Goal: Task Accomplishment & Management: Complete application form

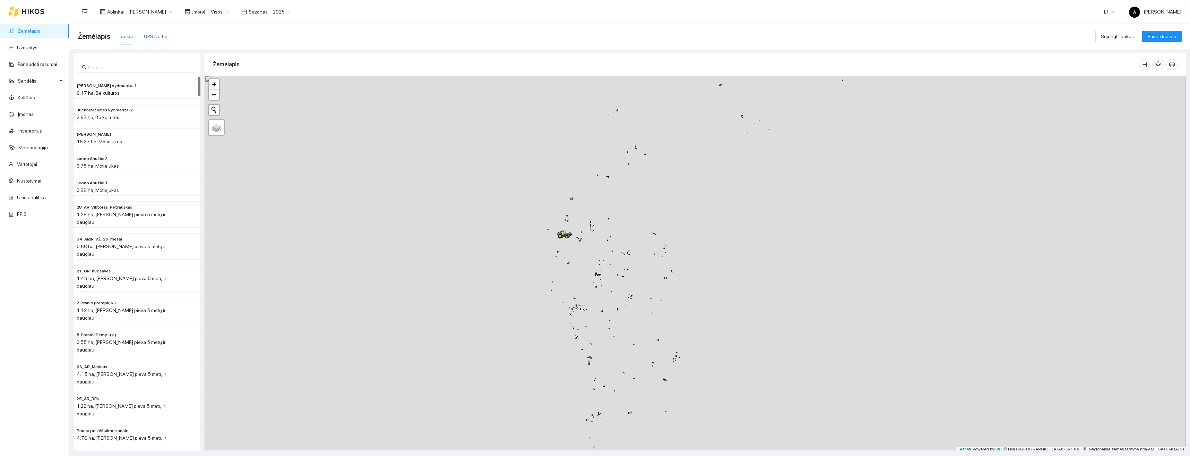
click at [160, 35] on div "GPS Darbai" at bounding box center [156, 37] width 25 height 8
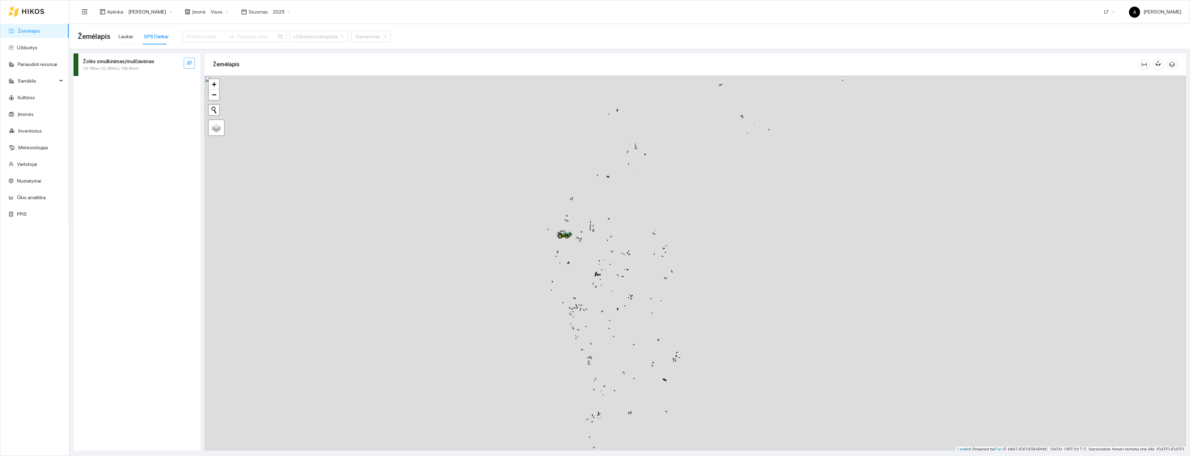
click at [187, 66] on icon "eye-invisible" at bounding box center [190, 63] width 6 height 6
click at [177, 64] on icon "search" at bounding box center [175, 62] width 5 height 5
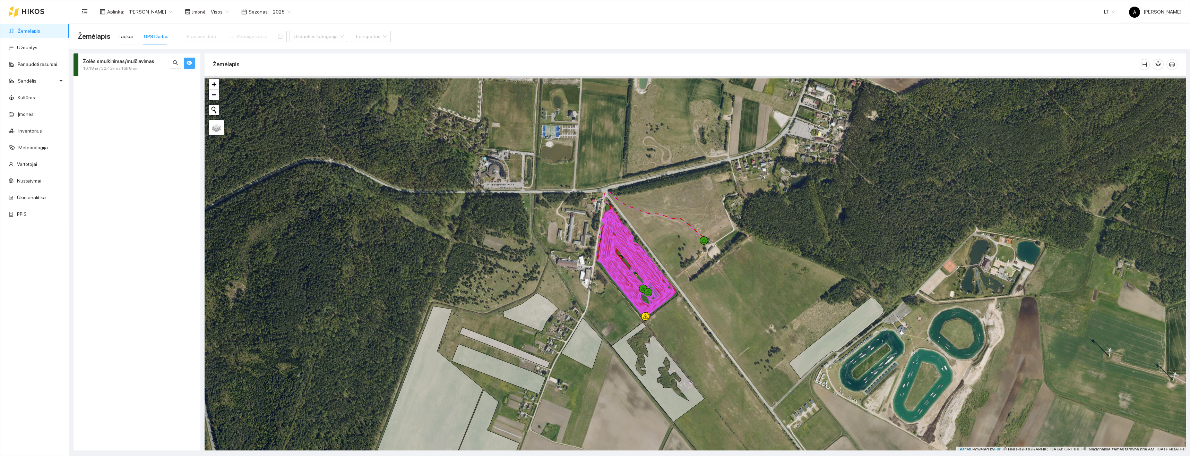
scroll to position [2, 0]
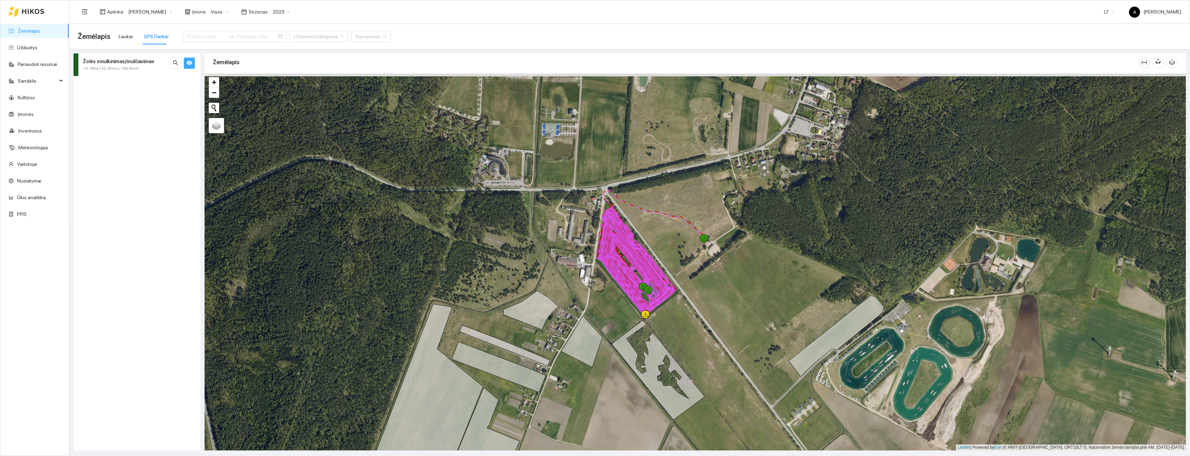
drag, startPoint x: 657, startPoint y: 221, endPoint x: 651, endPoint y: 273, distance: 52.4
click at [651, 273] on div "+ − Nieko nerasta. Bandykite dar kartą. Leaflet" at bounding box center [696, 262] width 982 height 377
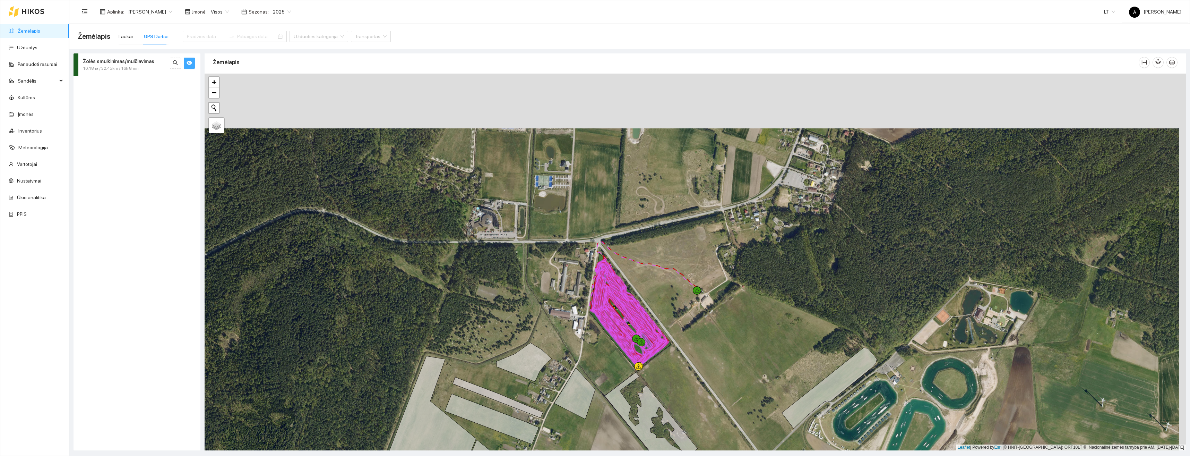
drag, startPoint x: 665, startPoint y: 232, endPoint x: 636, endPoint y: 286, distance: 61.6
click at [636, 287] on div "+ − Nieko nerasta. Bandykite dar kartą. Leaflet" at bounding box center [696, 262] width 982 height 377
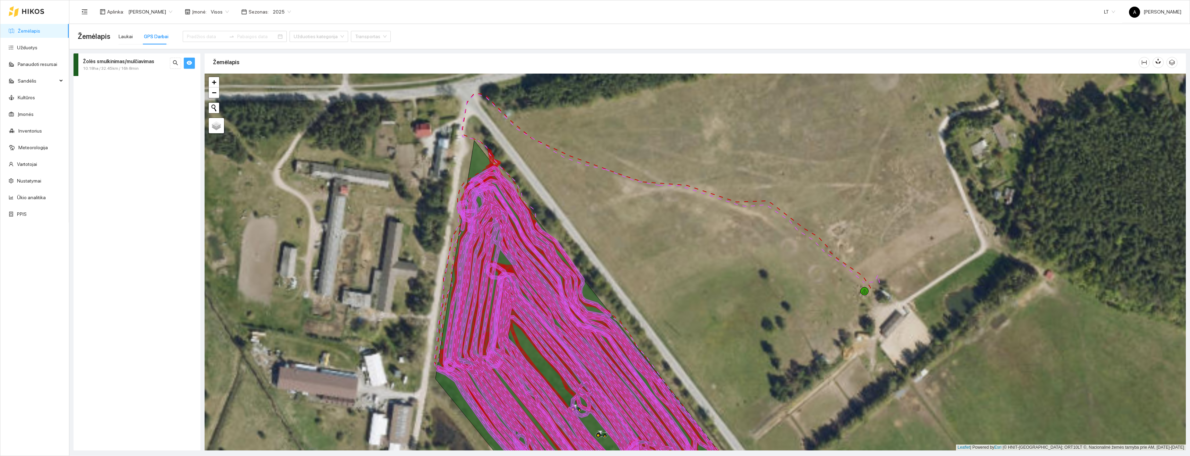
click at [189, 65] on icon "eye" at bounding box center [190, 63] width 6 height 4
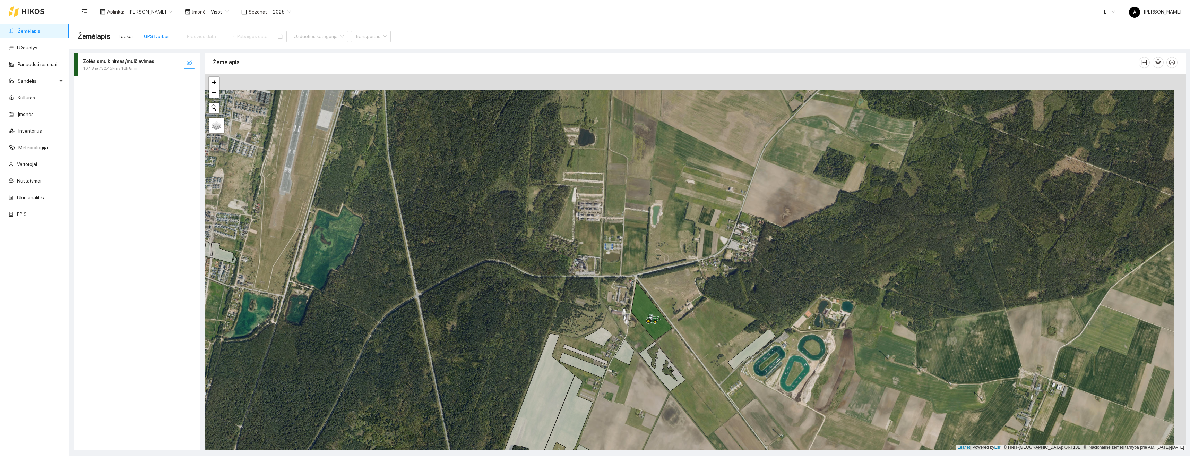
drag, startPoint x: 772, startPoint y: 254, endPoint x: 726, endPoint y: 300, distance: 65.2
click at [726, 300] on div "+ − Nieko nerasta. Bandykite dar kartą. Žemėlapis Palydovas Leaflet | Powered b…" at bounding box center [696, 262] width 982 height 377
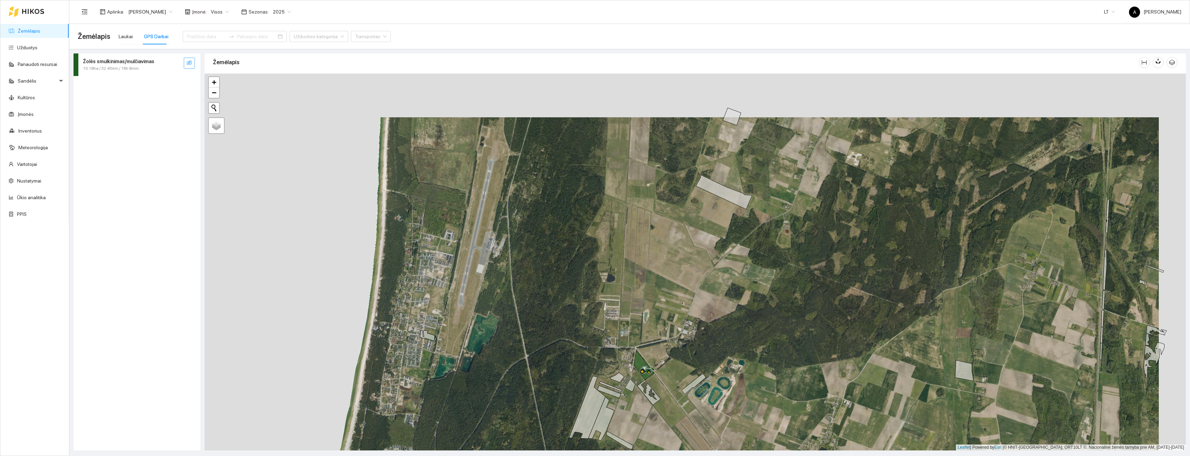
drag, startPoint x: 783, startPoint y: 210, endPoint x: 741, endPoint y: 292, distance: 92.5
click at [741, 292] on div "+ − Nieko nerasta. Bandykite dar kartą. Žemėlapis Palydovas Leaflet | Powered b…" at bounding box center [696, 262] width 982 height 377
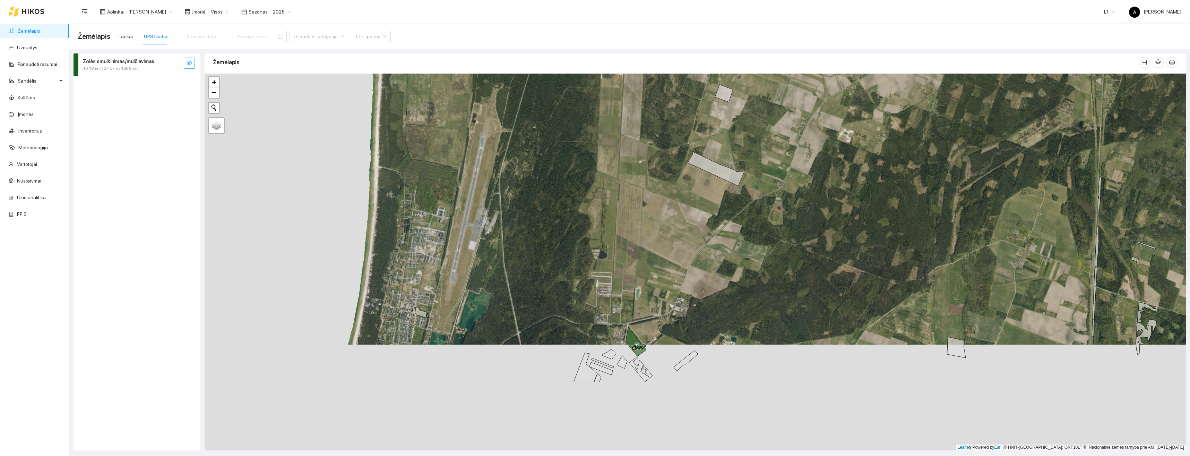
drag, startPoint x: 661, startPoint y: 423, endPoint x: 695, endPoint y: 317, distance: 111.0
click at [695, 317] on div "+ − Nieko nerasta. Bandykite dar kartą. Žemėlapis Palydovas Leaflet | Powered b…" at bounding box center [696, 262] width 982 height 377
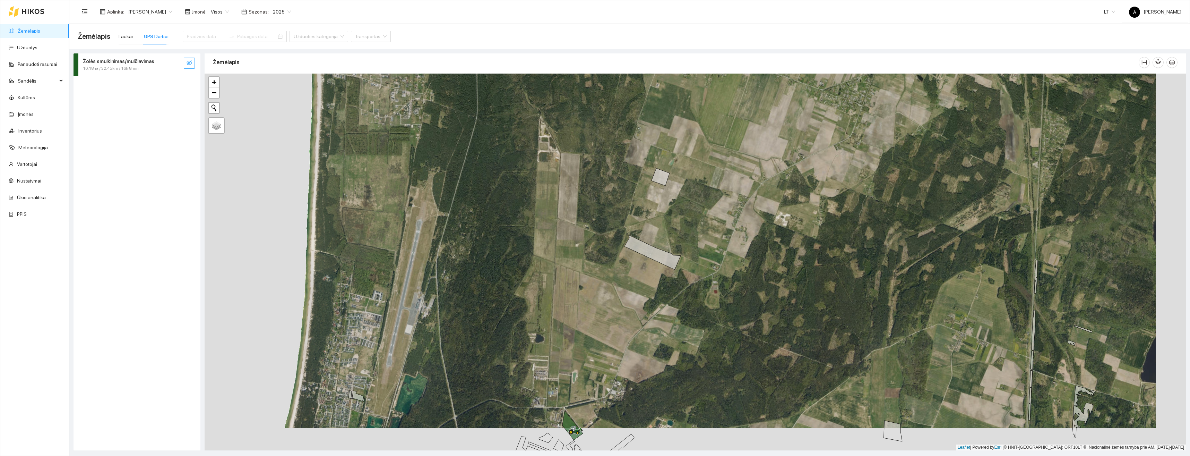
drag, startPoint x: 726, startPoint y: 257, endPoint x: 662, endPoint y: 341, distance: 105.0
click at [662, 341] on div "+ − Nieko nerasta. Bandykite dar kartą. Žemėlapis Palydovas Leaflet | Powered b…" at bounding box center [696, 262] width 982 height 377
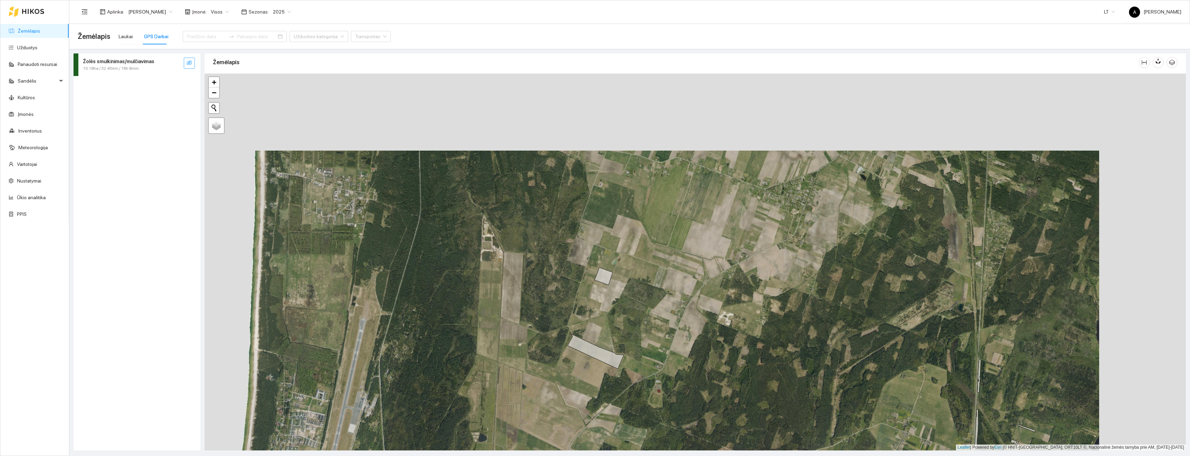
drag, startPoint x: 738, startPoint y: 287, endPoint x: 682, endPoint y: 377, distance: 106.3
click at [682, 377] on div "+ − Nieko nerasta. Bandykite dar kartą. Žemėlapis Palydovas Leaflet | Powered b…" at bounding box center [696, 262] width 982 height 377
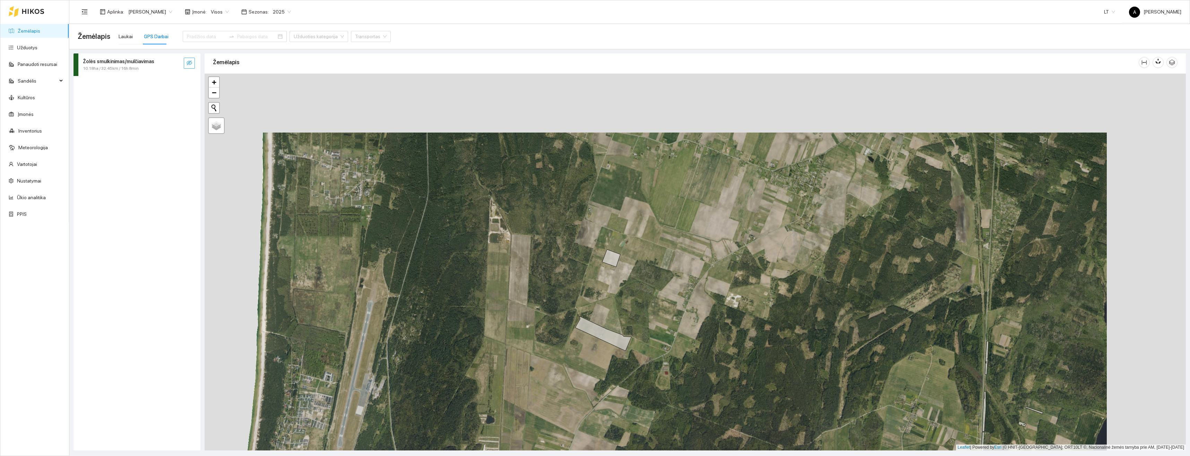
drag, startPoint x: 709, startPoint y: 352, endPoint x: 731, endPoint y: 305, distance: 52.0
click at [731, 305] on div "+ − Nieko nerasta. Bandykite dar kartą. Žemėlapis Palydovas Leaflet | Powered b…" at bounding box center [696, 262] width 982 height 377
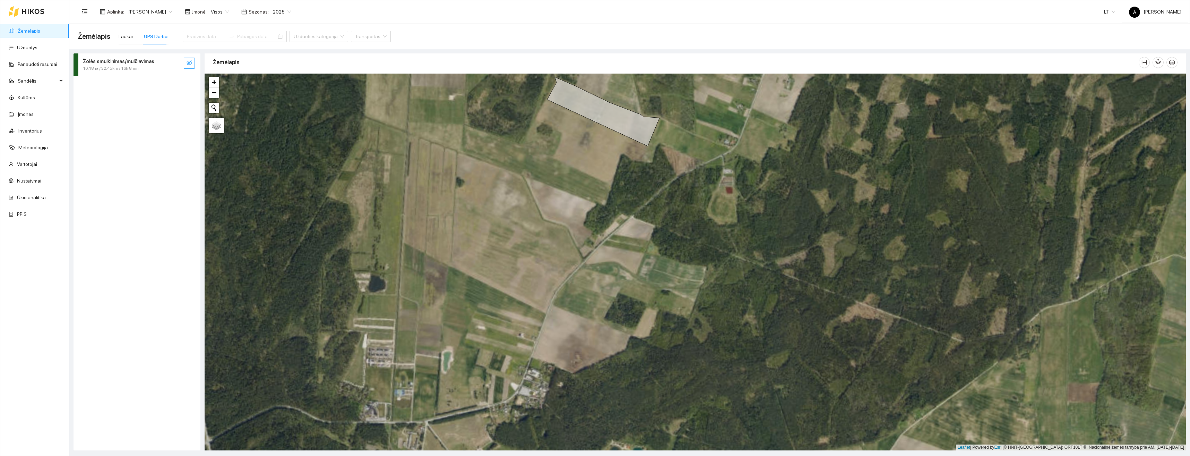
drag, startPoint x: 597, startPoint y: 331, endPoint x: 674, endPoint y: 241, distance: 117.8
click at [674, 241] on div "+ − Nieko nerasta. Bandykite dar kartą. Žemėlapis Palydovas Leaflet | Powered b…" at bounding box center [696, 262] width 982 height 377
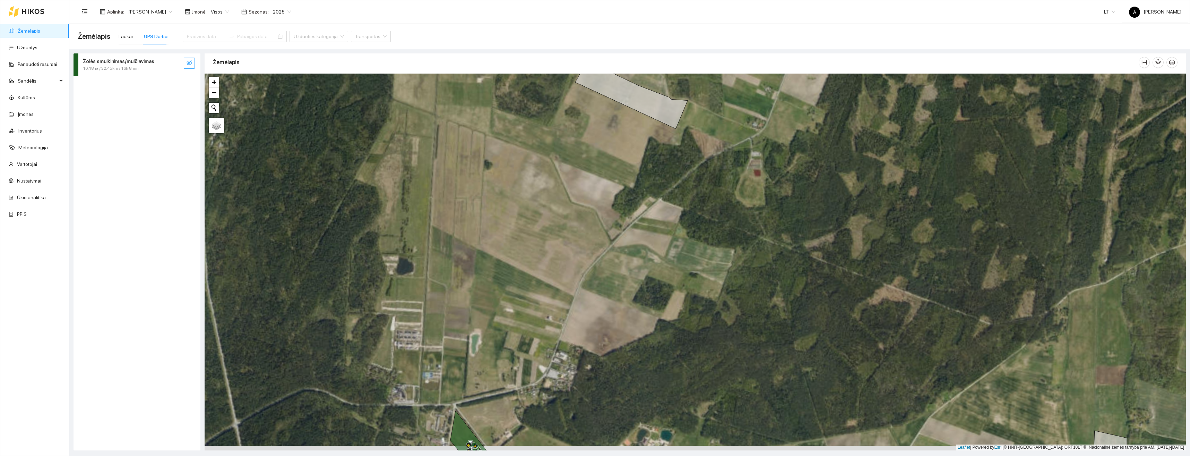
drag, startPoint x: 691, startPoint y: 234, endPoint x: 614, endPoint y: 375, distance: 161.3
click at [609, 399] on div "+ − Nieko nerasta. Bandykite dar kartą. Žemėlapis Palydovas Leaflet | Powered b…" at bounding box center [696, 262] width 982 height 377
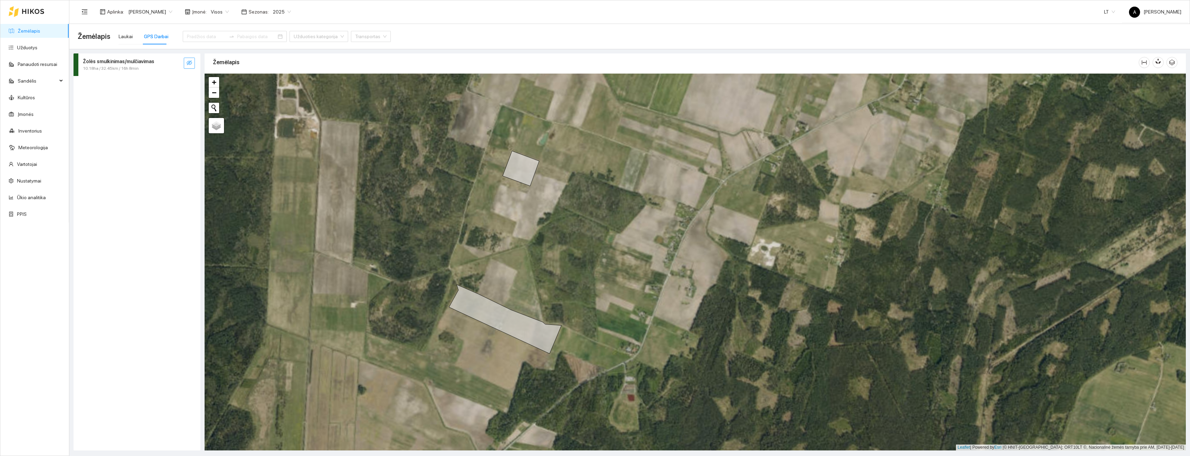
drag, startPoint x: 717, startPoint y: 273, endPoint x: 640, endPoint y: 372, distance: 125.9
click at [638, 379] on div "+ − Nieko nerasta. Bandykite dar kartą. Žemėlapis Palydovas Leaflet | Powered b…" at bounding box center [696, 262] width 982 height 377
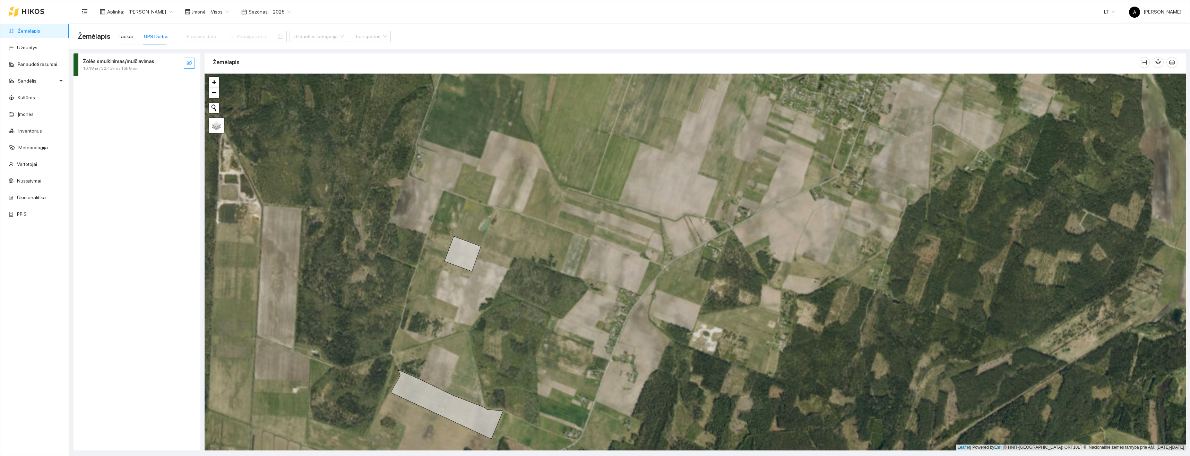
drag, startPoint x: 720, startPoint y: 287, endPoint x: 630, endPoint y: 402, distance: 147.0
click at [630, 402] on div "+ − Nieko nerasta. Bandykite dar kartą. Žemėlapis Palydovas Leaflet | Powered b…" at bounding box center [696, 262] width 982 height 377
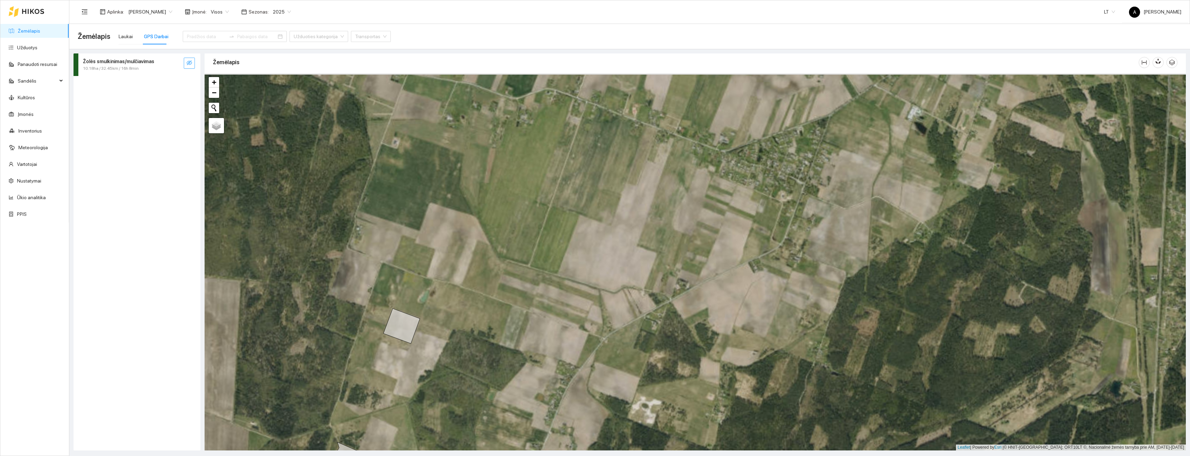
drag, startPoint x: 749, startPoint y: 344, endPoint x: 646, endPoint y: 441, distance: 141.1
click at [646, 444] on div "+ − Nieko nerasta. Bandykite dar kartą. Žemėlapis Palydovas Leaflet | Powered b…" at bounding box center [696, 262] width 982 height 377
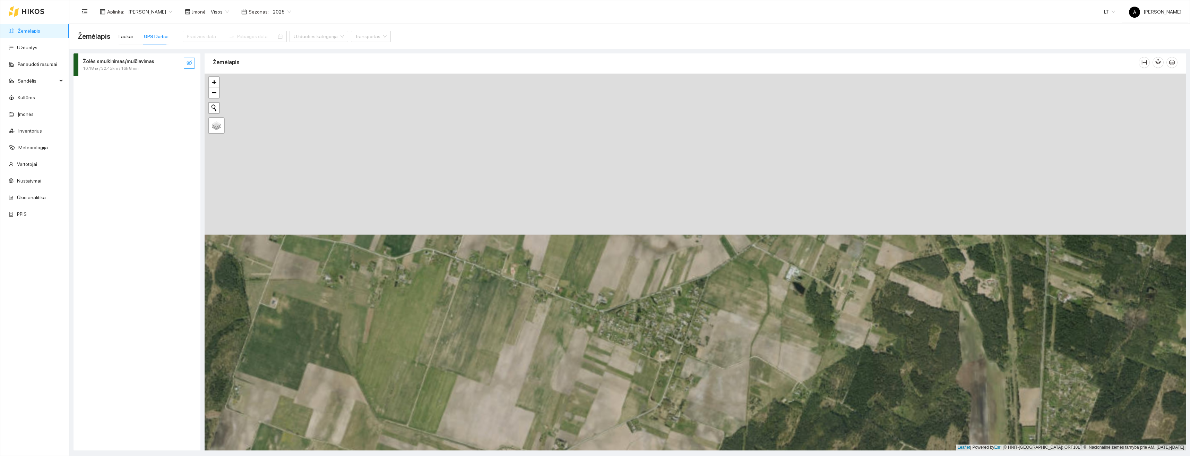
drag, startPoint x: 795, startPoint y: 273, endPoint x: 729, endPoint y: 400, distance: 142.6
click at [729, 400] on div "+ − Nieko nerasta. Bandykite dar kartą. Žemėlapis Palydovas Leaflet | Powered b…" at bounding box center [696, 262] width 982 height 377
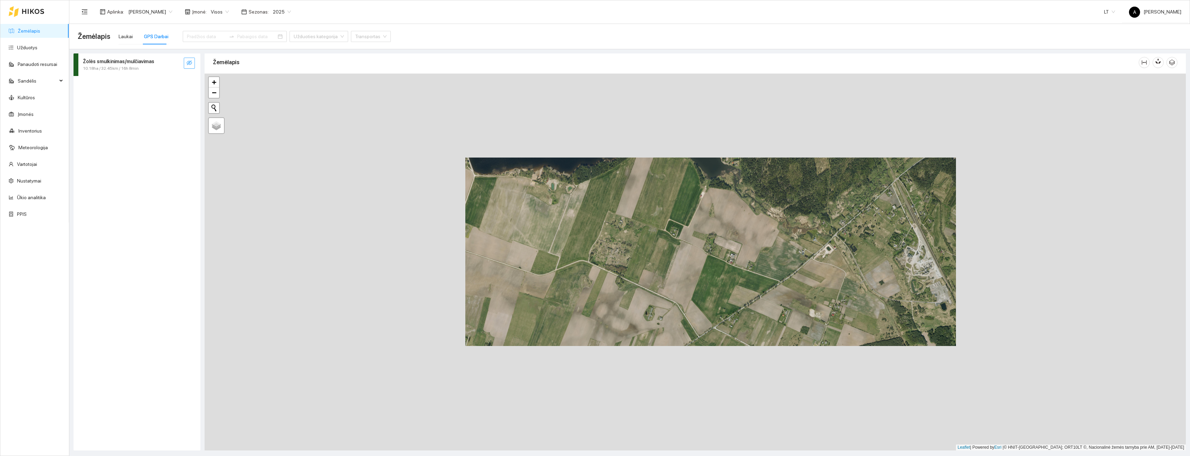
drag, startPoint x: 733, startPoint y: 409, endPoint x: 742, endPoint y: 309, distance: 99.9
click at [742, 307] on div "+ − Nieko nerasta. Bandykite dar kartą. Žemėlapis Palydovas Leaflet | Powered b…" at bounding box center [696, 262] width 982 height 377
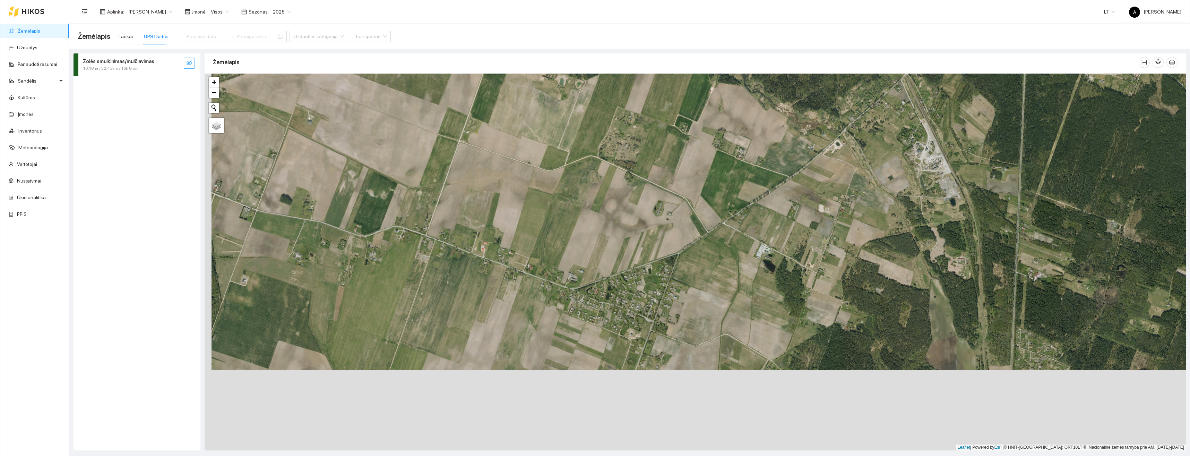
drag, startPoint x: 700, startPoint y: 398, endPoint x: 712, endPoint y: 292, distance: 106.2
click at [712, 292] on div "+ − Nieko nerasta. Bandykite dar kartą. Žemėlapis Palydovas Leaflet | Powered b…" at bounding box center [696, 262] width 982 height 377
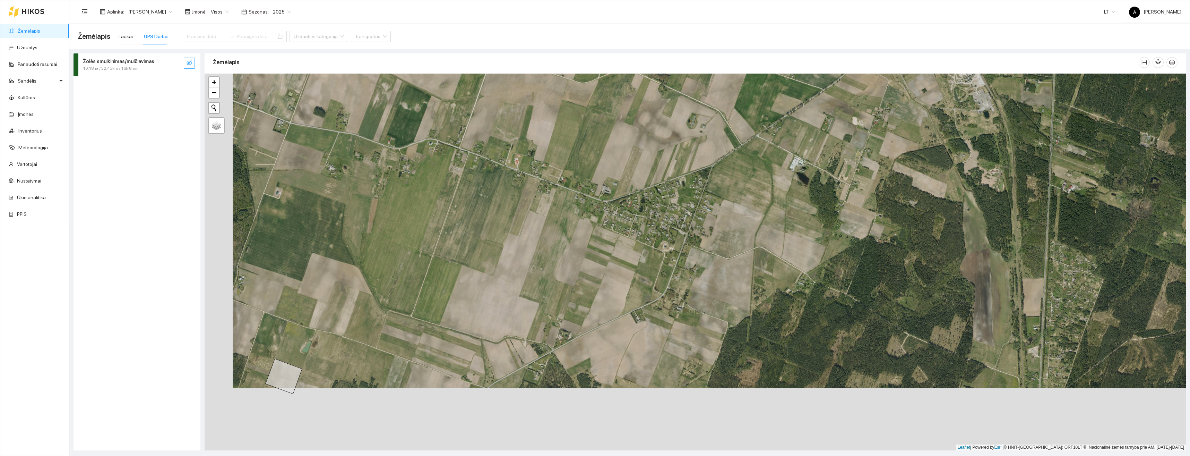
drag, startPoint x: 638, startPoint y: 416, endPoint x: 666, endPoint y: 353, distance: 68.2
click at [666, 353] on div "+ − Nieko nerasta. Bandykite dar kartą. Žemėlapis Palydovas Leaflet | Powered b…" at bounding box center [696, 262] width 982 height 377
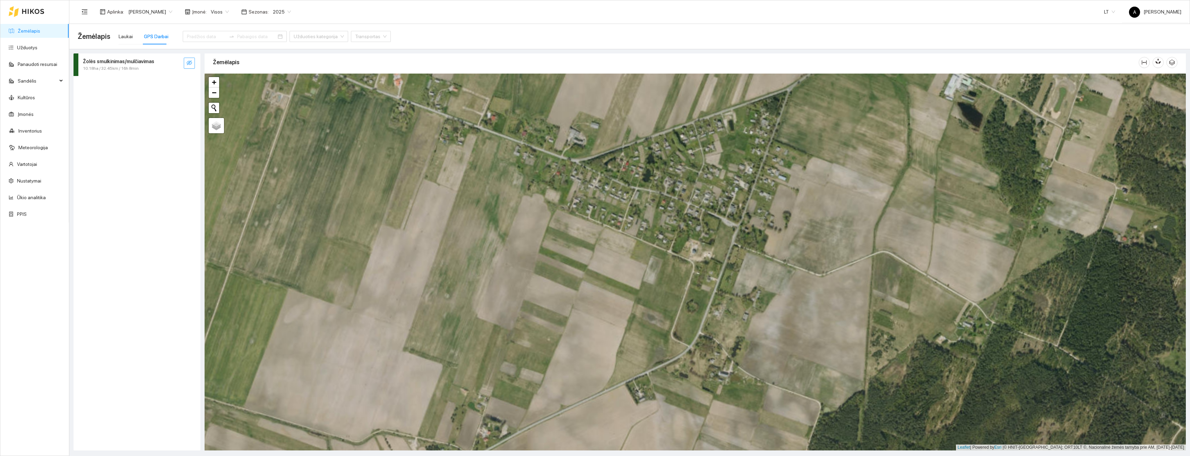
drag, startPoint x: 716, startPoint y: 239, endPoint x: 701, endPoint y: 347, distance: 109.0
click at [701, 347] on div "+ − Nieko nerasta. Bandykite dar kartą. Žemėlapis Palydovas Leaflet | Powered b…" at bounding box center [696, 262] width 982 height 377
drag, startPoint x: 696, startPoint y: 393, endPoint x: 765, endPoint y: 200, distance: 204.8
click at [765, 200] on div "+ − Nieko nerasta. Bandykite dar kartą. Žemėlapis Palydovas Leaflet | Powered b…" at bounding box center [696, 262] width 982 height 377
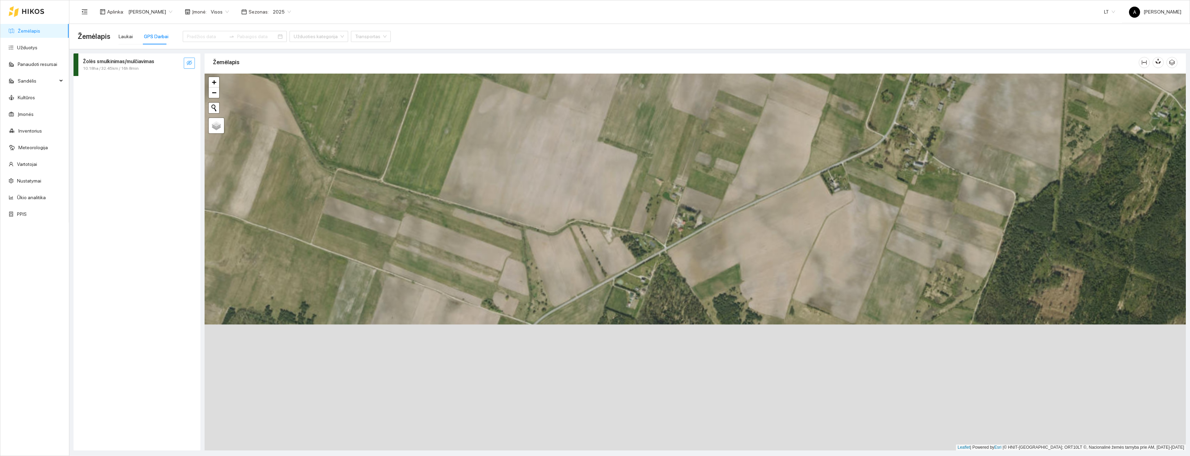
drag, startPoint x: 716, startPoint y: 277, endPoint x: 749, endPoint y: 272, distance: 32.7
click at [749, 272] on div "+ − Nieko nerasta. Bandykite dar kartą. Žemėlapis Palydovas Leaflet | Powered b…" at bounding box center [696, 262] width 982 height 377
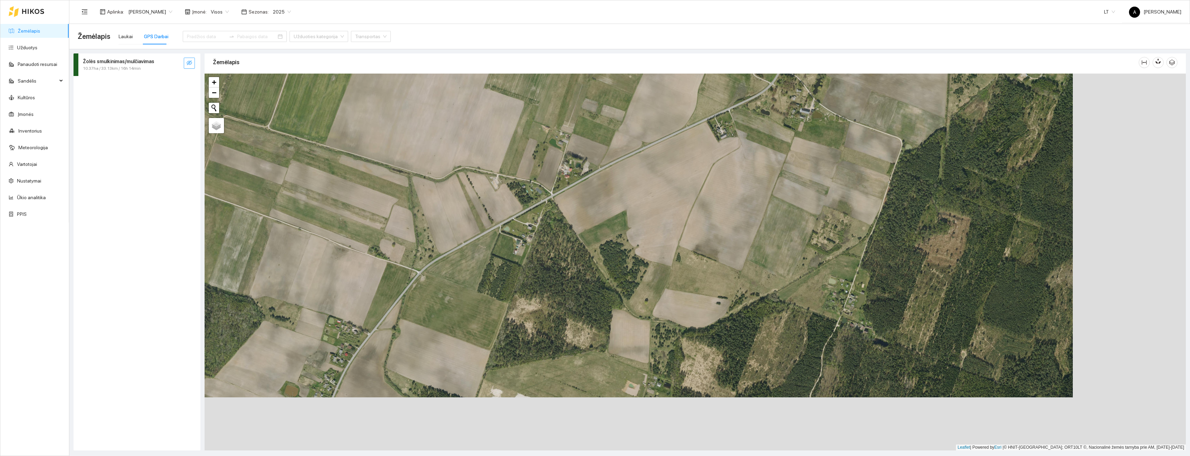
drag, startPoint x: 604, startPoint y: 308, endPoint x: 491, endPoint y: 255, distance: 124.9
click at [491, 255] on div "+ − Nieko nerasta. Bandykite dar kartą. Žemėlapis Palydovas Leaflet | Powered b…" at bounding box center [696, 262] width 982 height 377
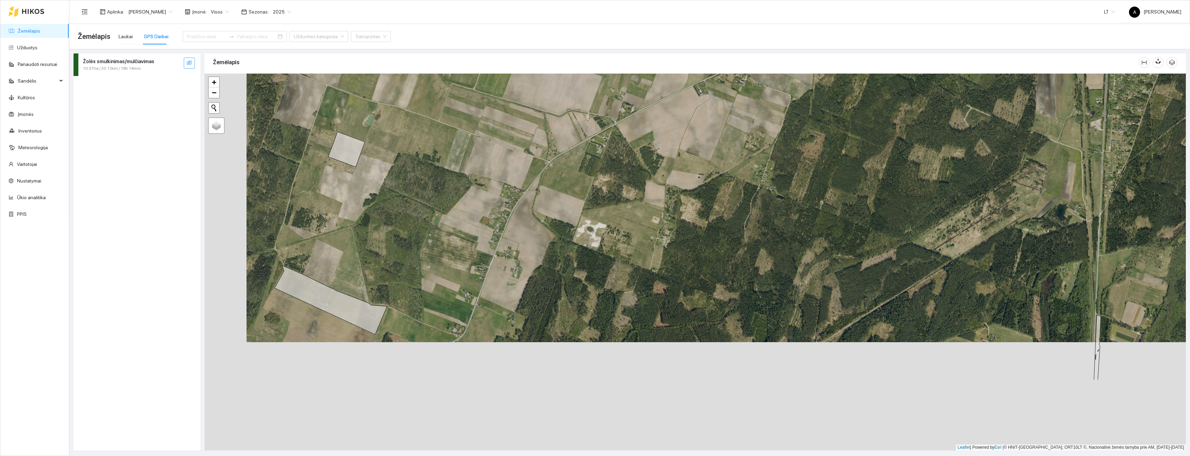
drag, startPoint x: 588, startPoint y: 325, endPoint x: 634, endPoint y: 196, distance: 137.2
click at [634, 196] on div "+ − Nieko nerasta. Bandykite dar kartą. Žemėlapis Palydovas Leaflet | Powered b…" at bounding box center [696, 262] width 982 height 377
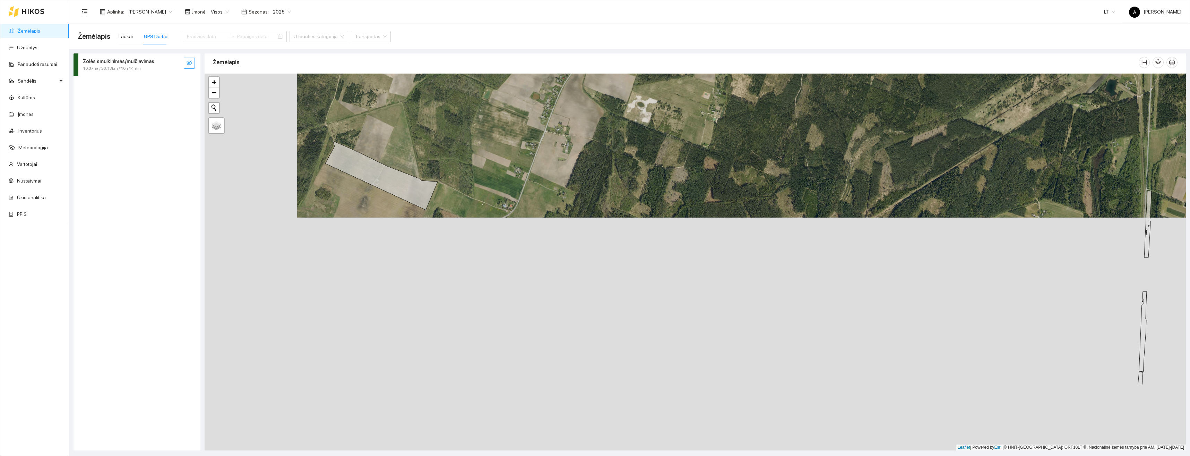
drag, startPoint x: 577, startPoint y: 299, endPoint x: 625, endPoint y: 192, distance: 116.9
click at [625, 193] on div "+ − Nieko nerasta. Bandykite dar kartą. Žemėlapis Palydovas Leaflet | Powered b…" at bounding box center [696, 262] width 982 height 377
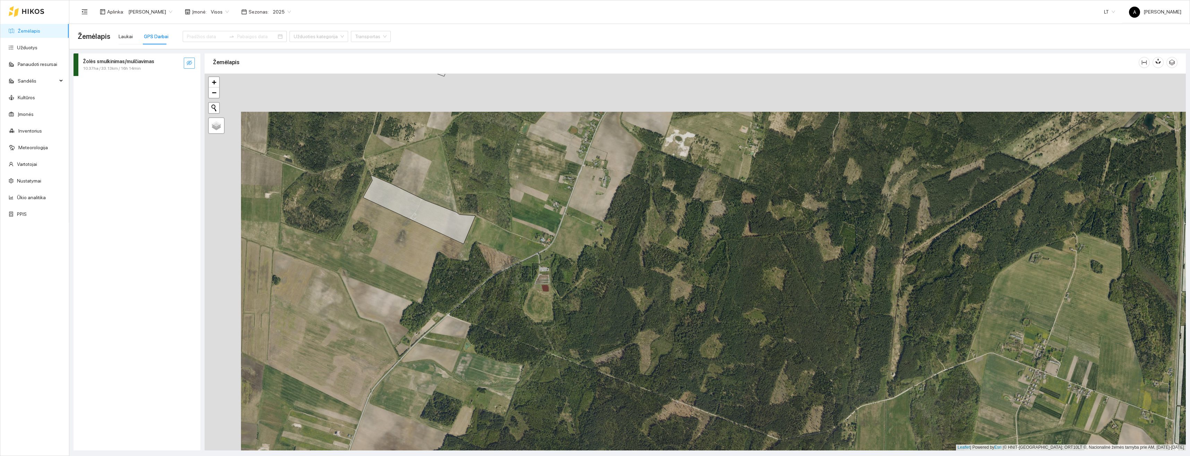
drag, startPoint x: 504, startPoint y: 127, endPoint x: 552, endPoint y: 178, distance: 69.7
click at [552, 178] on div "+ − Nieko nerasta. Bandykite dar kartą. Žemėlapis Palydovas Leaflet | Powered b…" at bounding box center [696, 262] width 982 height 377
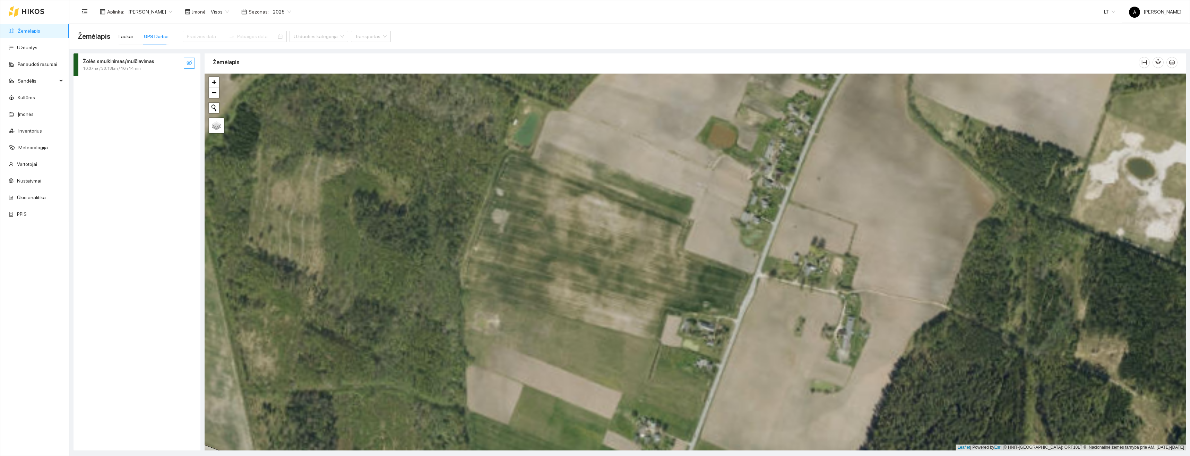
drag, startPoint x: 570, startPoint y: 154, endPoint x: 614, endPoint y: 259, distance: 114.4
click at [614, 259] on div "+ − Nieko nerasta. Bandykite dar kartą. Žemėlapis Palydovas Leaflet | Powered b…" at bounding box center [696, 262] width 982 height 377
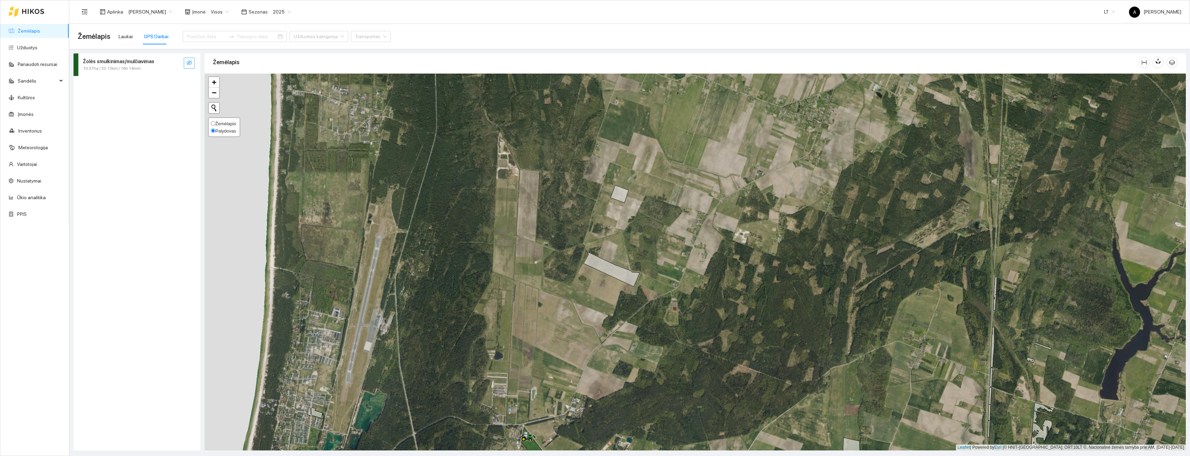
click at [213, 125] on input "Žemėlapis" at bounding box center [213, 123] width 5 height 5
radio input "true"
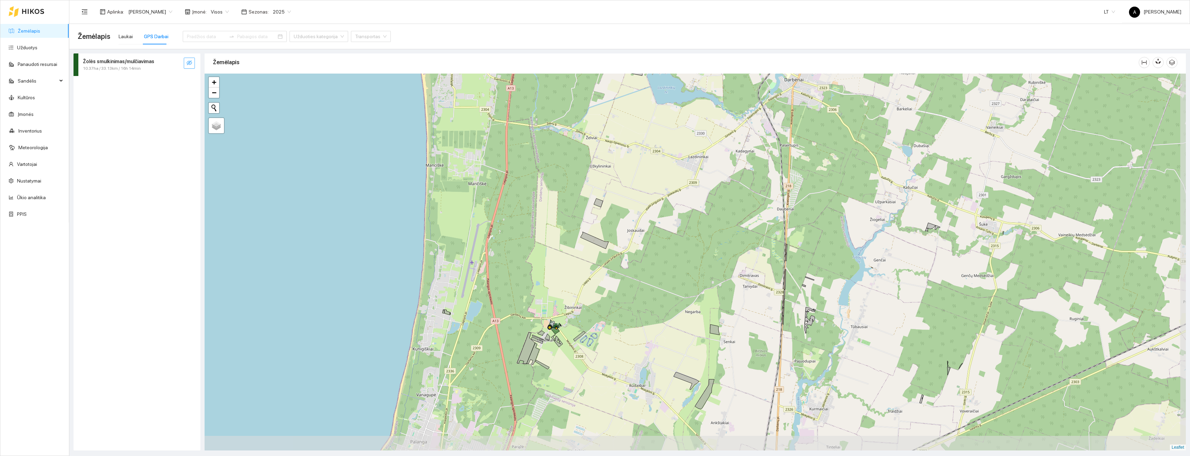
drag, startPoint x: 595, startPoint y: 344, endPoint x: 589, endPoint y: 294, distance: 49.7
click at [589, 294] on div "+ − Nieko nerasta. Bandykite dar kartą. Žemėlapis Palydovas Leaflet" at bounding box center [696, 262] width 982 height 377
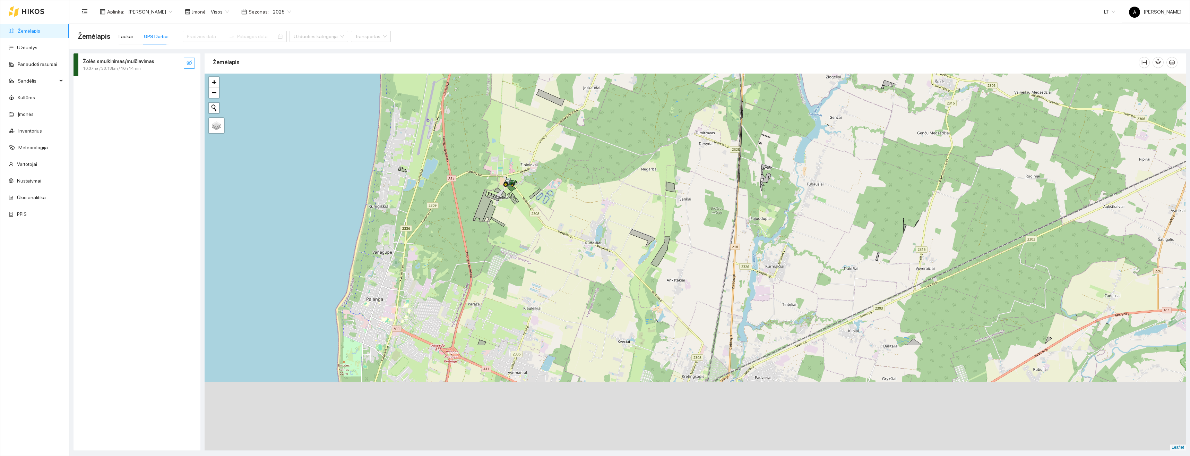
drag, startPoint x: 703, startPoint y: 294, endPoint x: 655, endPoint y: 152, distance: 150.4
click at [655, 149] on div "+ − Nieko nerasta. Bandykite dar kartą. Žemėlapis Palydovas Leaflet" at bounding box center [696, 262] width 982 height 377
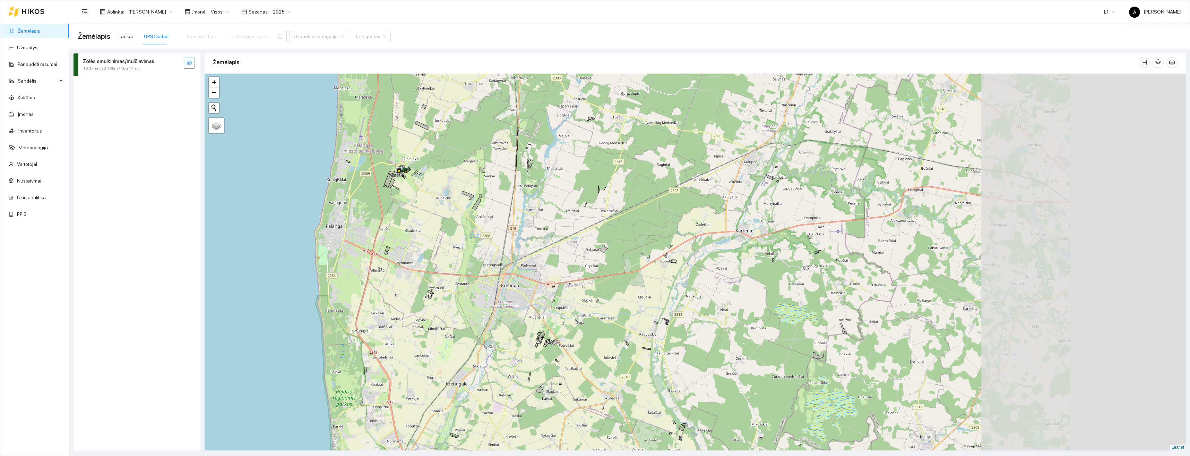
drag, startPoint x: 941, startPoint y: 229, endPoint x: 715, endPoint y: 193, distance: 228.7
click at [715, 193] on div "+ − Nieko nerasta. Bandykite dar kartą. Žemėlapis Palydovas Leaflet" at bounding box center [696, 262] width 982 height 377
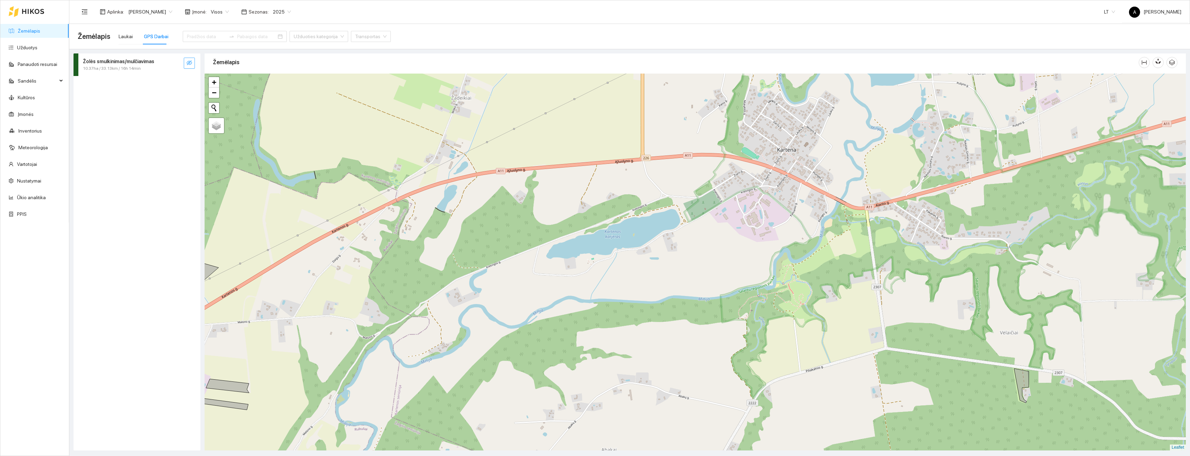
drag, startPoint x: 553, startPoint y: 235, endPoint x: 664, endPoint y: 219, distance: 112.8
click at [664, 219] on div "+ − Nieko nerasta. Bandykite dar kartą. Žemėlapis Palydovas Leaflet" at bounding box center [696, 262] width 982 height 377
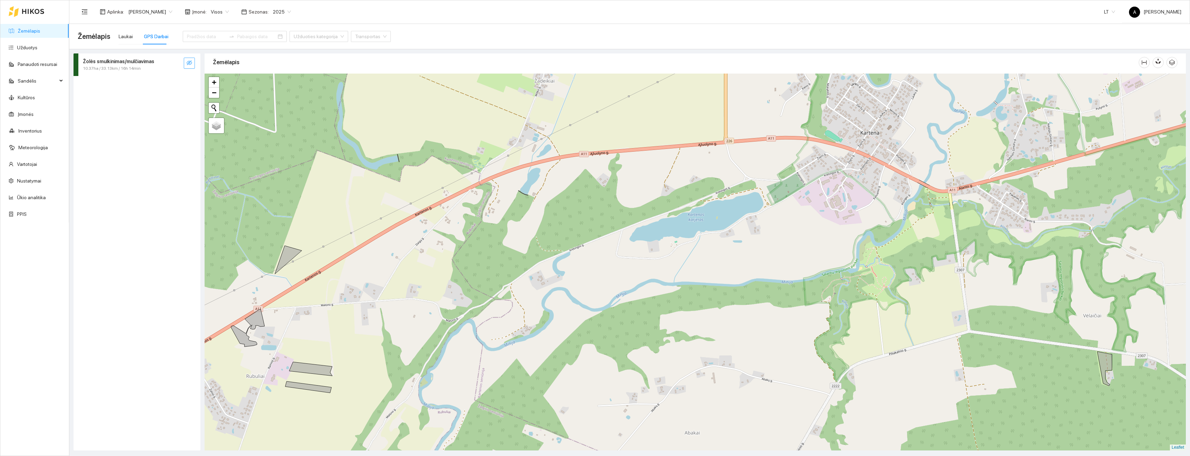
drag, startPoint x: 666, startPoint y: 208, endPoint x: 702, endPoint y: 188, distance: 41.8
click at [702, 188] on div "+ − Nieko nerasta. Bandykite dar kartą. Žemėlapis Palydovas Leaflet" at bounding box center [696, 262] width 982 height 377
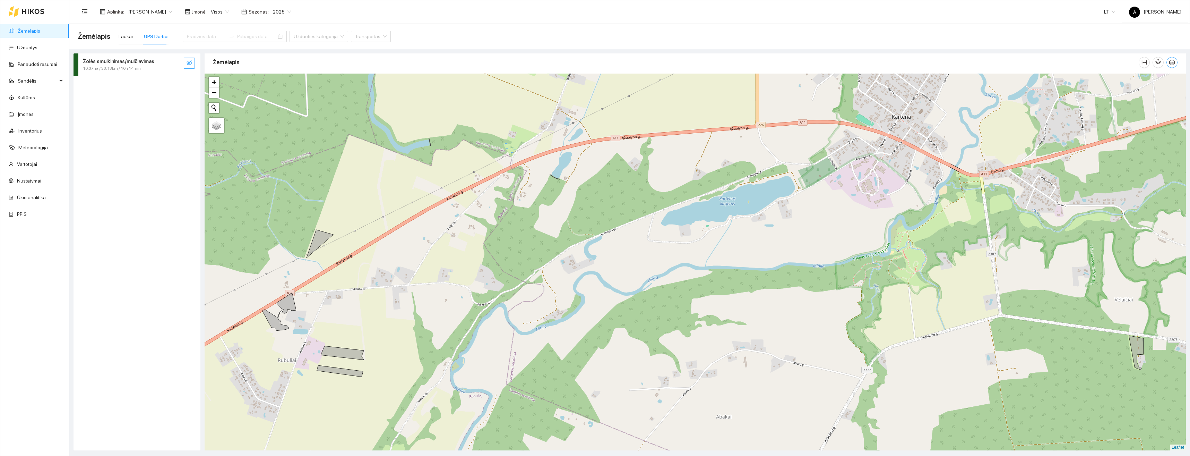
click at [1173, 62] on icon "button" at bounding box center [1173, 63] width 6 height 6
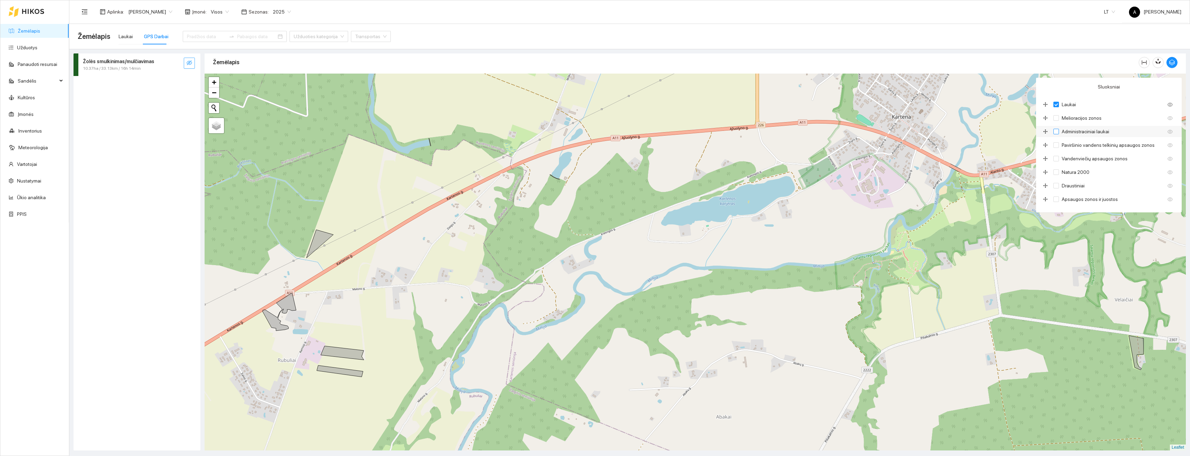
click at [1058, 131] on input "Administraciniai laukai" at bounding box center [1057, 132] width 6 height 6
checkbox input "true"
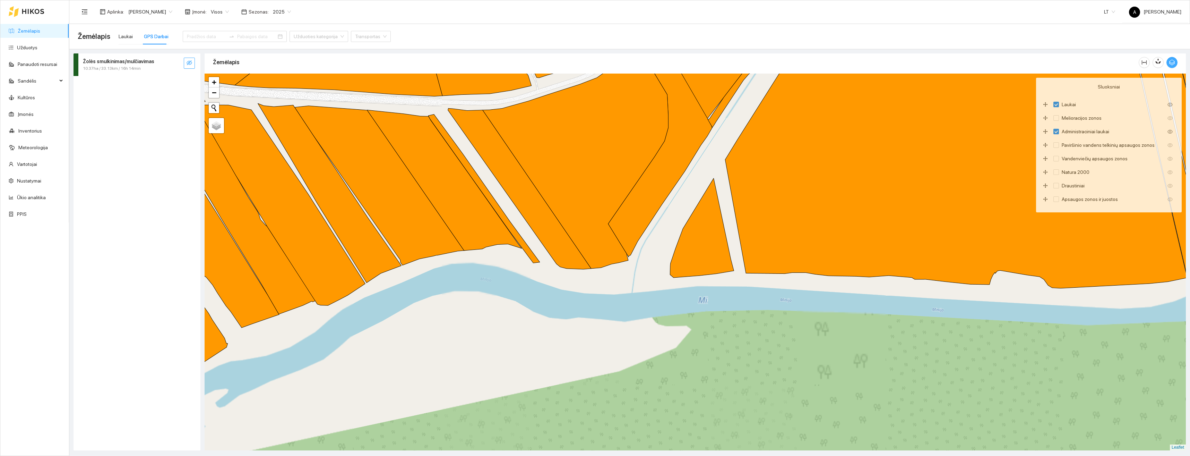
click at [1172, 59] on button "button" at bounding box center [1172, 62] width 11 height 11
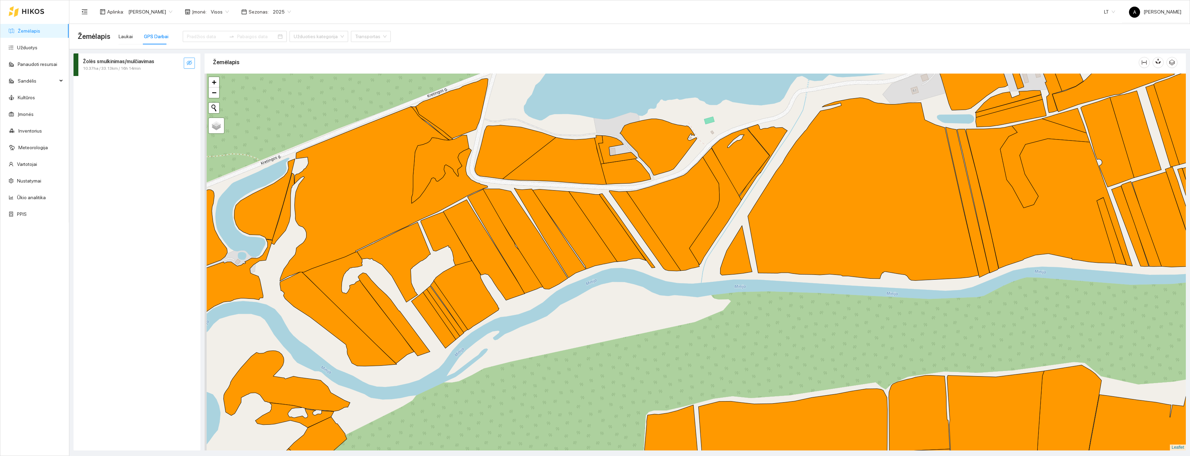
drag, startPoint x: 722, startPoint y: 290, endPoint x: 750, endPoint y: 300, distance: 29.8
click at [750, 300] on div "+ − Nieko nerasta. Bandykite dar kartą. Žemėlapis Palydovas Leaflet" at bounding box center [696, 262] width 982 height 377
click at [215, 10] on span "Visos" at bounding box center [220, 12] width 18 height 10
click at [126, 31] on div "Laukai" at bounding box center [126, 36] width 14 height 16
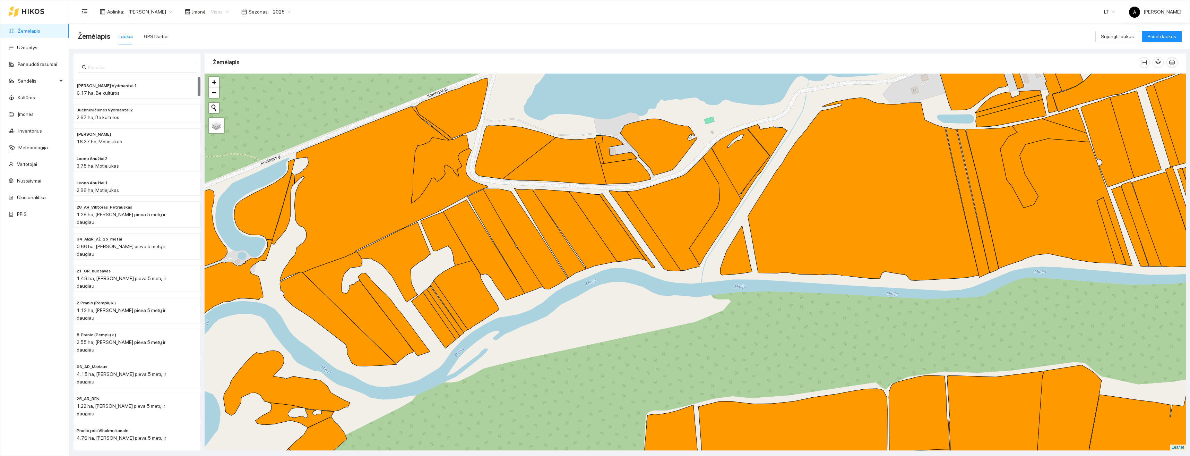
click at [217, 13] on span "Visos" at bounding box center [220, 12] width 18 height 10
click at [231, 93] on div "Paslaugos klientams" at bounding box center [233, 92] width 56 height 8
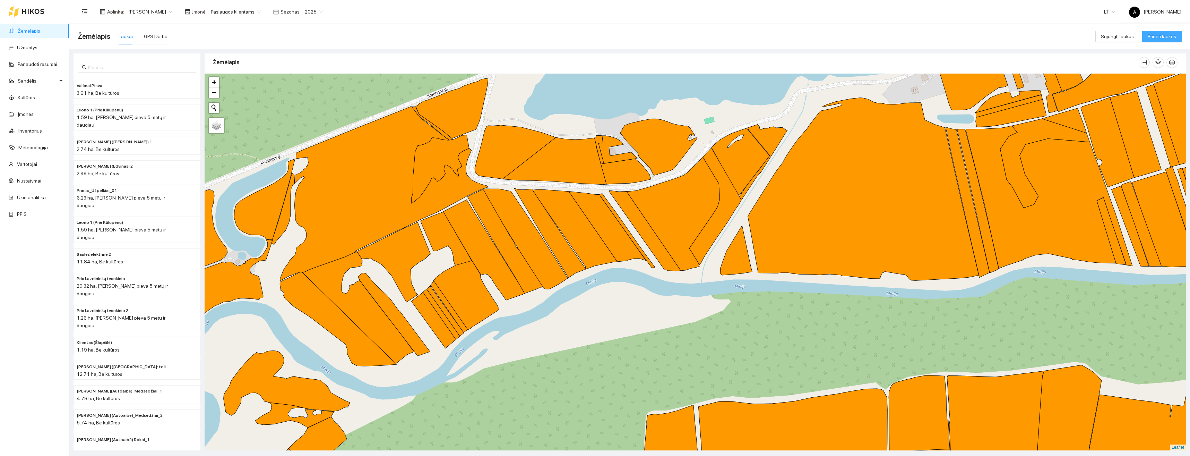
click at [1159, 36] on span "Pridėti laukus" at bounding box center [1162, 37] width 28 height 8
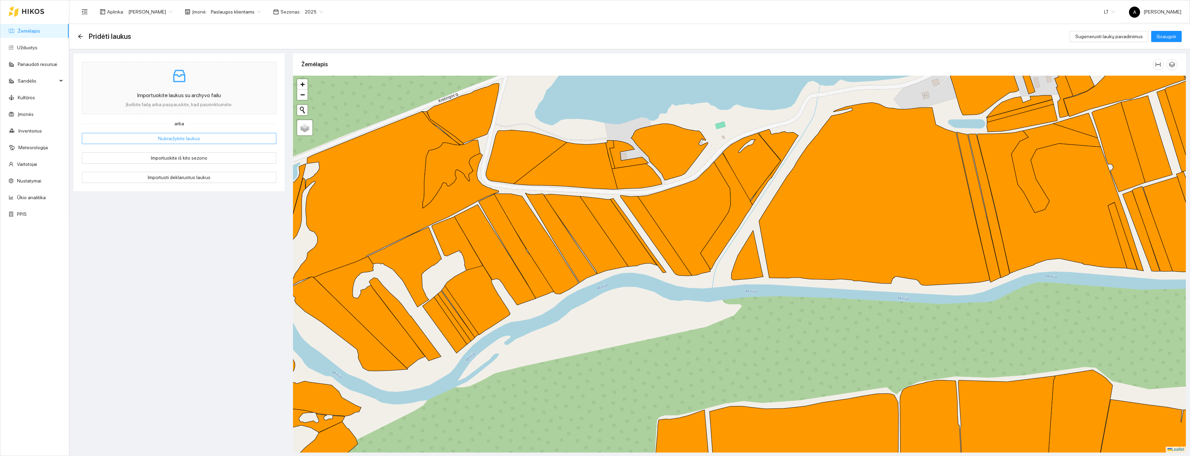
click at [172, 137] on span "Nubraižykite laukus" at bounding box center [179, 139] width 42 height 8
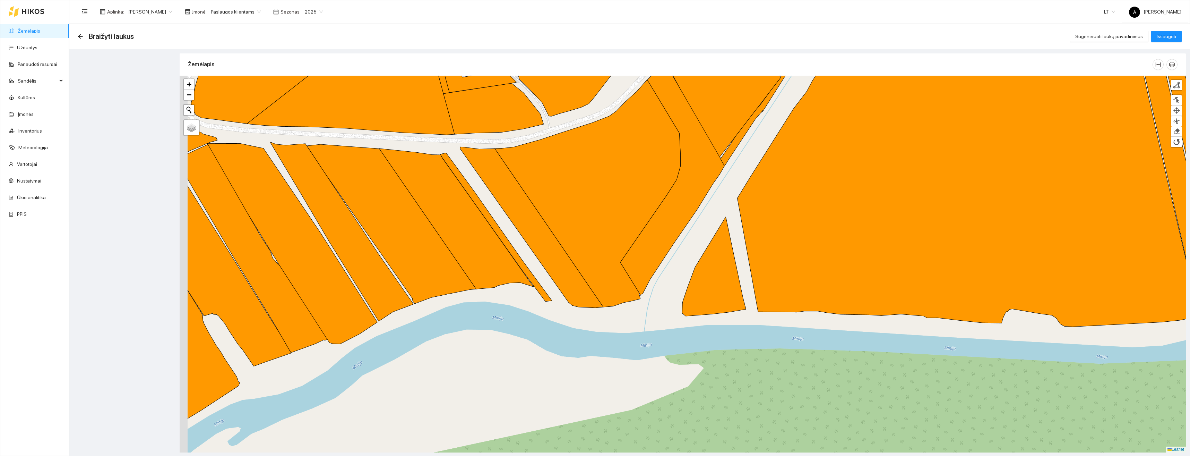
drag, startPoint x: 724, startPoint y: 282, endPoint x: 757, endPoint y: 261, distance: 39.3
click at [757, 261] on div "+ − Nieko nerasta. Bandykite dar kartą. Žemėlapis Palydovas Finish Remove Last …" at bounding box center [683, 264] width 1007 height 377
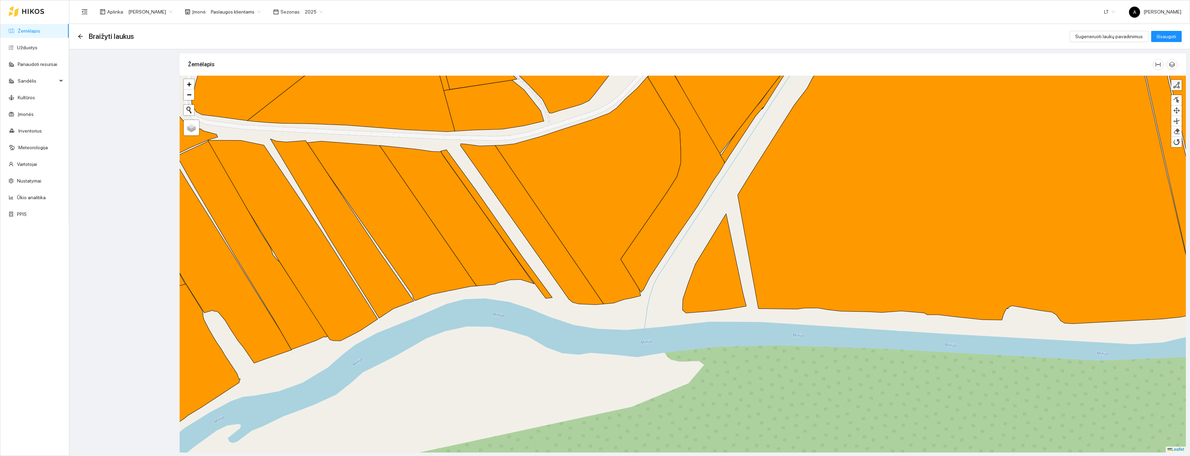
click at [1180, 86] on div at bounding box center [1176, 85] width 7 height 7
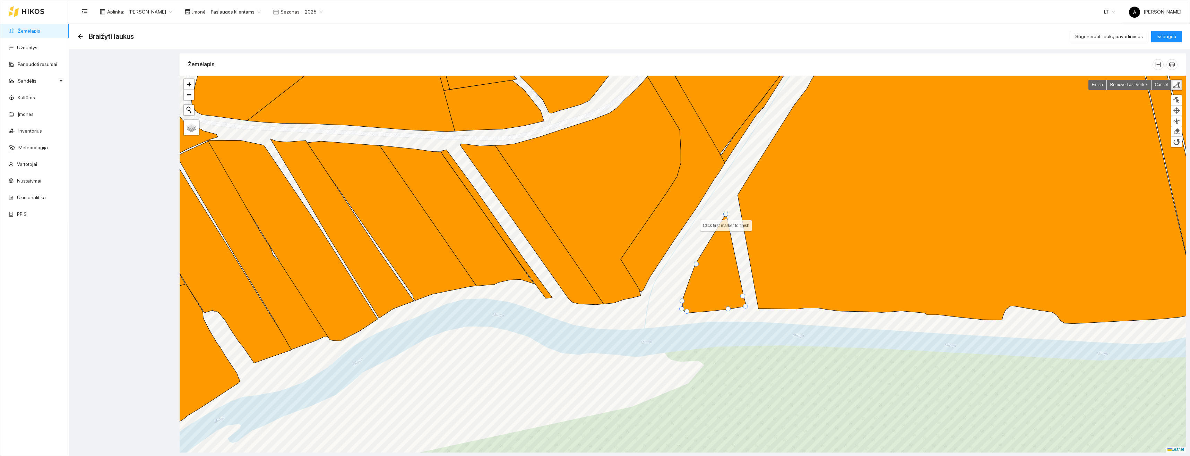
click at [724, 214] on div at bounding box center [726, 214] width 5 height 5
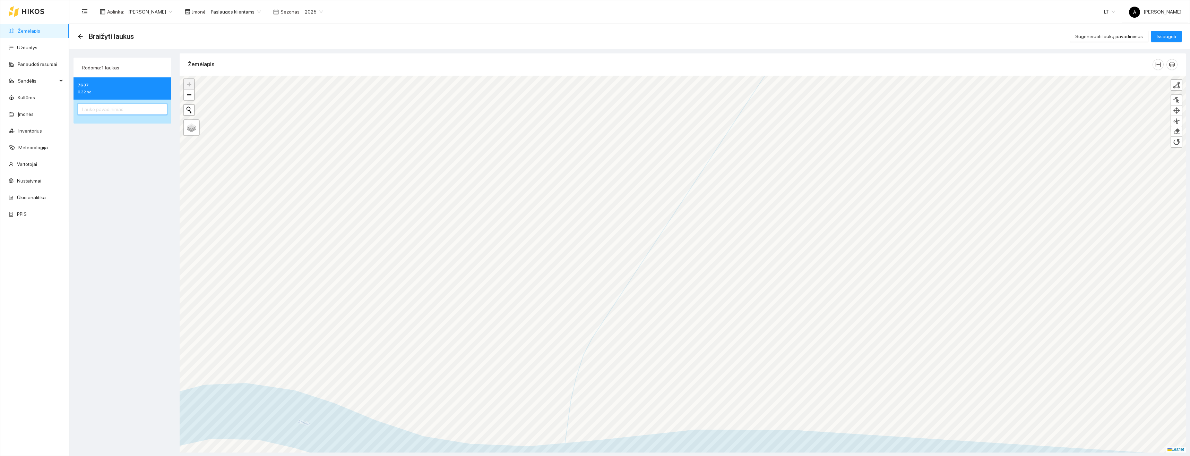
click at [118, 111] on input "text" at bounding box center [122, 109] width 89 height 11
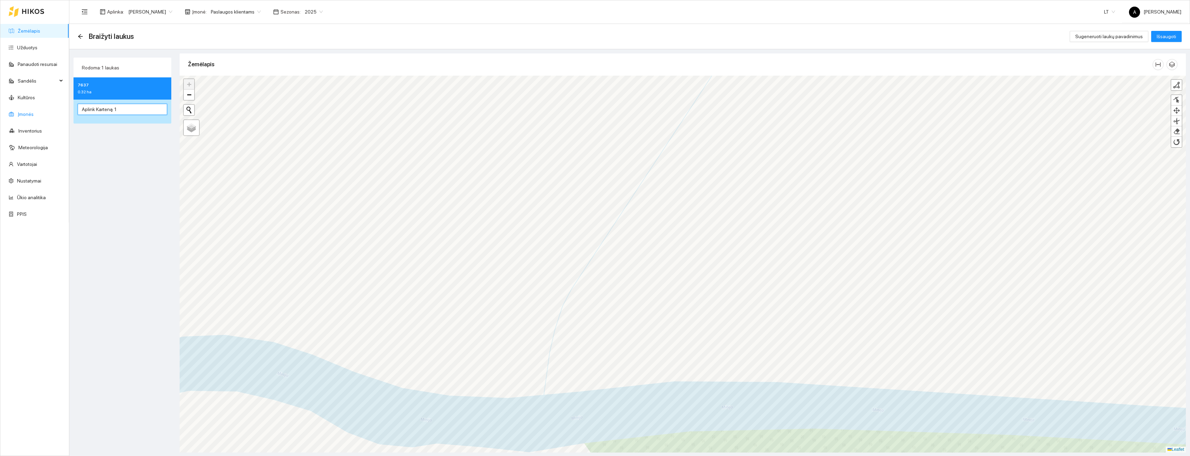
drag, startPoint x: 122, startPoint y: 108, endPoint x: 55, endPoint y: 109, distance: 67.0
click at [55, 109] on section "Žemėlapis Užduotys Panaudoti resursai Sandėlis Kultūros Įmonės Inventorius Mete…" at bounding box center [595, 228] width 1190 height 456
type input "Aplink Karteną 1"
click at [1166, 39] on span "Išsaugoti" at bounding box center [1166, 37] width 19 height 8
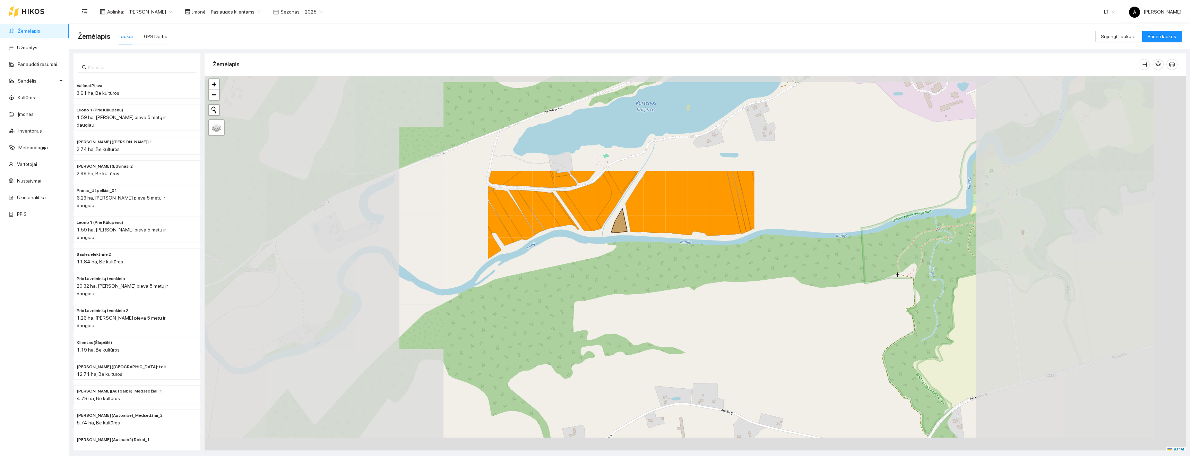
scroll to position [2, 0]
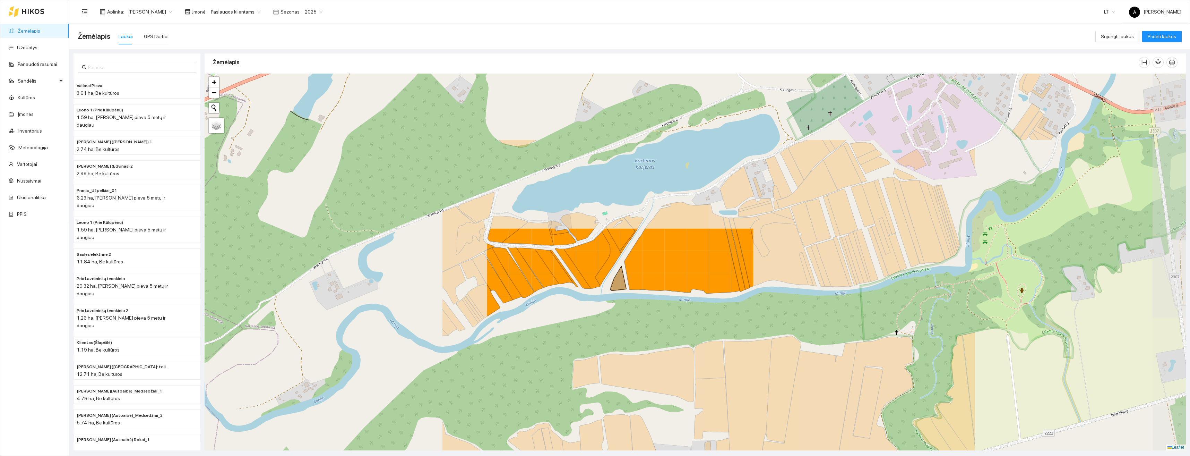
drag, startPoint x: 627, startPoint y: 165, endPoint x: 617, endPoint y: 240, distance: 76.2
click at [619, 250] on div "+ − Nieko nerasta. Bandykite dar kartą. Žemėlapis Palydovas Leaflet" at bounding box center [696, 262] width 982 height 377
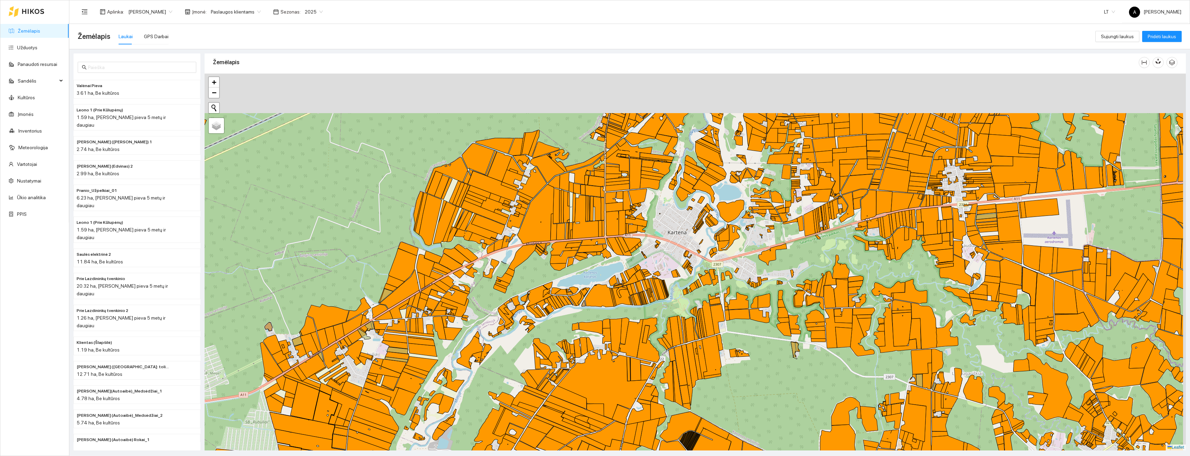
drag, startPoint x: 649, startPoint y: 173, endPoint x: 606, endPoint y: 241, distance: 81.4
click at [606, 241] on div "+ − Nieko nerasta. Bandykite dar kartą. Žemėlapis Palydovas Leaflet" at bounding box center [696, 262] width 982 height 377
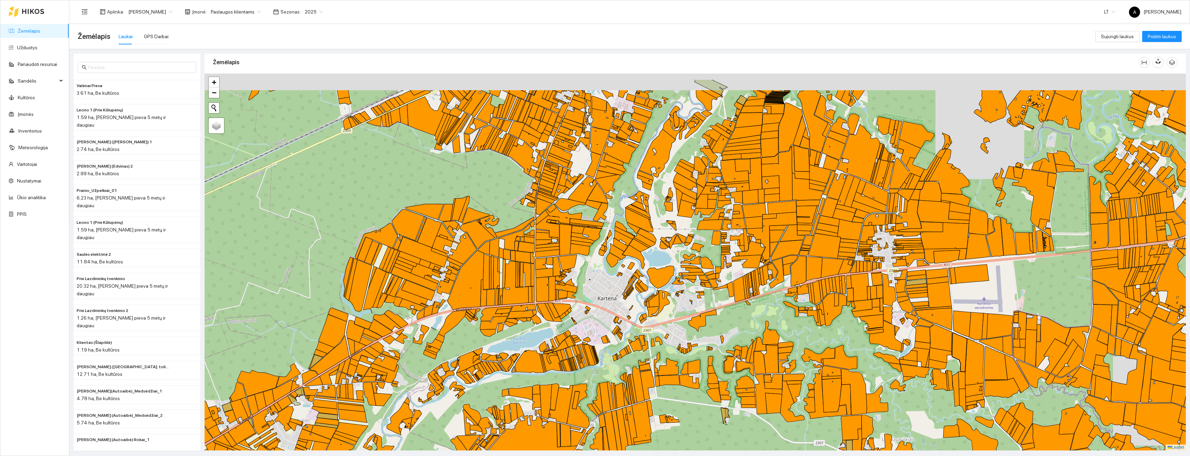
drag, startPoint x: 677, startPoint y: 181, endPoint x: 604, endPoint y: 228, distance: 86.6
click at [604, 228] on div "+ − Nieko nerasta. Bandykite dar kartą. Žemėlapis Palydovas Leaflet" at bounding box center [696, 262] width 982 height 377
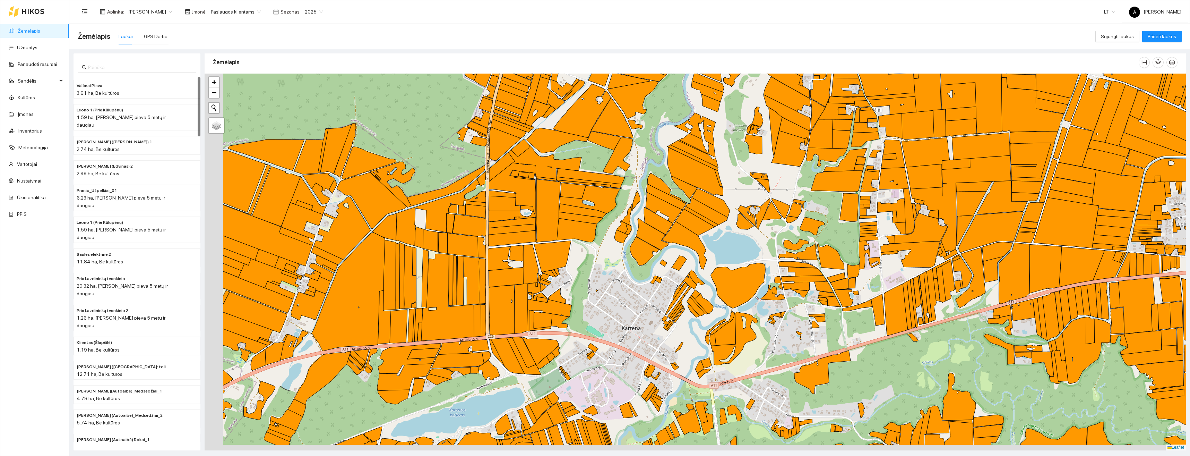
drag, startPoint x: 603, startPoint y: 284, endPoint x: 683, endPoint y: 251, distance: 86.0
click at [683, 251] on div "+ − Nieko nerasta. Bandykite dar kartą. Žemėlapis Palydovas Leaflet" at bounding box center [696, 262] width 982 height 377
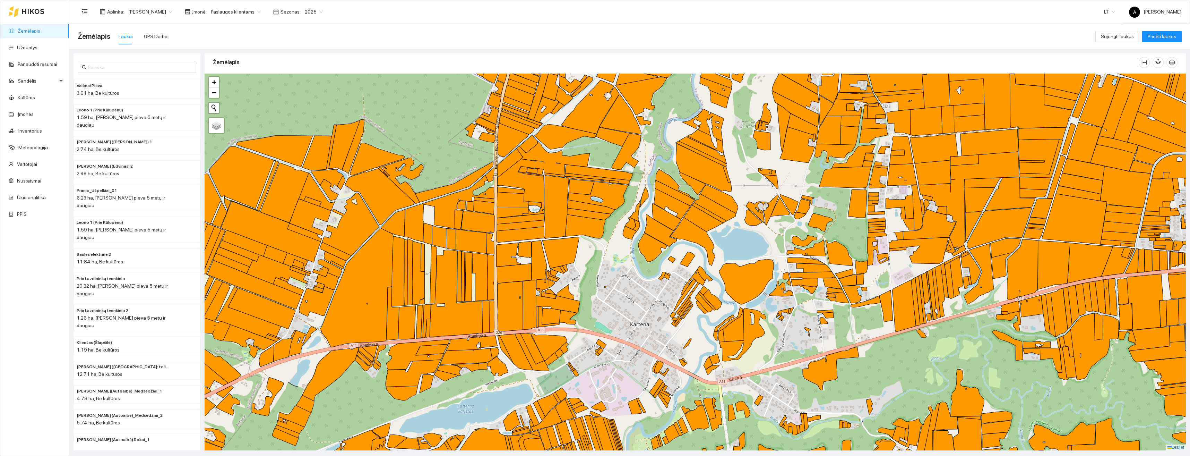
drag, startPoint x: 669, startPoint y: 239, endPoint x: 669, endPoint y: 272, distance: 32.3
click at [669, 272] on div "+ − Nieko nerasta. Bandykite dar kartą. Žemėlapis Palydovas Leaflet" at bounding box center [696, 262] width 982 height 377
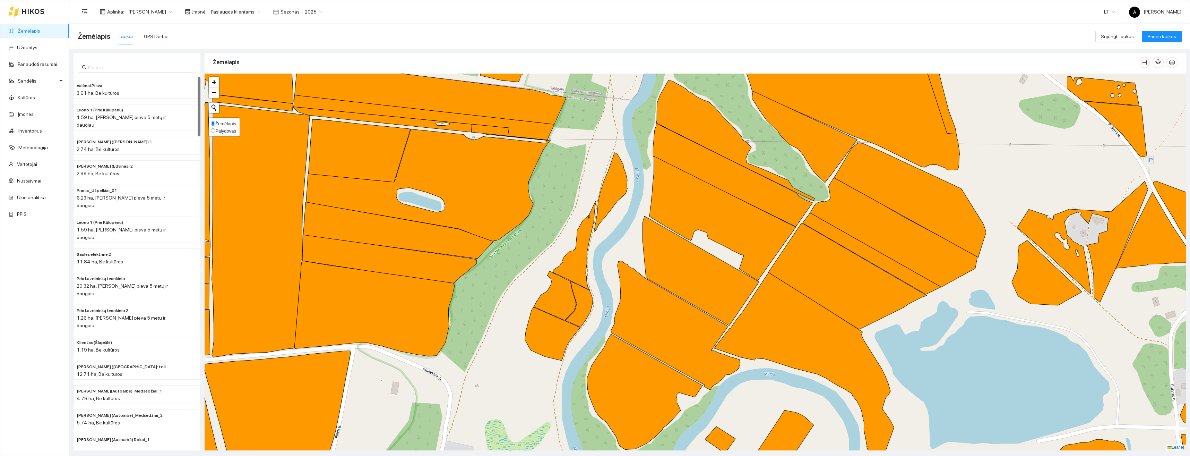
click at [213, 132] on input "Palydovas" at bounding box center [213, 130] width 5 height 5
radio input "true"
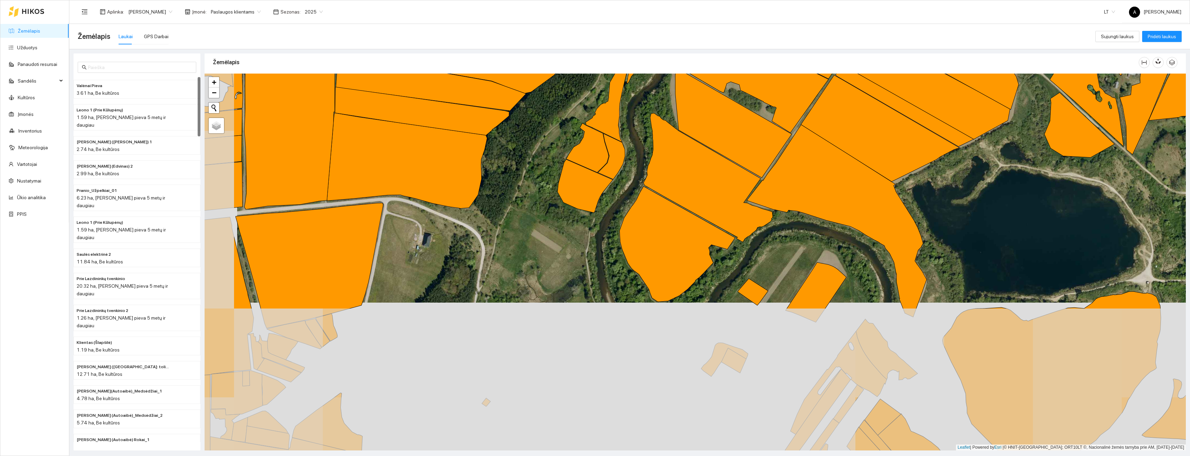
drag, startPoint x: 641, startPoint y: 294, endPoint x: 658, endPoint y: 160, distance: 135.0
click at [675, 150] on div "+ − Nieko nerasta. Bandykite dar kartą. Žemėlapis Palydovas Leaflet | Powered b…" at bounding box center [696, 262] width 982 height 377
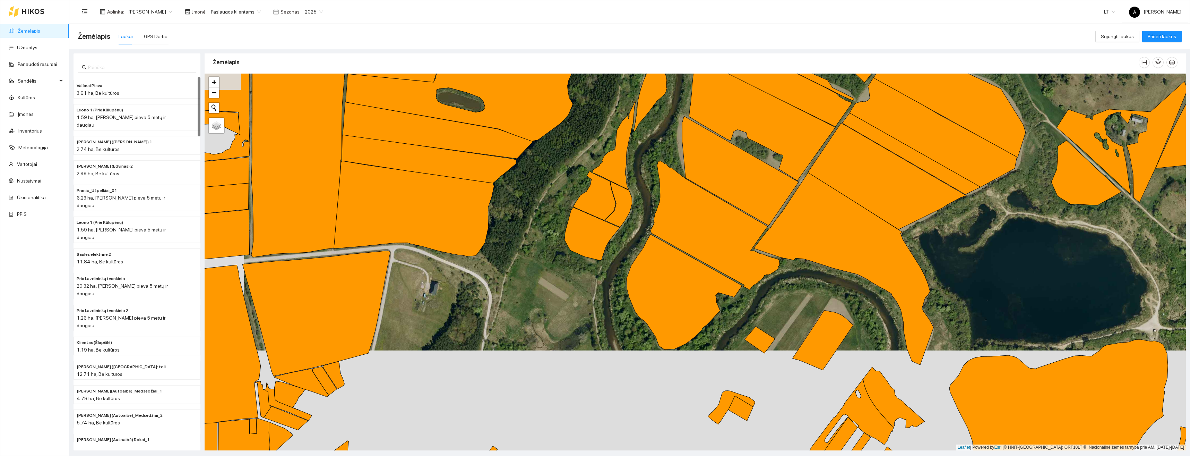
drag, startPoint x: 639, startPoint y: 156, endPoint x: 644, endPoint y: 200, distance: 44.4
click at [644, 200] on div "+ − Nieko nerasta. Bandykite dar kartą. Žemėlapis Palydovas Leaflet | Powered b…" at bounding box center [696, 262] width 982 height 377
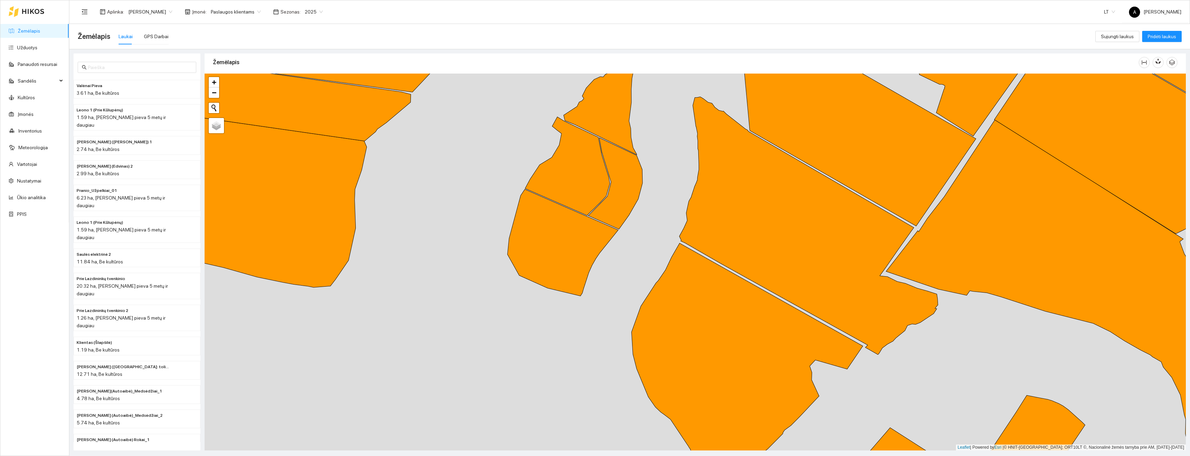
drag, startPoint x: 652, startPoint y: 212, endPoint x: 656, endPoint y: 245, distance: 32.5
click at [656, 245] on div "+ − Nieko nerasta. Bandykite dar kartą. Žemėlapis Palydovas Leaflet | Powered b…" at bounding box center [696, 262] width 982 height 377
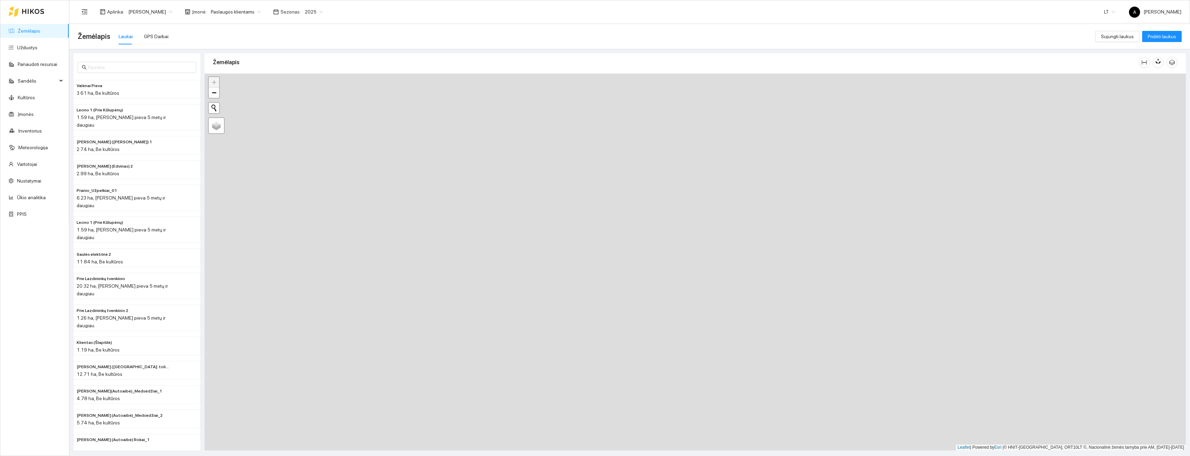
drag, startPoint x: 648, startPoint y: 266, endPoint x: 656, endPoint y: 317, distance: 52.0
click at [656, 317] on div "+ − Nieko nerasta. Bandykite dar kartą. Žemėlapis Palydovas Leaflet | Powered b…" at bounding box center [696, 262] width 982 height 377
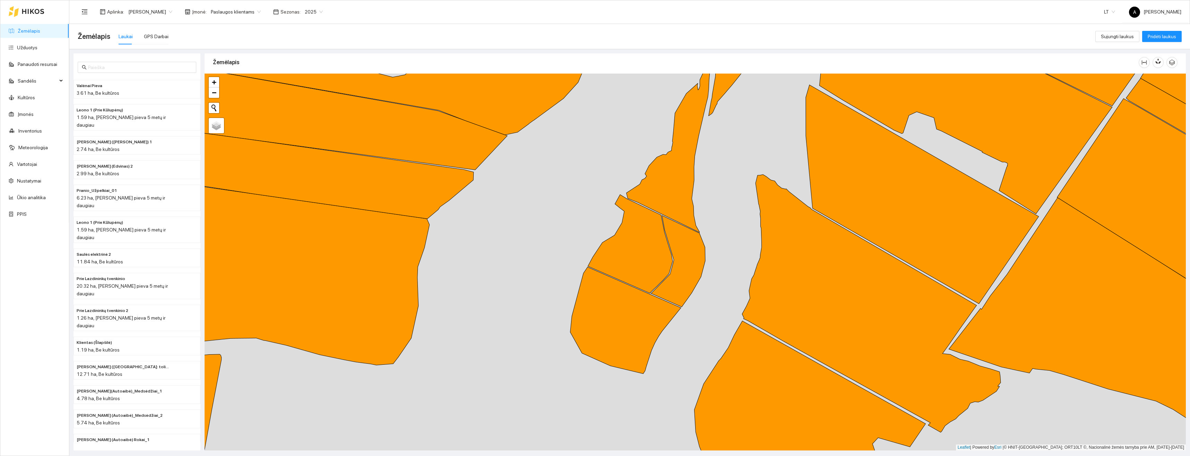
drag, startPoint x: 658, startPoint y: 279, endPoint x: 712, endPoint y: 281, distance: 53.8
click at [712, 281] on div "+ − Nieko nerasta. Bandykite dar kartą. Žemėlapis Palydovas Leaflet | Powered b…" at bounding box center [696, 262] width 982 height 377
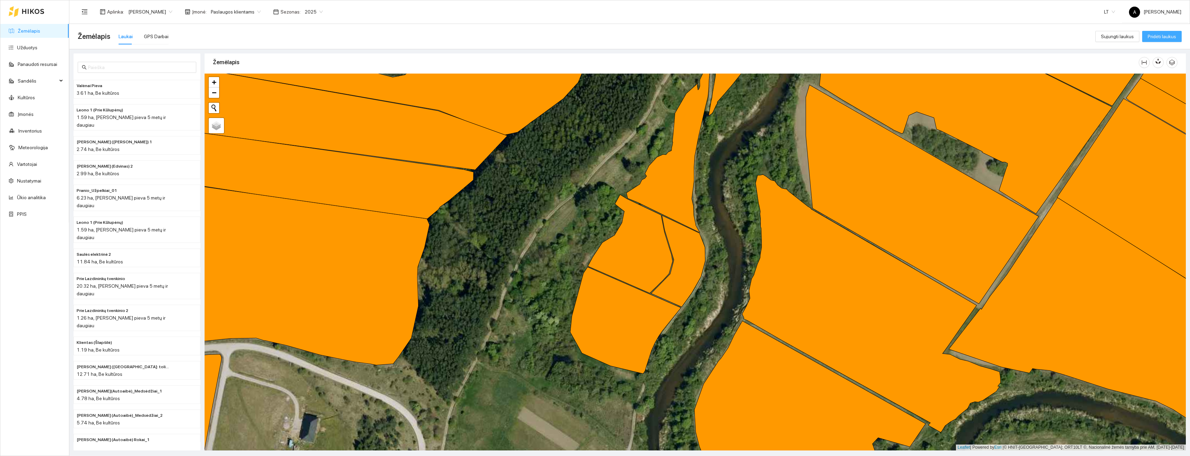
click at [1159, 36] on span "Pridėti laukus" at bounding box center [1162, 37] width 28 height 8
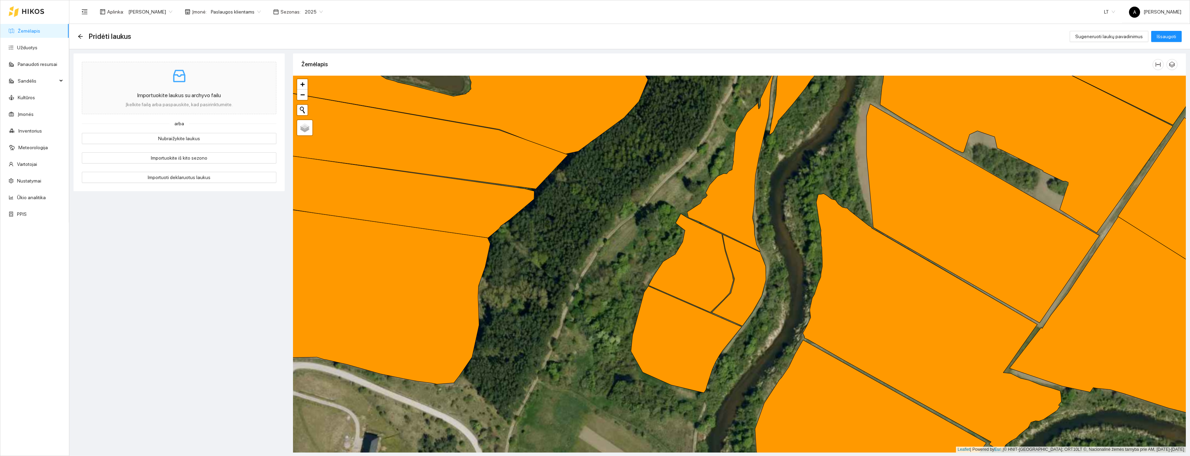
drag, startPoint x: 752, startPoint y: 265, endPoint x: 779, endPoint y: 293, distance: 39.0
click at [779, 293] on div "+ − Nieko nerasta. Bandykite dar kartą. Žemėlapis Palydovas Leaflet | Powered b…" at bounding box center [739, 264] width 893 height 377
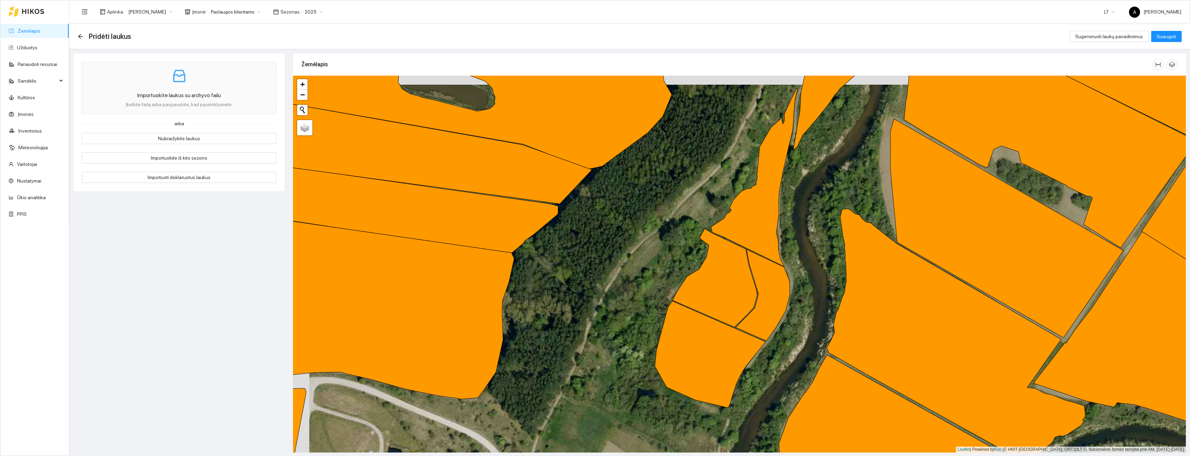
drag, startPoint x: 784, startPoint y: 291, endPoint x: 809, endPoint y: 302, distance: 27.0
click at [809, 302] on div "+ − Nieko nerasta. Bandykite dar kartą. Žemėlapis Palydovas Leaflet | Powered b…" at bounding box center [739, 264] width 893 height 377
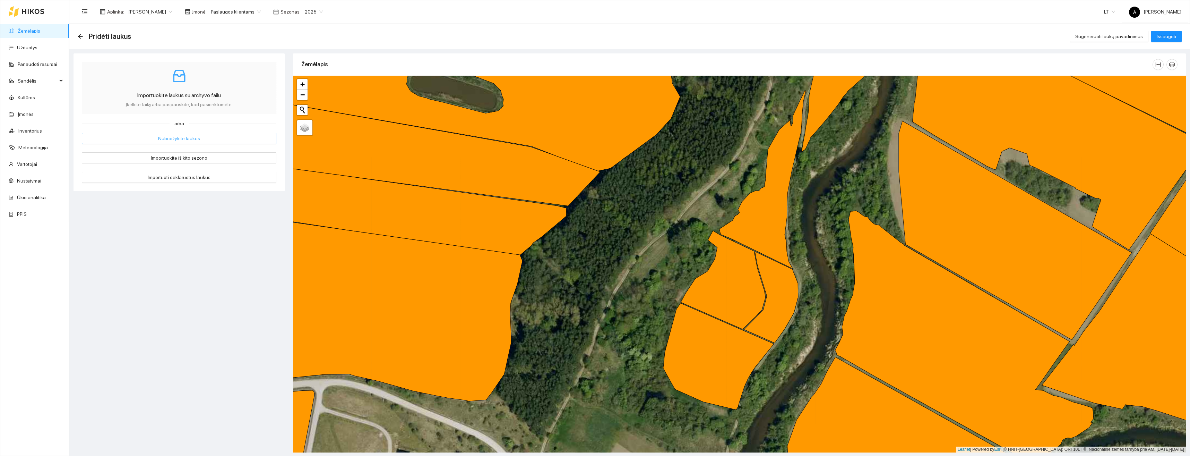
click at [175, 139] on span "Nubraižykite laukus" at bounding box center [179, 139] width 42 height 8
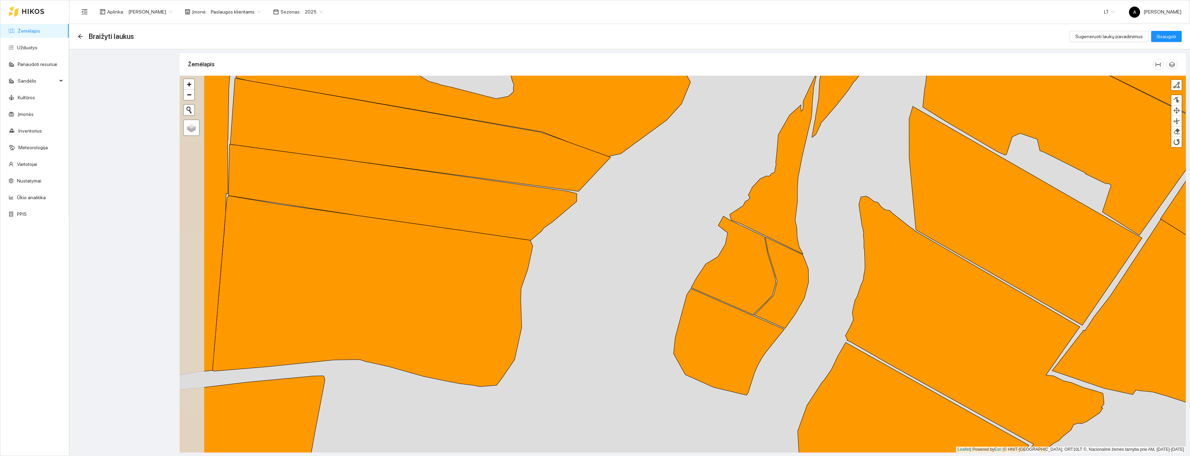
drag, startPoint x: 712, startPoint y: 291, endPoint x: 780, endPoint y: 259, distance: 75.1
click at [780, 259] on div "+ − Nieko nerasta. Bandykite dar kartą. Žemėlapis Palydovas Finish Remove Last …" at bounding box center [683, 264] width 1007 height 377
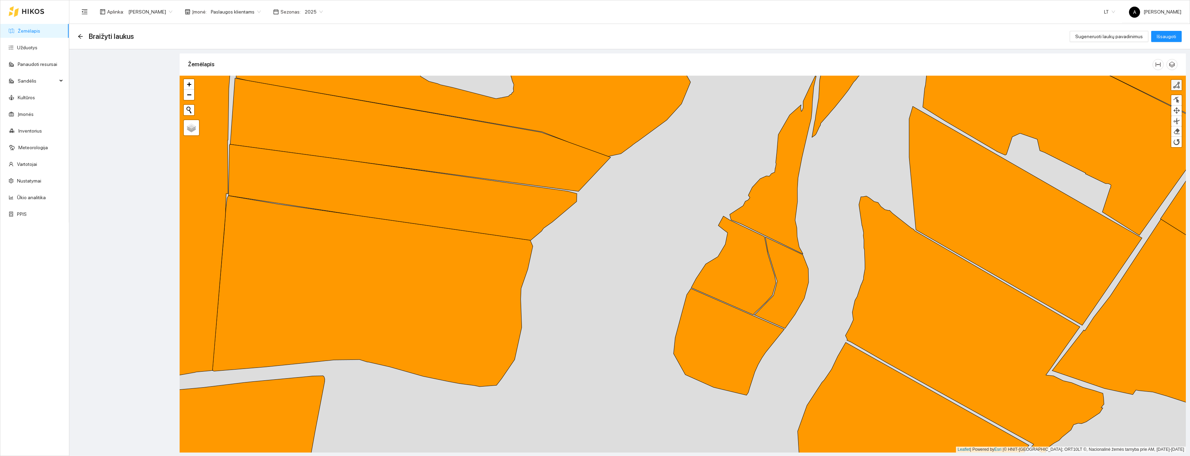
click at [1178, 87] on div at bounding box center [1176, 85] width 7 height 7
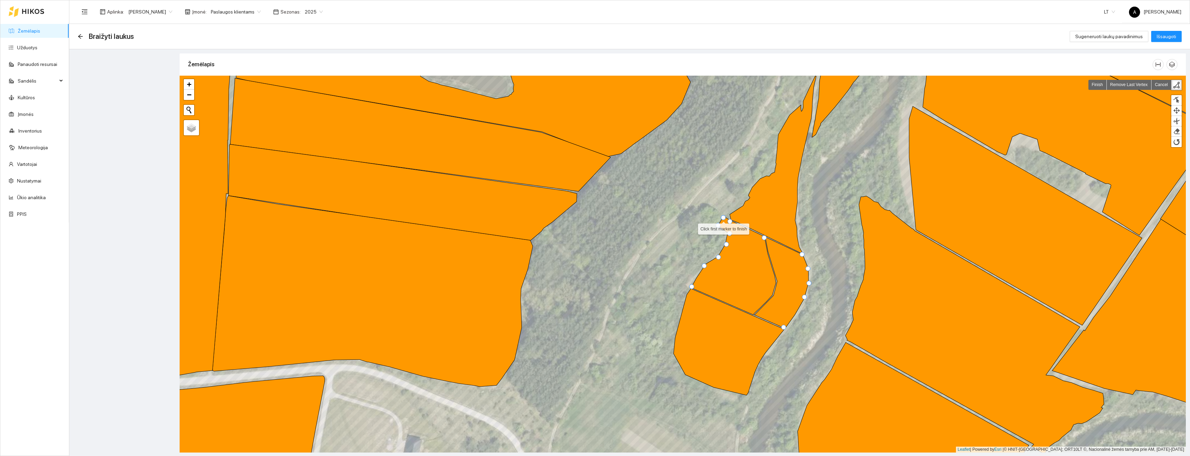
click at [724, 216] on div at bounding box center [723, 217] width 5 height 5
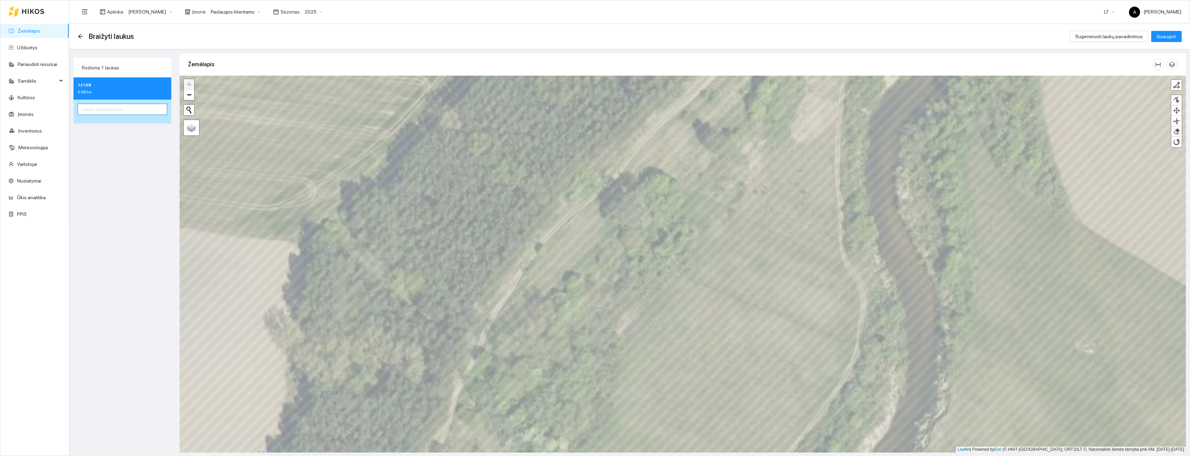
click at [124, 109] on input "text" at bounding box center [122, 109] width 89 height 11
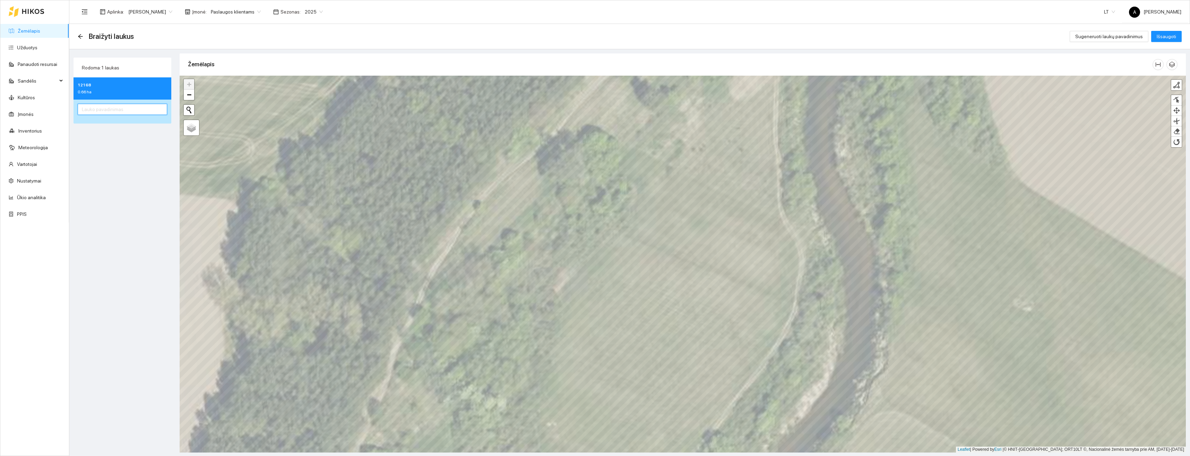
paste input "Aplink Karteną 1"
type input "Aplink Karteną 2"
click at [1169, 37] on span "Išsaugoti" at bounding box center [1166, 37] width 19 height 8
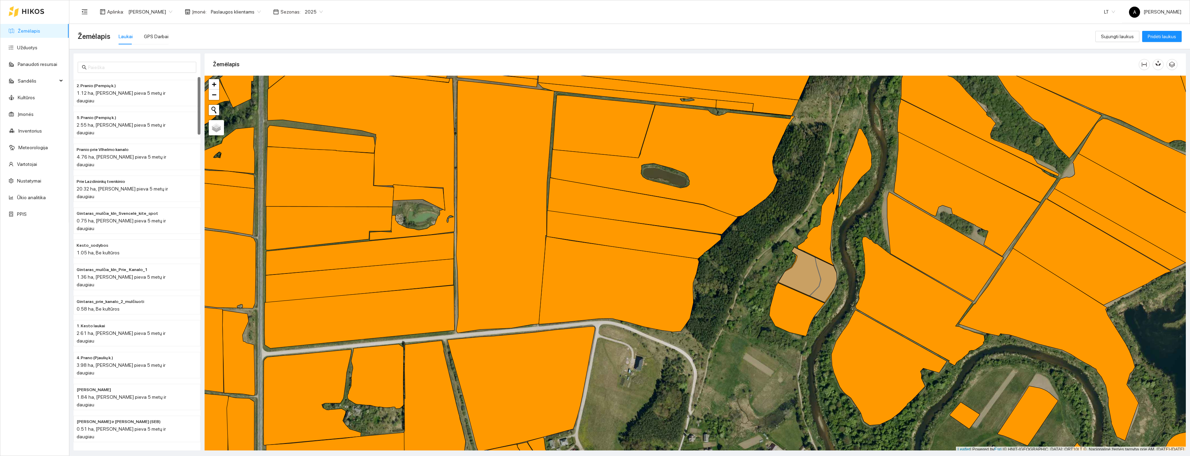
scroll to position [2, 0]
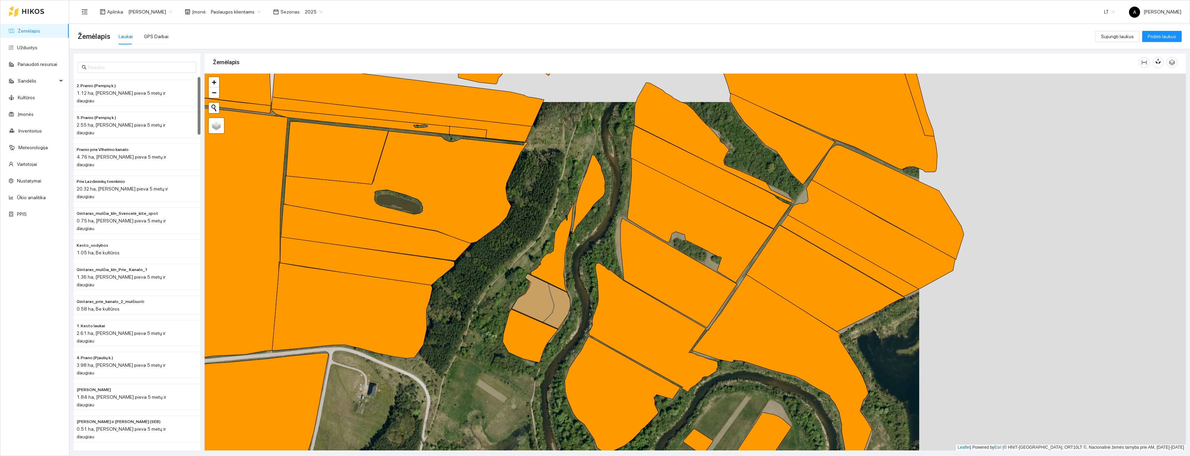
drag, startPoint x: 922, startPoint y: 264, endPoint x: 570, endPoint y: 288, distance: 353.6
click at [560, 290] on div "+ − Nieko nerasta. Bandykite dar kartą. Žemėlapis Palydovas Leaflet | Powered b…" at bounding box center [696, 262] width 982 height 377
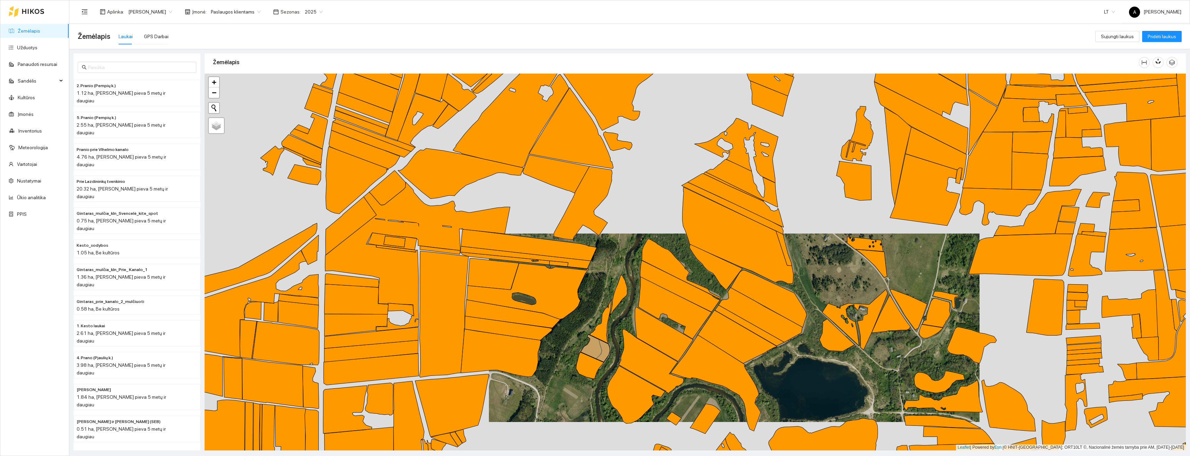
drag, startPoint x: 908, startPoint y: 302, endPoint x: 839, endPoint y: 342, distance: 79.9
click at [839, 342] on div "+ − Nieko nerasta. Bandykite dar kartą. Žemėlapis Palydovas Leaflet | Powered b…" at bounding box center [696, 262] width 982 height 377
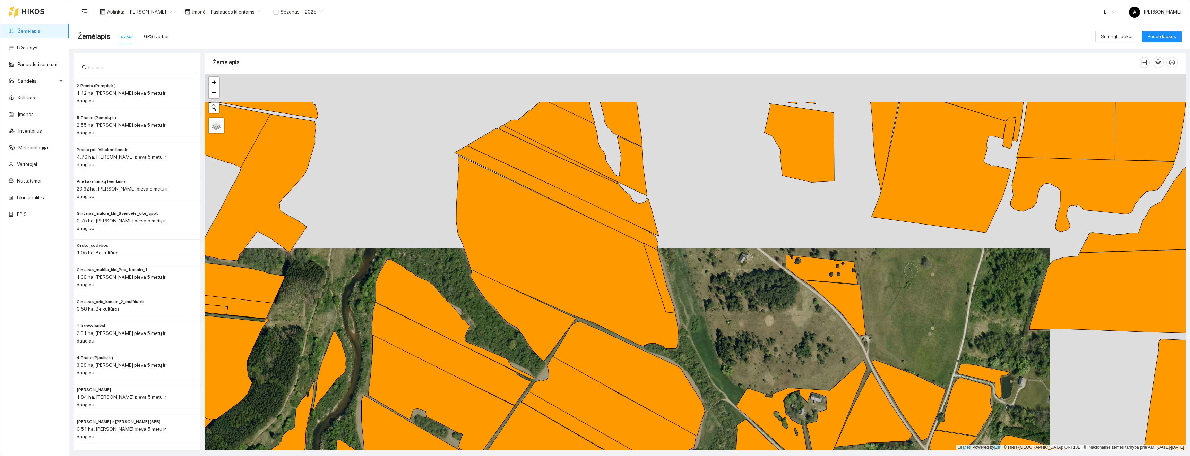
drag, startPoint x: 886, startPoint y: 245, endPoint x: 888, endPoint y: 313, distance: 68.0
click at [888, 313] on div "+ − Nieko nerasta. Bandykite dar kartą. Žemėlapis Palydovas Leaflet | Powered b…" at bounding box center [696, 262] width 982 height 377
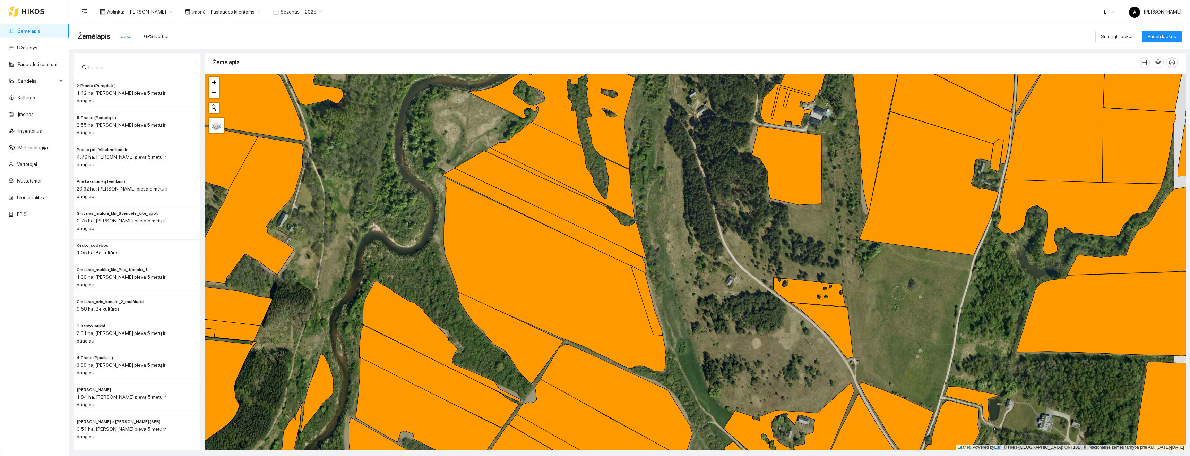
drag, startPoint x: 882, startPoint y: 309, endPoint x: 870, endPoint y: 309, distance: 11.8
click at [870, 309] on div "+ − Nieko nerasta. Bandykite dar kartą. Žemėlapis Palydovas Leaflet | Powered b…" at bounding box center [696, 262] width 982 height 377
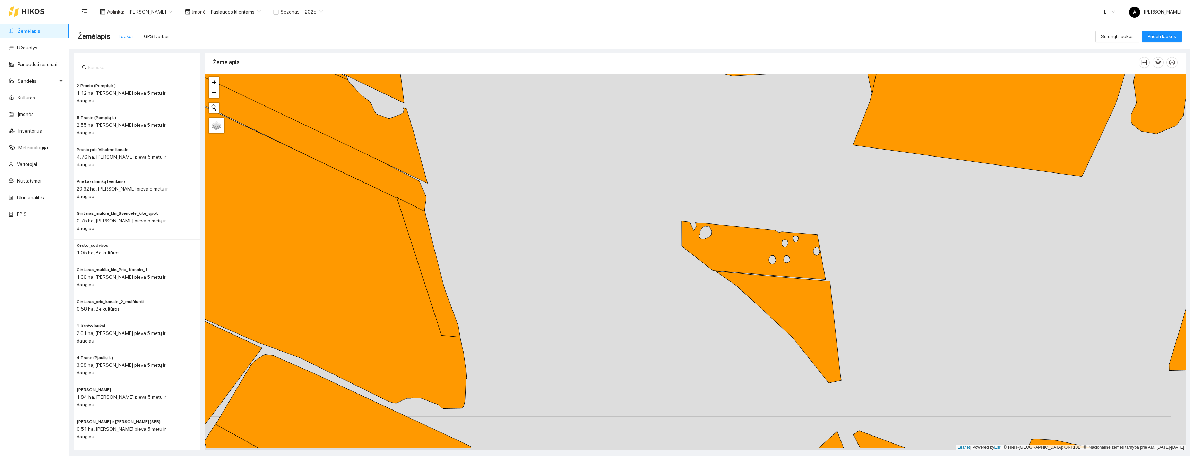
drag, startPoint x: 870, startPoint y: 318, endPoint x: 855, endPoint y: 285, distance: 36.8
click at [855, 285] on div "+ − Nieko nerasta. Bandykite dar kartą. Žemėlapis Palydovas Leaflet | Powered b…" at bounding box center [696, 262] width 982 height 377
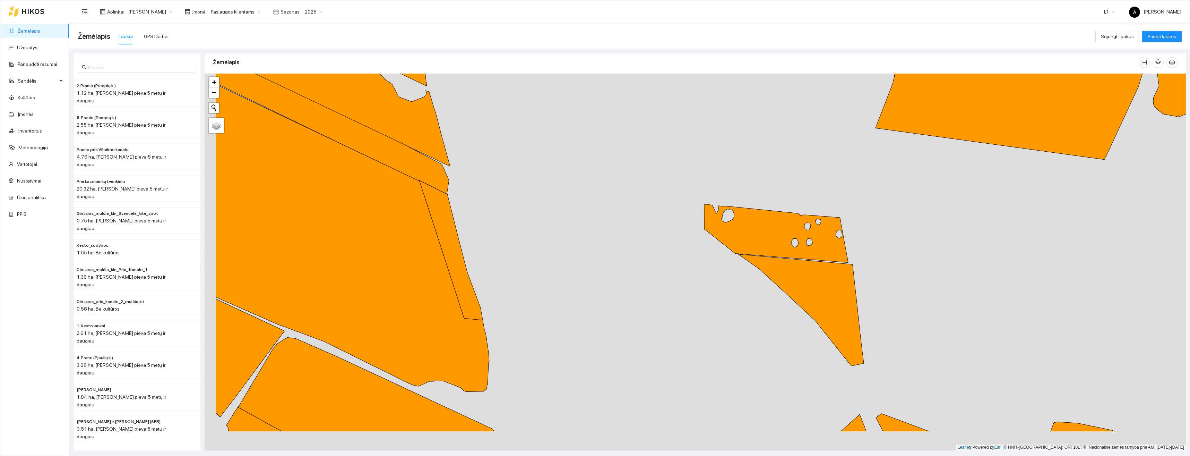
drag, startPoint x: 866, startPoint y: 301, endPoint x: 894, endPoint y: 271, distance: 41.5
click at [894, 271] on div "+ − Nieko nerasta. Bandykite dar kartą. Žemėlapis Palydovas Leaflet | Powered b…" at bounding box center [696, 262] width 982 height 377
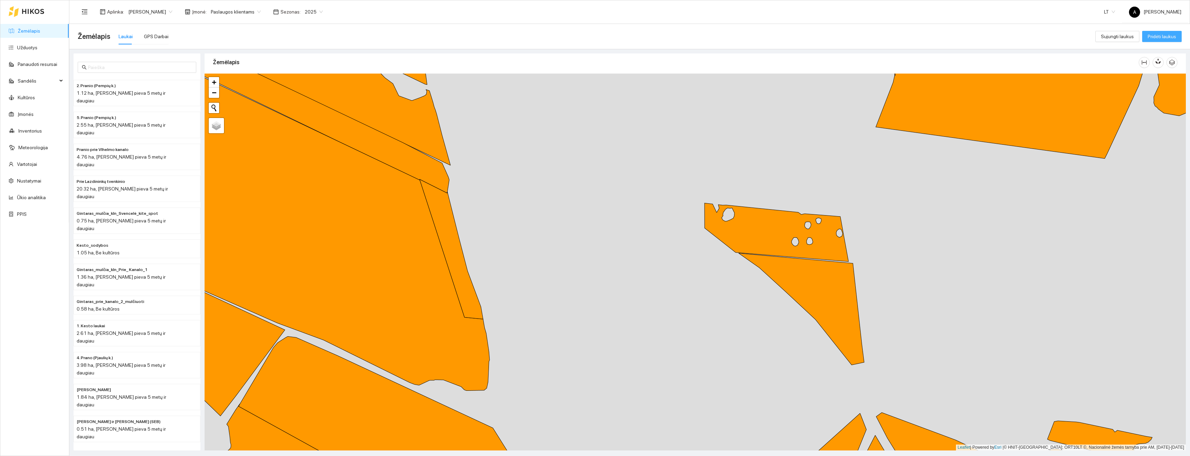
click at [1170, 37] on span "Pridėti laukus" at bounding box center [1162, 37] width 28 height 8
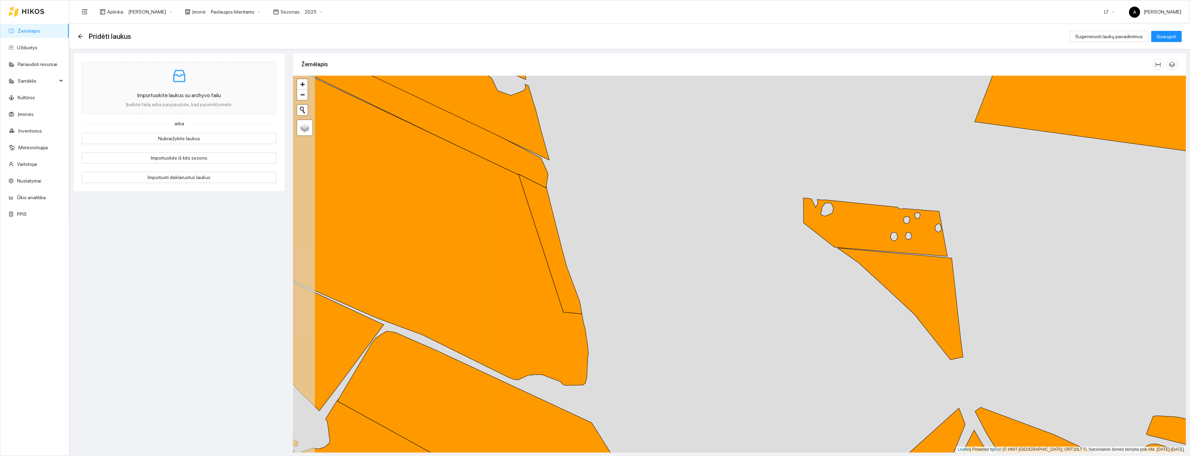
drag, startPoint x: 830, startPoint y: 264, endPoint x: 975, endPoint y: 255, distance: 144.9
click at [975, 255] on div "+ − Nieko nerasta. Bandykite dar kartą. Žemėlapis Palydovas Leaflet | Powered b…" at bounding box center [739, 264] width 893 height 377
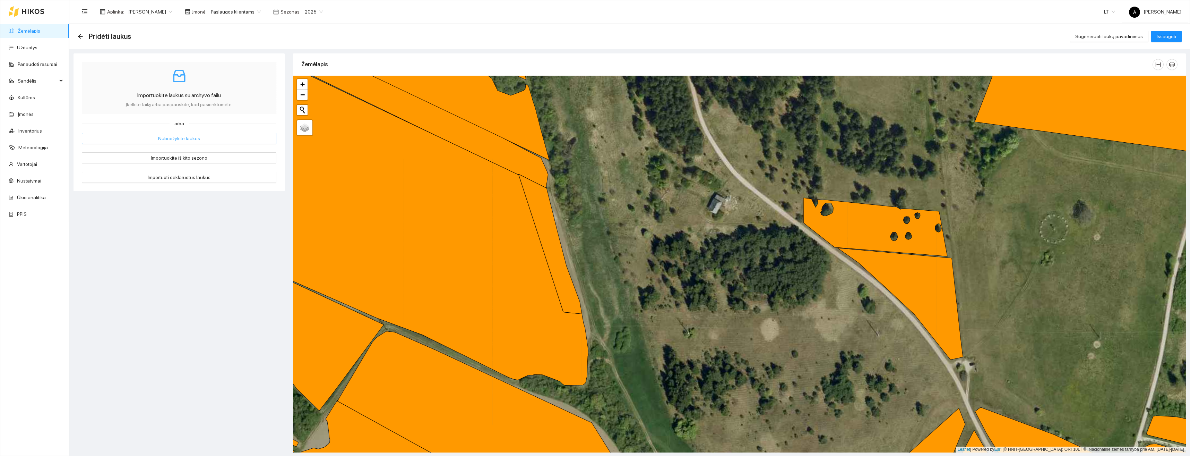
click at [165, 138] on span "Nubraižykite laukus" at bounding box center [179, 139] width 42 height 8
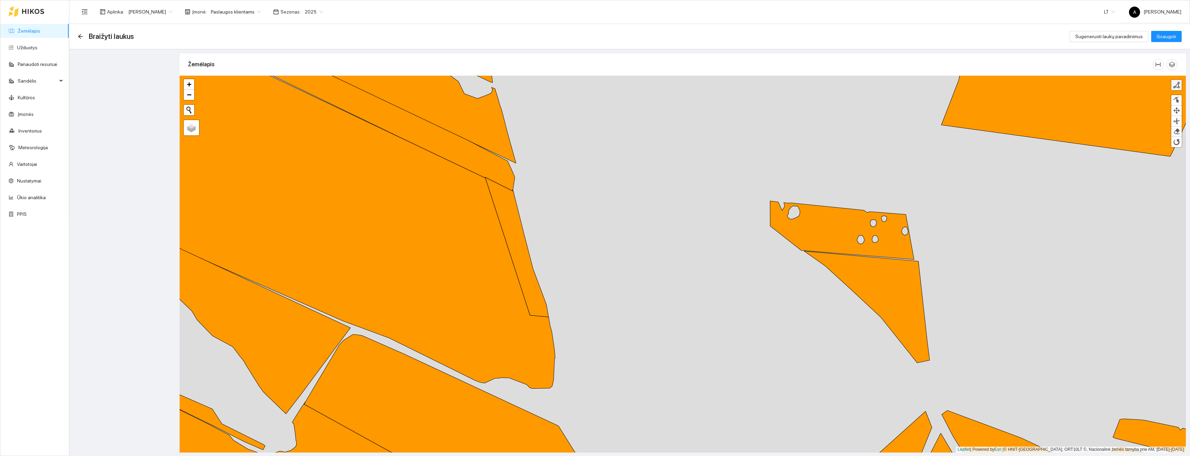
click at [1177, 85] on div at bounding box center [1176, 85] width 7 height 7
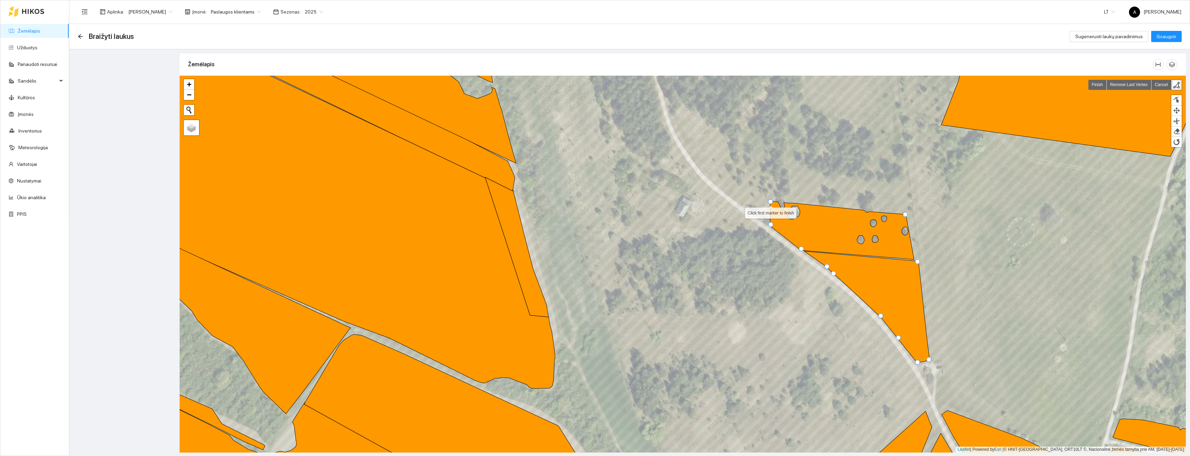
click at [771, 203] on div at bounding box center [770, 201] width 5 height 5
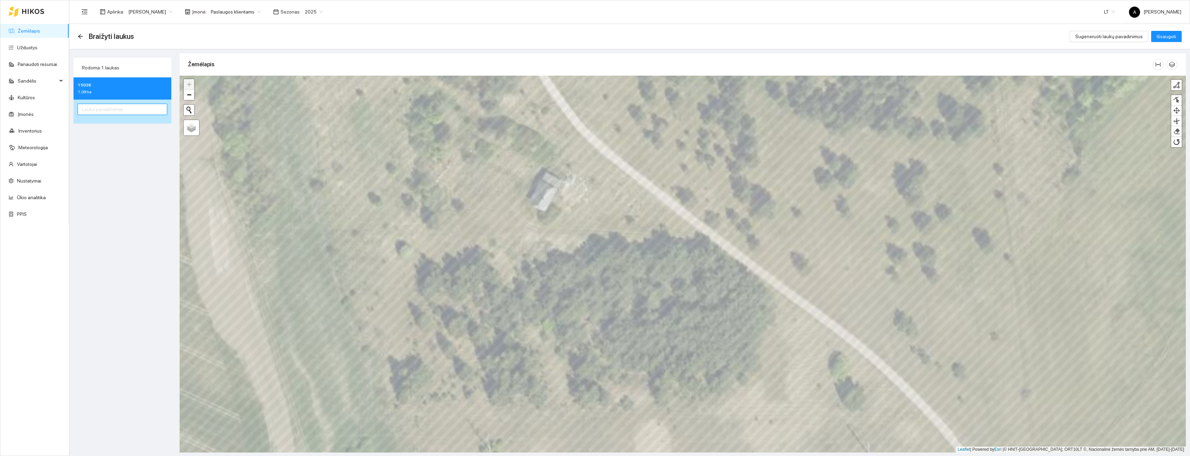
click at [126, 111] on input "text" at bounding box center [122, 109] width 89 height 11
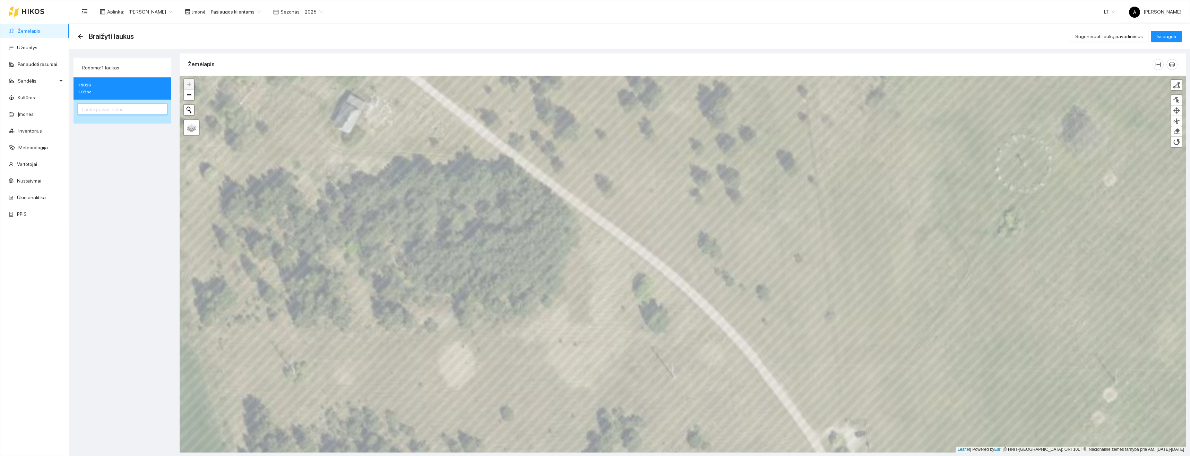
paste input "Aplink Karteną 1"
type input "Aplink Karteną 3"
click at [1167, 36] on span "Išsaugoti" at bounding box center [1166, 37] width 19 height 8
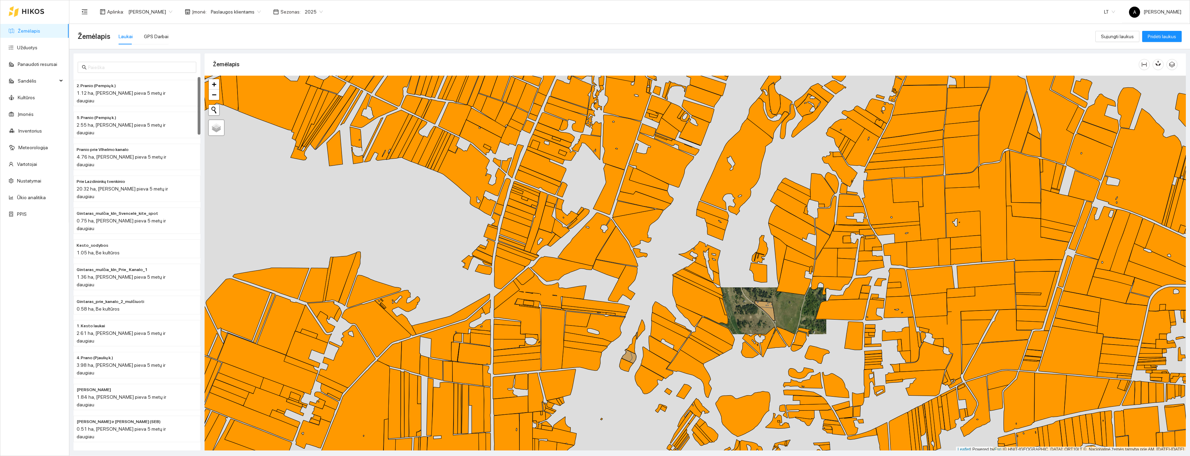
scroll to position [2, 0]
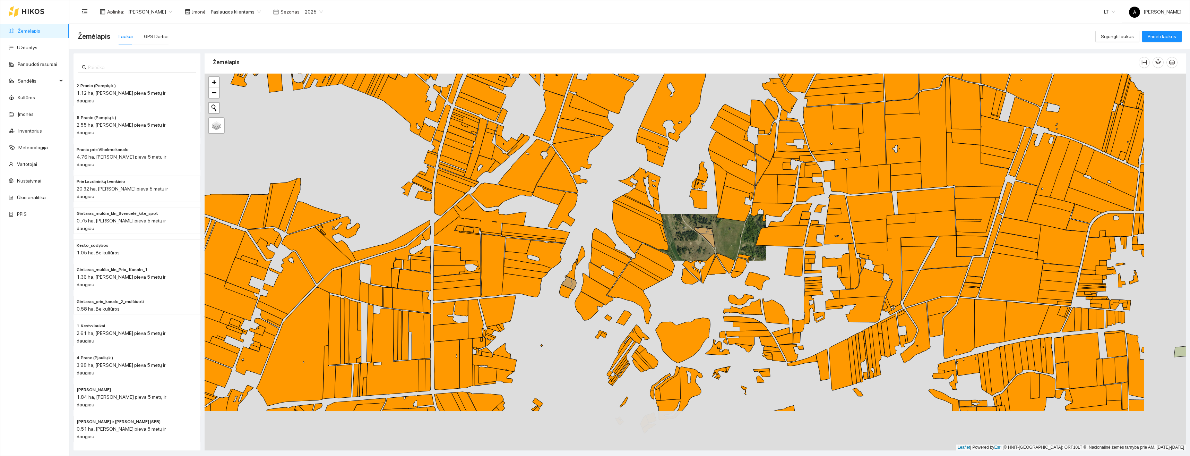
drag, startPoint x: 811, startPoint y: 337, endPoint x: 747, endPoint y: 259, distance: 100.6
click at [747, 259] on div "+ − Nieko nerasta. Bandykite dar kartą. Žemėlapis Palydovas Leaflet | Powered b…" at bounding box center [696, 262] width 982 height 377
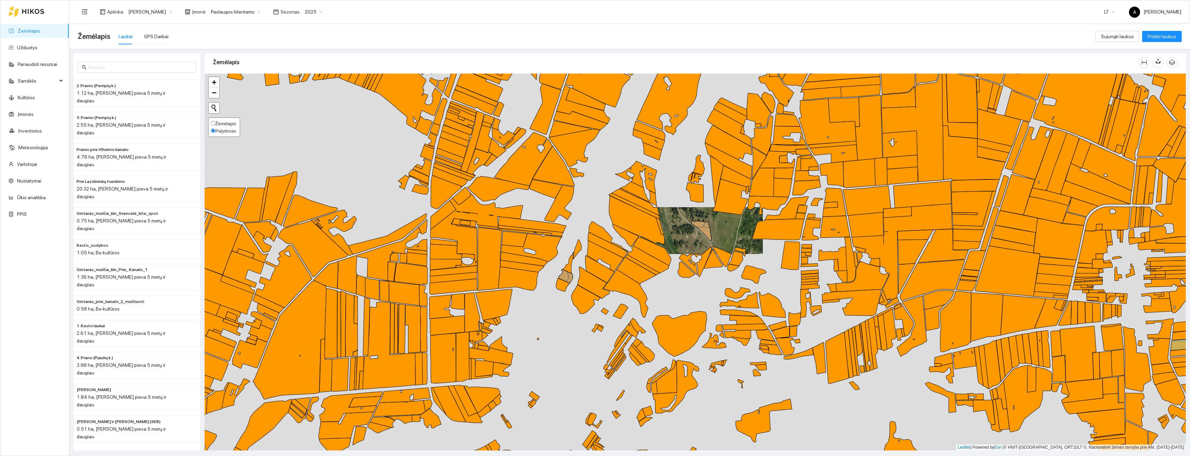
click at [214, 123] on input "Žemėlapis" at bounding box center [213, 123] width 5 height 5
radio input "true"
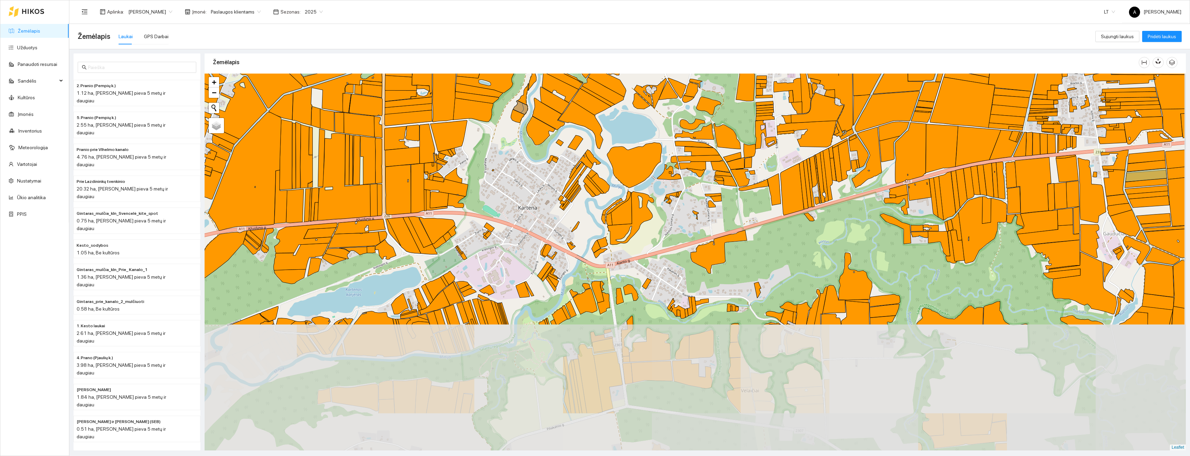
drag, startPoint x: 814, startPoint y: 319, endPoint x: 778, endPoint y: 210, distance: 115.4
click at [778, 210] on div "+ − Nieko nerasta. Bandykite dar kartą. Žemėlapis Palydovas Leaflet" at bounding box center [696, 262] width 982 height 377
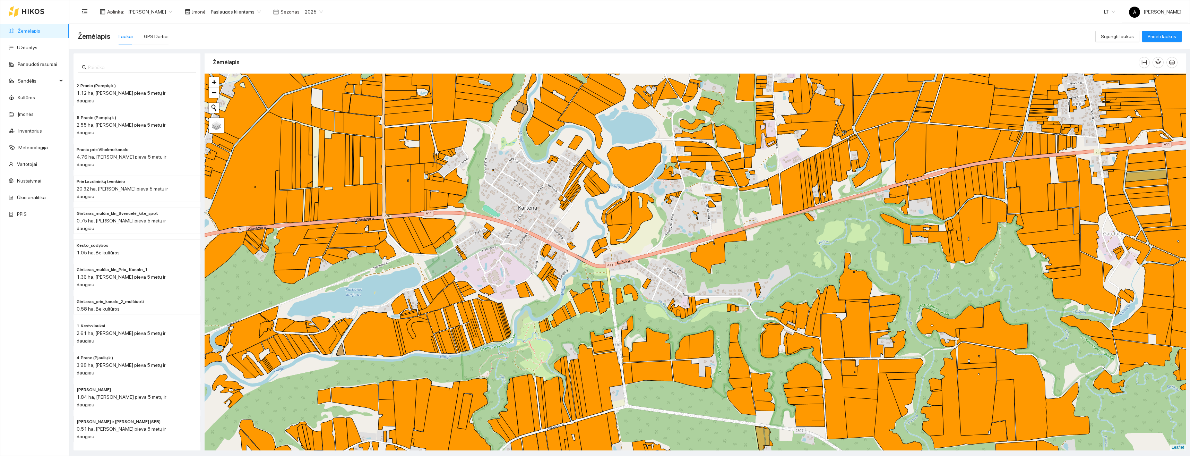
drag, startPoint x: 758, startPoint y: 272, endPoint x: 783, endPoint y: 390, distance: 120.0
click at [783, 390] on div "+ − Nieko nerasta. Bandykite dar kartą. Žemėlapis Palydovas Leaflet" at bounding box center [696, 262] width 982 height 377
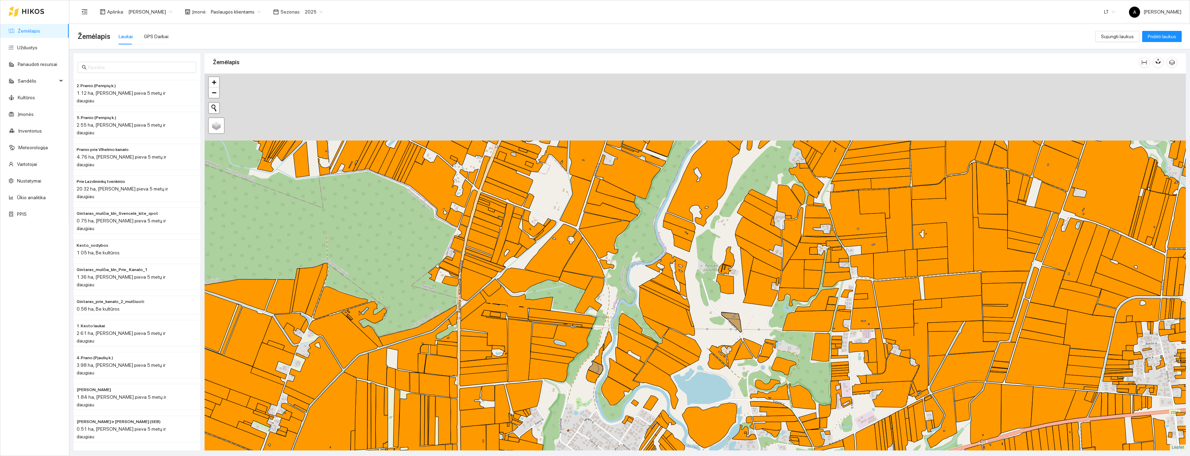
drag, startPoint x: 705, startPoint y: 202, endPoint x: 759, endPoint y: 257, distance: 77.0
click at [751, 324] on div "+ − Nieko nerasta. Bandykite dar kartą. Žemėlapis Palydovas Leaflet" at bounding box center [696, 262] width 982 height 377
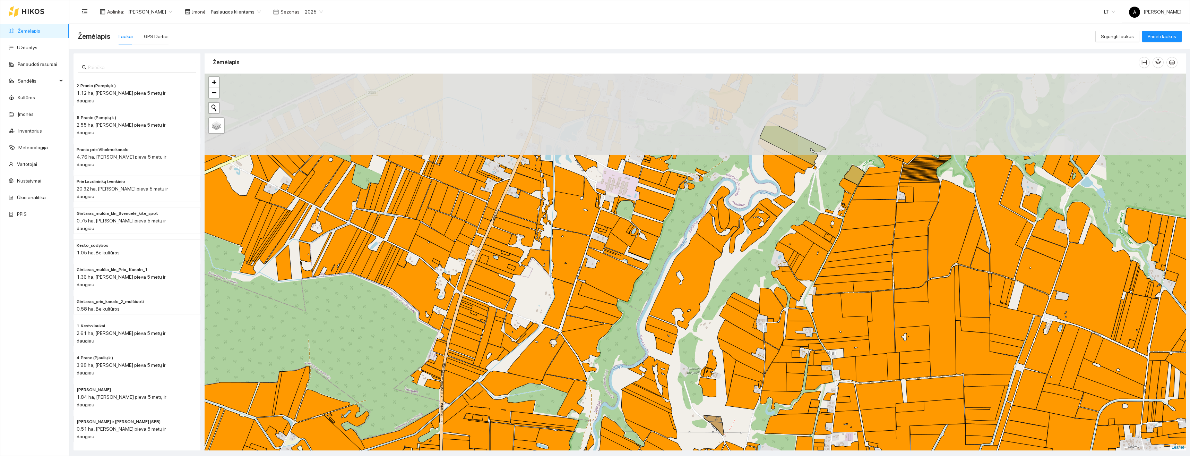
drag, startPoint x: 776, startPoint y: 186, endPoint x: 752, endPoint y: 276, distance: 93.4
click at [752, 276] on div "+ − Nieko nerasta. Bandykite dar kartą. Žemėlapis Palydovas Leaflet" at bounding box center [696, 262] width 982 height 377
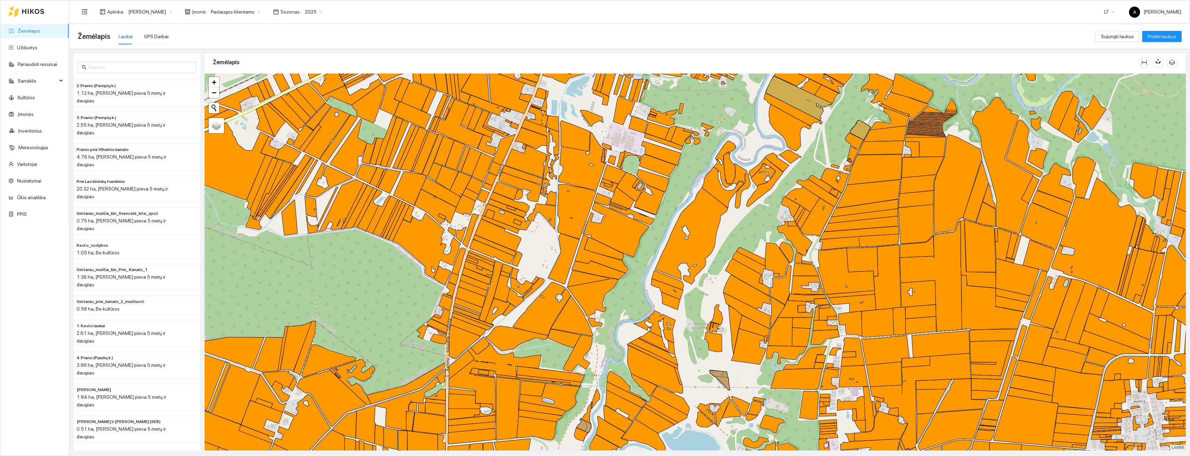
drag, startPoint x: 759, startPoint y: 282, endPoint x: 766, endPoint y: 232, distance: 49.8
click at [766, 232] on div "+ − Nieko nerasta. Bandykite dar kartą. Žemėlapis Palydovas Leaflet" at bounding box center [696, 262] width 982 height 377
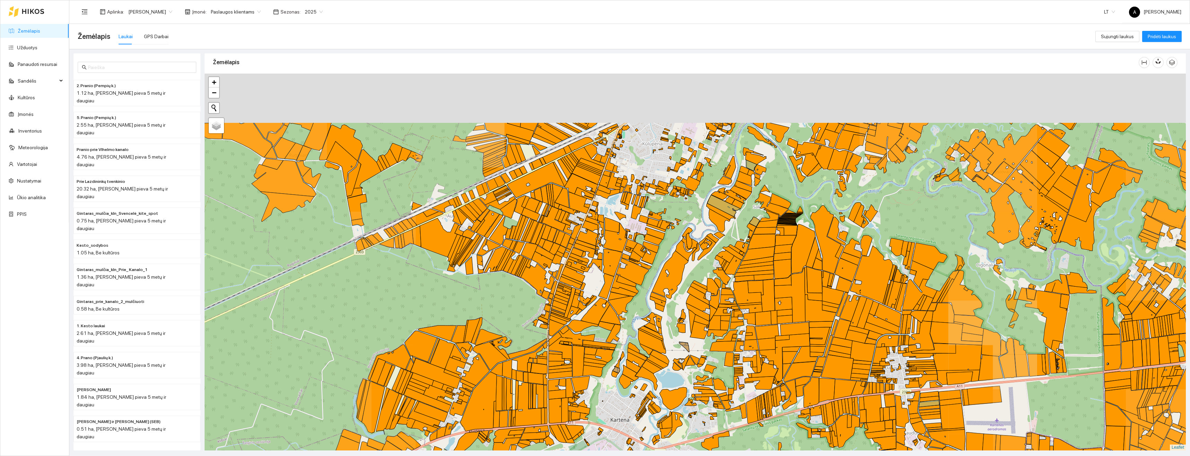
drag, startPoint x: 759, startPoint y: 160, endPoint x: 730, endPoint y: 245, distance: 89.3
click at [731, 245] on div "+ − Nieko nerasta. Bandykite dar kartą. Žemėlapis Palydovas Leaflet" at bounding box center [696, 262] width 982 height 377
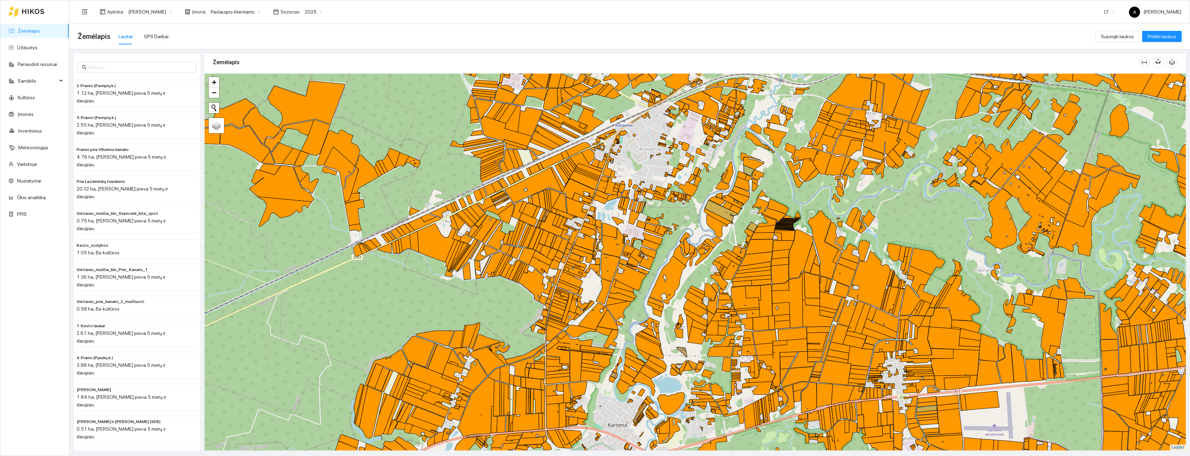
drag, startPoint x: 779, startPoint y: 192, endPoint x: 773, endPoint y: 212, distance: 21.4
click at [773, 212] on div "+ − Nieko nerasta. Bandykite dar kartą. Žemėlapis Palydovas Leaflet" at bounding box center [696, 262] width 982 height 377
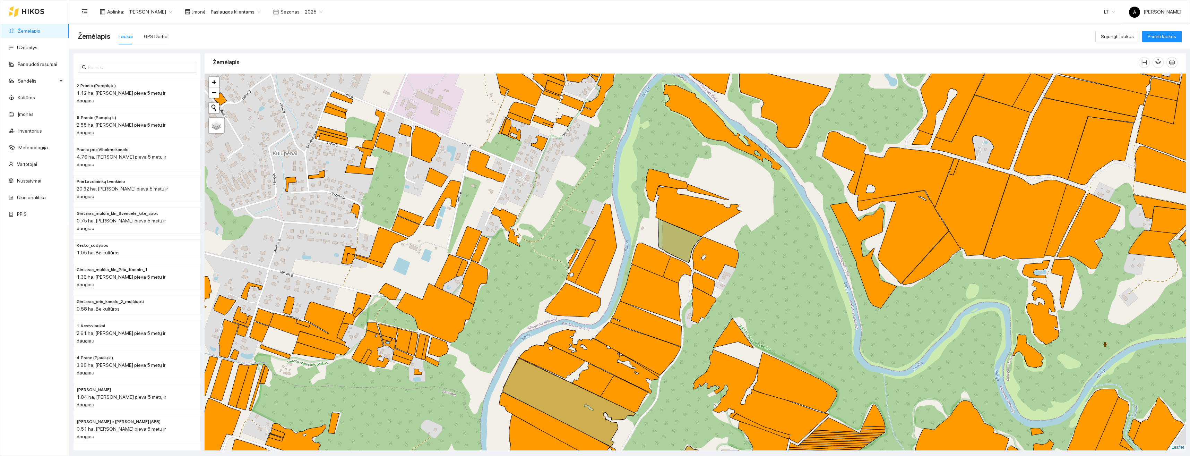
drag, startPoint x: 783, startPoint y: 190, endPoint x: 749, endPoint y: 253, distance: 71.6
click at [749, 253] on div "+ − Nieko nerasta. Bandykite dar kartą. Žemėlapis Palydovas Leaflet" at bounding box center [696, 262] width 982 height 377
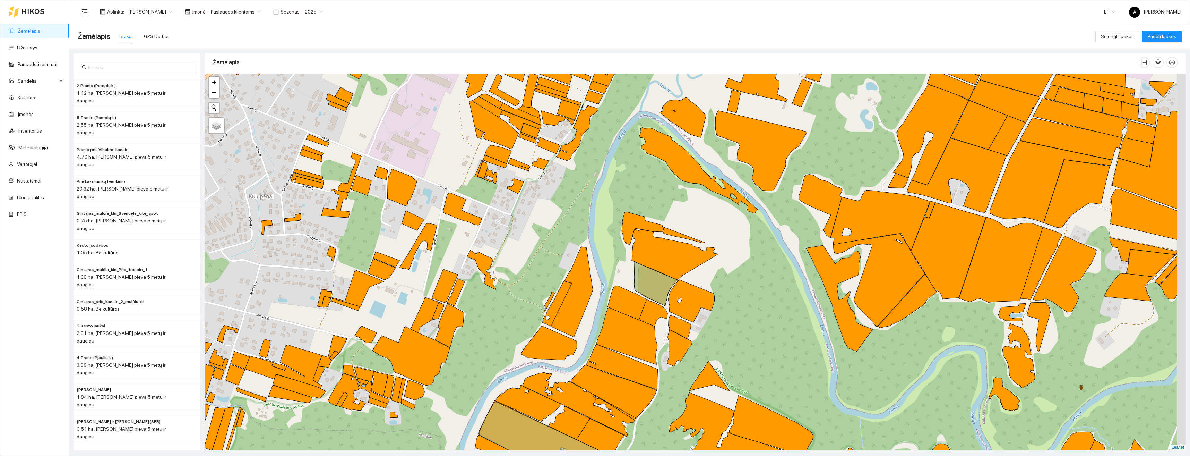
drag, startPoint x: 721, startPoint y: 180, endPoint x: 695, endPoint y: 223, distance: 50.0
click at [695, 223] on div "+ − Nieko nerasta. Bandykite dar kartą. Žemėlapis Palydovas Leaflet" at bounding box center [696, 262] width 982 height 377
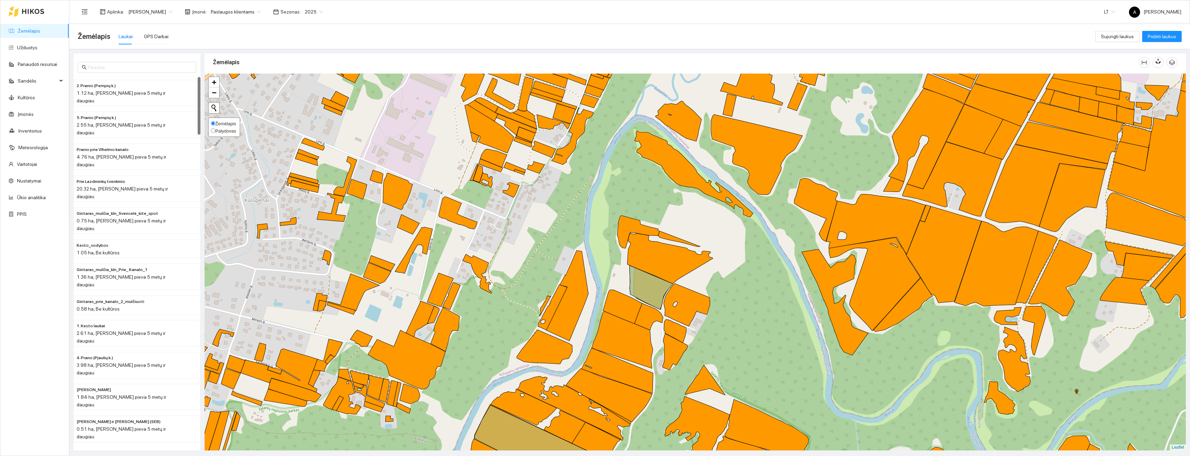
click at [213, 131] on input "Palydovas" at bounding box center [213, 130] width 5 height 5
radio input "true"
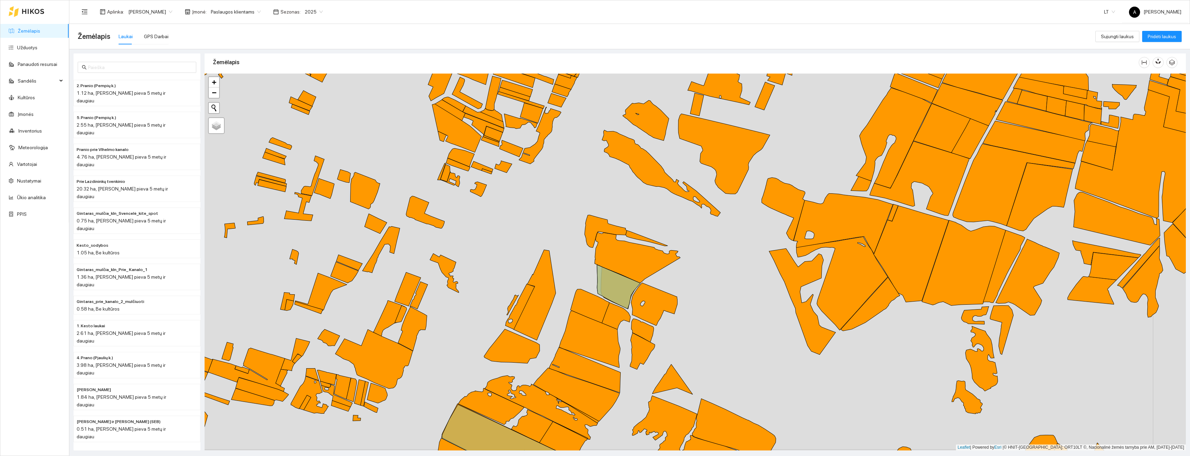
drag, startPoint x: 698, startPoint y: 225, endPoint x: 647, endPoint y: 227, distance: 51.0
click at [647, 227] on div "+ − Nieko nerasta. Bandykite dar kartą. Žemėlapis Palydovas Leaflet | Powered b…" at bounding box center [696, 262] width 982 height 377
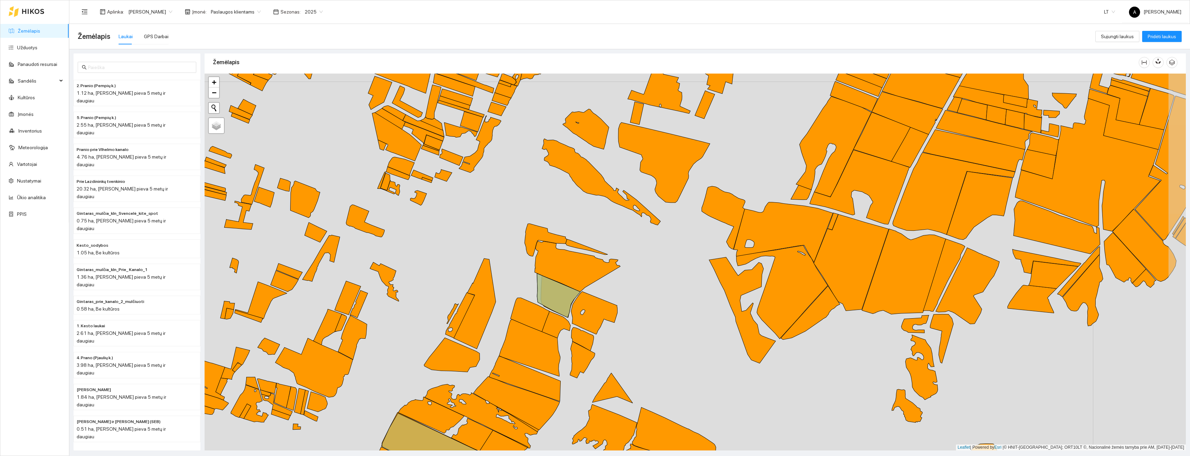
drag, startPoint x: 648, startPoint y: 224, endPoint x: 610, endPoint y: 232, distance: 39.2
click at [610, 232] on div "+ − Nieko nerasta. Bandykite dar kartą. Žemėlapis Palydovas Leaflet | Powered b…" at bounding box center [696, 262] width 982 height 377
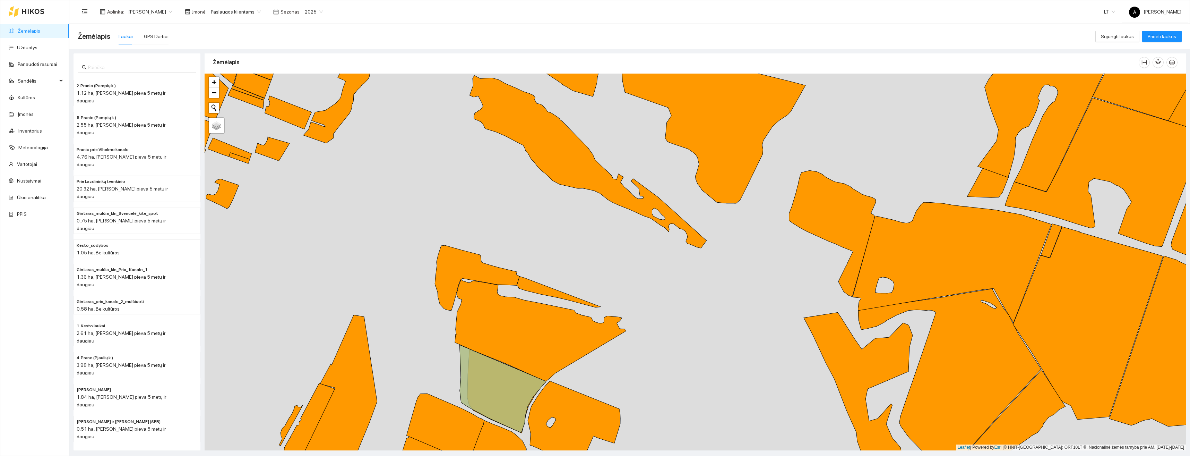
drag, startPoint x: 626, startPoint y: 227, endPoint x: 592, endPoint y: 270, distance: 54.8
click at [592, 270] on div "+ − Nieko nerasta. Bandykite dar kartą. Žemėlapis Palydovas Leaflet | Powered b…" at bounding box center [696, 262] width 982 height 377
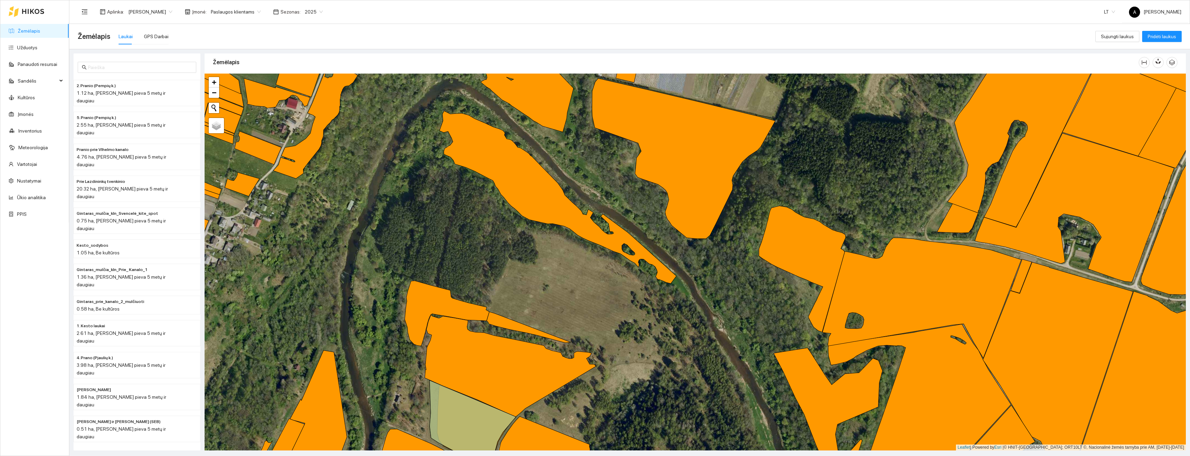
click at [591, 290] on div "+ − Nieko nerasta. Bandykite dar kartą. Žemėlapis Palydovas Leaflet | Powered b…" at bounding box center [696, 262] width 982 height 377
drag, startPoint x: 589, startPoint y: 300, endPoint x: 569, endPoint y: 316, distance: 26.0
click at [569, 316] on div "+ − Nieko nerasta. Bandykite dar kartą. Žemėlapis Palydovas Leaflet | Powered b…" at bounding box center [696, 262] width 982 height 377
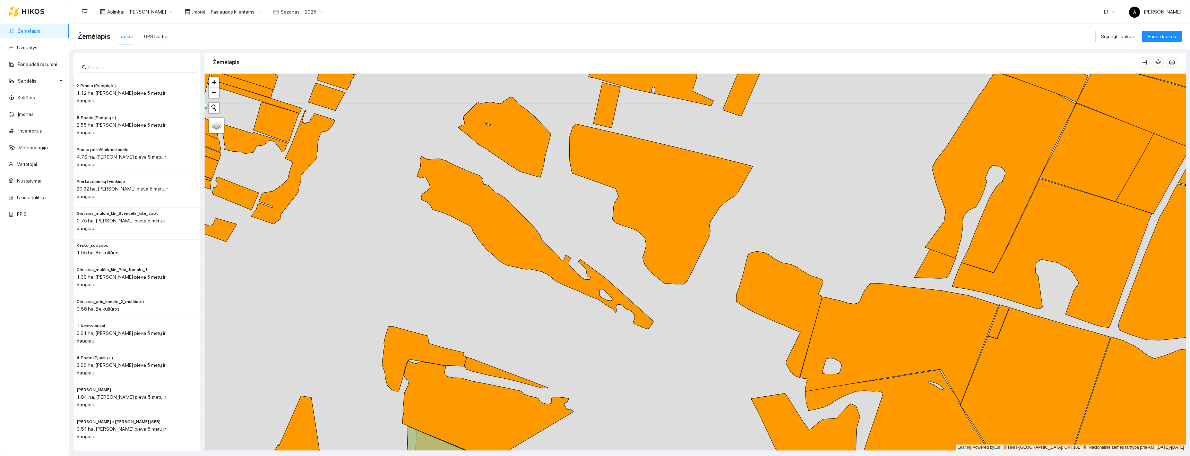
drag, startPoint x: 555, startPoint y: 286, endPoint x: 553, endPoint y: 319, distance: 33.7
click at [553, 319] on div "+ − Nieko nerasta. Bandykite dar kartą. Žemėlapis Palydovas Leaflet | Powered b…" at bounding box center [696, 262] width 982 height 377
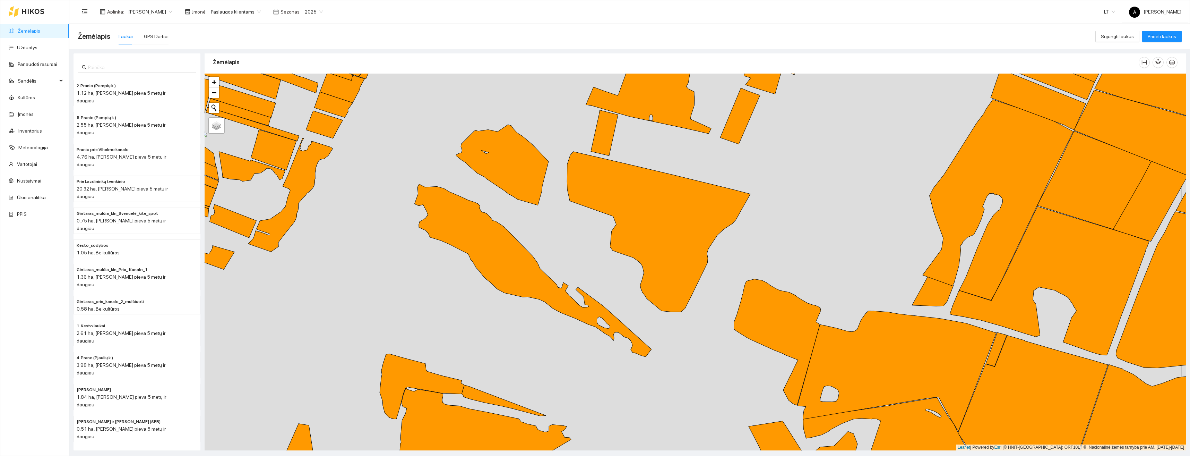
drag, startPoint x: 537, startPoint y: 305, endPoint x: 533, endPoint y: 331, distance: 25.5
click at [533, 331] on div "+ − Nieko nerasta. Bandykite dar kartą. Žemėlapis Palydovas Leaflet | Powered b…" at bounding box center [696, 262] width 982 height 377
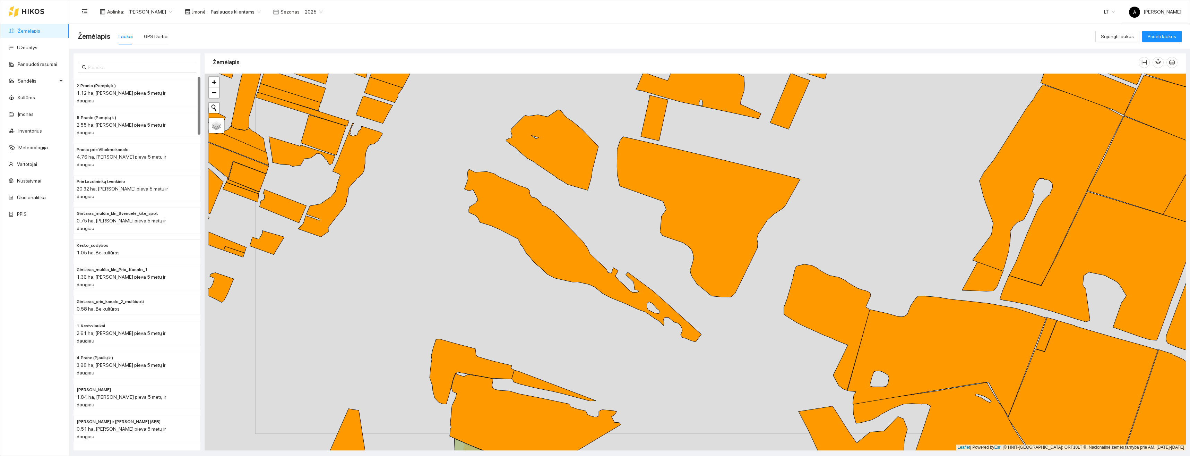
drag, startPoint x: 567, startPoint y: 246, endPoint x: 618, endPoint y: 230, distance: 53.3
click at [618, 230] on div "+ − Nieko nerasta. Bandykite dar kartą. Žemėlapis Palydovas Leaflet | Powered b…" at bounding box center [696, 262] width 982 height 377
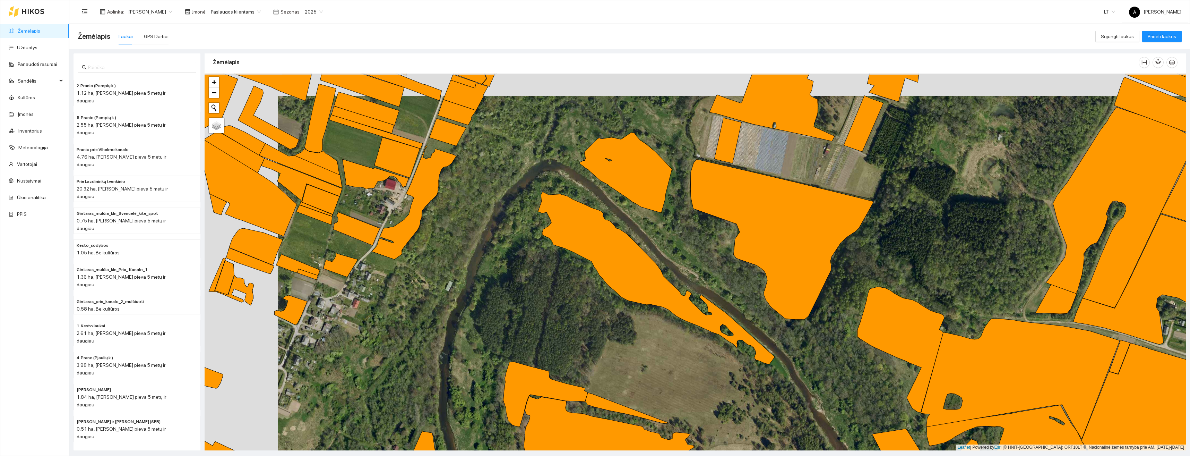
drag, startPoint x: 637, startPoint y: 355, endPoint x: 691, endPoint y: 367, distance: 54.7
click at [691, 367] on div "+ − Nieko nerasta. Bandykite dar kartą. Žemėlapis Palydovas Leaflet | Powered b…" at bounding box center [696, 262] width 982 height 377
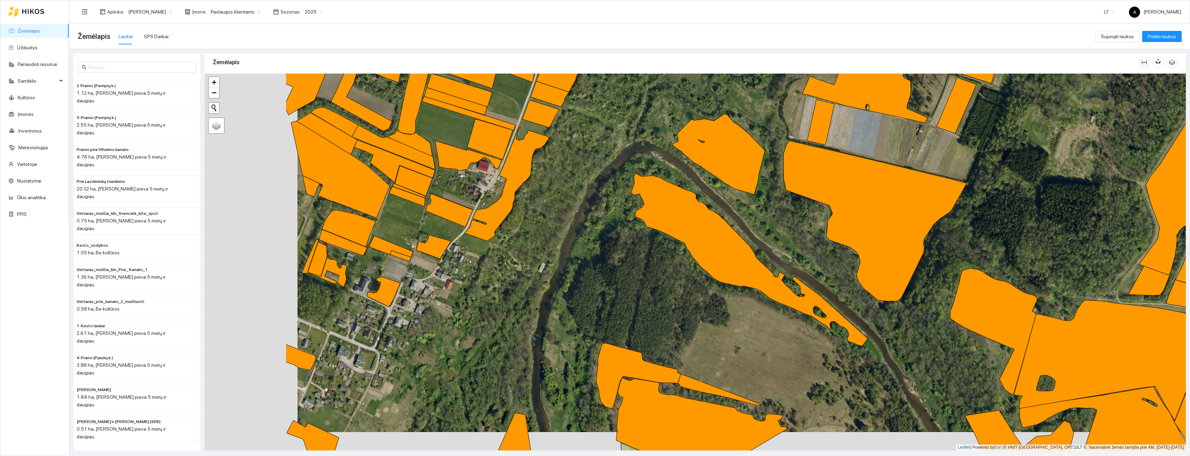
drag, startPoint x: 688, startPoint y: 253, endPoint x: 793, endPoint y: 237, distance: 106.4
click at [788, 237] on div "+ − Nieko nerasta. Bandykite dar kartą. Žemėlapis Palydovas Leaflet | Powered b…" at bounding box center [696, 262] width 982 height 377
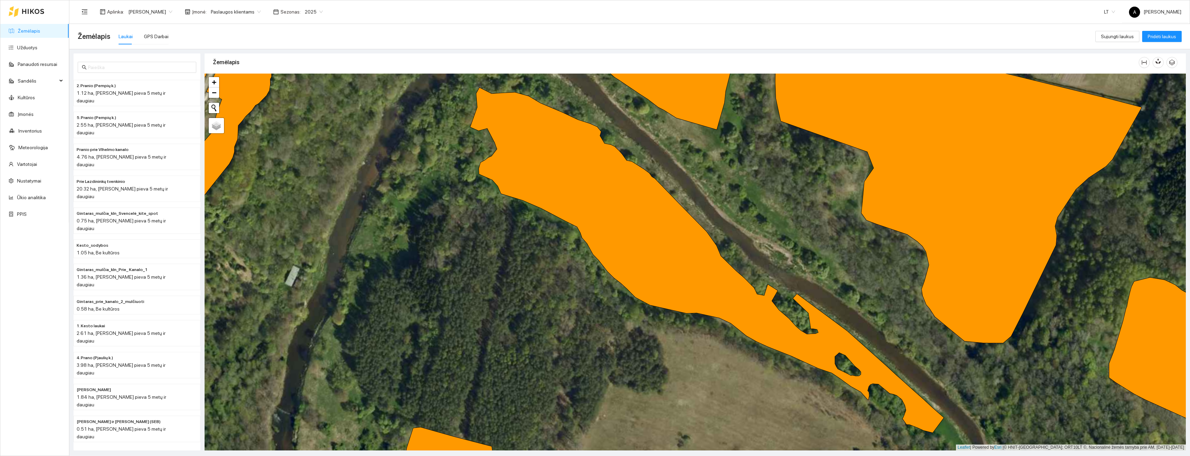
drag, startPoint x: 802, startPoint y: 254, endPoint x: 786, endPoint y: 228, distance: 30.5
click at [786, 228] on div "+ − Nieko nerasta. Bandykite dar kartą. Žemėlapis Palydovas Leaflet | Powered b…" at bounding box center [696, 262] width 982 height 377
click at [1154, 37] on span "Pridėti laukus" at bounding box center [1162, 37] width 28 height 8
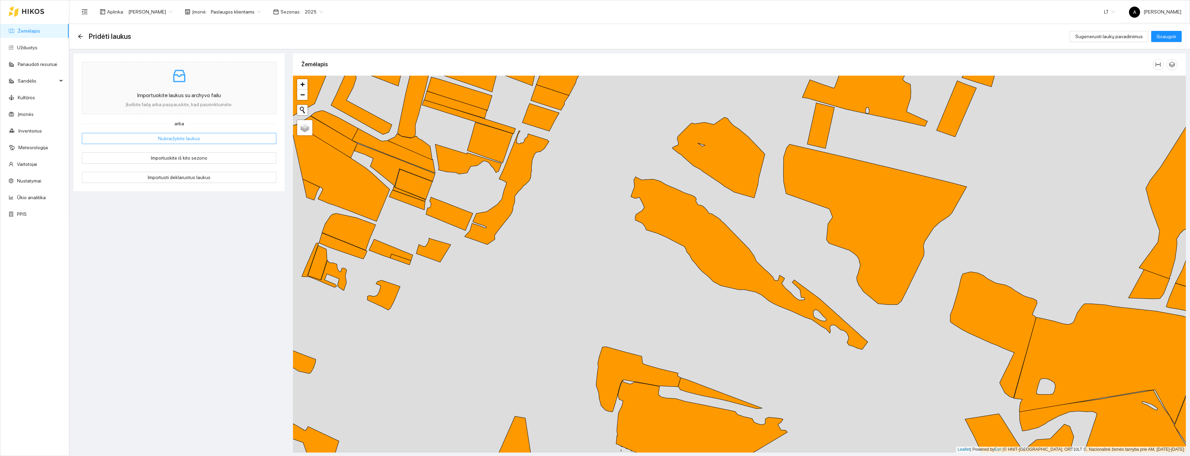
click at [188, 136] on span "Nubraižykite laukus" at bounding box center [179, 139] width 42 height 8
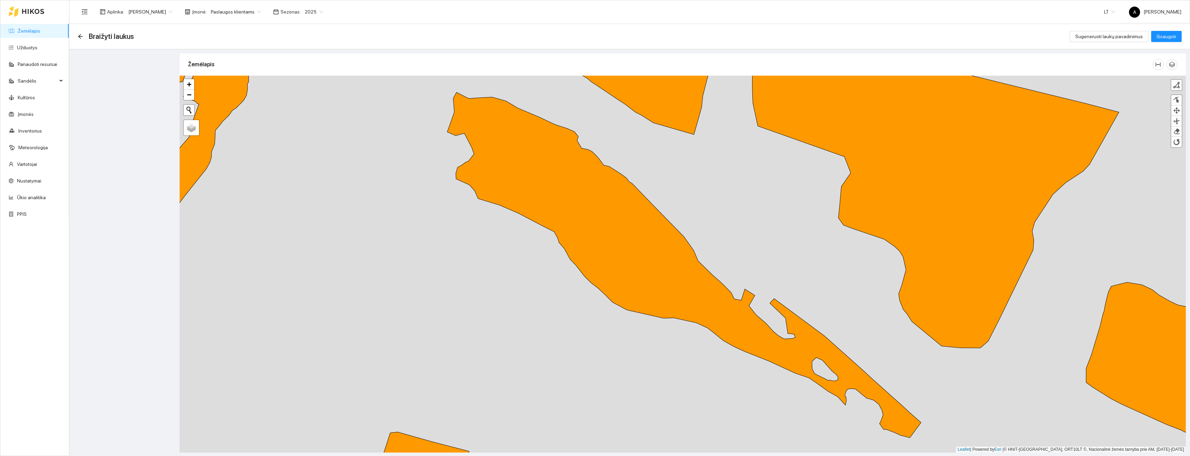
drag, startPoint x: 718, startPoint y: 236, endPoint x: 715, endPoint y: 200, distance: 36.5
click at [715, 200] on div "+ − Nieko nerasta. Bandykite dar kartą. Žemėlapis Palydovas Finish Remove Last …" at bounding box center [683, 264] width 1007 height 377
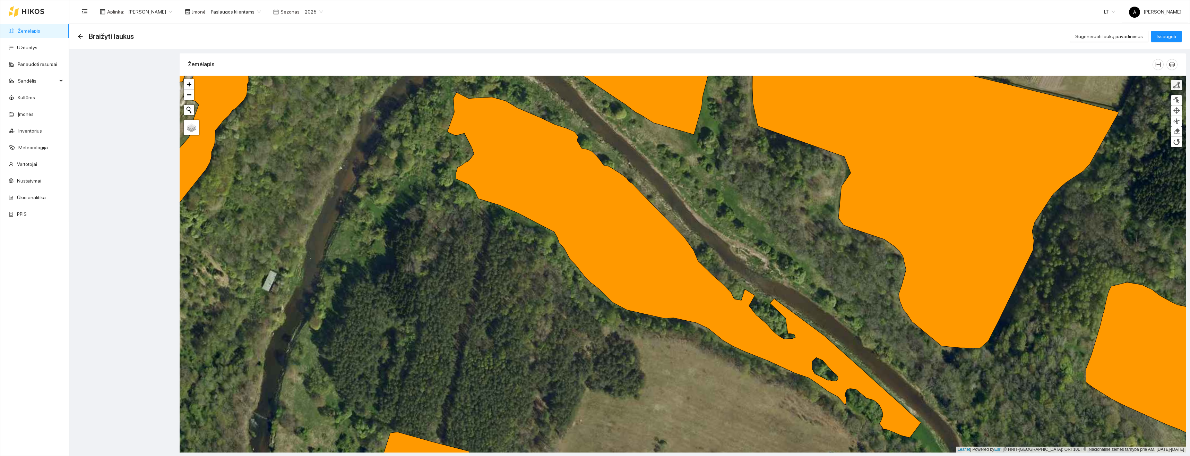
click at [1174, 86] on div at bounding box center [1176, 85] width 7 height 7
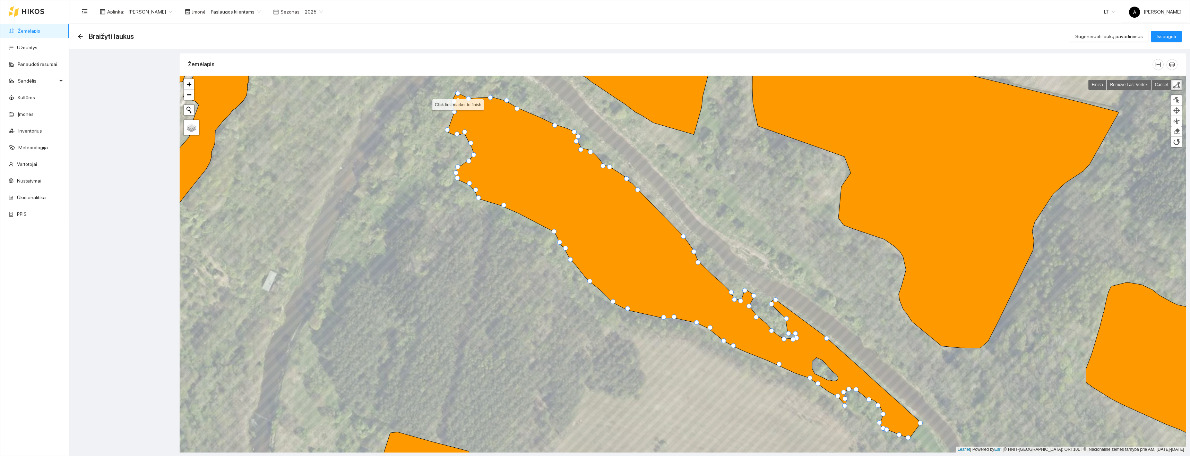
click at [458, 93] on div at bounding box center [457, 93] width 5 height 5
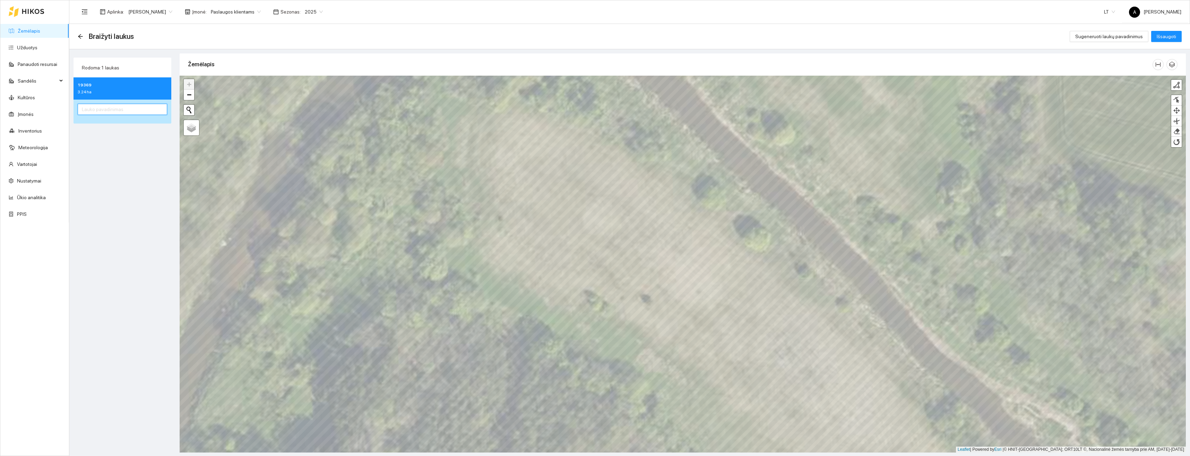
click at [119, 114] on input "text" at bounding box center [122, 109] width 89 height 11
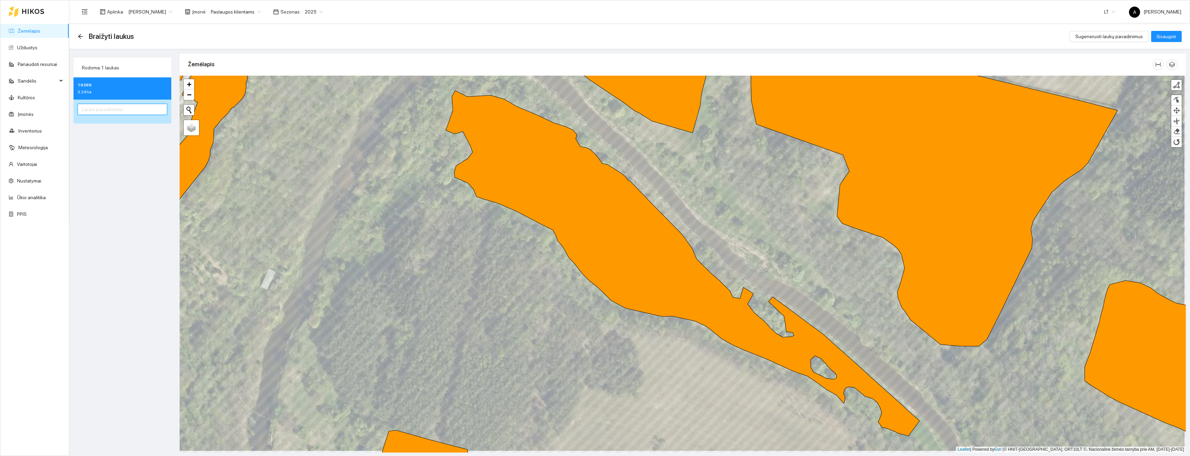
paste input "Aplink Karteną 1"
type input "Aplink Karteną 4"
click at [1162, 37] on span "Išsaugoti" at bounding box center [1166, 37] width 19 height 8
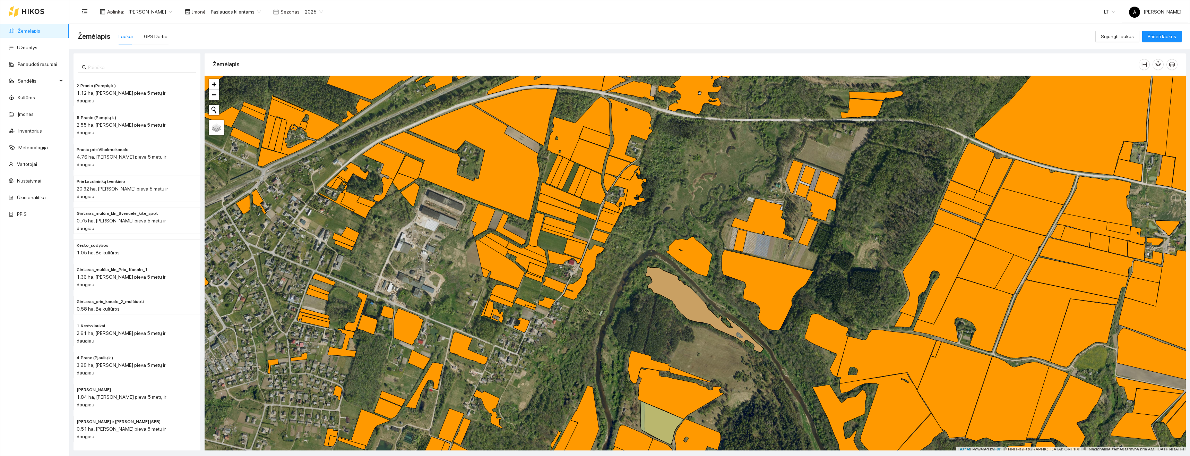
scroll to position [2, 0]
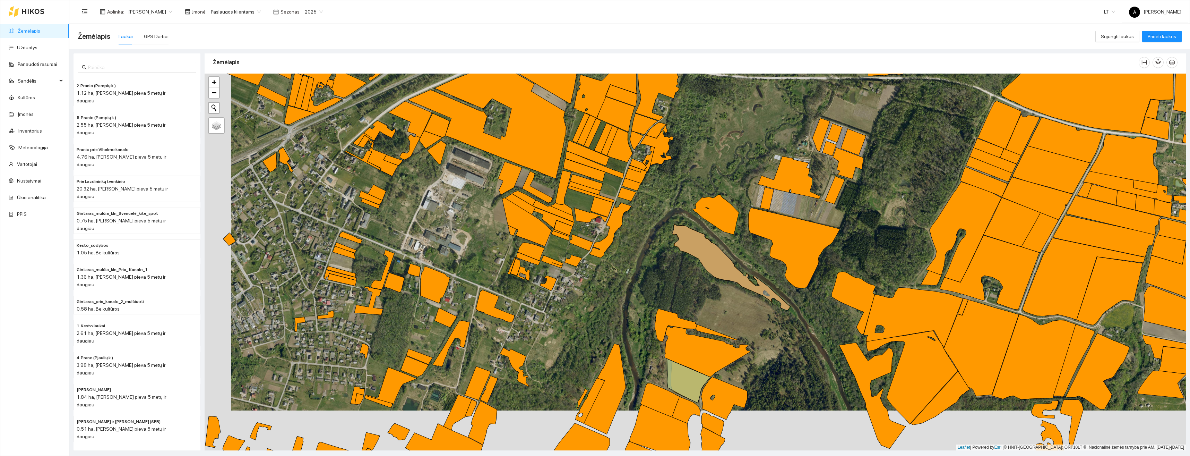
drag, startPoint x: 728, startPoint y: 410, endPoint x: 755, endPoint y: 370, distance: 48.0
click at [755, 370] on div "+ − Nieko nerasta. Bandykite dar kartą. Žemėlapis Palydovas Leaflet | Powered b…" at bounding box center [696, 262] width 982 height 377
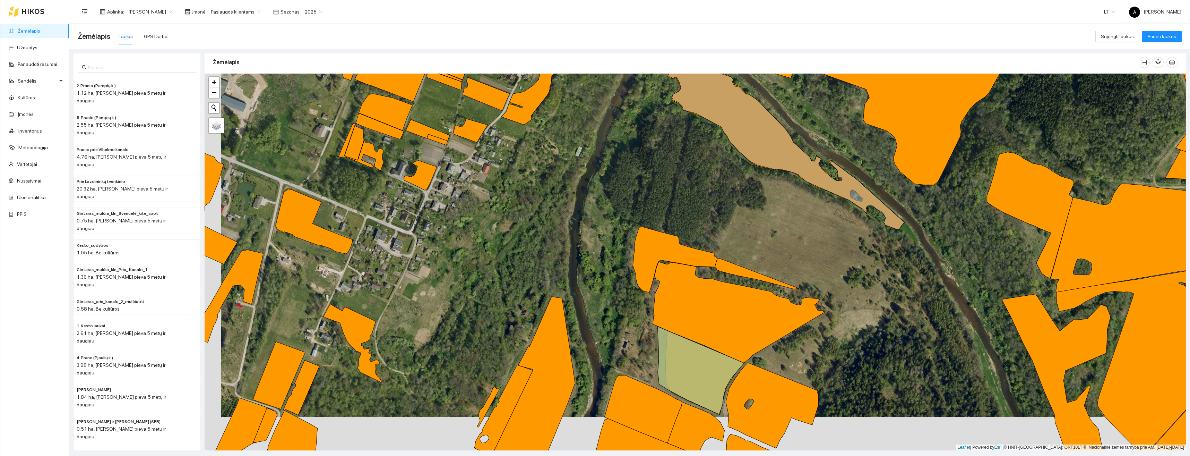
drag, startPoint x: 791, startPoint y: 383, endPoint x: 815, endPoint y: 343, distance: 46.4
click at [815, 343] on div "+ − Nieko nerasta. Bandykite dar kartą. Žemėlapis Palydovas Leaflet | Powered b…" at bounding box center [696, 262] width 982 height 377
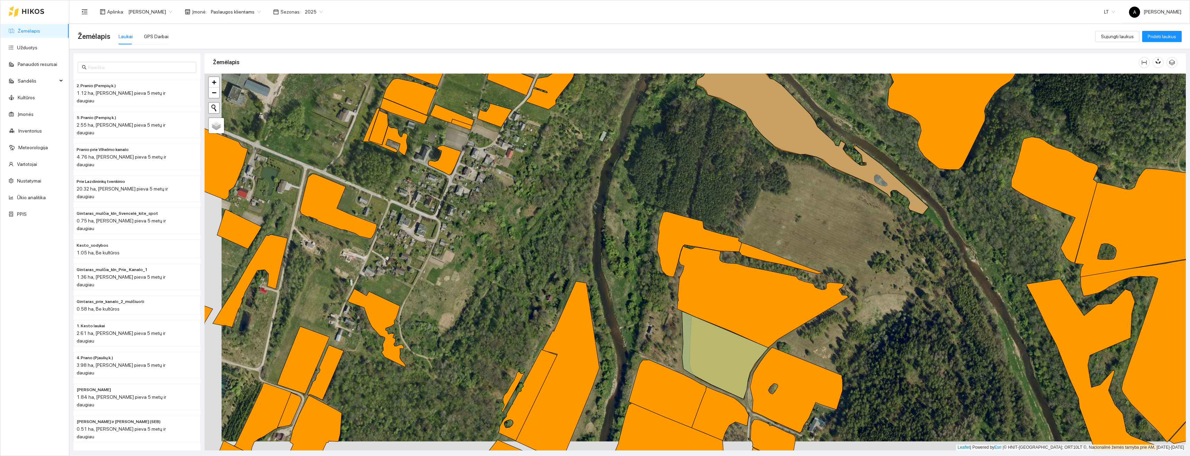
drag, startPoint x: 846, startPoint y: 342, endPoint x: 880, endPoint y: 304, distance: 50.8
click at [880, 303] on div "+ − Nieko nerasta. Bandykite dar kartą. Žemėlapis Palydovas Leaflet | Powered b…" at bounding box center [696, 262] width 982 height 377
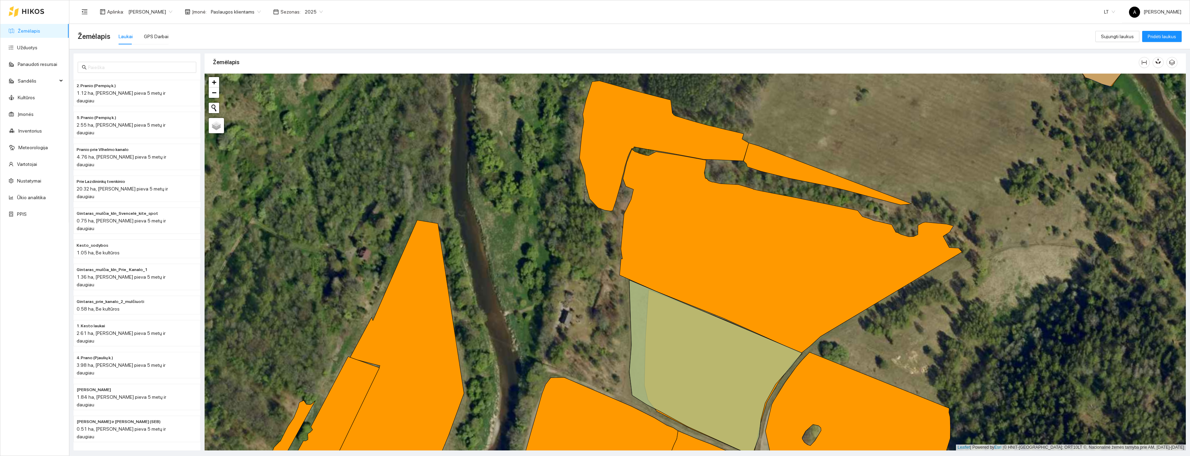
drag, startPoint x: 896, startPoint y: 316, endPoint x: 953, endPoint y: 336, distance: 61.2
click at [953, 336] on div "+ − Nieko nerasta. Bandykite dar kartą. Žemėlapis Palydovas Leaflet | Powered b…" at bounding box center [696, 262] width 982 height 377
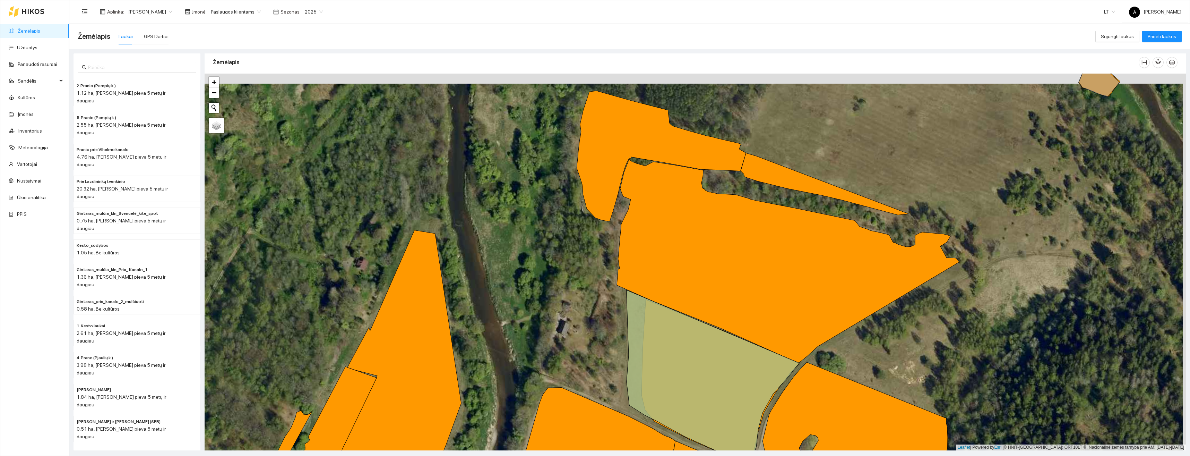
click at [940, 333] on div "+ − Nieko nerasta. Bandykite dar kartą. Žemėlapis Palydovas Leaflet | Powered b…" at bounding box center [696, 262] width 982 height 377
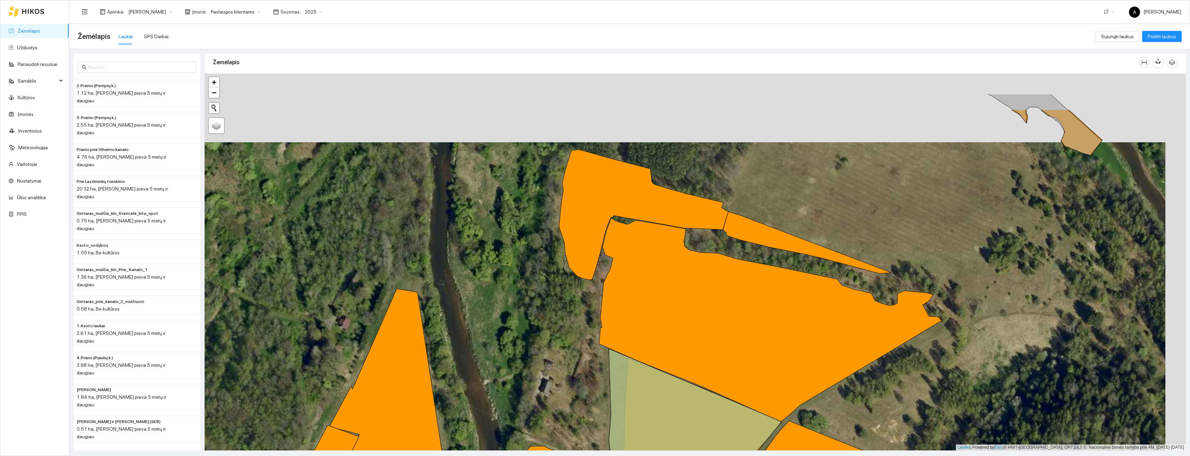
drag, startPoint x: 1017, startPoint y: 265, endPoint x: 981, endPoint y: 344, distance: 87.6
click at [981, 344] on div "+ − Nieko nerasta. Bandykite dar kartą. Žemėlapis Palydovas Leaflet | Powered b…" at bounding box center [696, 262] width 982 height 377
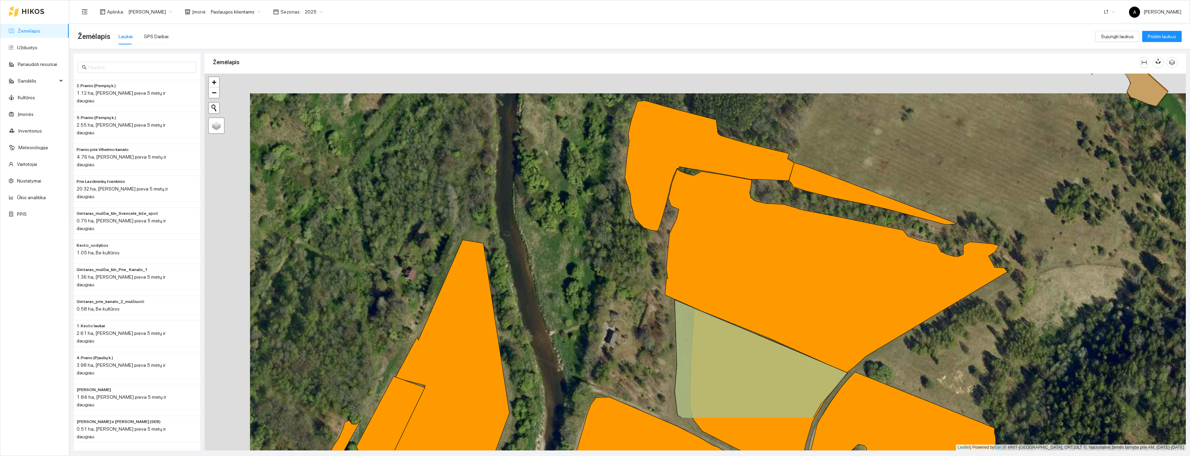
drag, startPoint x: 968, startPoint y: 393, endPoint x: 1053, endPoint y: 323, distance: 109.2
click at [1053, 323] on div "+ − Nieko nerasta. Bandykite dar kartą. Žemėlapis Palydovas Leaflet | Powered b…" at bounding box center [696, 262] width 982 height 377
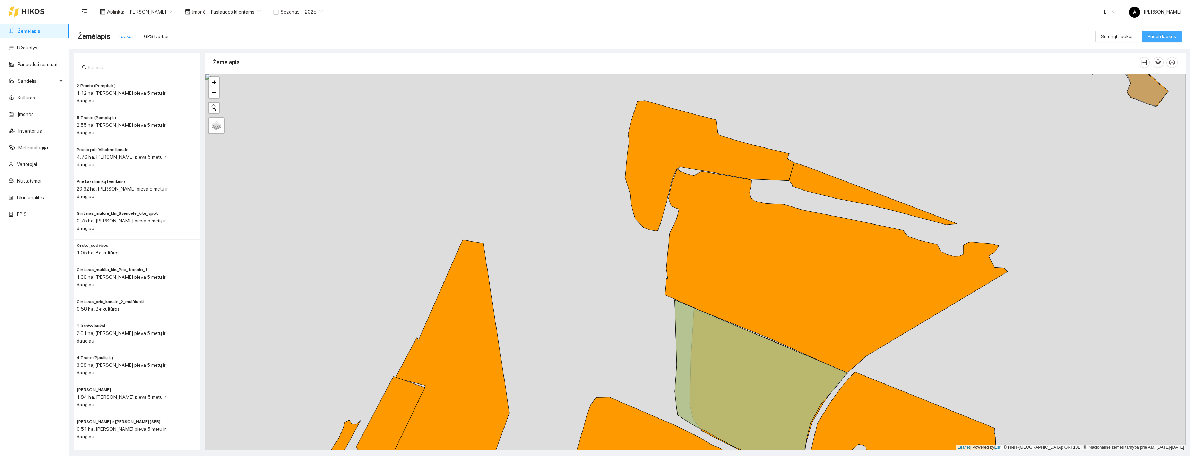
click at [1174, 35] on span "Pridėti laukus" at bounding box center [1162, 37] width 28 height 8
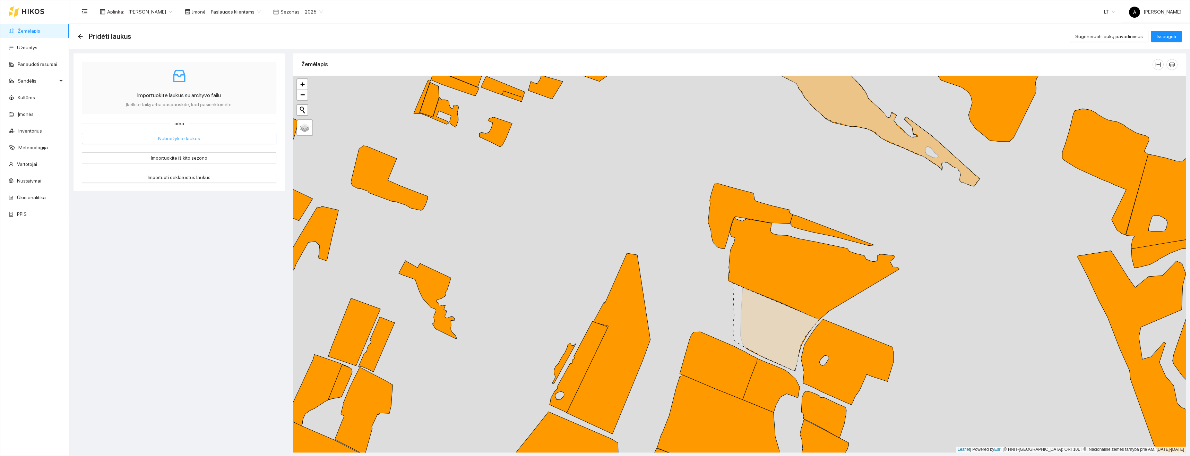
click at [177, 140] on span "Nubraižykite laukus" at bounding box center [179, 139] width 42 height 8
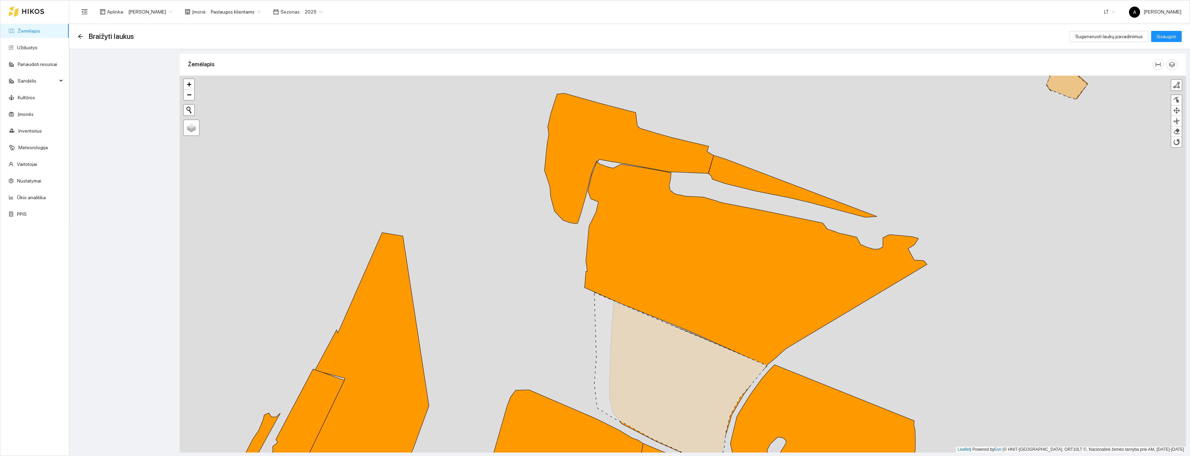
drag, startPoint x: 828, startPoint y: 300, endPoint x: 940, endPoint y: 313, distance: 112.8
click at [940, 314] on div "+ − Nieko nerasta. Bandykite dar kartą. Žemėlapis Palydovas Finish Remove Last …" at bounding box center [683, 264] width 1007 height 377
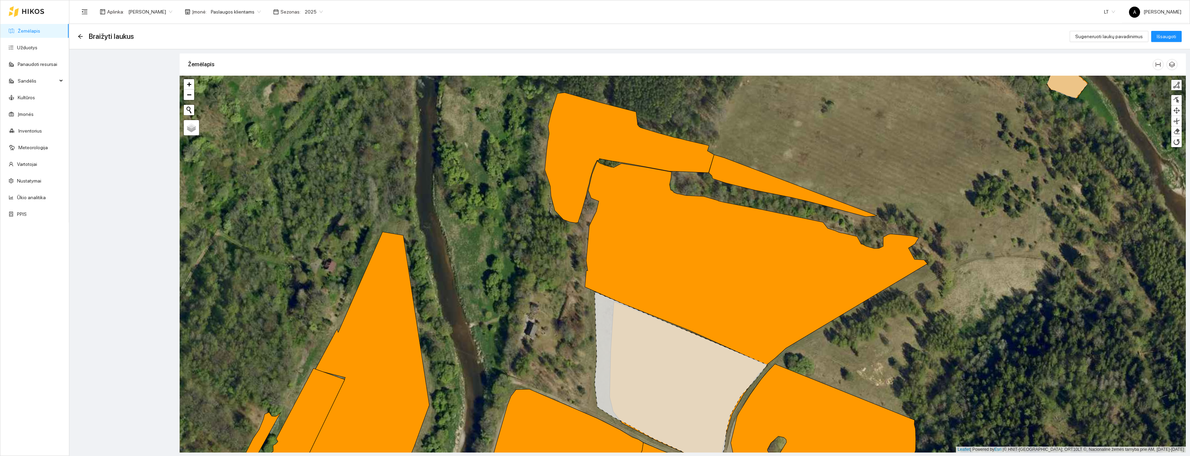
click at [1176, 85] on div at bounding box center [1176, 85] width 7 height 7
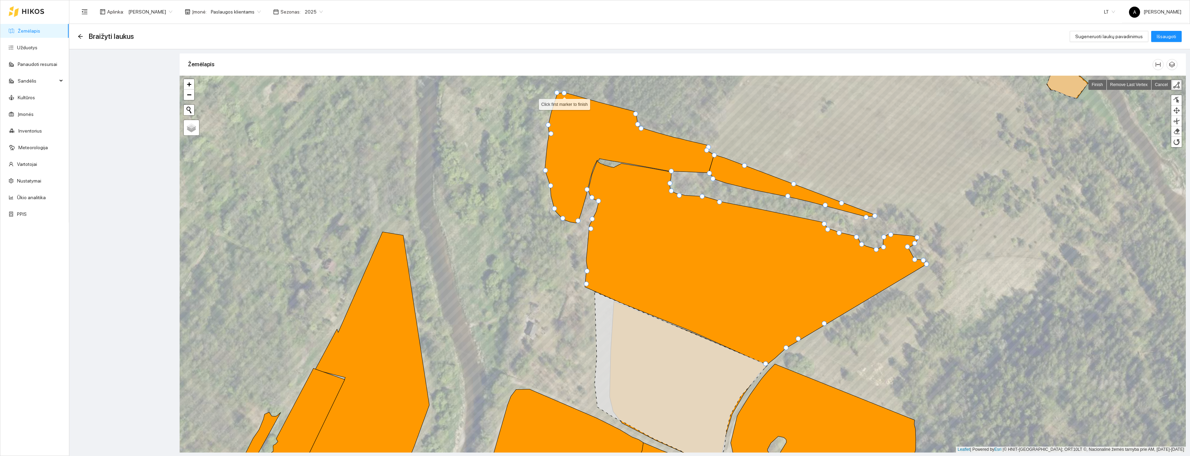
click at [565, 93] on div at bounding box center [564, 93] width 5 height 5
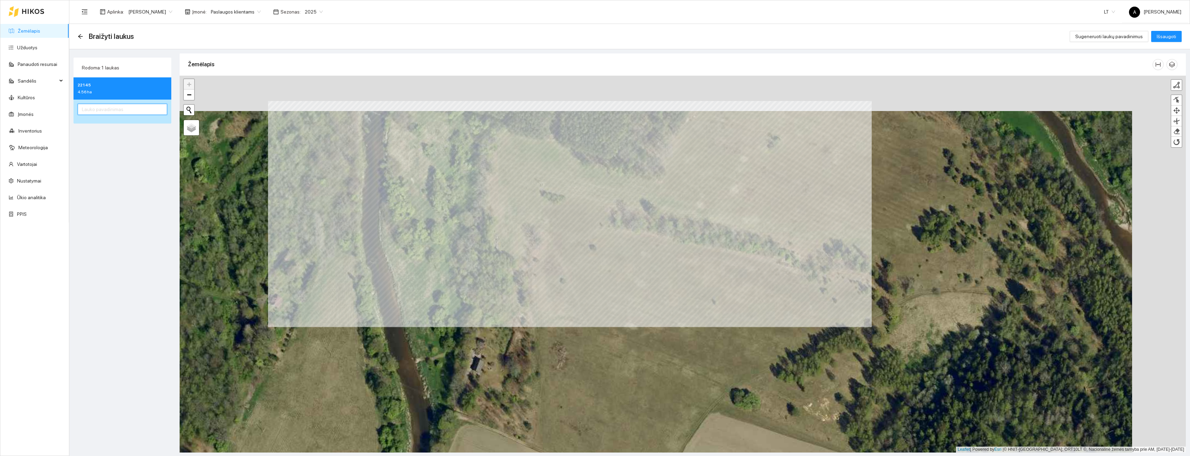
click at [135, 113] on input "text" at bounding box center [122, 109] width 89 height 11
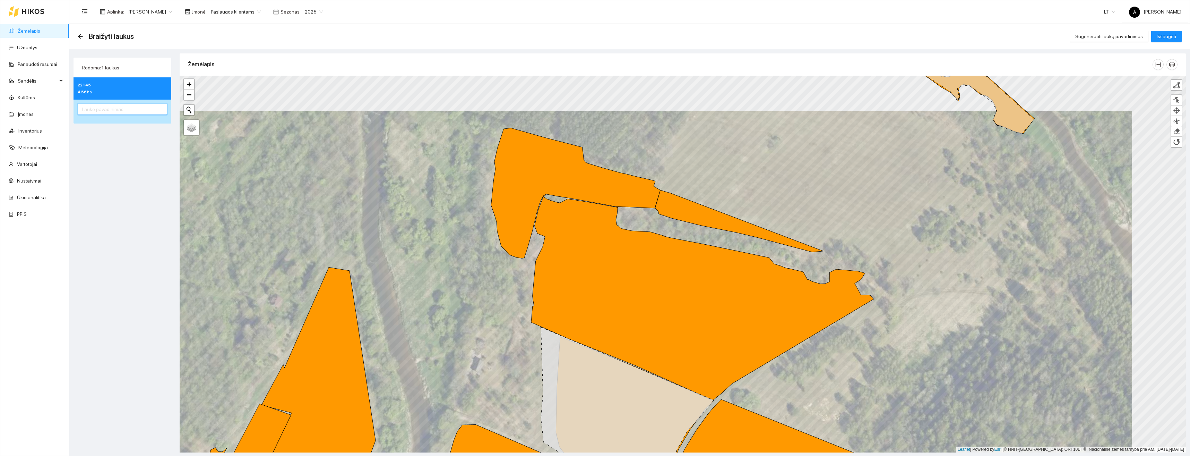
paste input "Aplink Karteną 1"
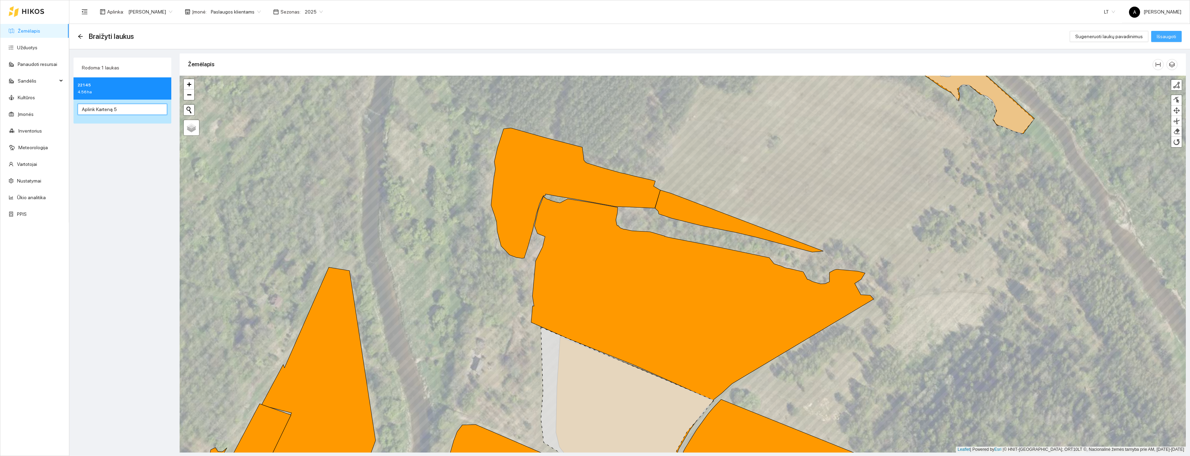
type input "Aplink Karteną 5"
click at [1169, 38] on span "Išsaugoti" at bounding box center [1166, 37] width 19 height 8
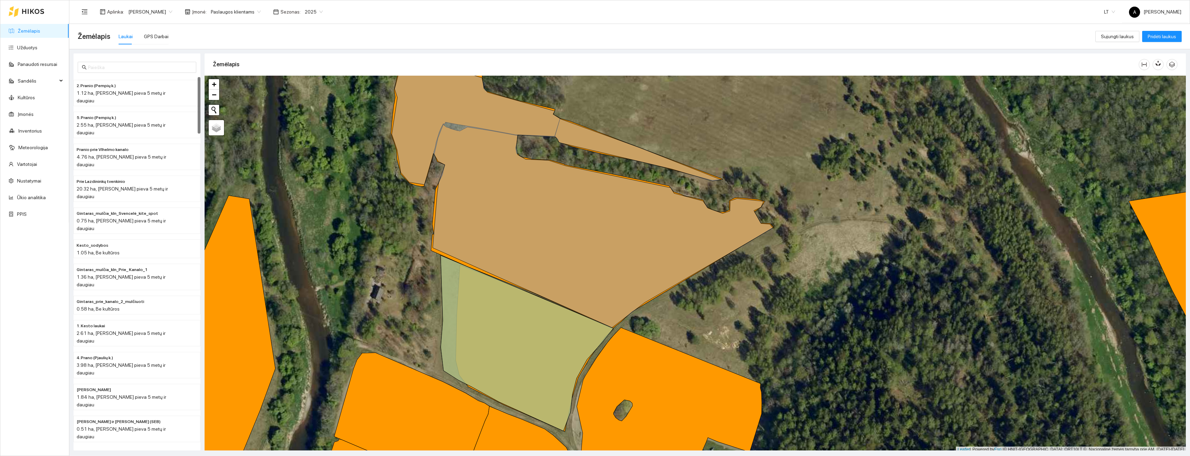
scroll to position [2, 0]
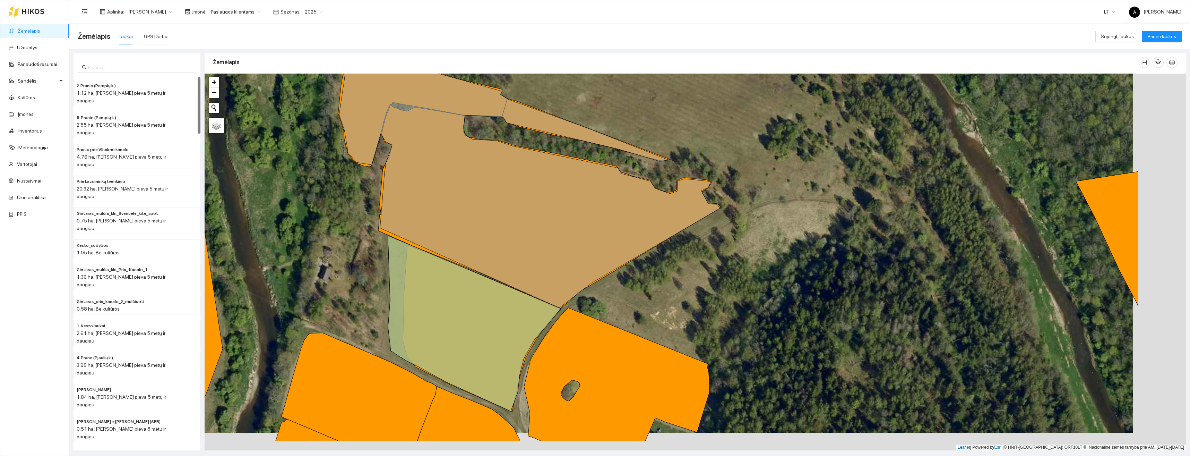
drag, startPoint x: 828, startPoint y: 320, endPoint x: 726, endPoint y: 299, distance: 104.2
click at [726, 299] on div "+ − Nieko nerasta. Bandykite dar kartą. Žemėlapis Palydovas Leaflet | Powered b…" at bounding box center [696, 262] width 982 height 377
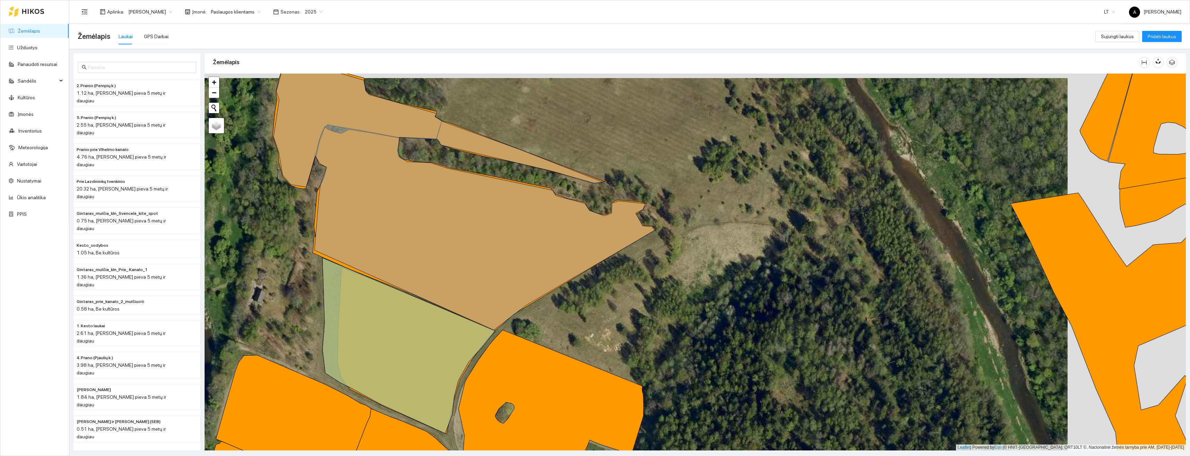
drag, startPoint x: 713, startPoint y: 302, endPoint x: 701, endPoint y: 321, distance: 22.7
click at [701, 322] on div "+ − Nieko nerasta. Bandykite dar kartą. Žemėlapis Palydovas Leaflet | Powered b…" at bounding box center [696, 262] width 982 height 377
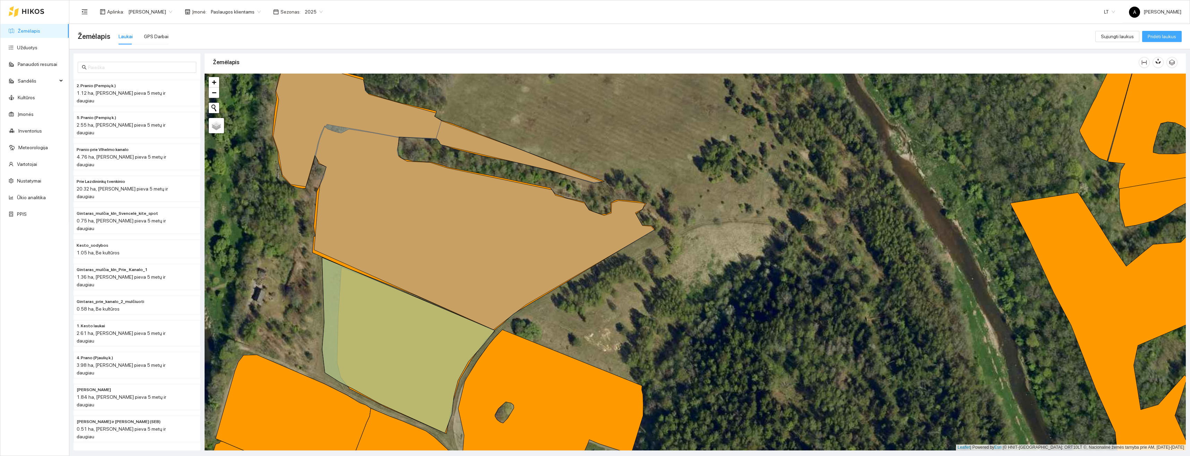
click at [1172, 35] on span "Pridėti laukus" at bounding box center [1162, 37] width 28 height 8
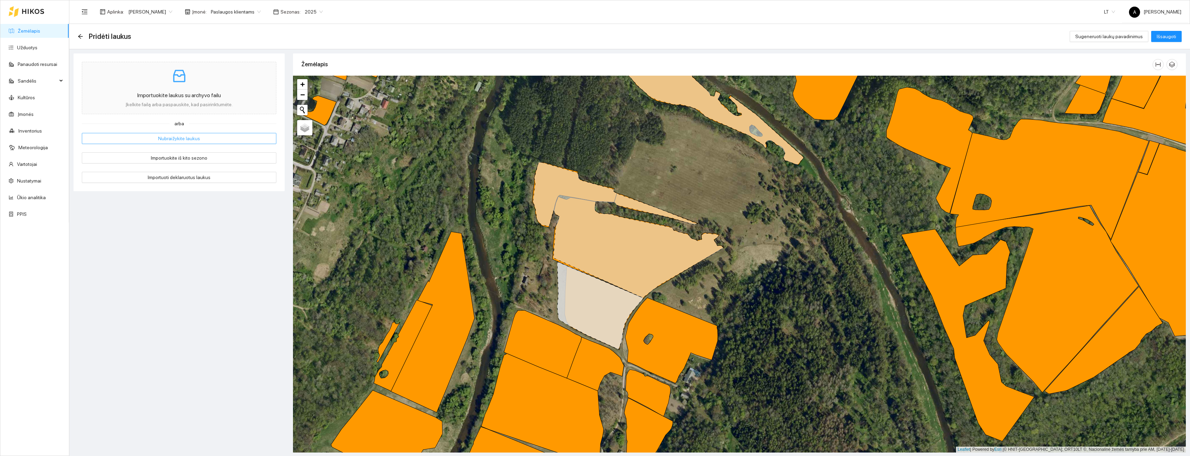
click at [184, 139] on span "Nubraižykite laukus" at bounding box center [179, 139] width 42 height 8
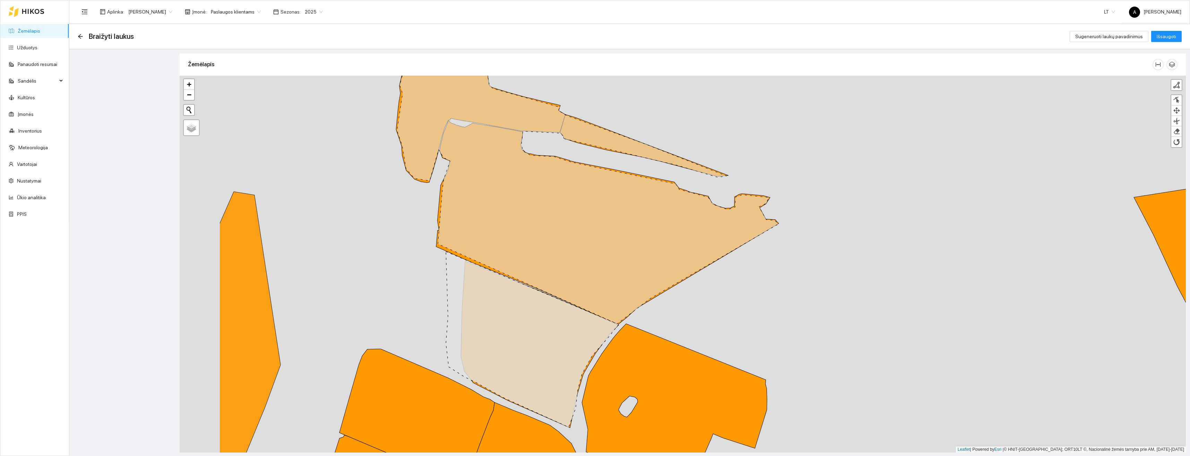
drag, startPoint x: 687, startPoint y: 279, endPoint x: 829, endPoint y: 277, distance: 142.6
click at [827, 280] on div "+ − Nieko nerasta. Bandykite dar kartą. Žemėlapis Palydovas Finish Remove Last …" at bounding box center [683, 264] width 1007 height 377
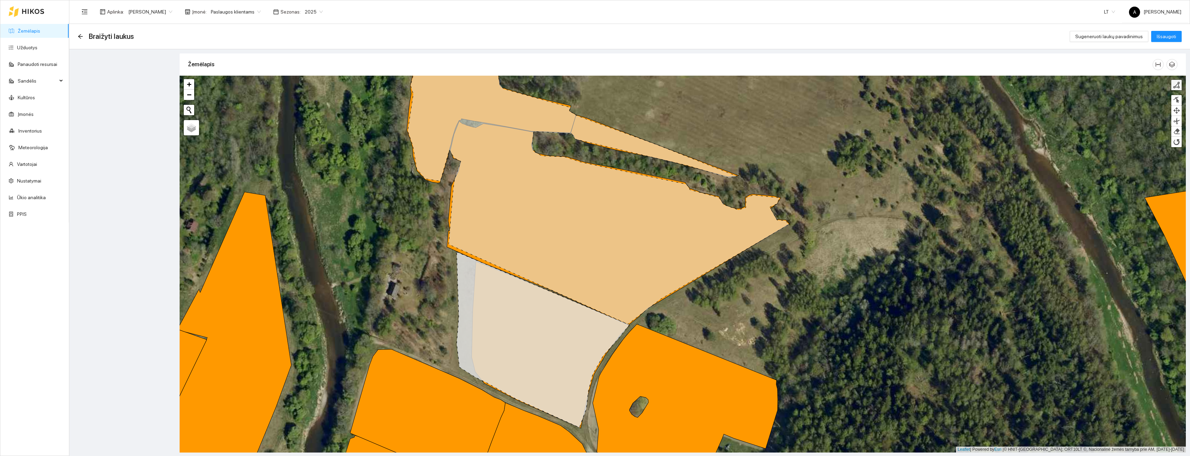
click at [1174, 88] on div at bounding box center [1176, 85] width 7 height 7
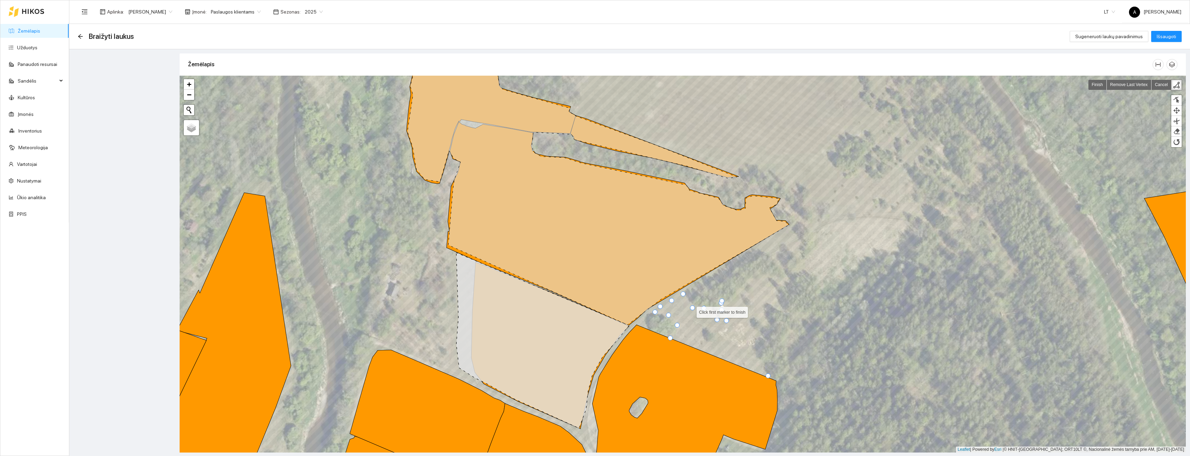
click at [723, 301] on div at bounding box center [721, 302] width 5 height 5
click at [860, 256] on div at bounding box center [862, 255] width 5 height 5
click at [769, 374] on div at bounding box center [768, 375] width 5 height 5
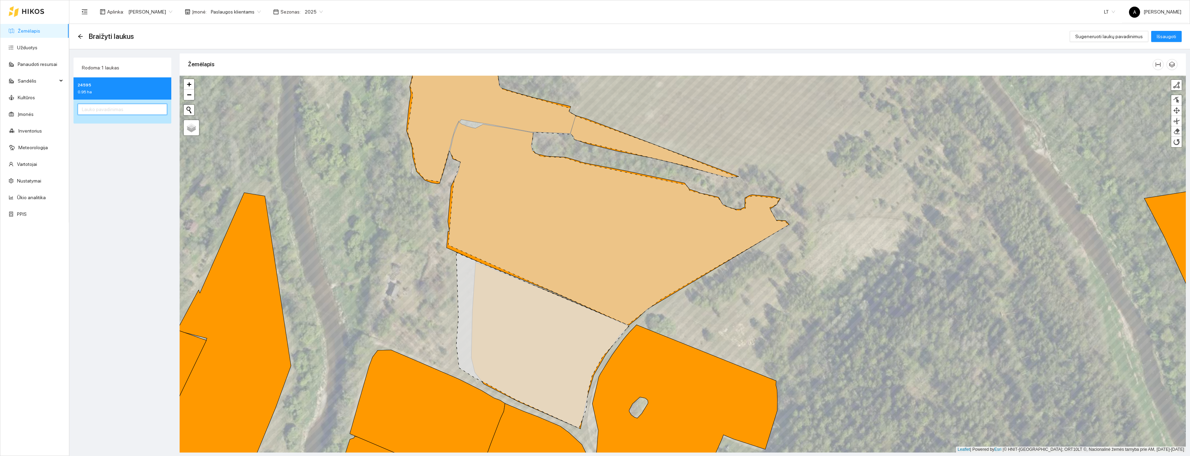
click at [97, 108] on input "text" at bounding box center [122, 109] width 89 height 11
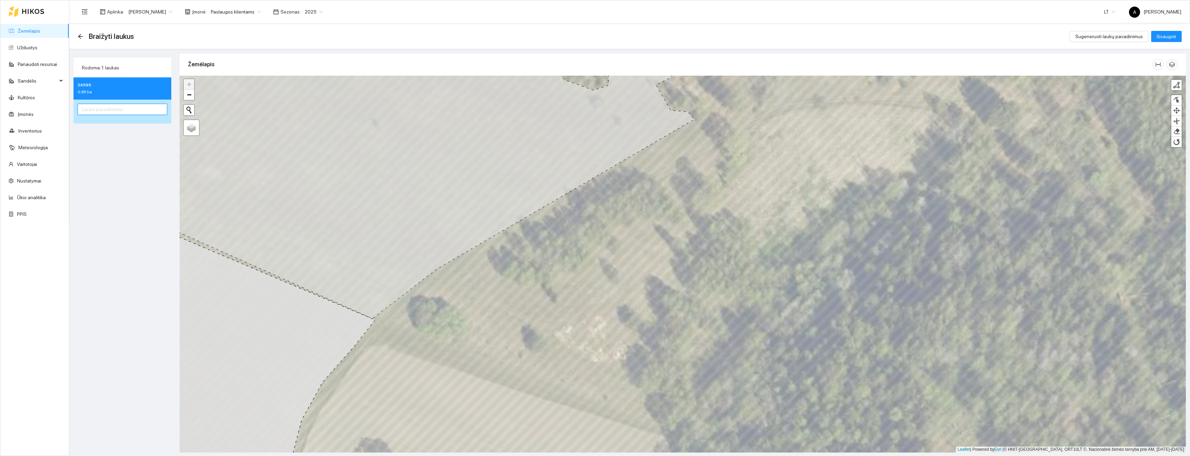
paste input "Aplink Karteną 1"
type input "Aplink Karteną 6"
click at [1172, 38] on span "Išsaugoti" at bounding box center [1166, 37] width 19 height 8
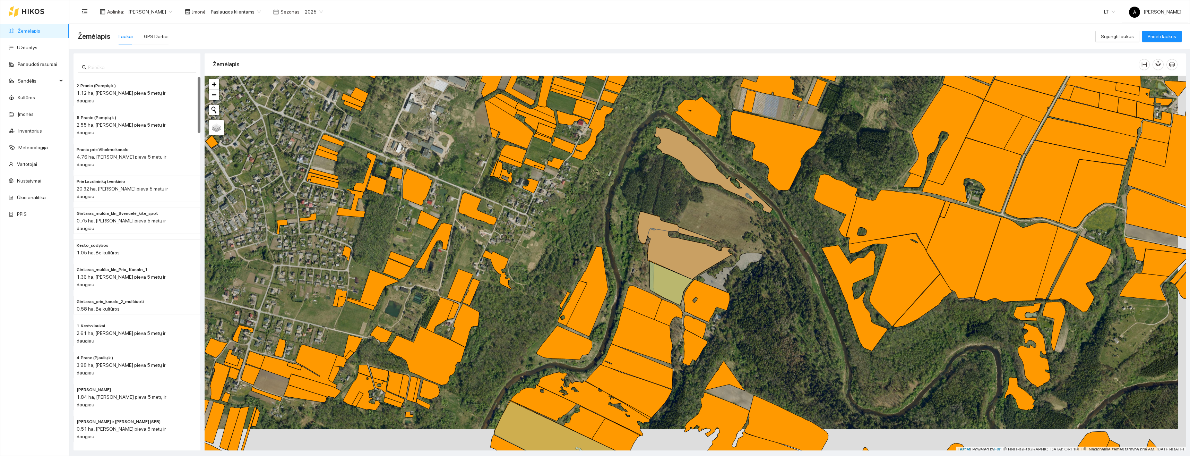
scroll to position [2, 0]
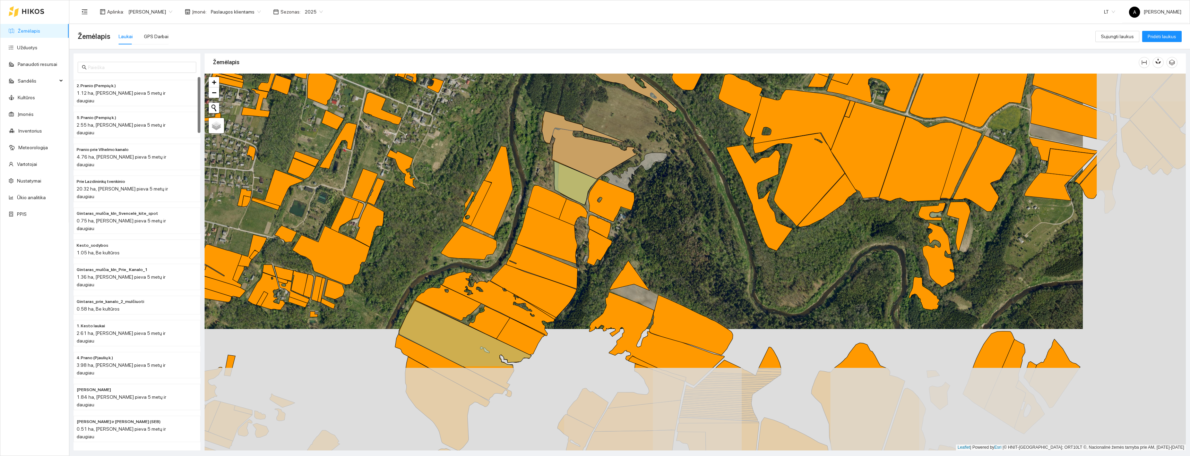
drag, startPoint x: 796, startPoint y: 375, endPoint x: 693, endPoint y: 253, distance: 159.2
click at [693, 253] on div "+ − Nieko nerasta. Bandykite dar kartą. Žemėlapis Palydovas Leaflet | Powered b…" at bounding box center [696, 262] width 982 height 377
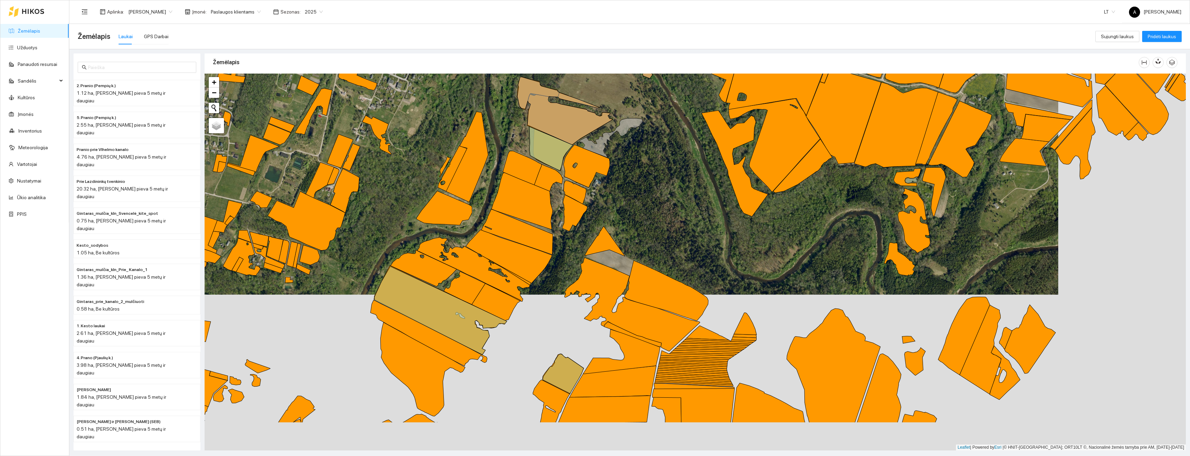
drag, startPoint x: 720, startPoint y: 284, endPoint x: 670, endPoint y: 221, distance: 80.5
click at [670, 221] on div "+ − Nieko nerasta. Bandykite dar kartą. Žemėlapis Palydovas Leaflet | Powered b…" at bounding box center [696, 262] width 982 height 377
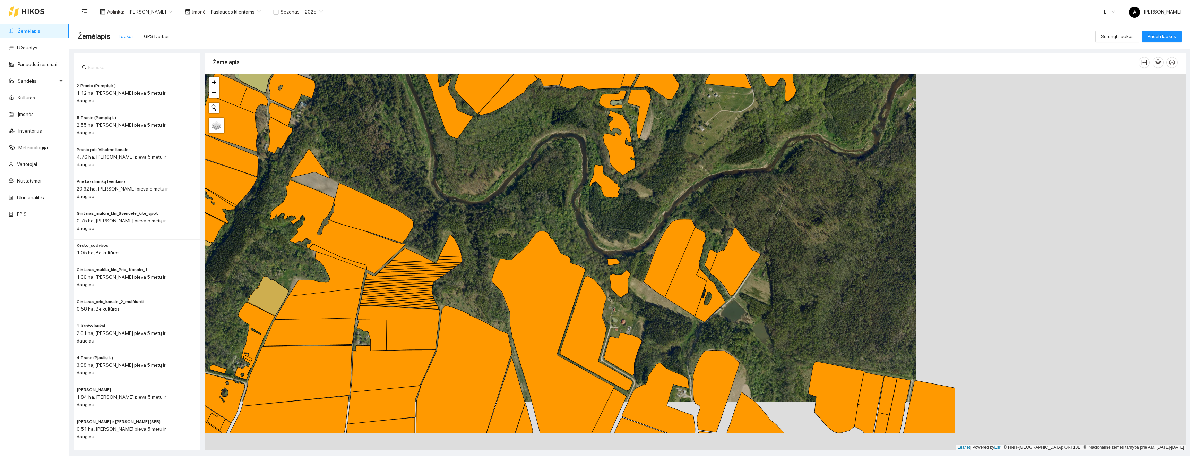
drag, startPoint x: 880, startPoint y: 338, endPoint x: 589, endPoint y: 283, distance: 297.0
click at [597, 283] on div "+ − Nieko nerasta. Bandykite dar kartą. Žemėlapis Palydovas Leaflet | Powered b…" at bounding box center [696, 262] width 982 height 377
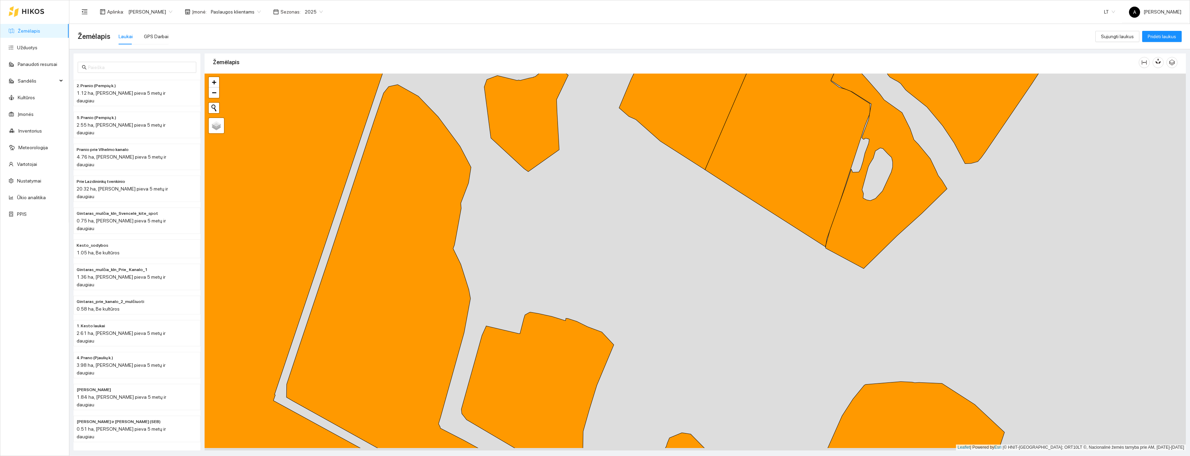
drag, startPoint x: 800, startPoint y: 389, endPoint x: 789, endPoint y: 350, distance: 40.2
click at [789, 350] on div "+ − Nieko nerasta. Bandykite dar kartą. Žemėlapis Palydovas Leaflet | Powered b…" at bounding box center [696, 262] width 982 height 377
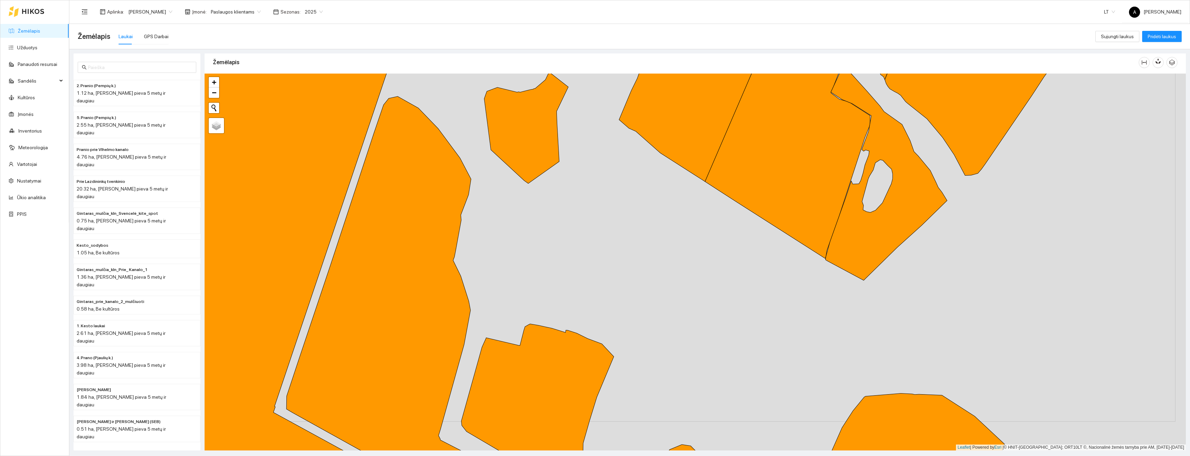
drag, startPoint x: 755, startPoint y: 311, endPoint x: 761, endPoint y: 409, distance: 97.7
click at [762, 410] on div "+ − Nieko nerasta. Bandykite dar kartą. Žemėlapis Palydovas Leaflet | Powered b…" at bounding box center [696, 262] width 982 height 377
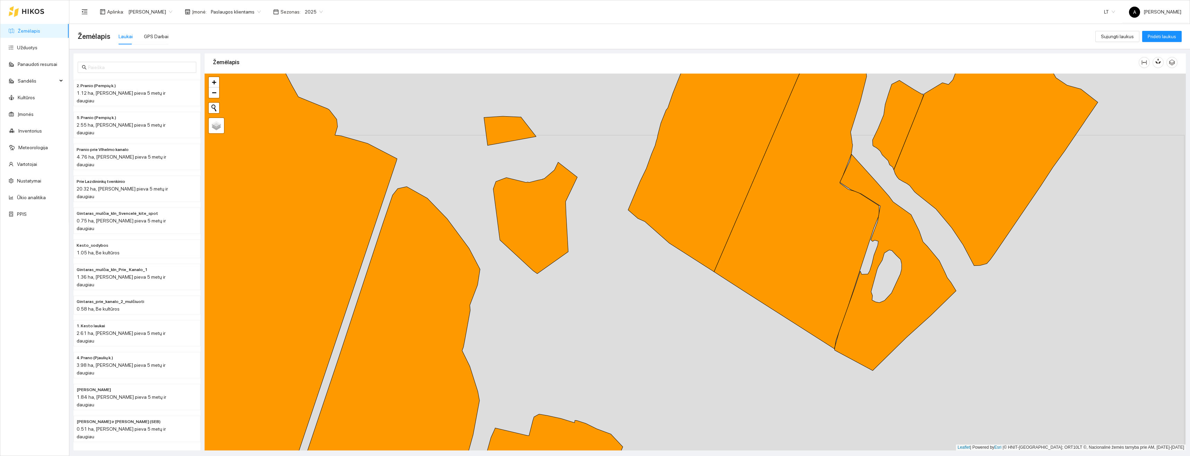
drag, startPoint x: 709, startPoint y: 340, endPoint x: 734, endPoint y: 380, distance: 46.9
click at [734, 380] on div "+ − Nieko nerasta. Bandykite dar kartą. Žemėlapis Palydovas Leaflet | Powered b…" at bounding box center [696, 262] width 982 height 377
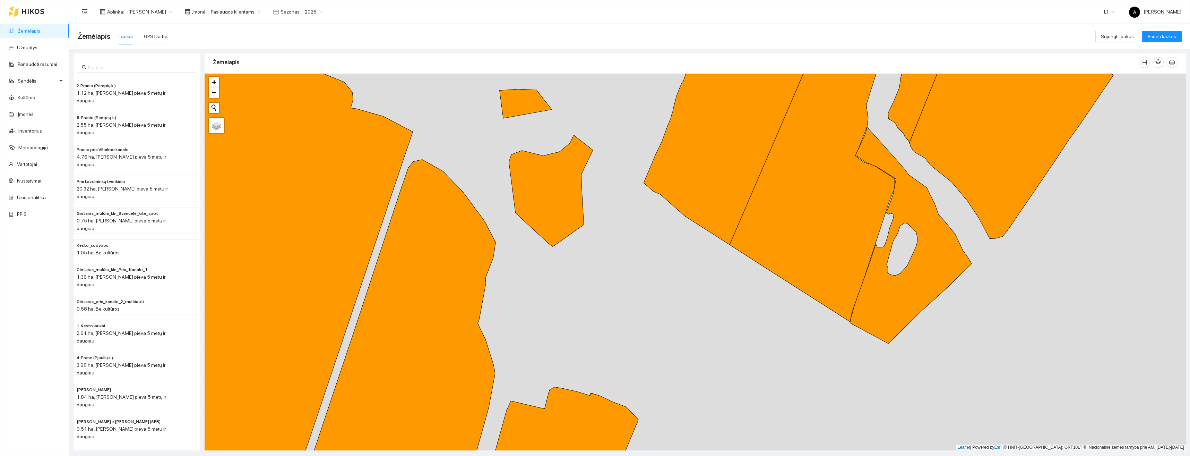
drag, startPoint x: 654, startPoint y: 341, endPoint x: 653, endPoint y: 327, distance: 13.9
click at [653, 327] on div "+ − Nieko nerasta. Bandykite dar kartą. Žemėlapis Palydovas Leaflet | Powered b…" at bounding box center [696, 262] width 982 height 377
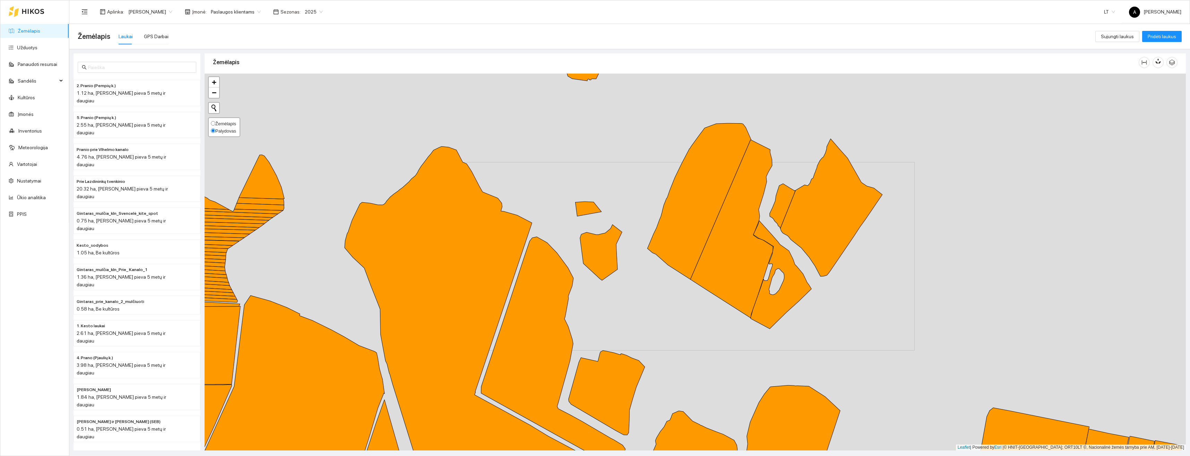
click at [215, 122] on input "Žemėlapis" at bounding box center [213, 123] width 5 height 5
radio input "true"
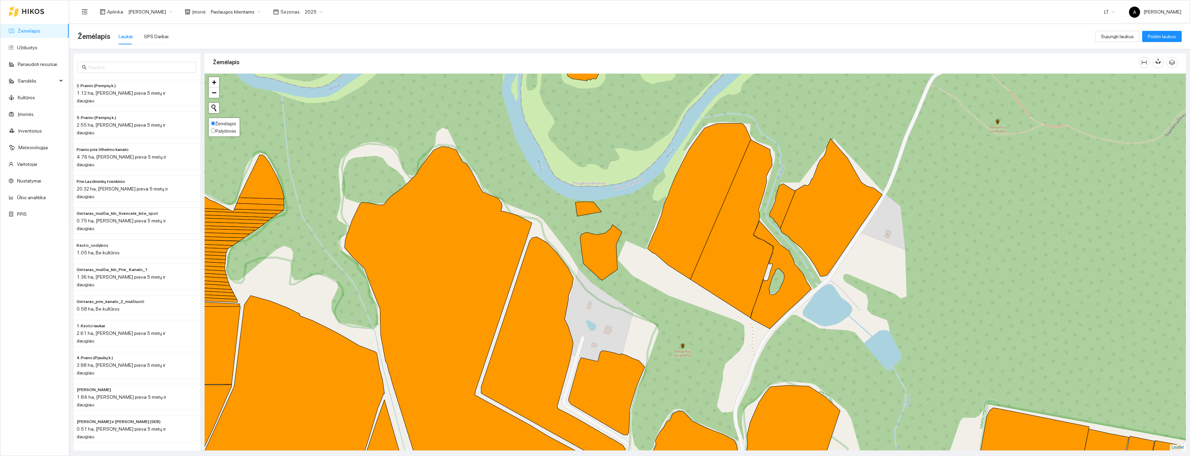
click at [212, 131] on input "Palydovas" at bounding box center [213, 130] width 5 height 5
radio input "true"
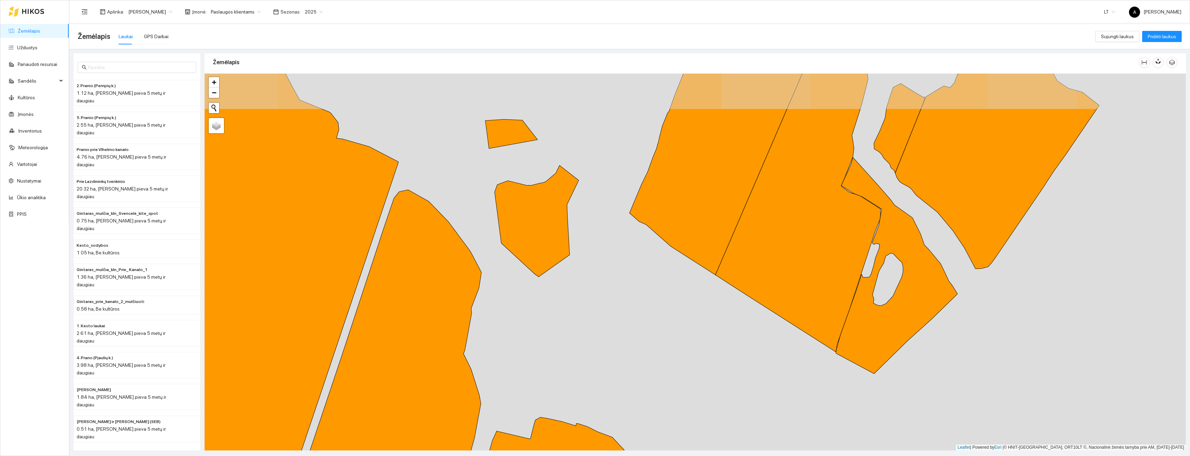
drag, startPoint x: 683, startPoint y: 313, endPoint x: 701, endPoint y: 352, distance: 42.8
click at [701, 352] on div "+ − Nieko nerasta. Bandykite dar kartą. Žemėlapis Palydovas Leaflet | Powered b…" at bounding box center [696, 262] width 982 height 377
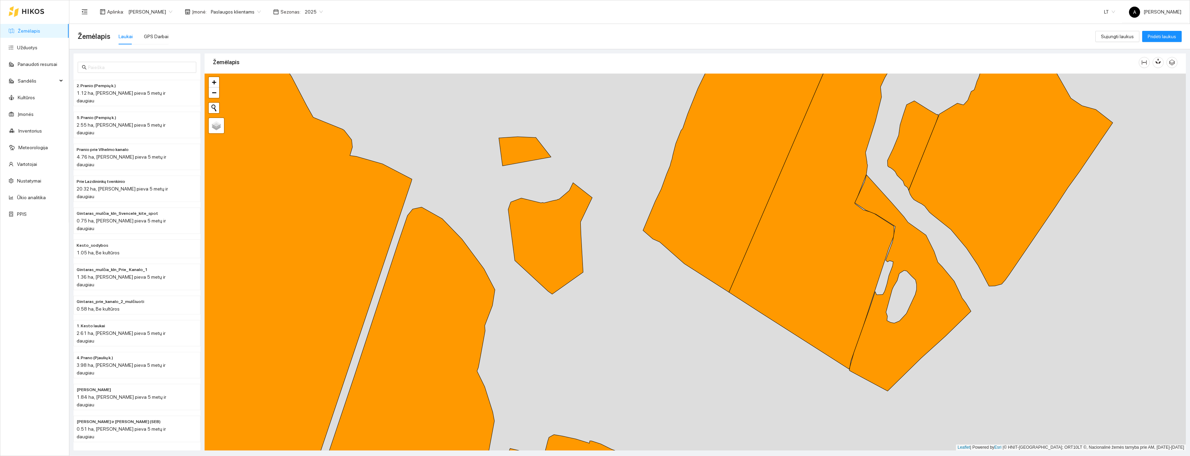
drag, startPoint x: 690, startPoint y: 345, endPoint x: 702, endPoint y: 361, distance: 19.7
click at [702, 361] on div "+ − Nieko nerasta. Bandykite dar kartą. Žemėlapis Palydovas Leaflet | Powered b…" at bounding box center [696, 262] width 982 height 377
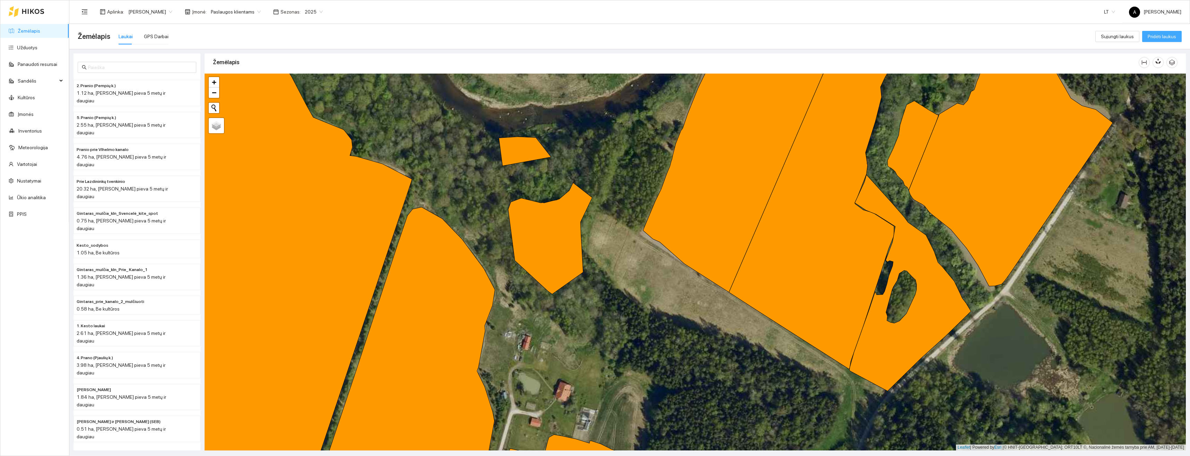
click at [1156, 39] on span "Pridėti laukus" at bounding box center [1162, 37] width 28 height 8
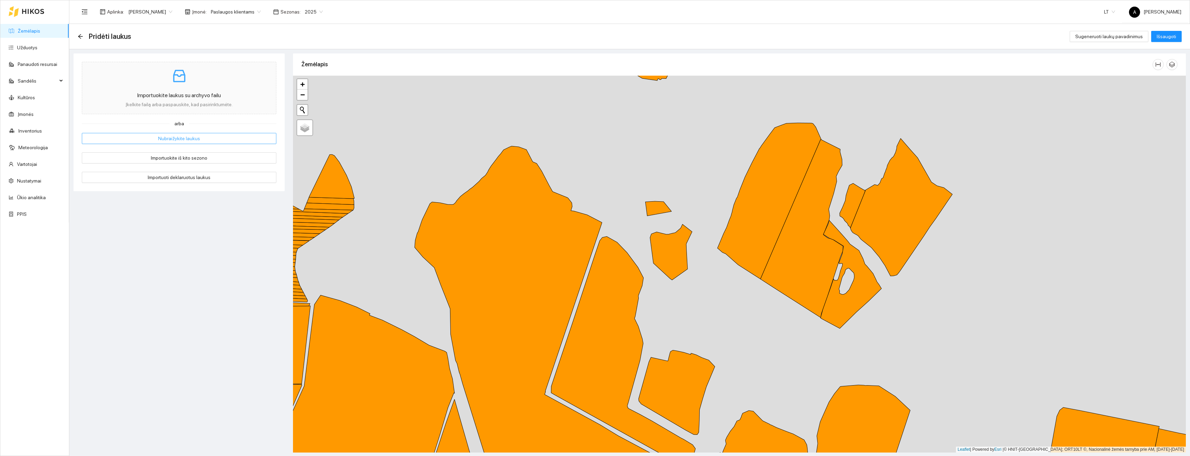
click at [174, 140] on span "Nubraižykite laukus" at bounding box center [179, 139] width 42 height 8
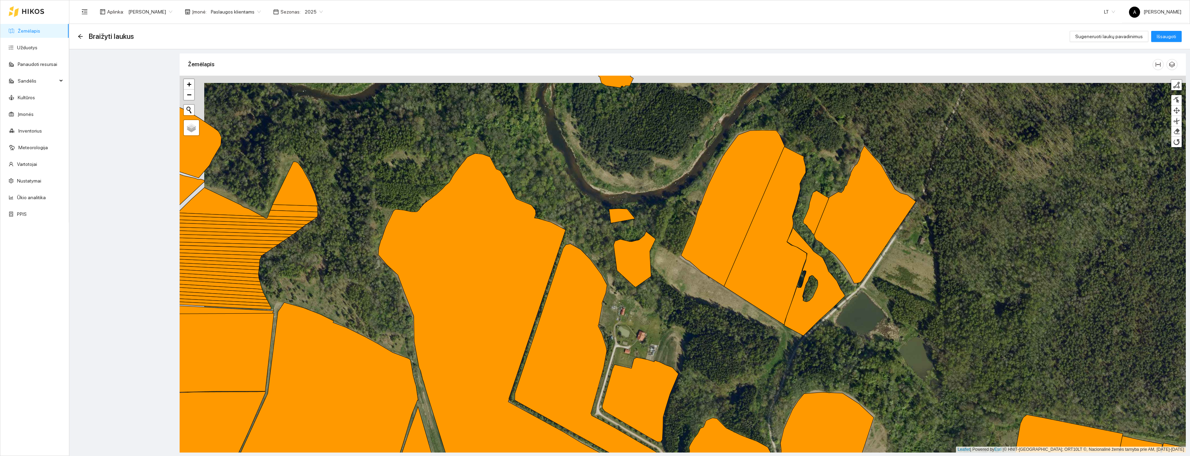
drag, startPoint x: 658, startPoint y: 302, endPoint x: 685, endPoint y: 310, distance: 28.4
click at [685, 310] on div "+ − Nieko nerasta. Bandykite dar kartą. Žemėlapis Palydovas Finish Remove Last …" at bounding box center [683, 264] width 1007 height 377
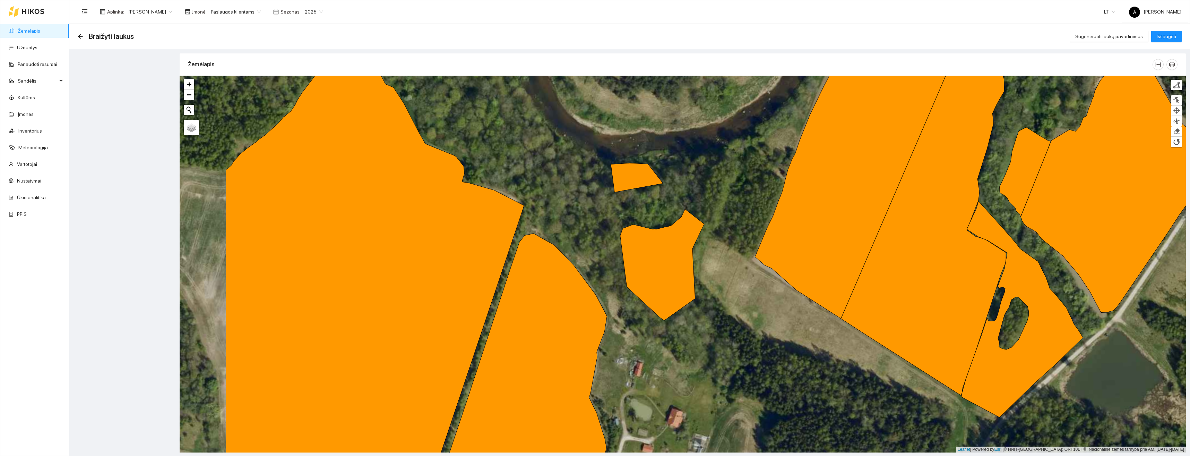
drag, startPoint x: 672, startPoint y: 309, endPoint x: 736, endPoint y: 369, distance: 87.4
click at [732, 365] on div "+ − Nieko nerasta. Bandykite dar kartą. Žemėlapis Palydovas Finish Remove Last …" at bounding box center [683, 264] width 1007 height 377
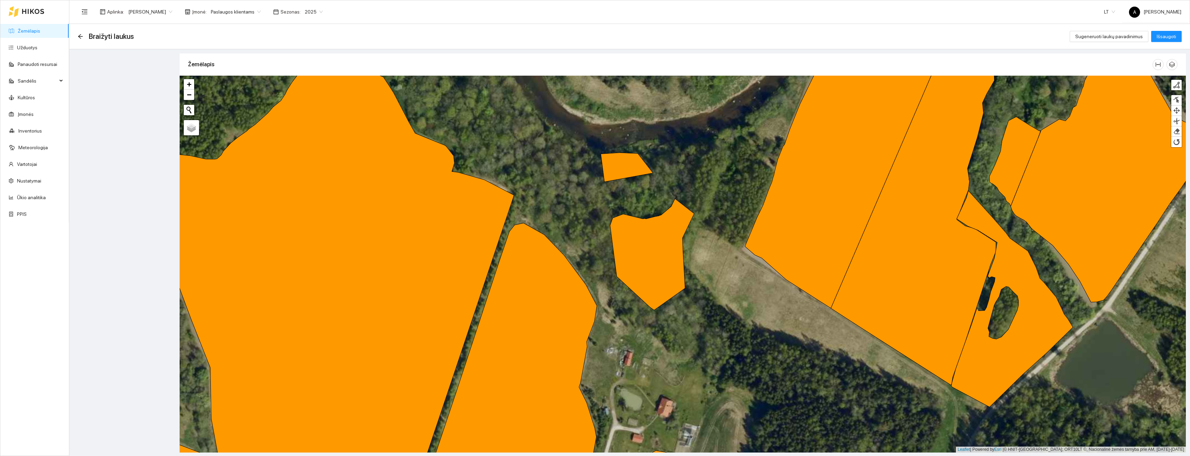
drag, startPoint x: 745, startPoint y: 366, endPoint x: 731, endPoint y: 350, distance: 21.1
click at [731, 350] on div "+ − Nieko nerasta. Bandykite dar kartą. Žemėlapis Palydovas Finish Remove Last …" at bounding box center [683, 264] width 1007 height 377
click at [1177, 86] on div at bounding box center [1176, 85] width 7 height 7
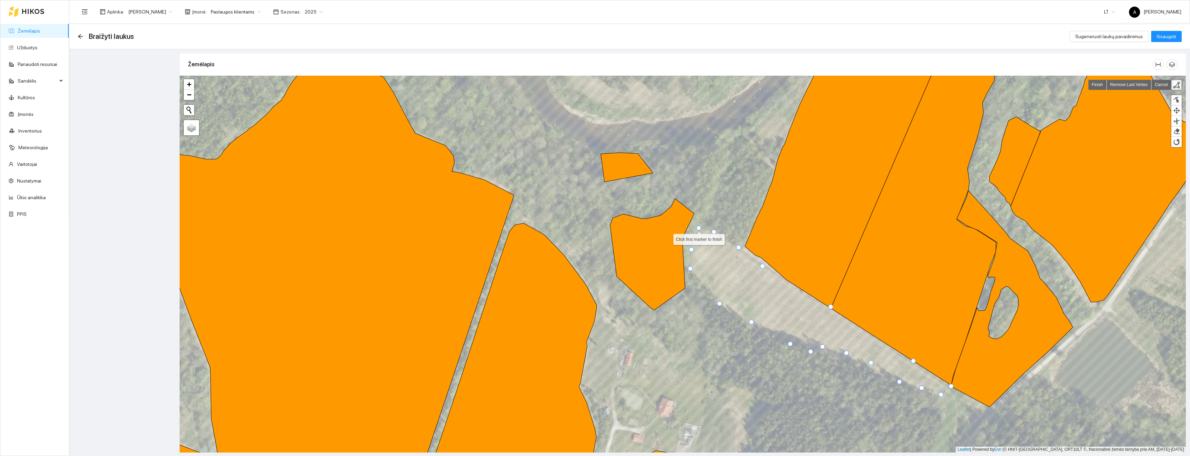
click at [700, 229] on div at bounding box center [699, 227] width 5 height 5
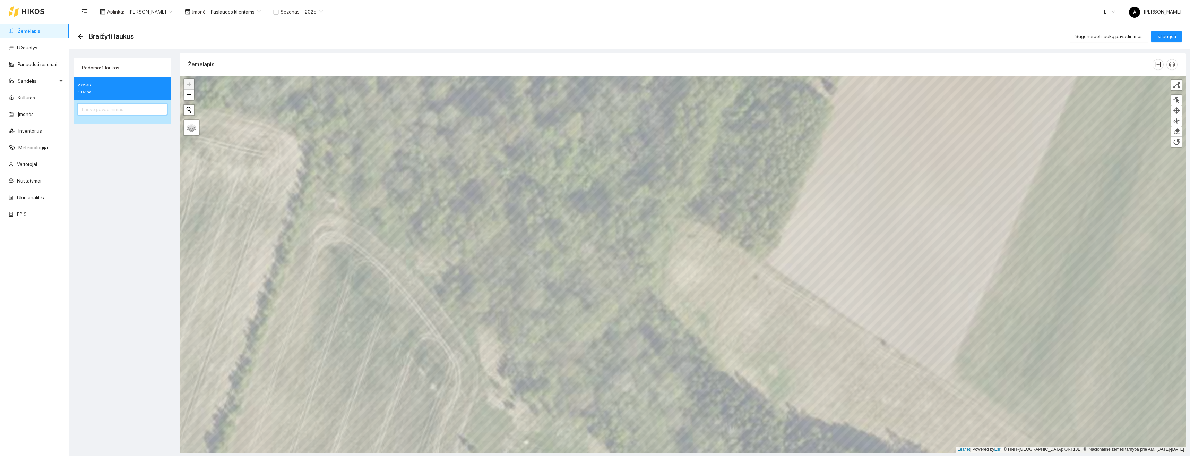
click at [103, 107] on input "text" at bounding box center [122, 109] width 89 height 11
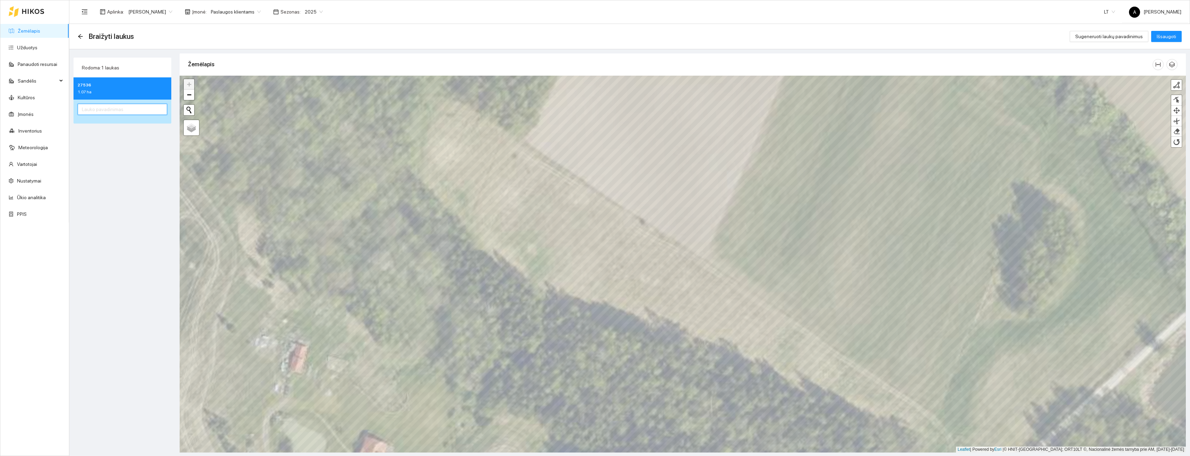
paste input "Aplink Karteną 1"
type input "Aplink Karteną 7"
click at [1170, 39] on span "Išsaugoti" at bounding box center [1166, 37] width 19 height 8
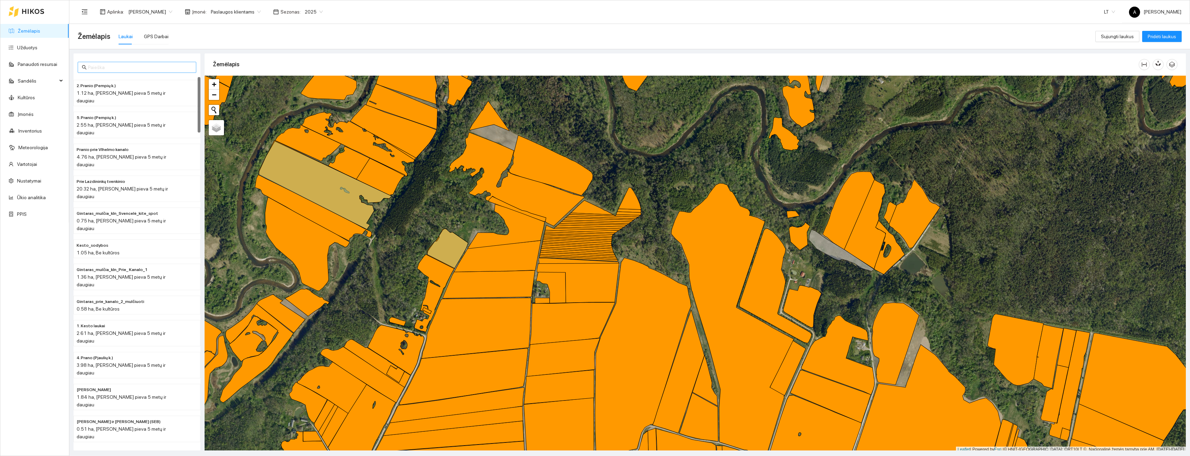
click at [110, 67] on input "text" at bounding box center [140, 67] width 104 height 8
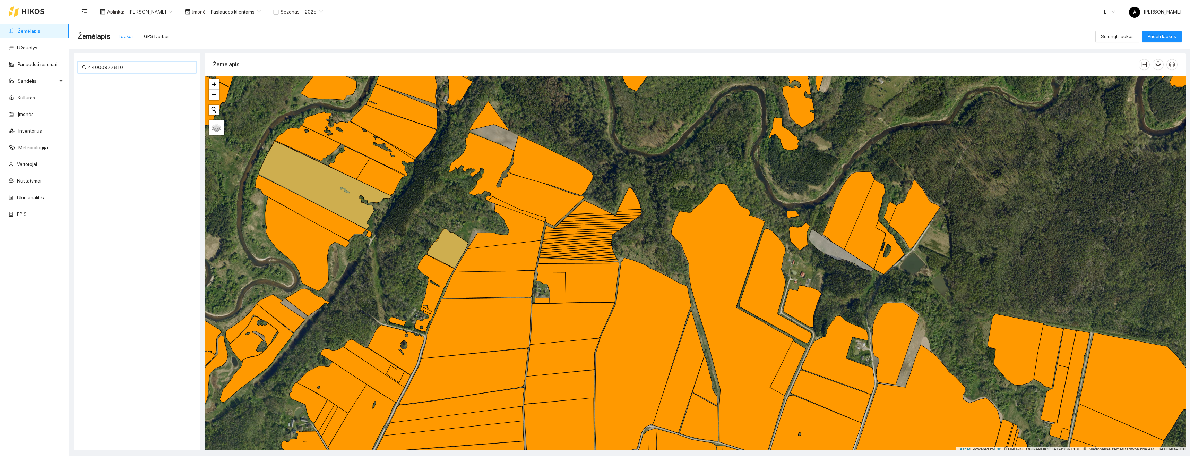
type input "440009776109"
drag, startPoint x: 135, startPoint y: 67, endPoint x: 32, endPoint y: 62, distance: 102.8
click at [32, 63] on section "Žemėlapis Užduotys Panaudoti resursai Sandėlis Kultūros Įmonės Inventorius Mete…" at bounding box center [595, 228] width 1190 height 456
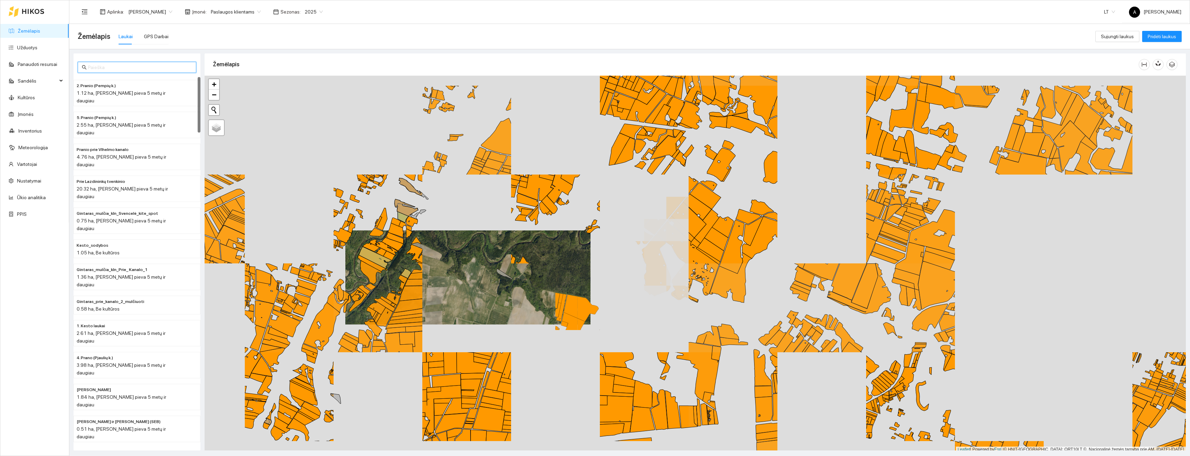
scroll to position [2, 0]
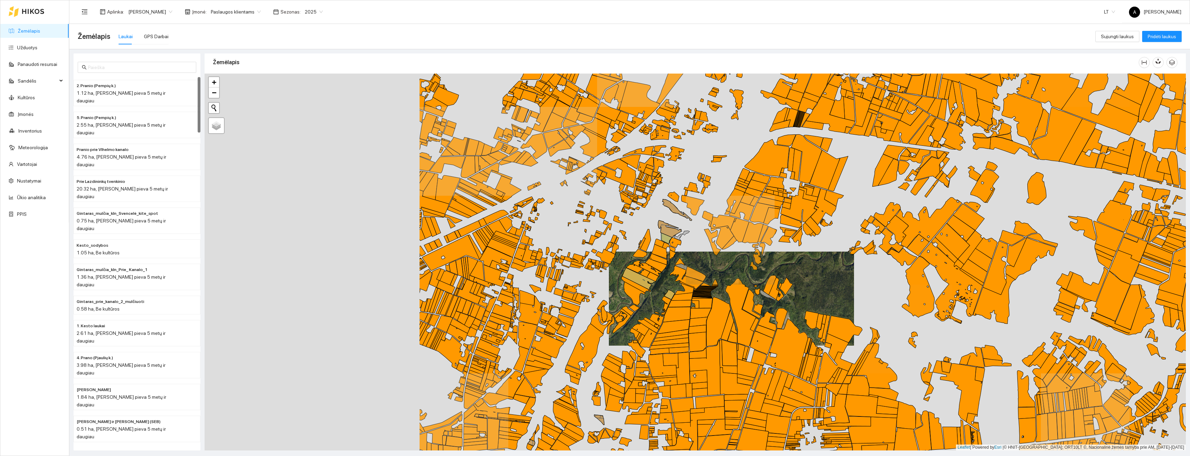
drag, startPoint x: 391, startPoint y: 274, endPoint x: 656, endPoint y: 298, distance: 265.7
click at [656, 298] on div "+ − Nieko nerasta. Bandykite dar kartą. Žemėlapis Palydovas Leaflet | Powered b…" at bounding box center [696, 262] width 982 height 377
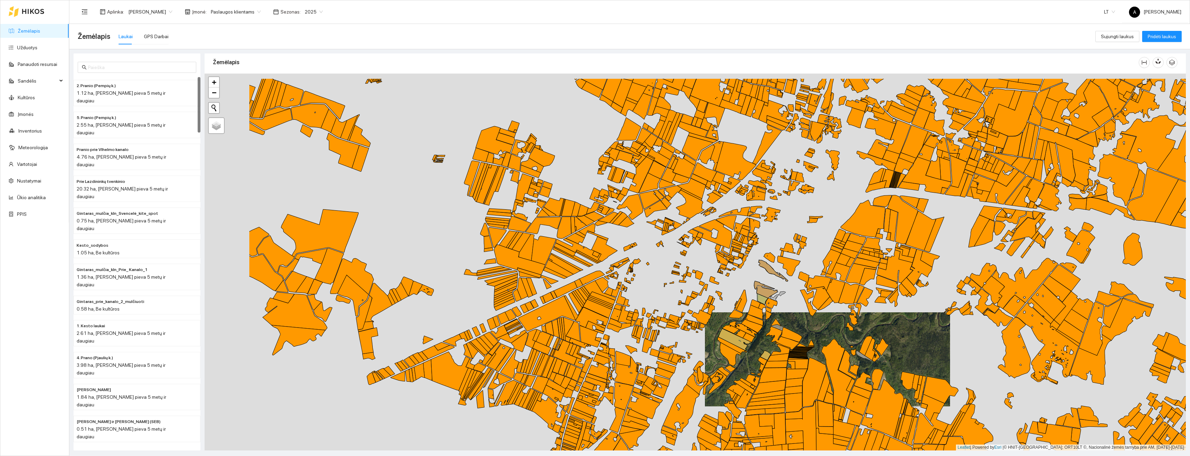
drag, startPoint x: 513, startPoint y: 241, endPoint x: 608, endPoint y: 302, distance: 113.0
click at [608, 302] on div "+ − Nieko nerasta. Bandykite dar kartą. Žemėlapis Palydovas Leaflet | Powered b…" at bounding box center [696, 262] width 982 height 377
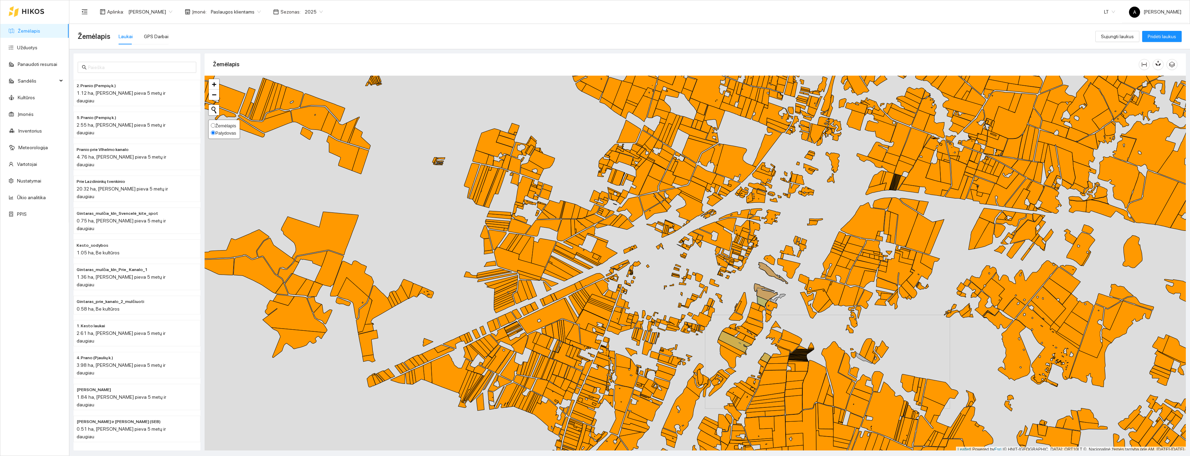
scroll to position [2, 0]
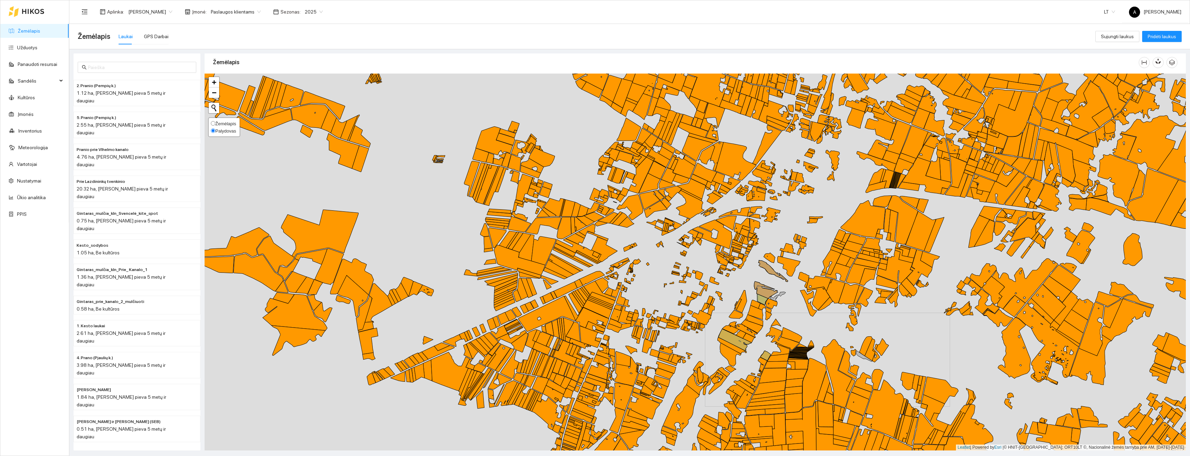
click at [214, 122] on input "Žemėlapis" at bounding box center [213, 123] width 5 height 5
radio input "true"
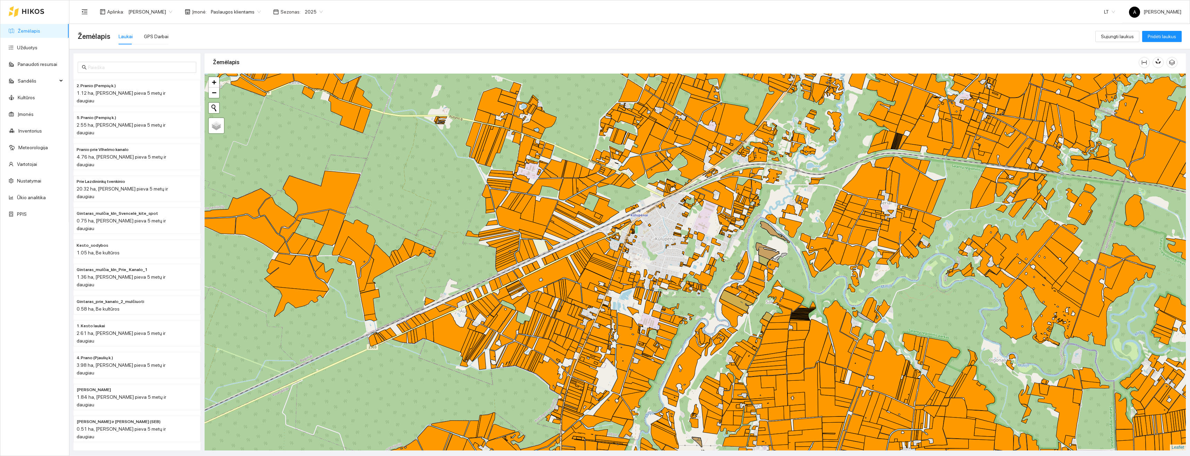
drag, startPoint x: 729, startPoint y: 311, endPoint x: 713, endPoint y: 191, distance: 120.8
click at [714, 192] on div "+ − Nieko nerasta. Bandykite dar kartą. Žemėlapis Palydovas Leaflet" at bounding box center [696, 262] width 982 height 377
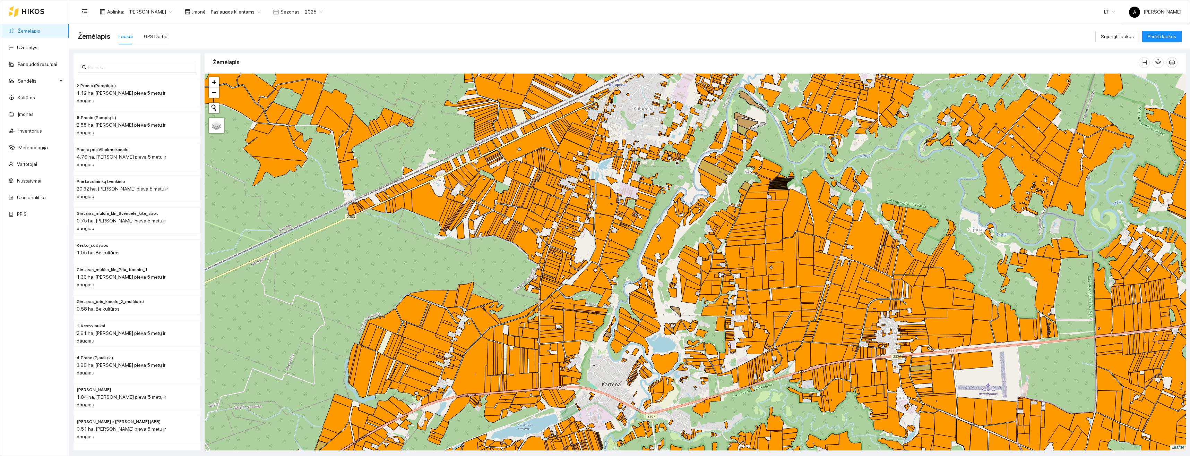
drag, startPoint x: 765, startPoint y: 362, endPoint x: 757, endPoint y: 242, distance: 120.7
click at [757, 243] on div "+ − Nieko nerasta. Bandykite dar kartą. Žemėlapis Palydovas Leaflet" at bounding box center [696, 262] width 982 height 377
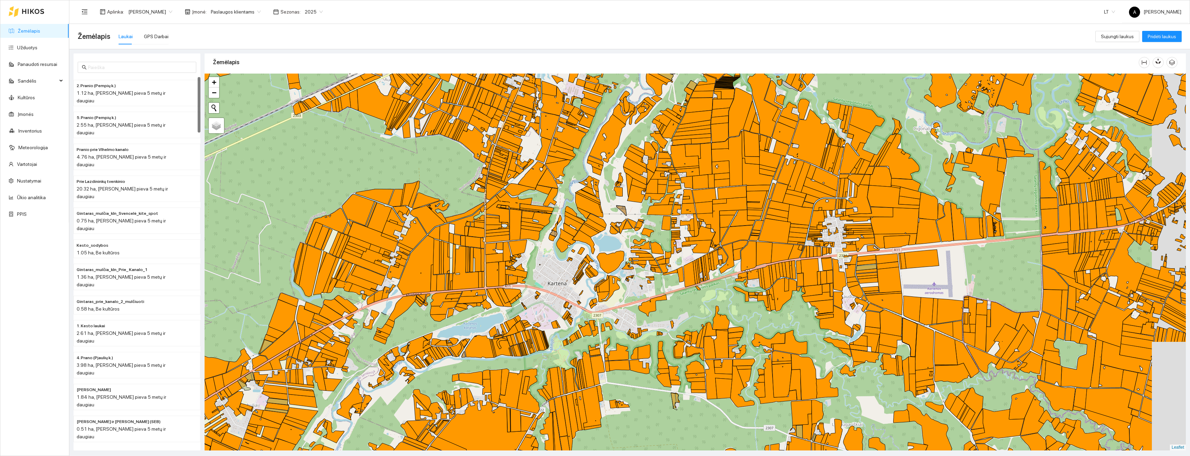
drag, startPoint x: 787, startPoint y: 268, endPoint x: 741, endPoint y: 291, distance: 51.2
click at [741, 291] on div "+ − Nieko nerasta. Bandykite dar kartą. Žemėlapis Palydovas Leaflet" at bounding box center [696, 262] width 982 height 377
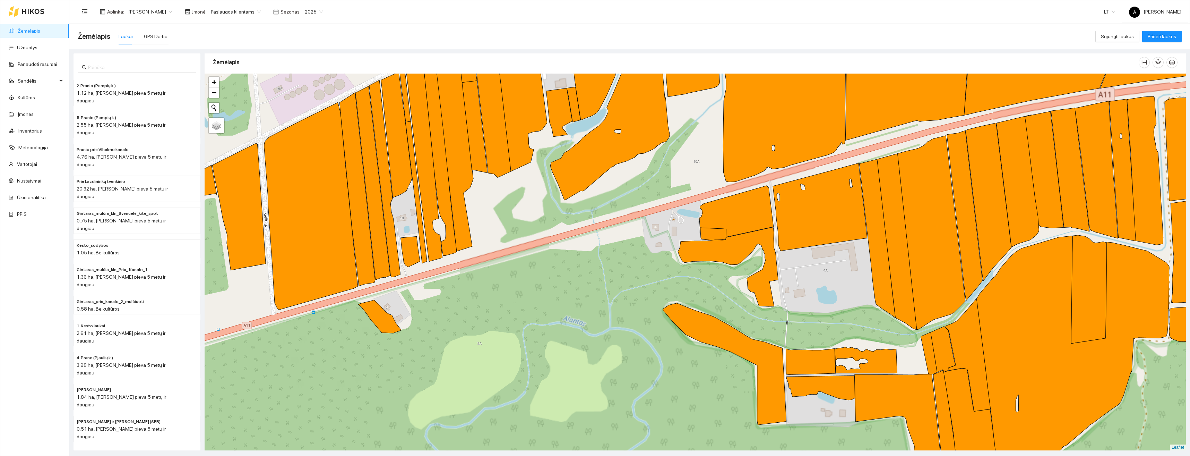
drag, startPoint x: 731, startPoint y: 276, endPoint x: 720, endPoint y: 293, distance: 20.1
click at [720, 293] on div "+ − Nieko nerasta. Bandykite dar kartą. Žemėlapis Palydovas Leaflet" at bounding box center [696, 262] width 982 height 377
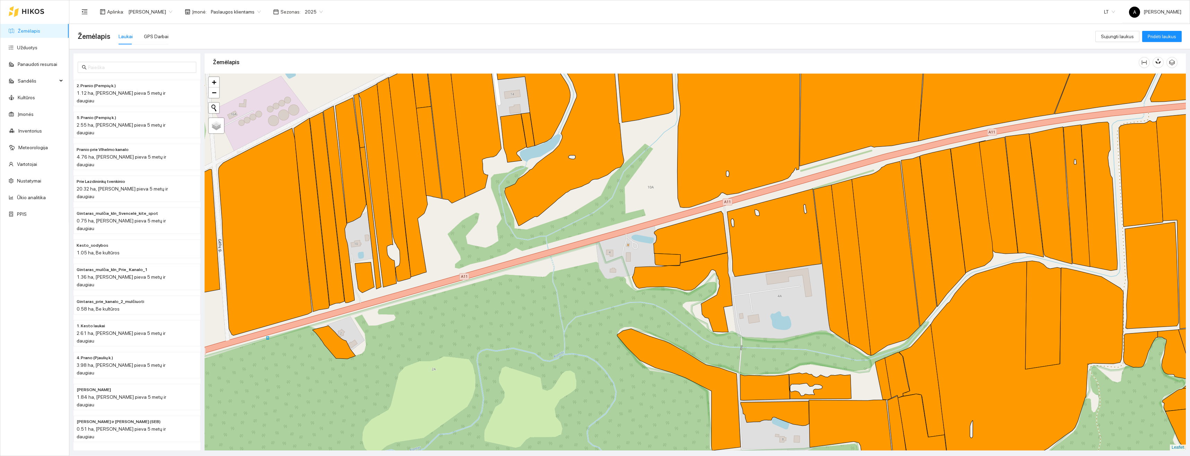
drag, startPoint x: 724, startPoint y: 275, endPoint x: 676, endPoint y: 306, distance: 57.4
click at [676, 306] on div "+ − Nieko nerasta. Bandykite dar kartą. Žemėlapis Palydovas Leaflet" at bounding box center [696, 262] width 982 height 377
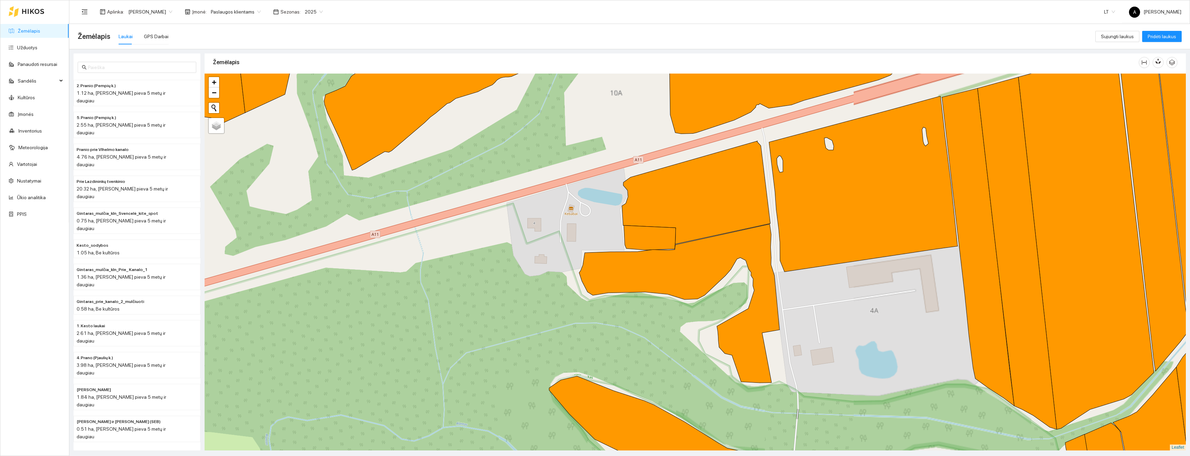
drag, startPoint x: 664, startPoint y: 314, endPoint x: 621, endPoint y: 339, distance: 50.0
click at [621, 339] on div "+ − Nieko nerasta. Bandykite dar kartą. Žemėlapis Palydovas Leaflet" at bounding box center [696, 262] width 982 height 377
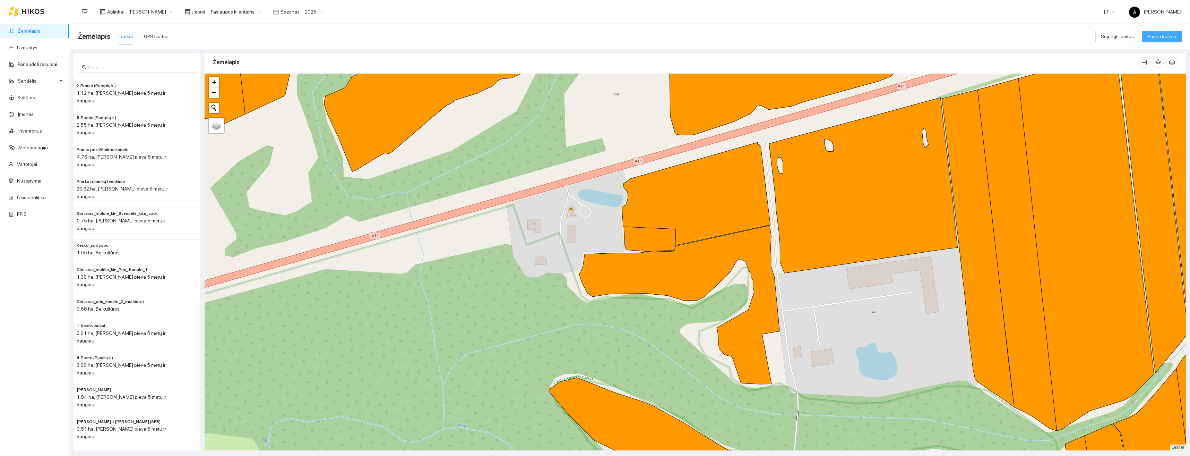
click at [1169, 37] on span "Pridėti laukus" at bounding box center [1162, 37] width 28 height 8
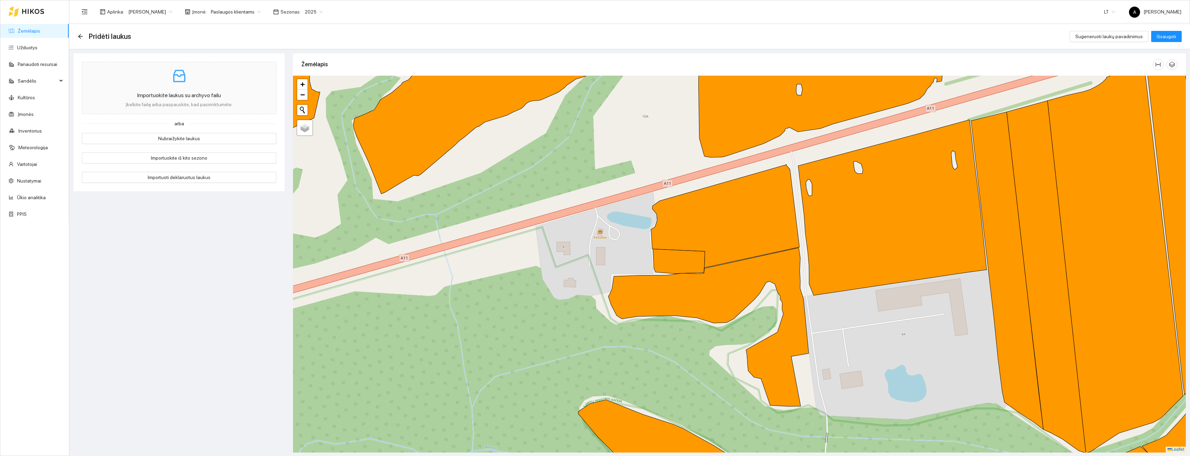
drag, startPoint x: 699, startPoint y: 281, endPoint x: 656, endPoint y: 327, distance: 62.6
click at [664, 334] on div "+ − Nieko nerasta. Bandykite dar kartą. Žemėlapis Palydovas Leaflet" at bounding box center [739, 264] width 893 height 377
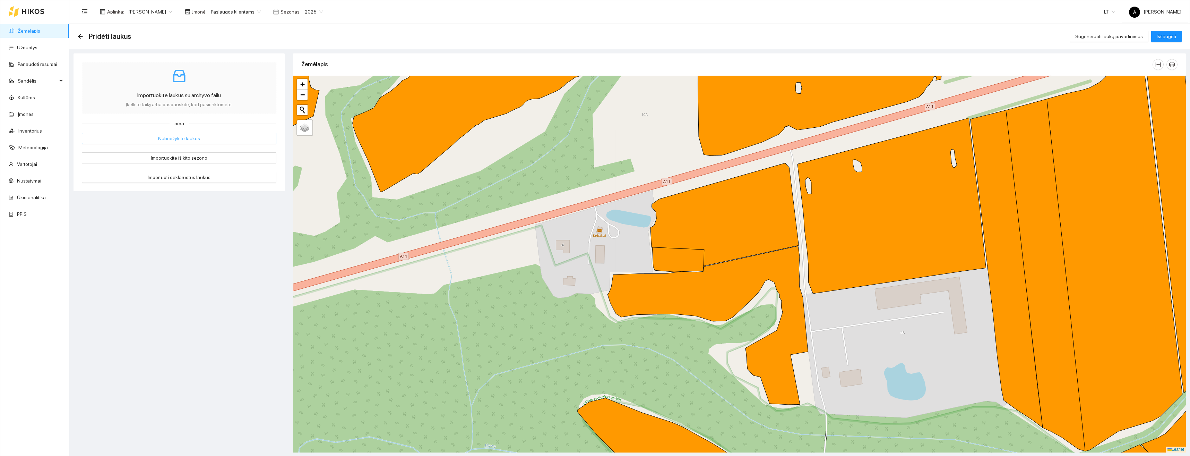
click at [179, 136] on span "Nubraižykite laukus" at bounding box center [179, 139] width 42 height 8
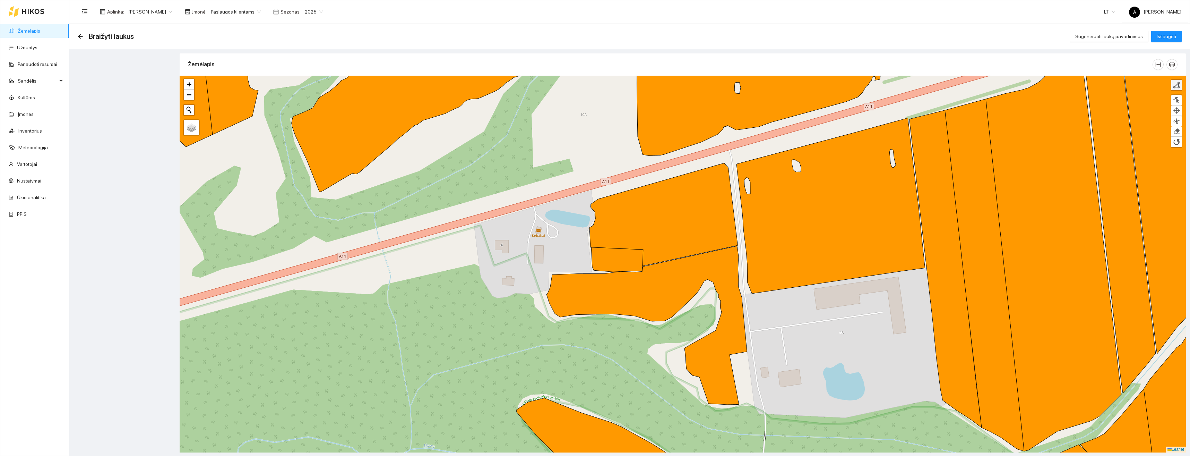
click at [1179, 85] on div at bounding box center [1176, 85] width 7 height 7
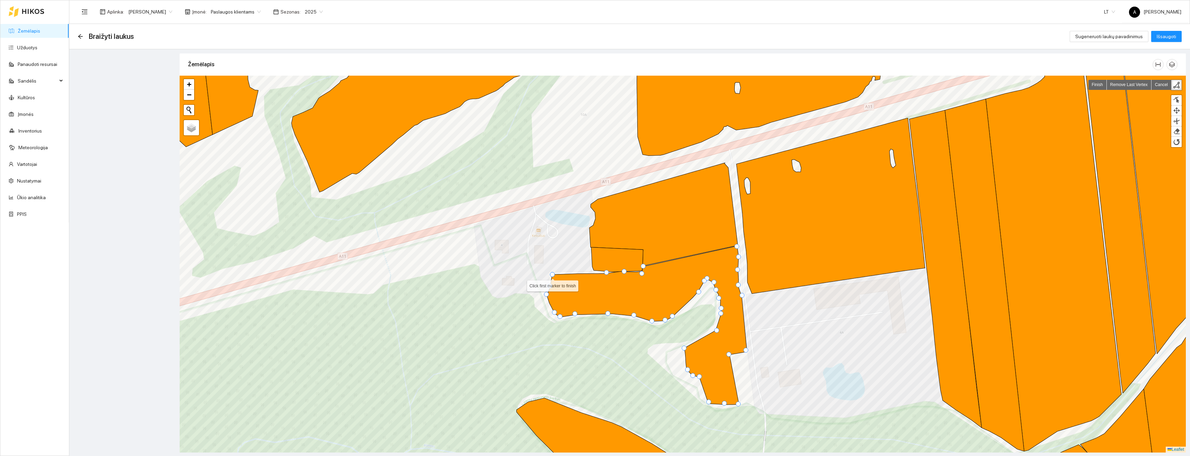
click at [553, 273] on div at bounding box center [552, 274] width 5 height 5
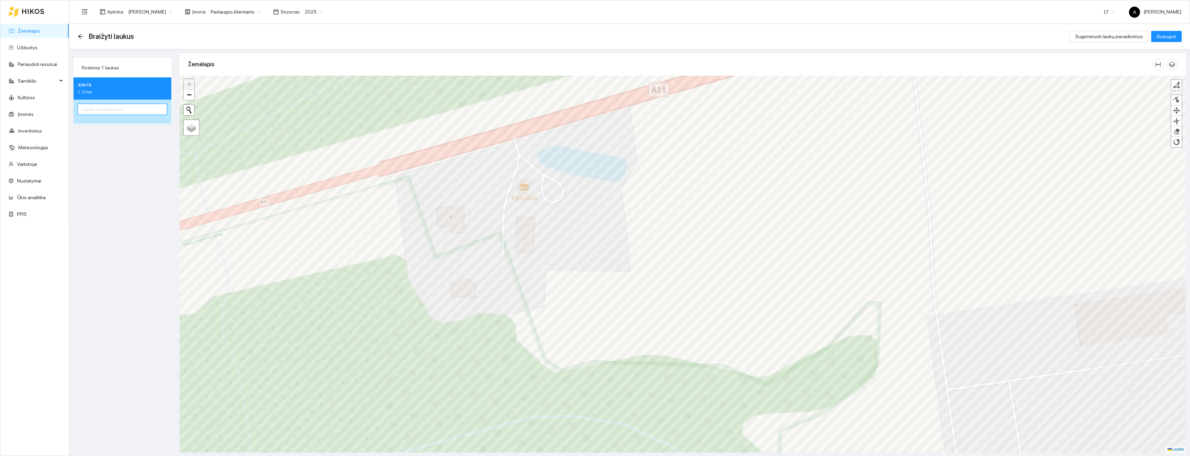
click at [106, 112] on input "text" at bounding box center [122, 109] width 89 height 11
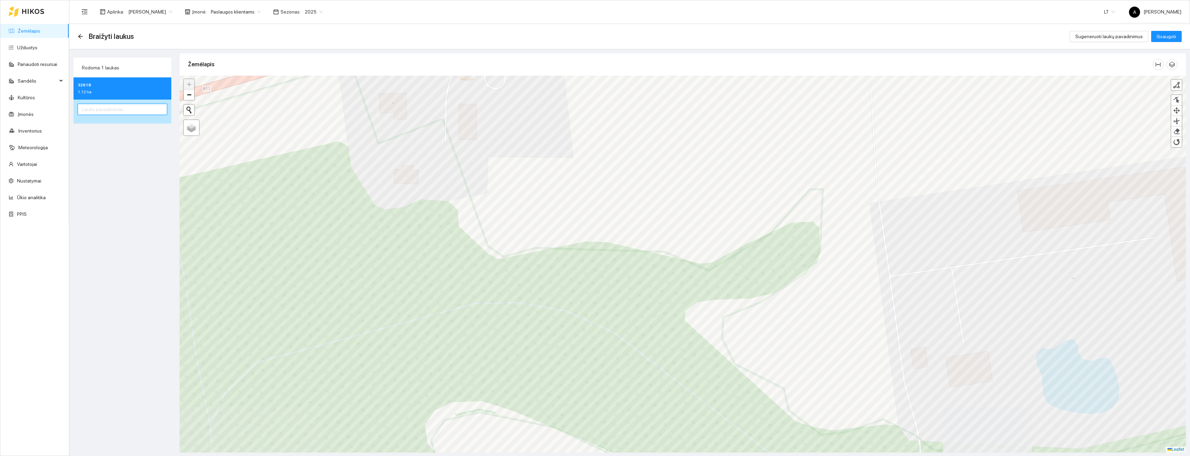
paste input "Aplink Karteną 1"
type input "Aplink Karteną 8"
click at [1167, 39] on span "Išsaugoti" at bounding box center [1166, 37] width 19 height 8
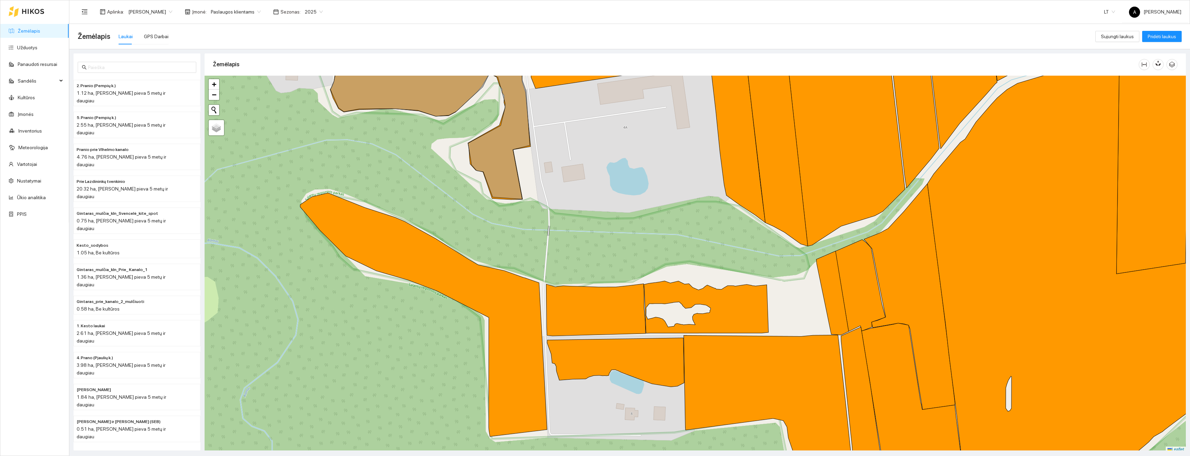
scroll to position [2, 0]
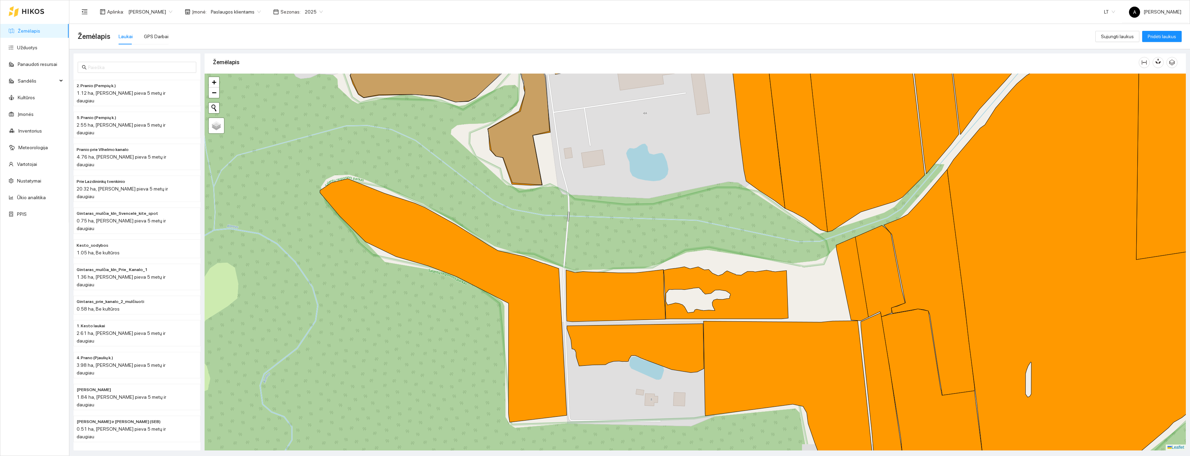
drag, startPoint x: 676, startPoint y: 284, endPoint x: 698, endPoint y: 267, distance: 27.2
click at [698, 267] on div "+ − Nieko nerasta. Bandykite dar kartą. Žemėlapis Palydovas Leaflet" at bounding box center [696, 262] width 982 height 377
click at [1168, 40] on span "Pridėti laukus" at bounding box center [1162, 37] width 28 height 8
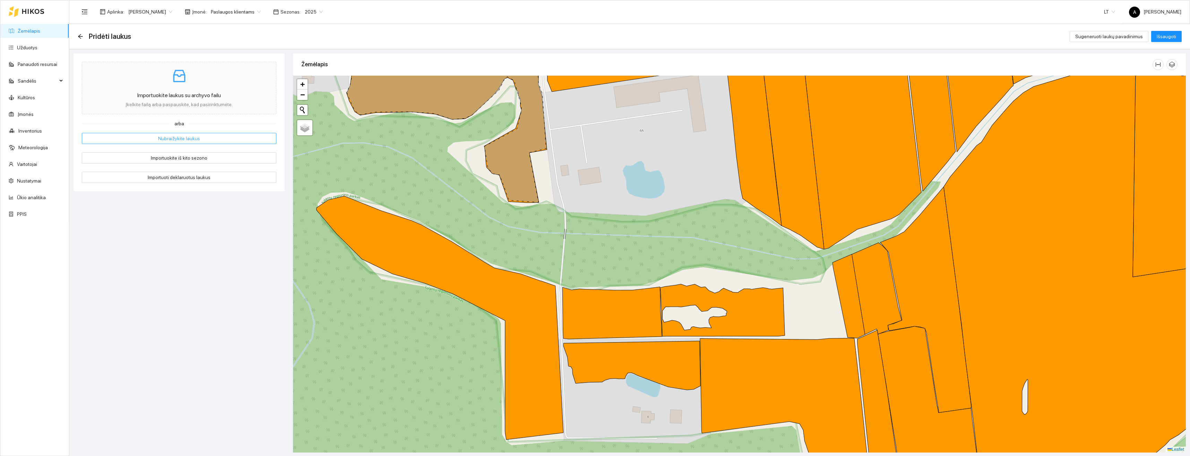
click at [188, 137] on span "Nubraižykite laukus" at bounding box center [179, 139] width 42 height 8
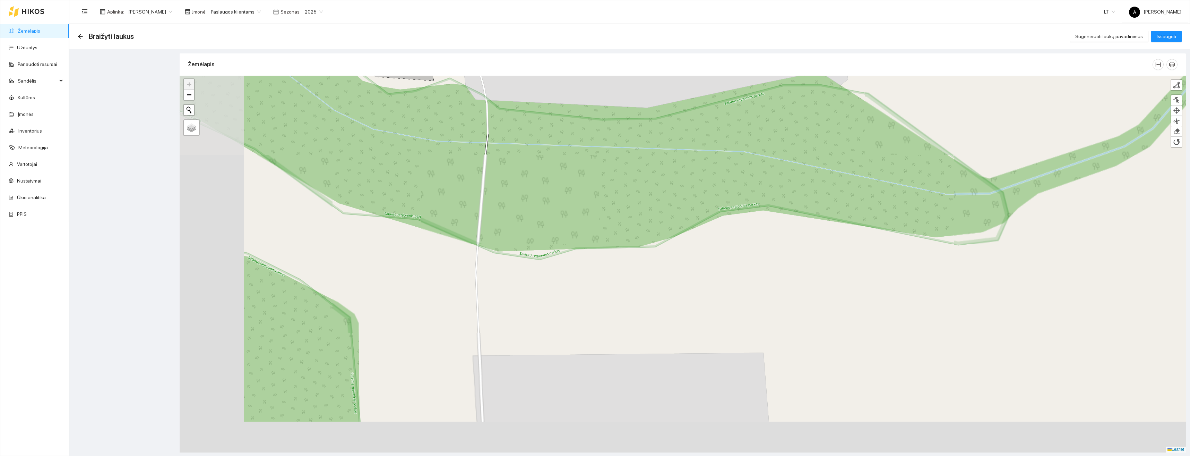
drag, startPoint x: 647, startPoint y: 280, endPoint x: 768, endPoint y: 232, distance: 130.8
click at [768, 233] on div "+ − Nieko nerasta. Bandykite dar kartą. Žemėlapis Palydovas Finish Remove Last …" at bounding box center [683, 264] width 1007 height 377
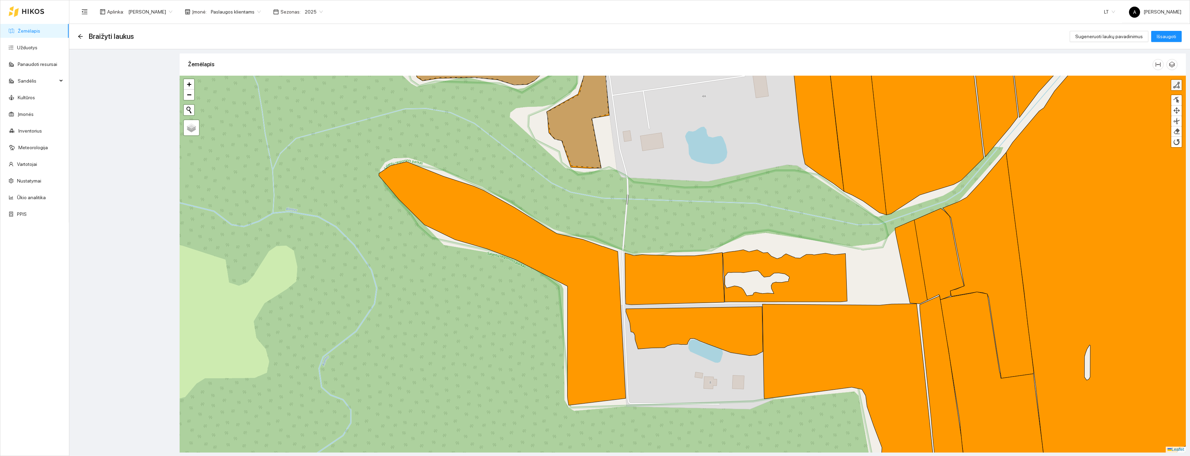
click at [1175, 85] on div at bounding box center [1176, 85] width 7 height 7
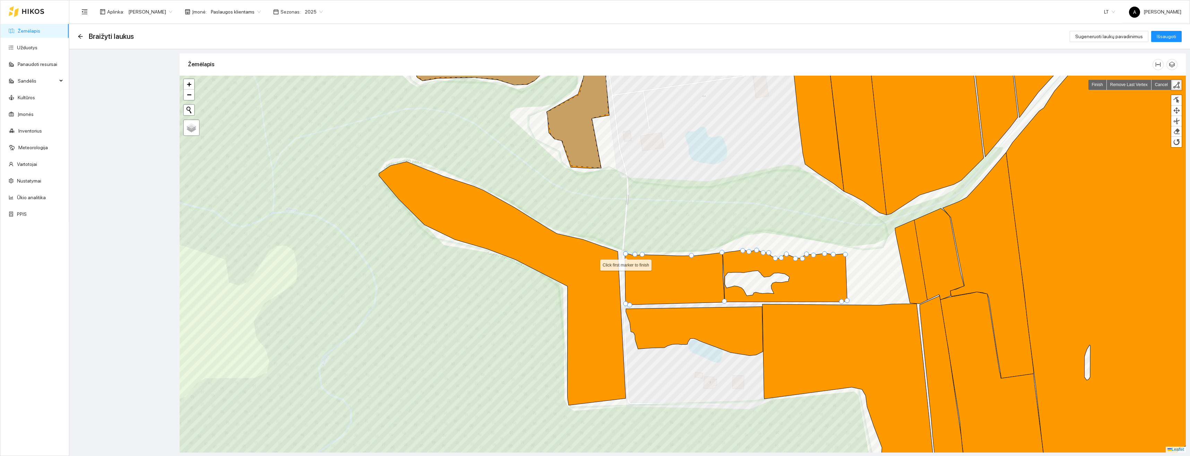
click at [626, 253] on div at bounding box center [625, 253] width 5 height 5
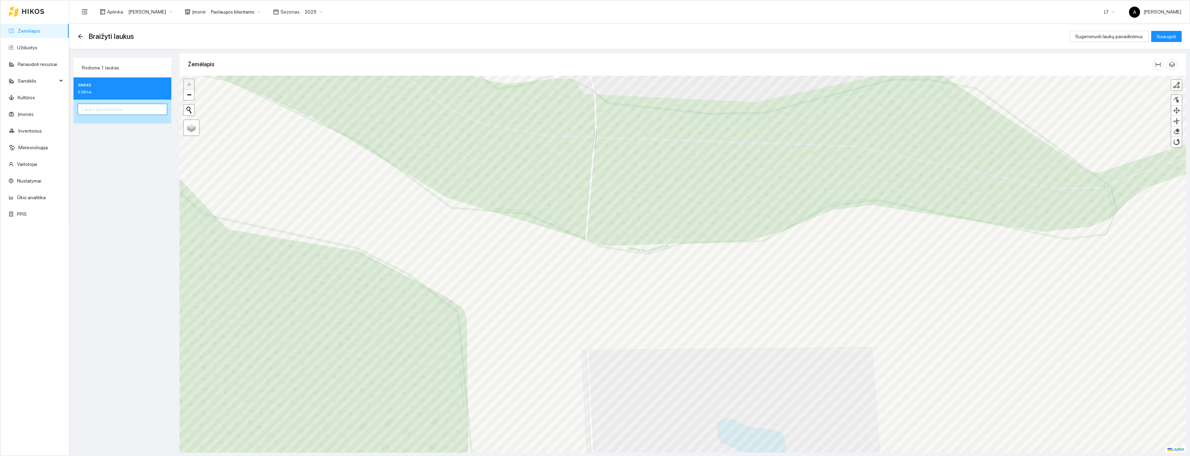
click at [99, 110] on input "text" at bounding box center [122, 109] width 89 height 11
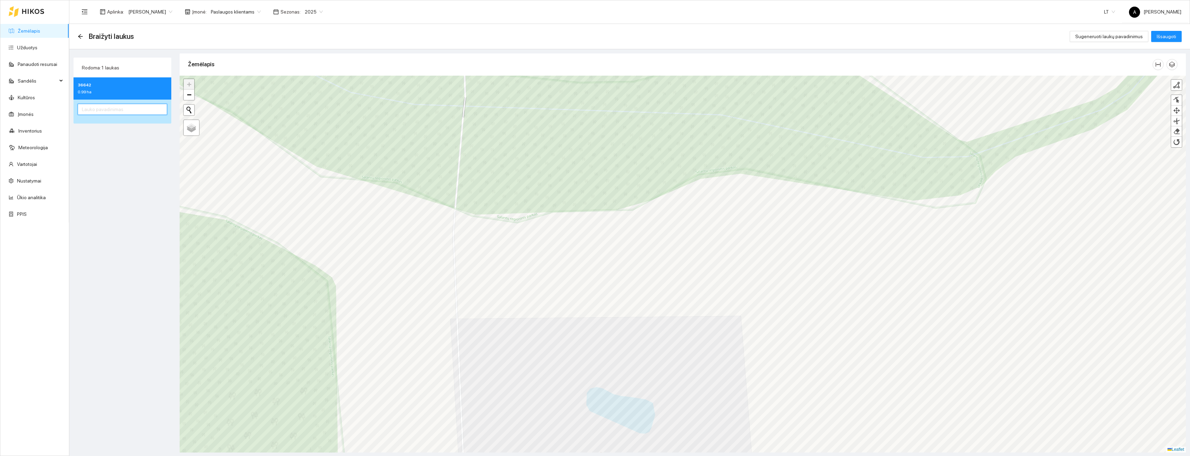
paste input "Aplink Karteną 1"
type input "Aplink Karteną 8"
click at [1165, 40] on span "Išsaugoti" at bounding box center [1166, 37] width 19 height 8
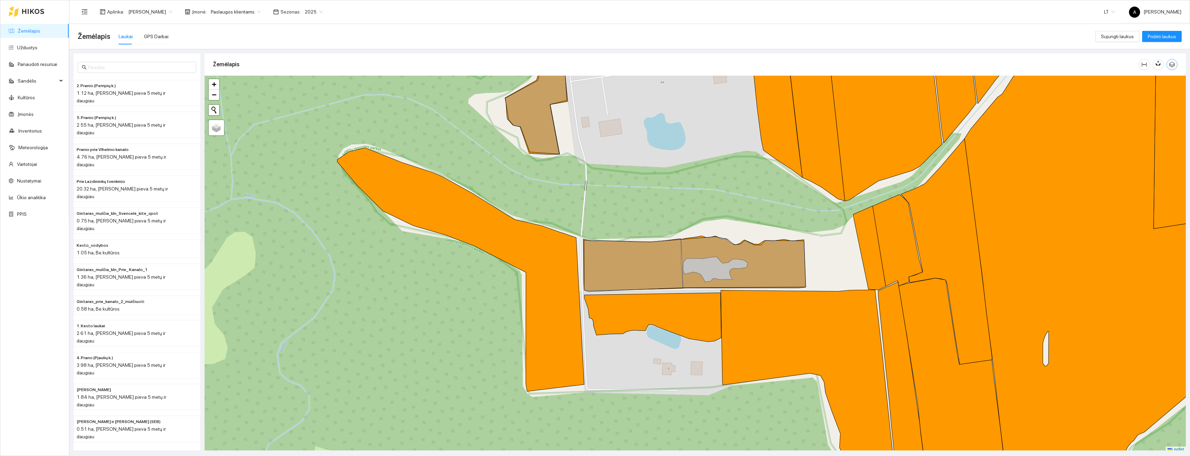
click at [1172, 65] on icon "button" at bounding box center [1172, 64] width 6 height 6
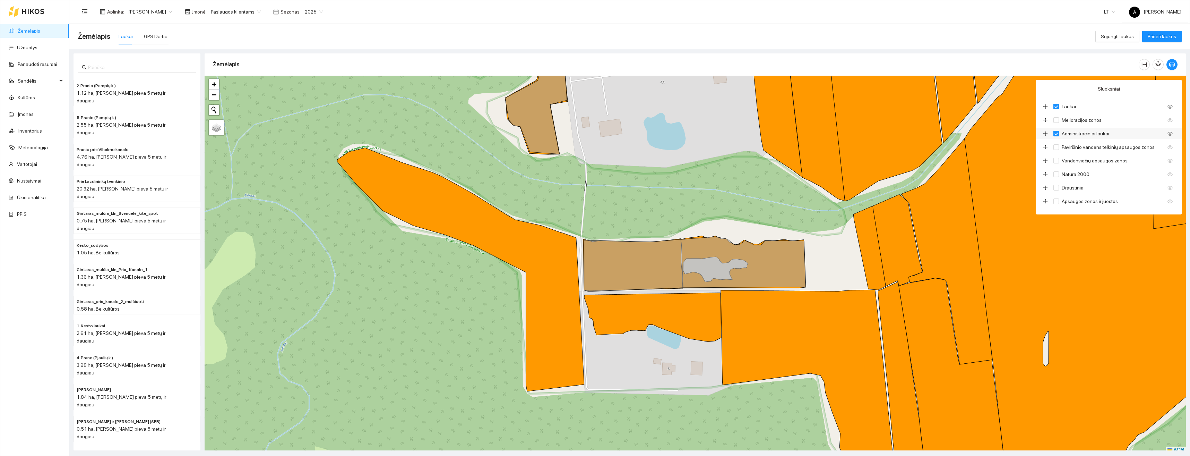
click at [1057, 130] on label "Administraciniai laukai" at bounding box center [1111, 134] width 114 height 8
click at [1057, 131] on input "Administraciniai laukai" at bounding box center [1057, 134] width 6 height 6
checkbox input "false"
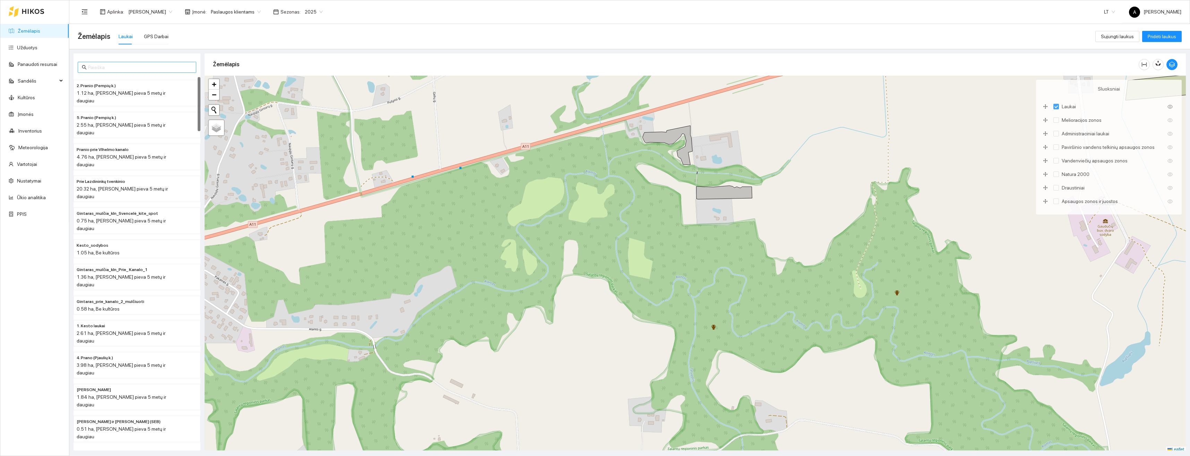
click at [99, 65] on input "text" at bounding box center [140, 67] width 104 height 8
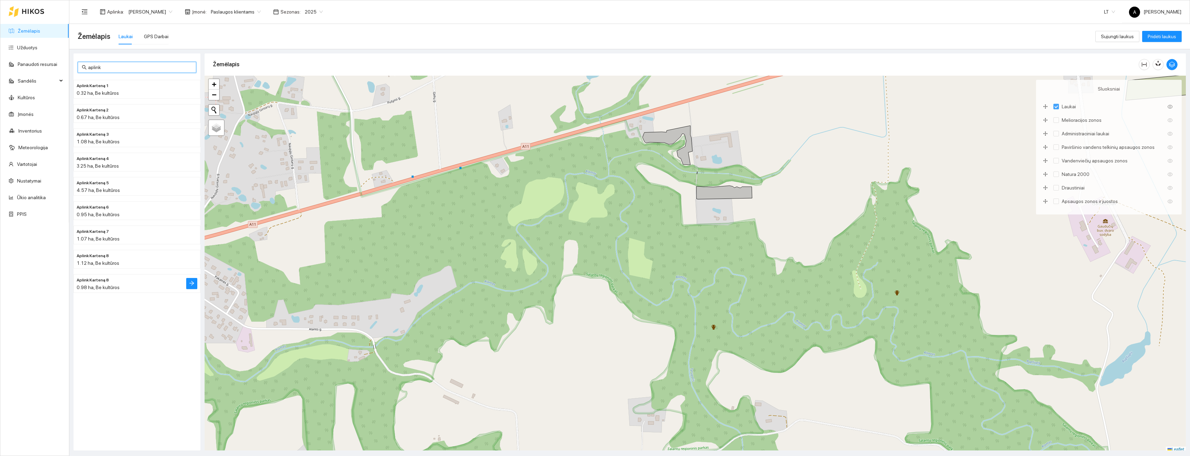
type input "aplink"
click at [123, 283] on h4 "Aplink Karteną 8" at bounding box center [123, 280] width 93 height 8
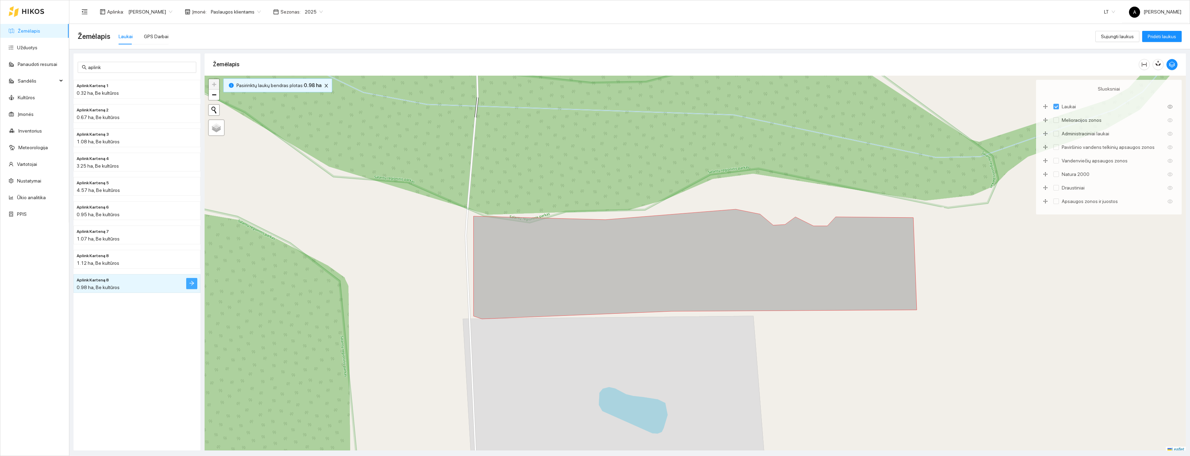
click at [191, 284] on icon "arrow-right" at bounding box center [192, 283] width 6 height 6
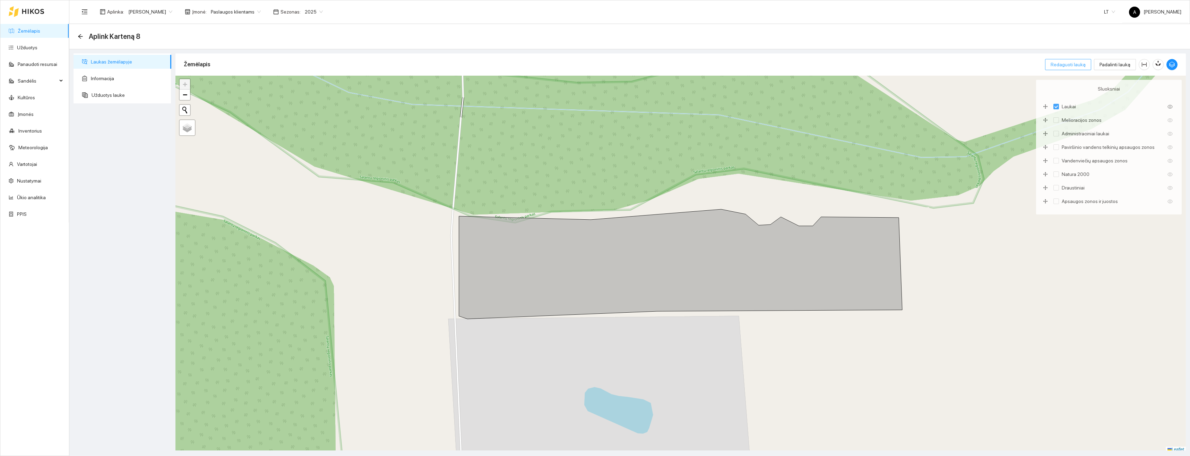
click at [1071, 66] on span "Redaguoti lauką" at bounding box center [1068, 65] width 35 height 8
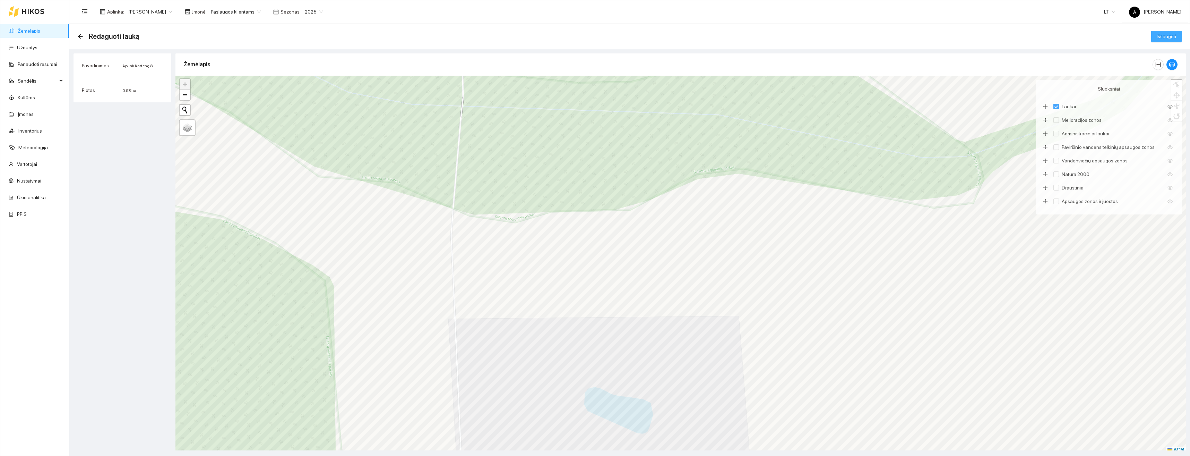
click at [1168, 40] on span "Išsaugoti" at bounding box center [1166, 37] width 19 height 8
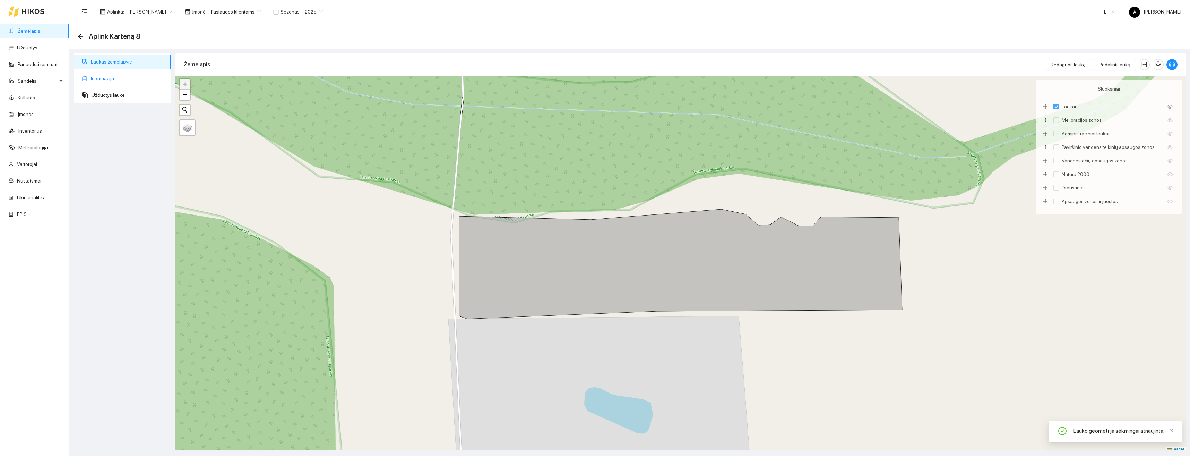
click at [113, 79] on span "Informacija" at bounding box center [128, 78] width 75 height 14
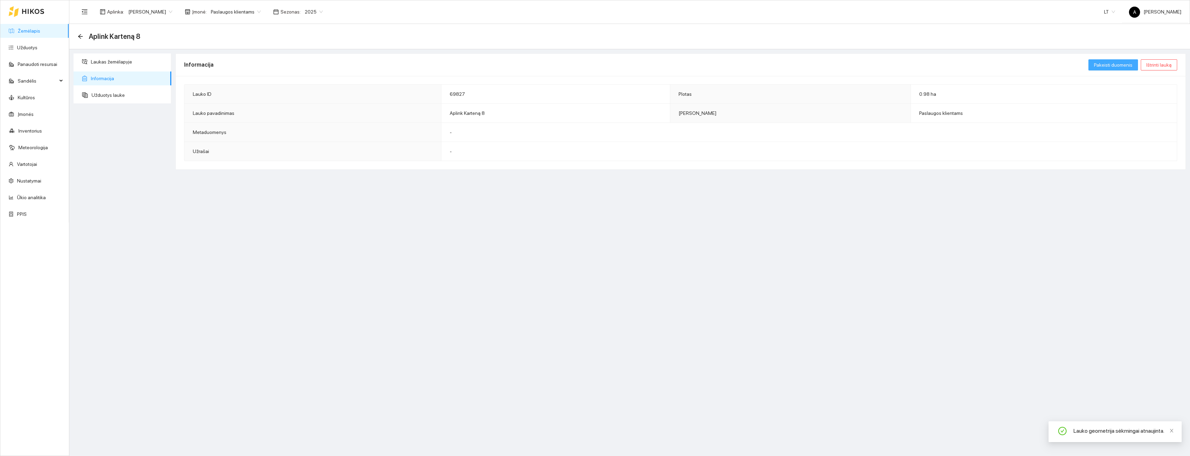
click at [1119, 65] on span "Pakeisti duomenis" at bounding box center [1113, 65] width 39 height 8
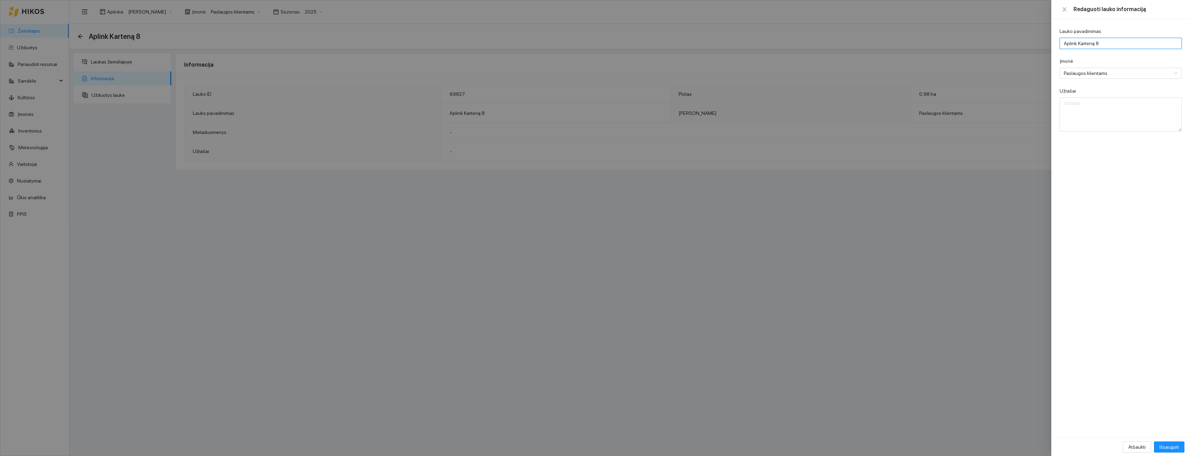
drag, startPoint x: 1119, startPoint y: 41, endPoint x: 1118, endPoint y: 45, distance: 4.0
click at [1119, 41] on input "Aplink Karteną 8" at bounding box center [1121, 43] width 122 height 11
type input "Aplink Karteną 9"
click at [1172, 448] on span "Išsaugoti" at bounding box center [1169, 447] width 19 height 8
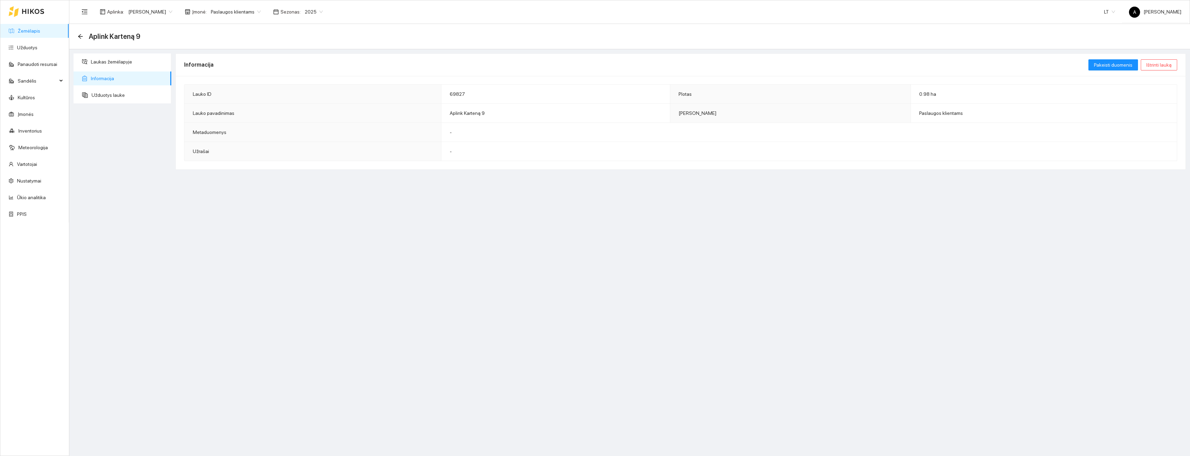
click at [77, 39] on div "Aplink Karteną 9" at bounding box center [629, 36] width 1121 height 25
click at [82, 35] on icon "arrow-left" at bounding box center [81, 37] width 6 height 6
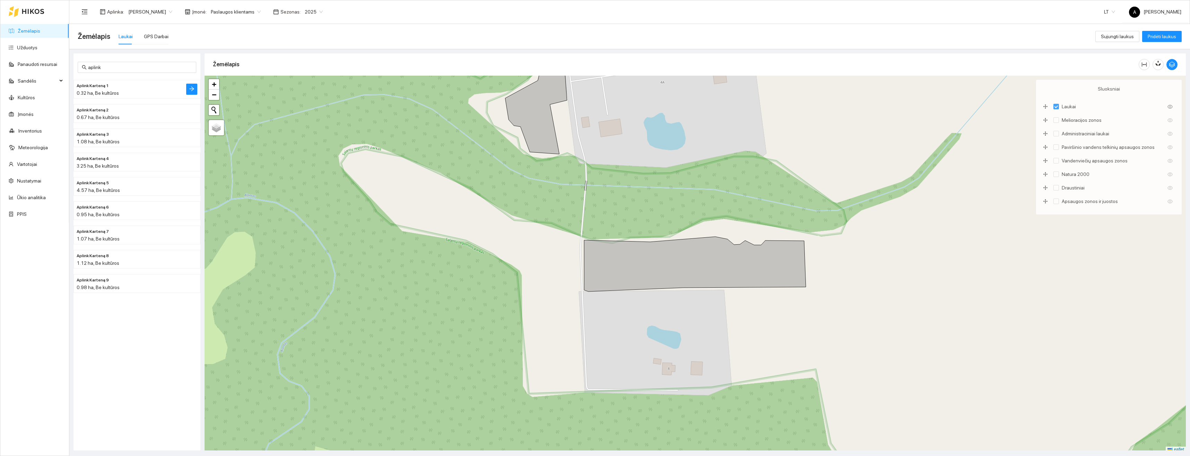
click at [125, 89] on h4 "Aplink Karteną 1" at bounding box center [123, 86] width 93 height 8
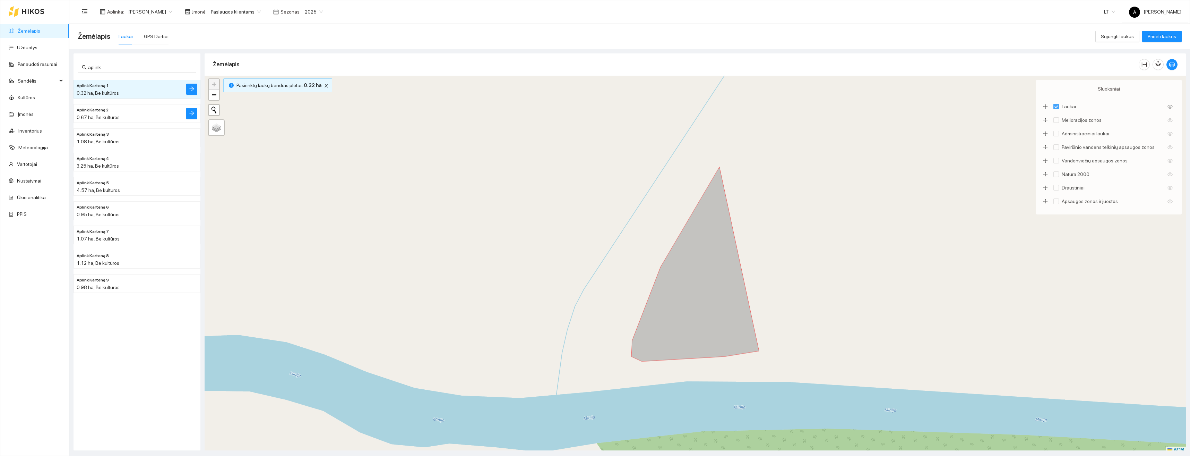
click at [129, 110] on h4 "Aplink Karteną 2" at bounding box center [123, 110] width 93 height 8
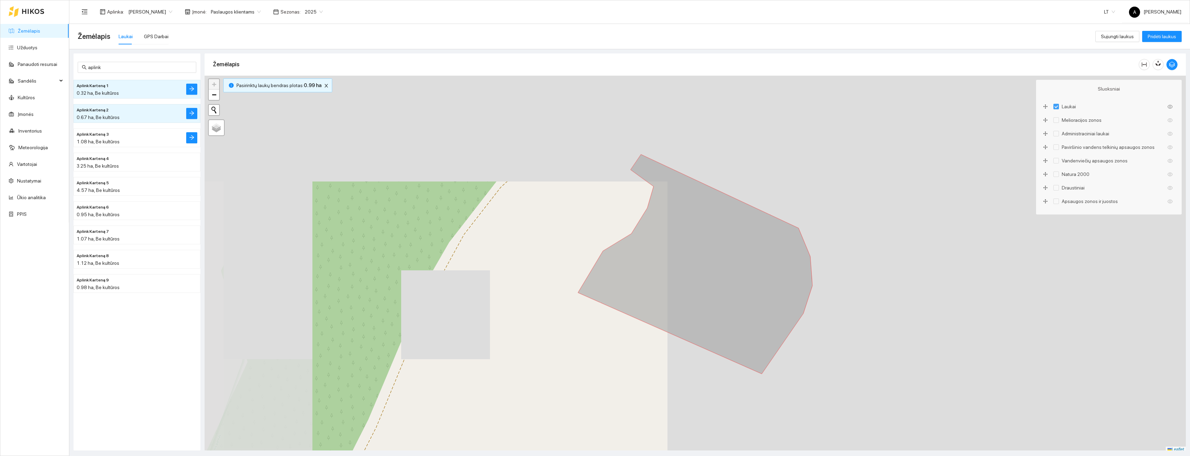
click at [131, 133] on h4 "Aplink Karteną 3" at bounding box center [123, 134] width 93 height 8
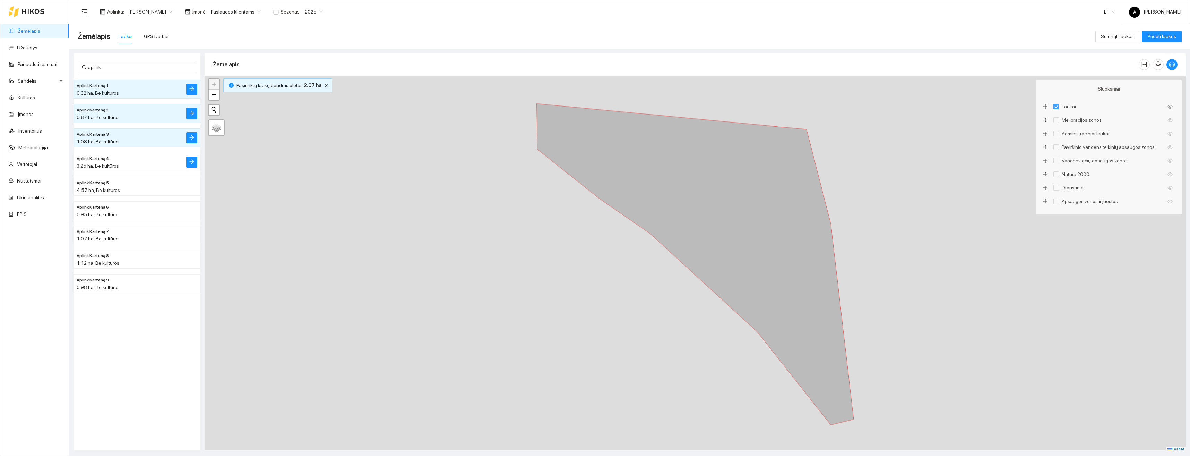
click at [131, 160] on h4 "Aplink Karteną 4" at bounding box center [123, 158] width 93 height 8
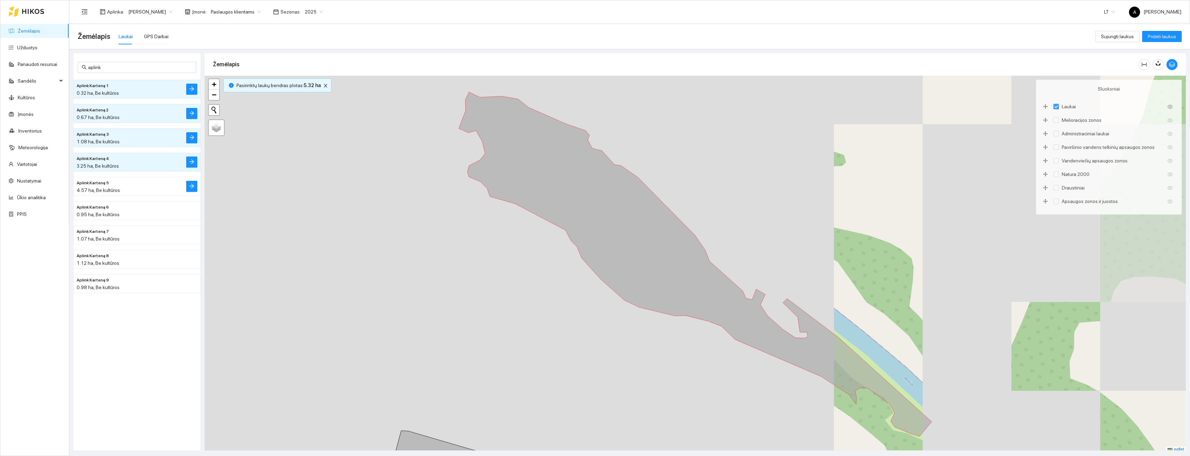
click at [134, 189] on div "4.57 ha, Be kultūros" at bounding box center [123, 190] width 93 height 8
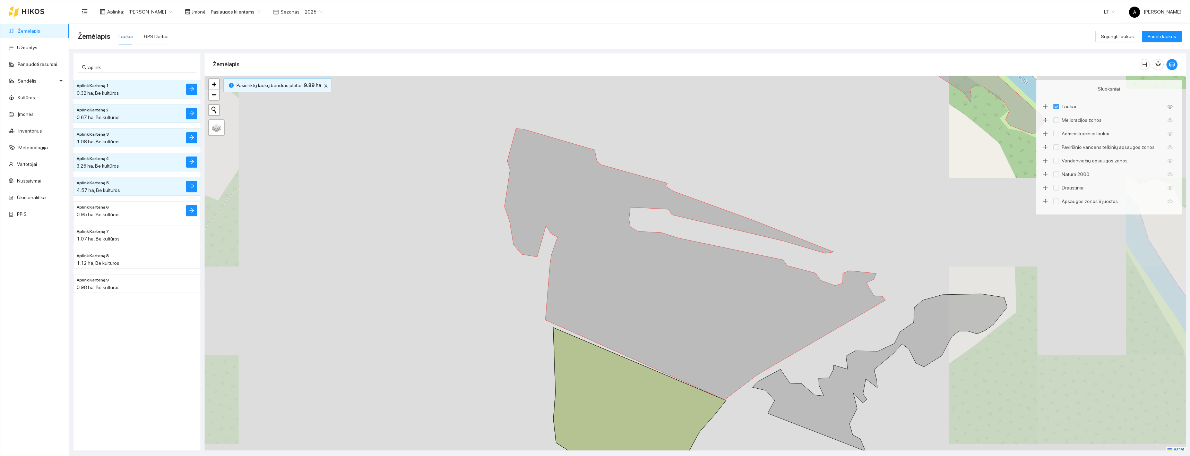
click at [137, 212] on div "0.95 ha, Be kultūros" at bounding box center [123, 215] width 93 height 8
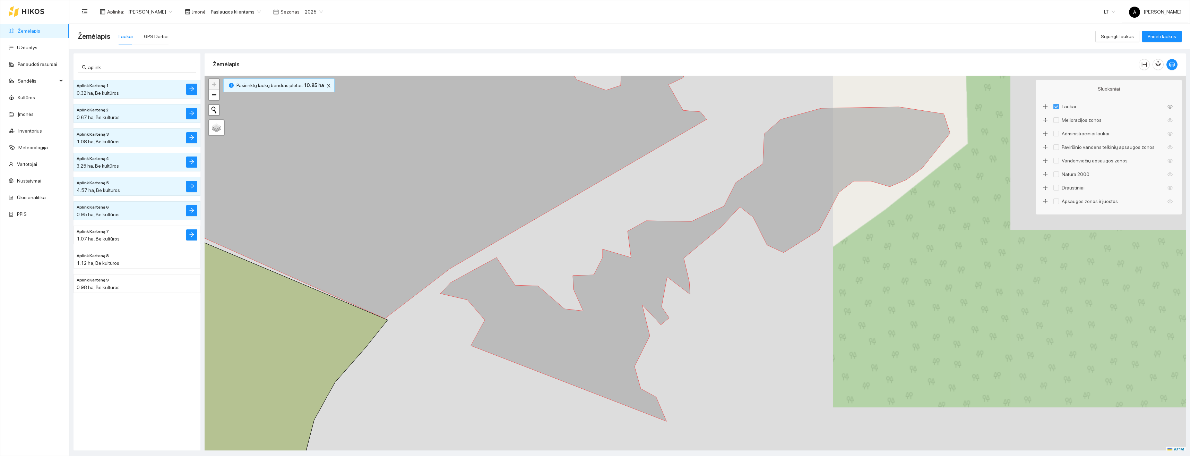
click at [139, 240] on div "1.07 ha, Be kultūros" at bounding box center [123, 239] width 93 height 8
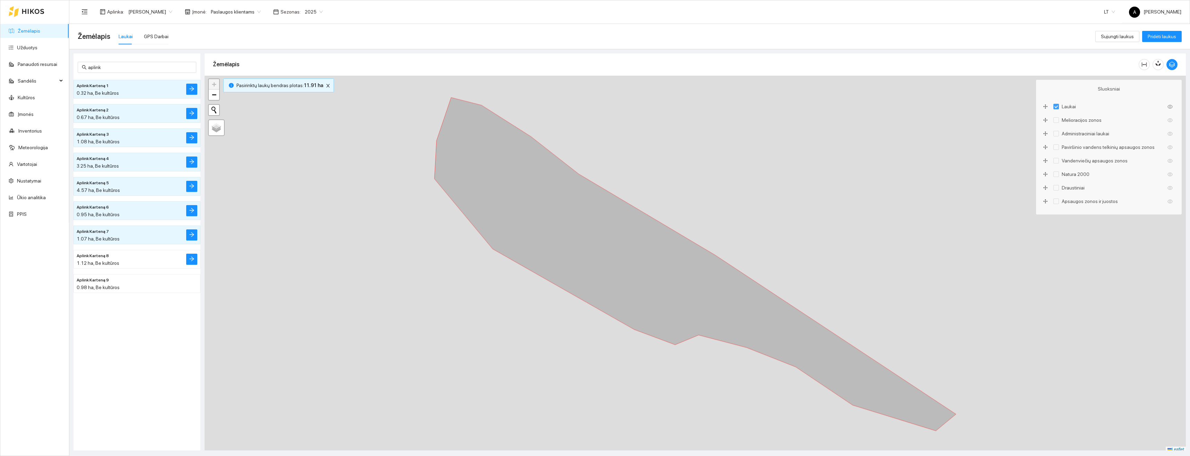
click at [141, 260] on div "1.12 ha, Be kultūros" at bounding box center [123, 263] width 93 height 8
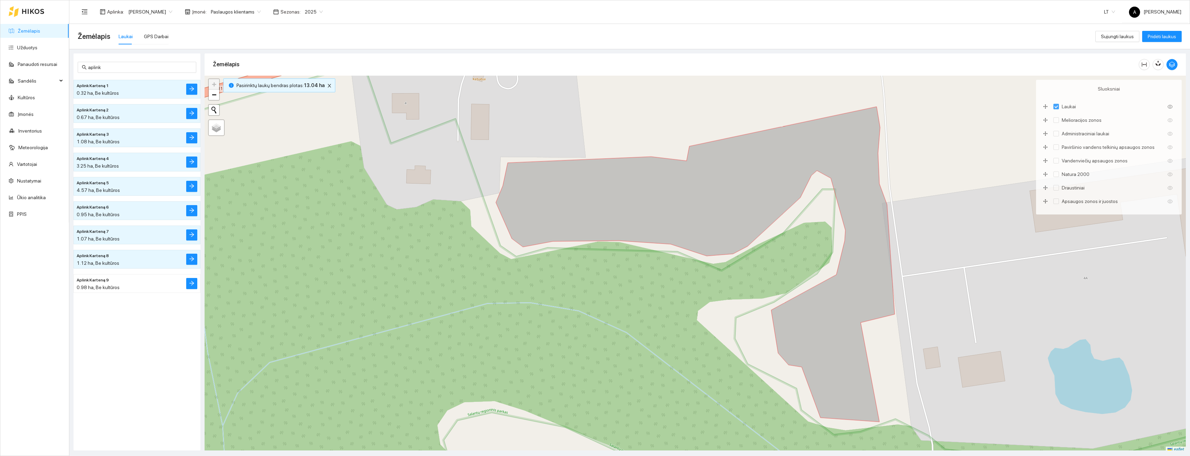
click at [145, 287] on div "0.98 ha, Be kultūros" at bounding box center [123, 287] width 93 height 8
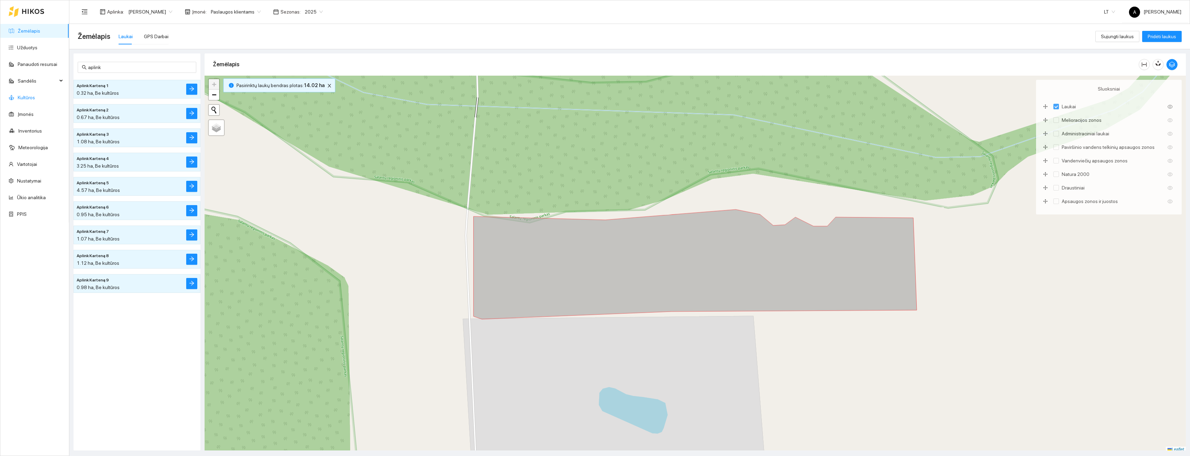
click at [32, 98] on link "Kultūros" at bounding box center [26, 98] width 17 height 6
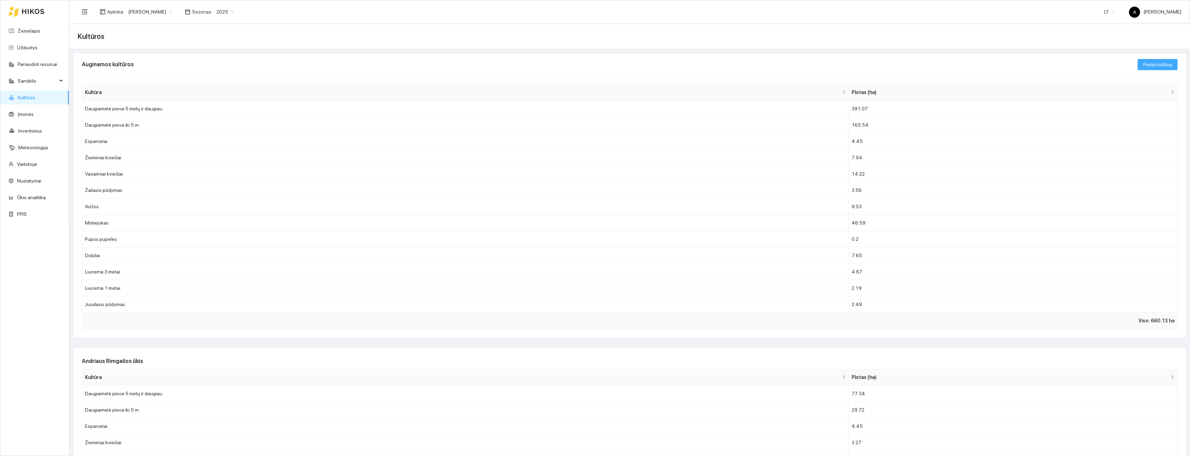
click at [1160, 66] on span "Pridėti kultūrą" at bounding box center [1158, 65] width 29 height 8
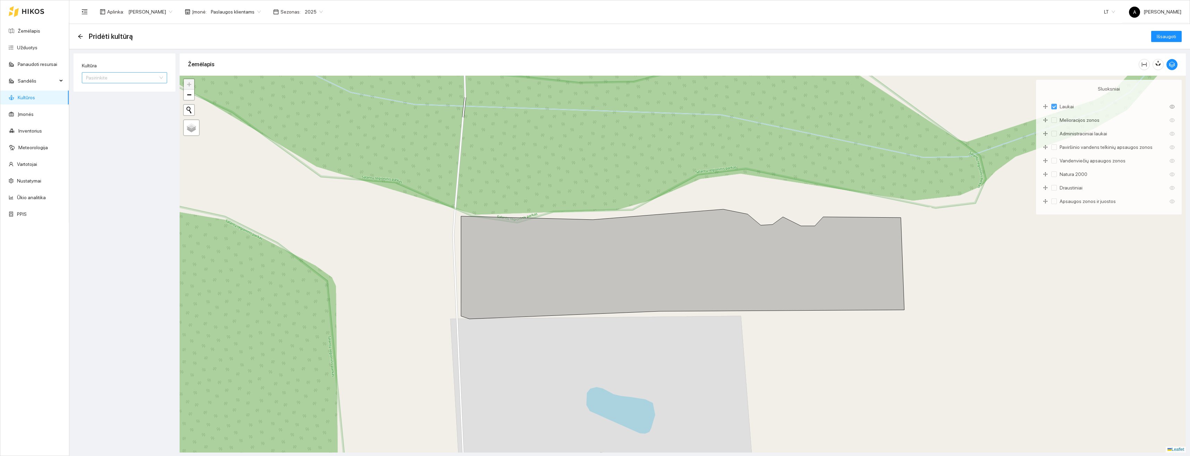
click at [94, 77] on input "Kultūra" at bounding box center [122, 77] width 72 height 10
type input "daug"
click at [137, 94] on div "Daugiametė pieva 5 metų ir daugiau" at bounding box center [130, 92] width 104 height 8
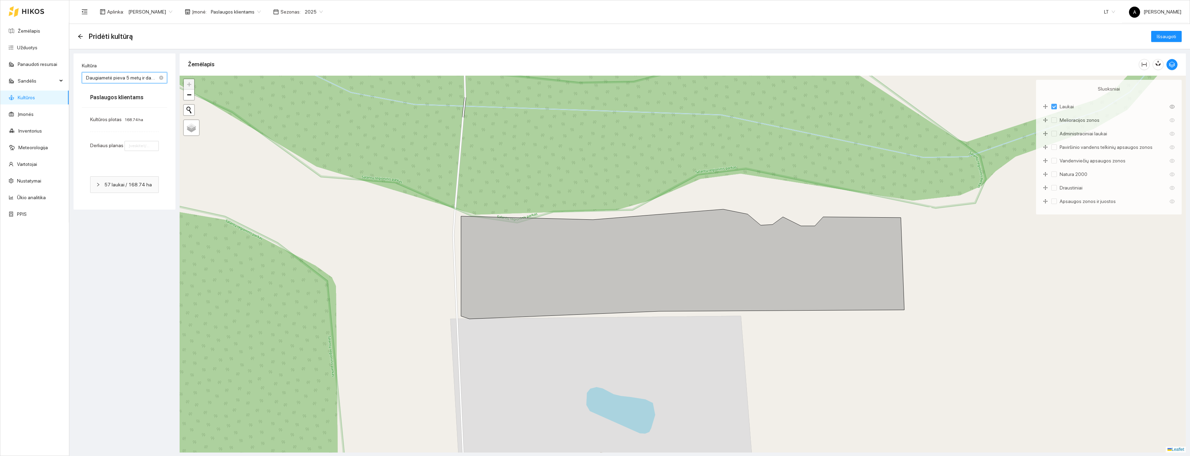
type input "1"
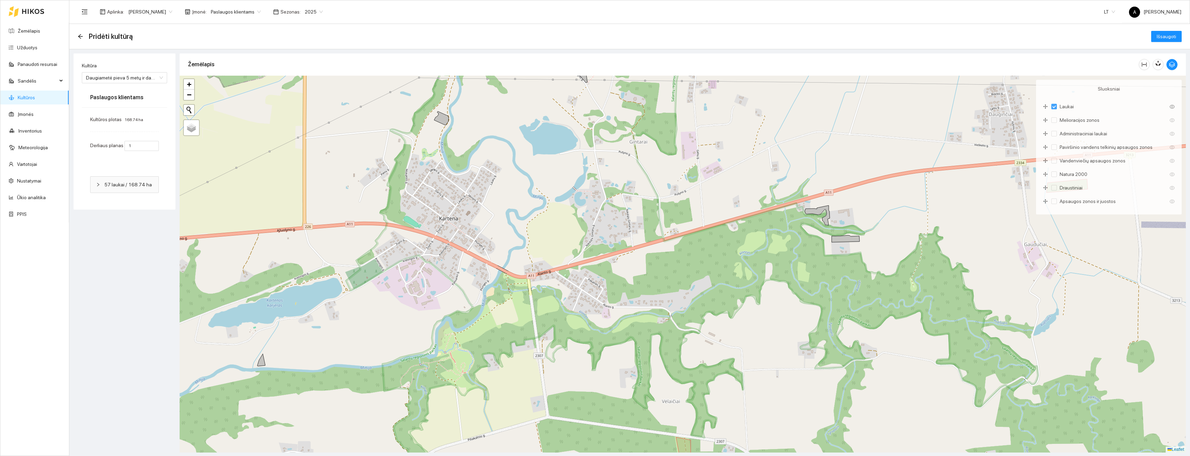
drag, startPoint x: 851, startPoint y: 222, endPoint x: 709, endPoint y: 273, distance: 151.2
click at [709, 273] on div "+ − Nieko nerasta. Bandykite dar kartą. Žemėlapis Palydovas Leaflet" at bounding box center [683, 264] width 1007 height 377
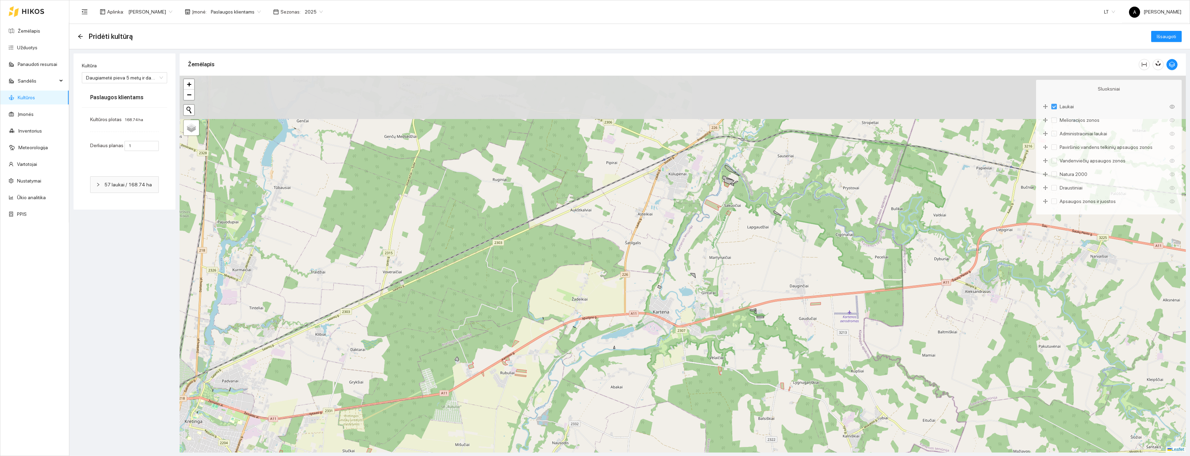
drag, startPoint x: 711, startPoint y: 279, endPoint x: 711, endPoint y: 326, distance: 46.8
click at [711, 326] on div "+ − Nieko nerasta. Bandykite dar kartą. Žemėlapis Palydovas Leaflet" at bounding box center [683, 264] width 1007 height 377
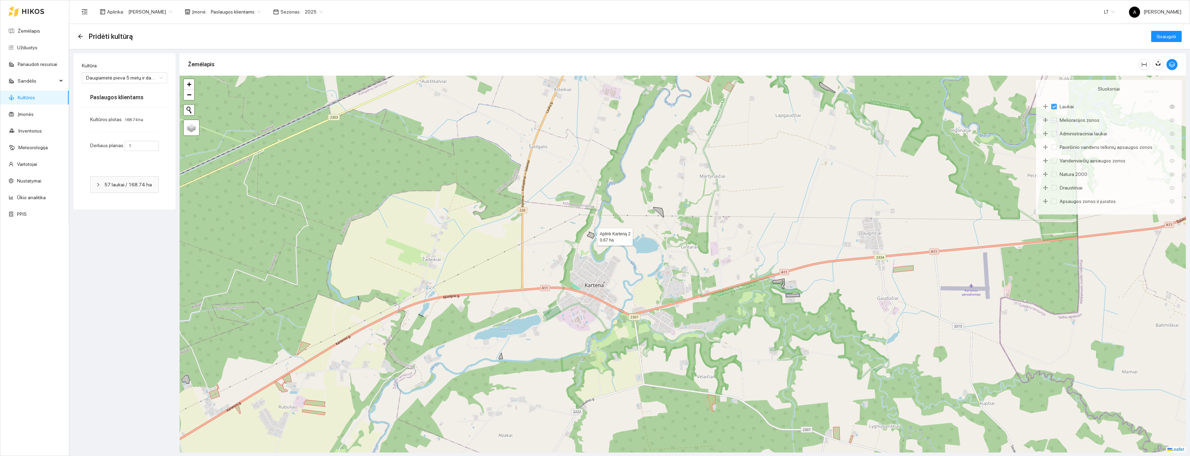
click at [589, 232] on icon at bounding box center [590, 235] width 7 height 7
click at [659, 209] on icon at bounding box center [659, 212] width 10 height 10
click at [779, 281] on icon at bounding box center [779, 284] width 12 height 10
click at [792, 296] on icon at bounding box center [793, 295] width 14 height 3
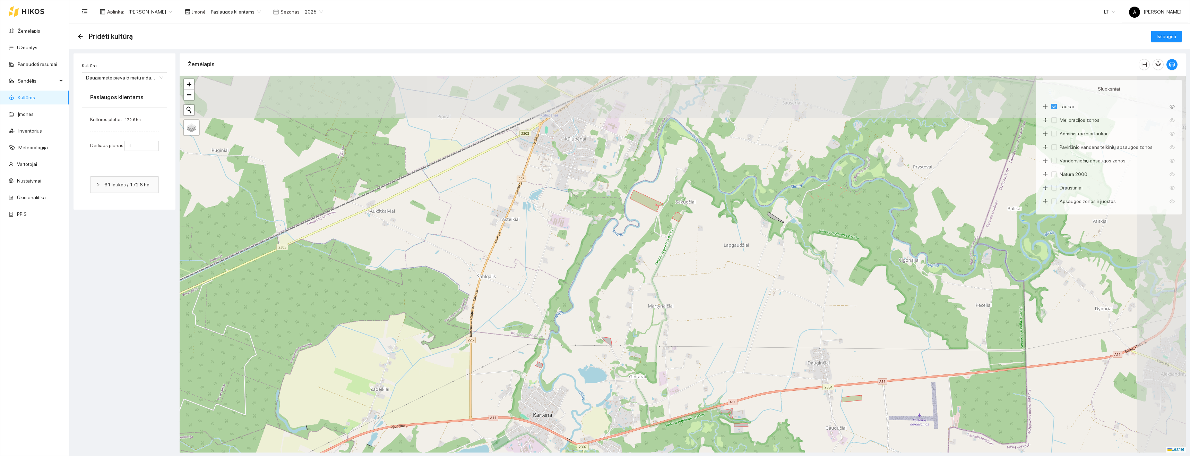
drag, startPoint x: 762, startPoint y: 203, endPoint x: 705, endPoint y: 355, distance: 161.5
click at [705, 355] on div "+ − Nieko nerasta. Bandykite dar kartą. Žemėlapis Palydovas Leaflet" at bounding box center [683, 264] width 1007 height 377
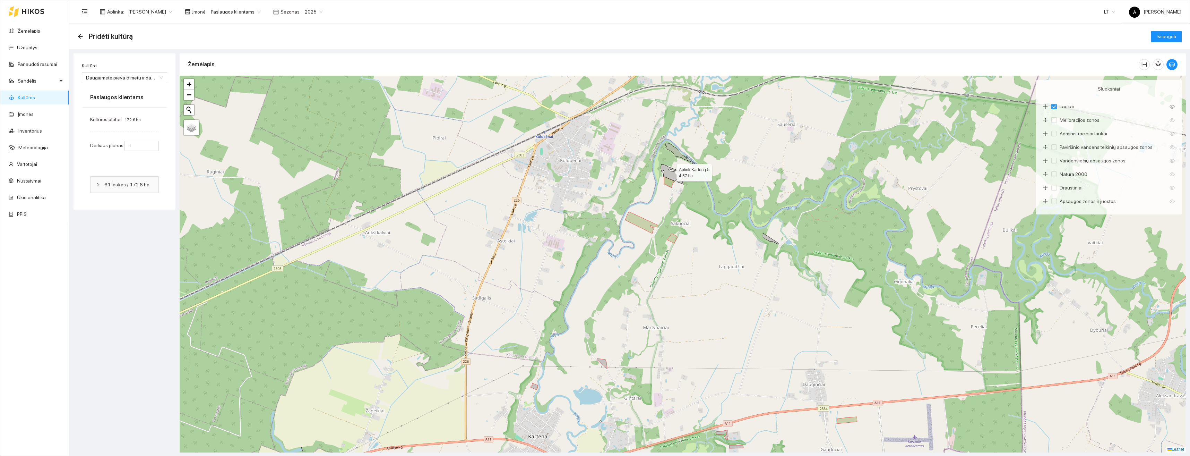
click at [670, 175] on icon at bounding box center [673, 172] width 24 height 17
click at [676, 151] on icon at bounding box center [680, 154] width 30 height 22
click at [682, 181] on icon at bounding box center [685, 179] width 16 height 10
click at [768, 238] on icon at bounding box center [771, 238] width 16 height 11
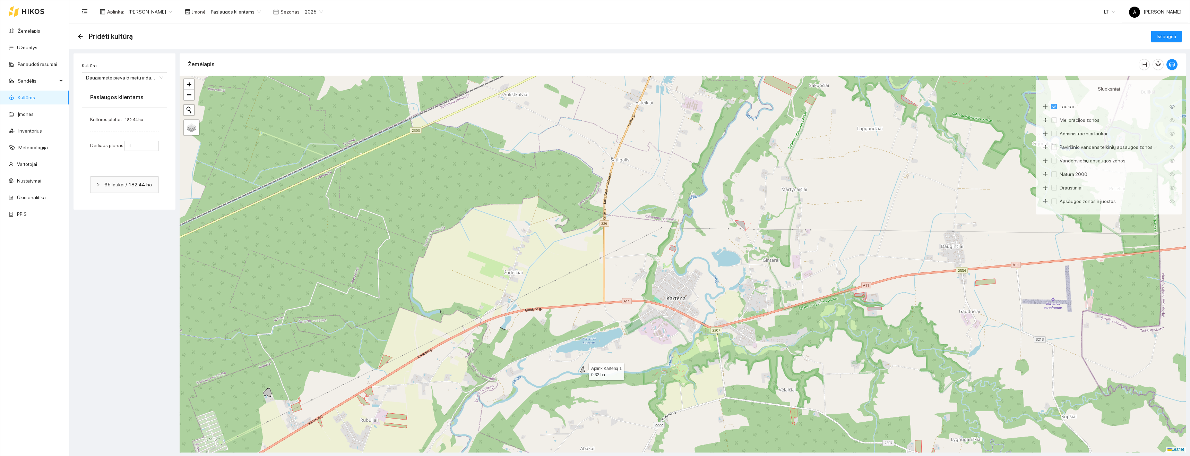
click at [583, 369] on icon at bounding box center [583, 369] width 4 height 6
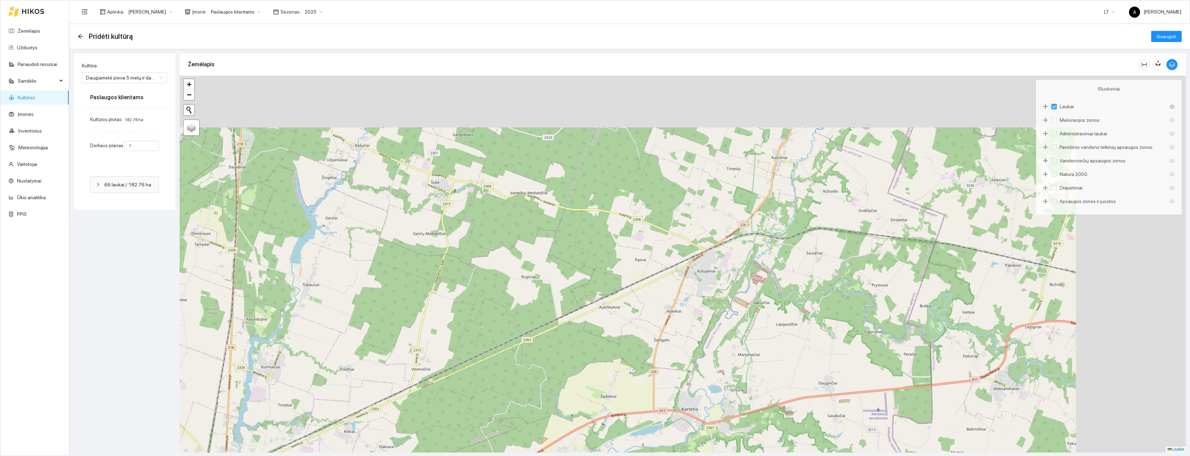
drag, startPoint x: 798, startPoint y: 361, endPoint x: 767, endPoint y: 376, distance: 35.2
click at [767, 376] on div "+ − Nieko nerasta. Bandykite dar kartą. Žemėlapis Palydovas Leaflet" at bounding box center [683, 264] width 1007 height 377
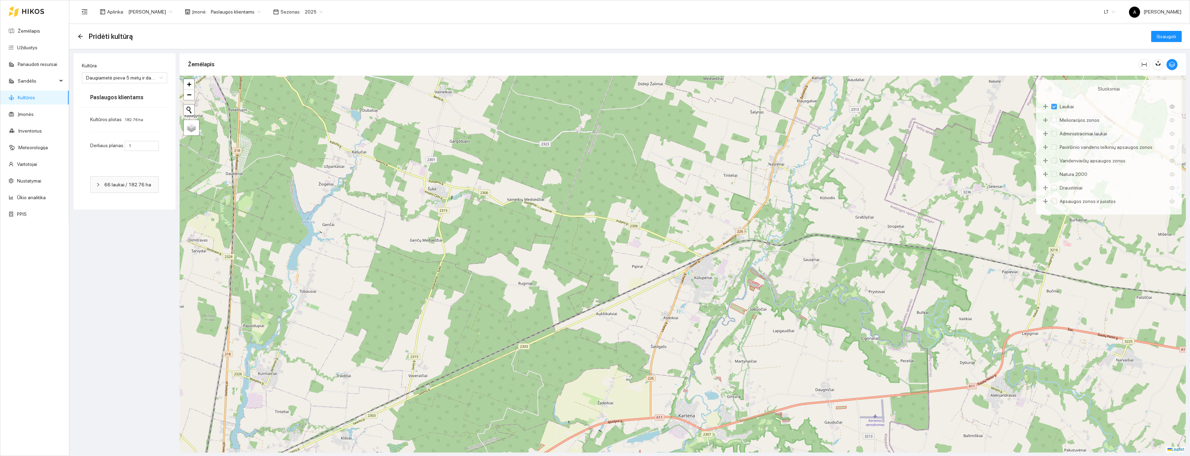
drag, startPoint x: 746, startPoint y: 324, endPoint x: 735, endPoint y: 363, distance: 40.6
click at [735, 362] on div "+ − Nieko nerasta. Bandykite dar kartą. Žemėlapis Palydovas Leaflet" at bounding box center [683, 264] width 1007 height 377
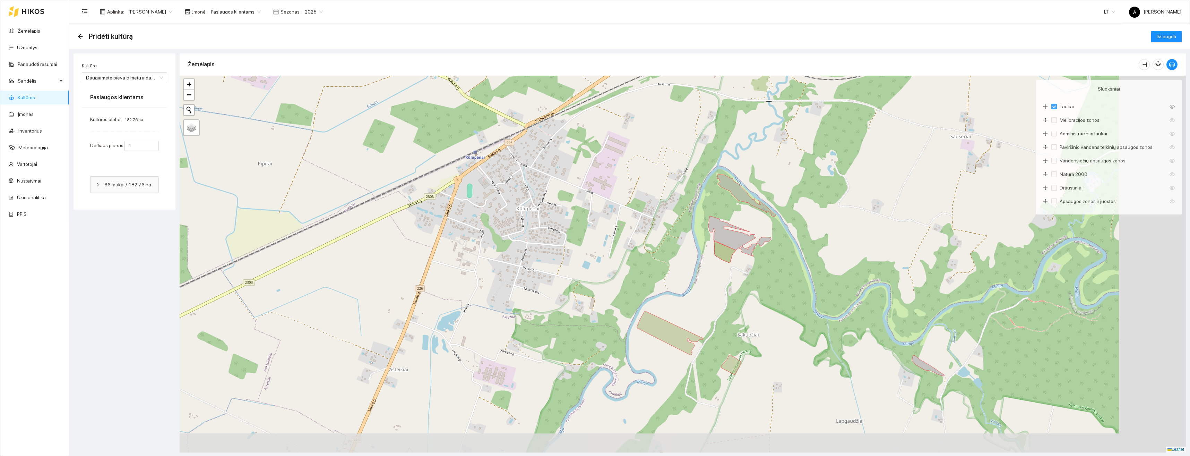
drag, startPoint x: 960, startPoint y: 351, endPoint x: 890, endPoint y: 297, distance: 88.6
click at [882, 271] on div "+ − Nieko nerasta. Bandykite dar kartą. Žemėlapis Palydovas Leaflet" at bounding box center [683, 264] width 1007 height 377
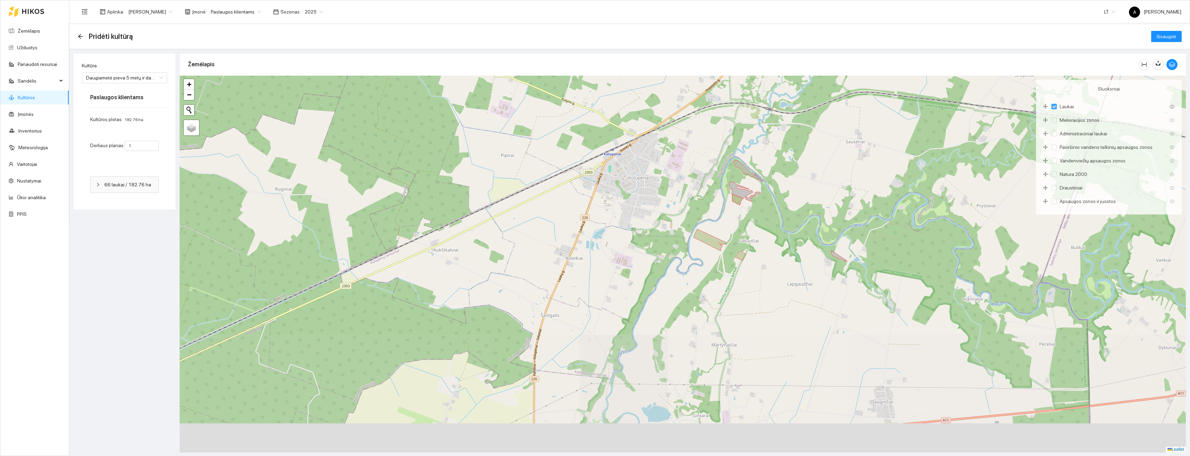
drag, startPoint x: 857, startPoint y: 419, endPoint x: 818, endPoint y: 299, distance: 126.4
click at [818, 299] on div "+ − Nieko nerasta. Bandykite dar kartą. Žemėlapis Palydovas Leaflet" at bounding box center [683, 264] width 1007 height 377
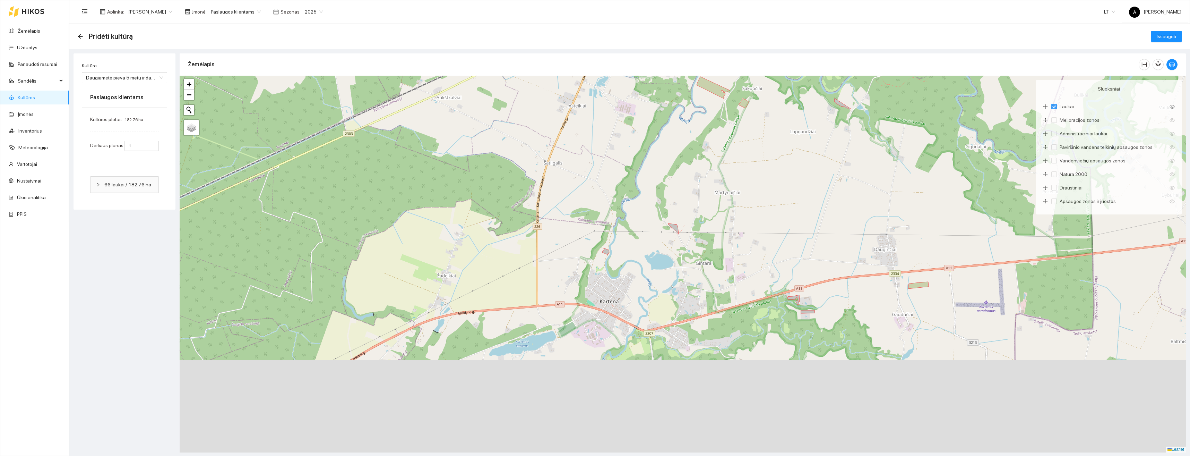
drag, startPoint x: 782, startPoint y: 307, endPoint x: 787, endPoint y: 240, distance: 67.2
click at [787, 240] on div "+ − Nieko nerasta. Bandykite dar kartą. Žemėlapis Palydovas Leaflet" at bounding box center [683, 264] width 1007 height 377
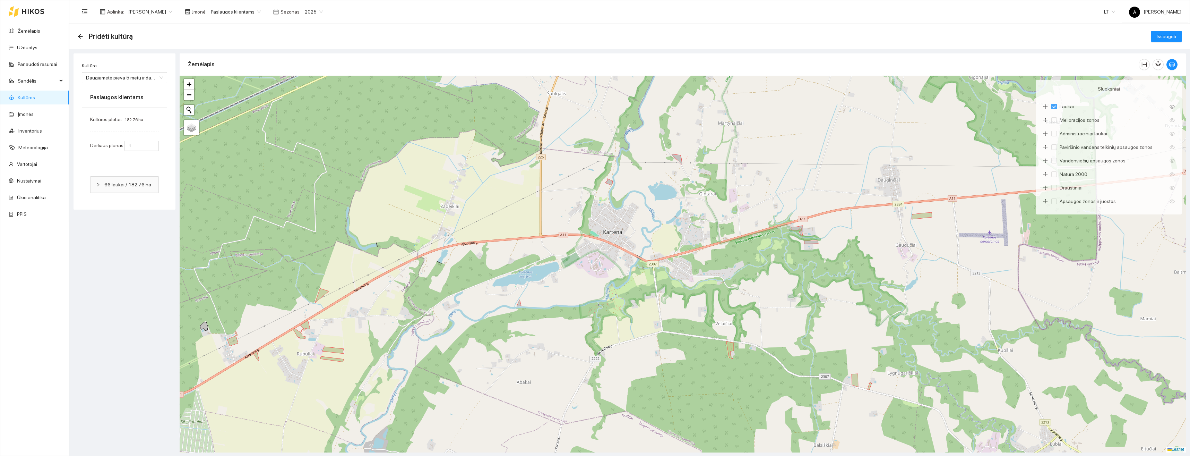
drag, startPoint x: 723, startPoint y: 388, endPoint x: 726, endPoint y: 319, distance: 69.1
click at [726, 319] on div "+ − Nieko nerasta. Bandykite dar kartą. Žemėlapis Palydovas Leaflet" at bounding box center [683, 264] width 1007 height 377
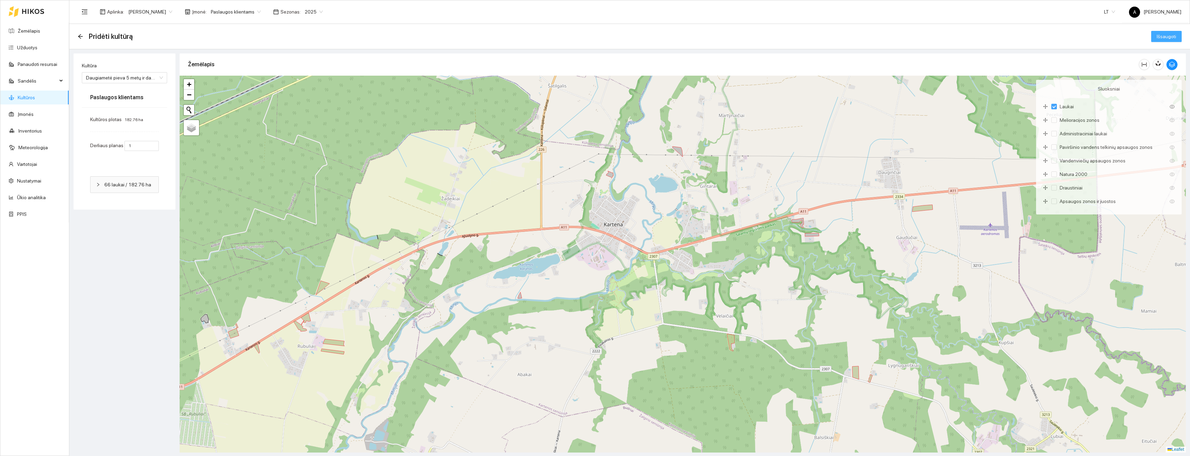
click at [1173, 34] on span "Išsaugoti" at bounding box center [1166, 37] width 19 height 8
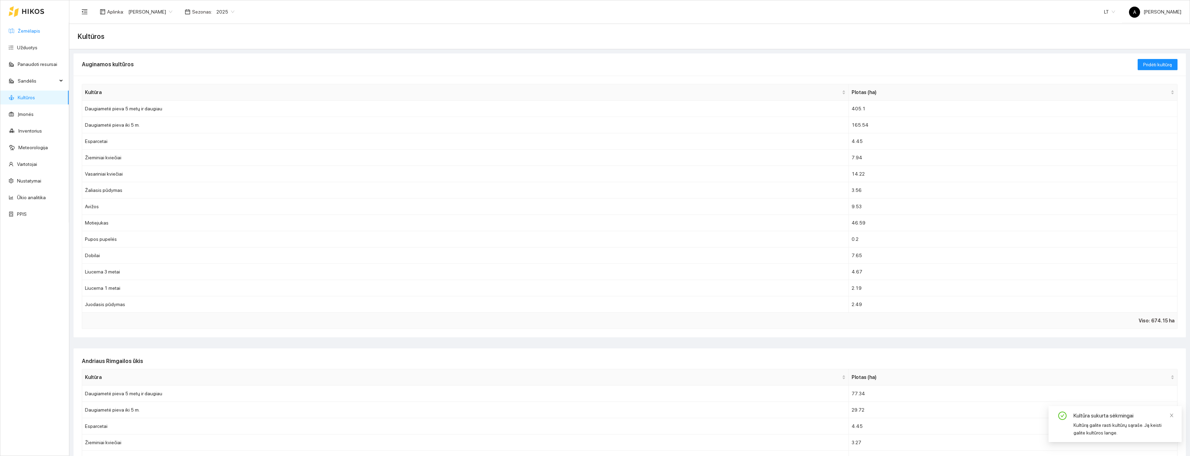
click at [28, 29] on link "Žemėlapis" at bounding box center [29, 31] width 23 height 6
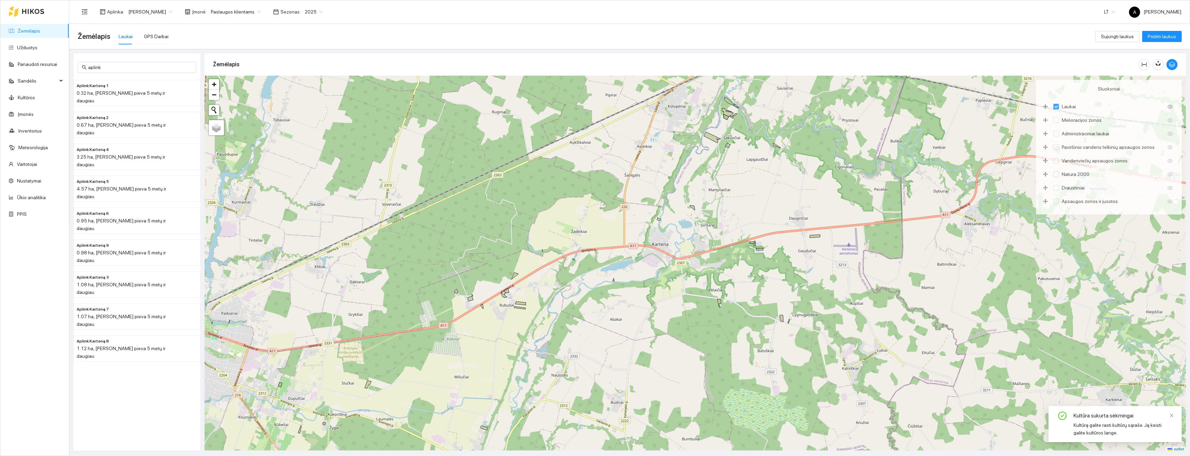
click at [232, 11] on span "Paslaugos klientams" at bounding box center [236, 12] width 50 height 10
click at [231, 23] on div "Visos" at bounding box center [233, 26] width 56 height 8
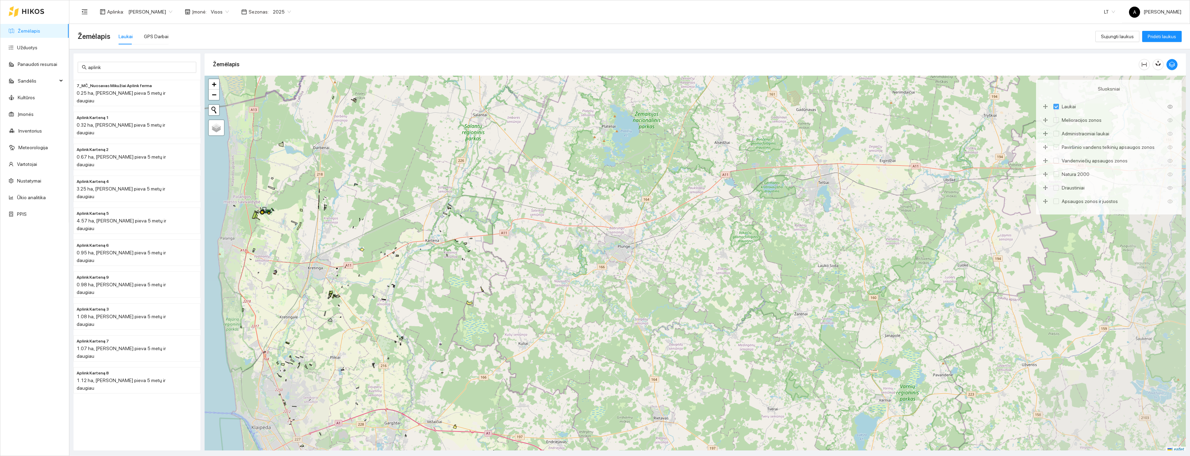
scroll to position [2, 0]
drag, startPoint x: 312, startPoint y: 258, endPoint x: 426, endPoint y: 276, distance: 115.2
click at [426, 276] on div "+ − Nieko nerasta. Bandykite dar kartą. Žemėlapis Palydovas Leaflet" at bounding box center [696, 262] width 982 height 377
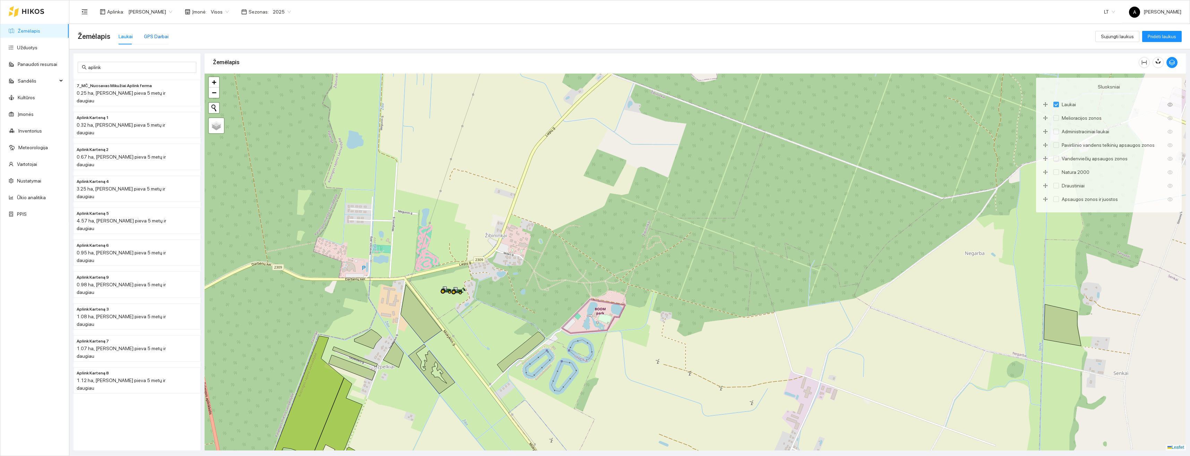
click at [153, 34] on div "GPS Darbai" at bounding box center [156, 37] width 25 height 8
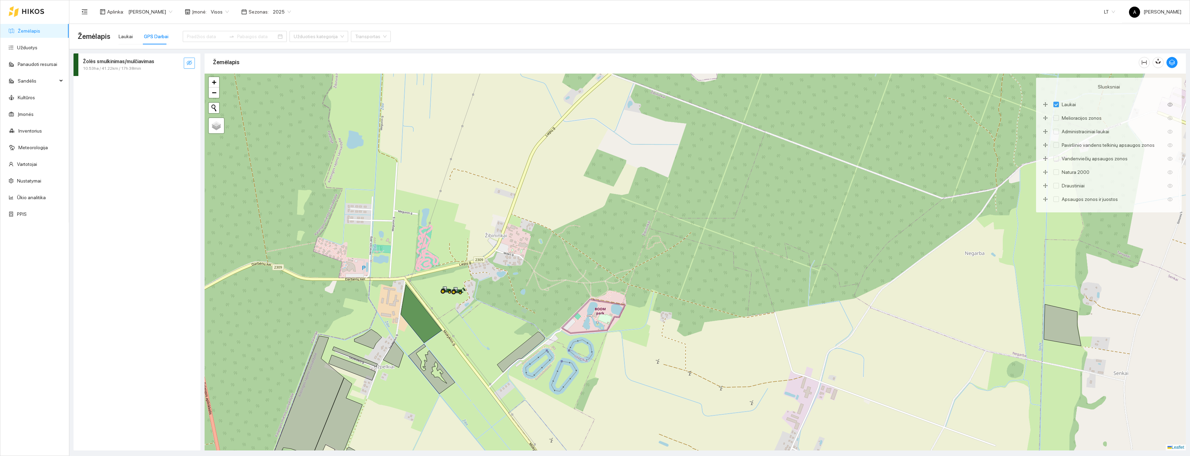
click at [190, 59] on button "button" at bounding box center [189, 63] width 11 height 11
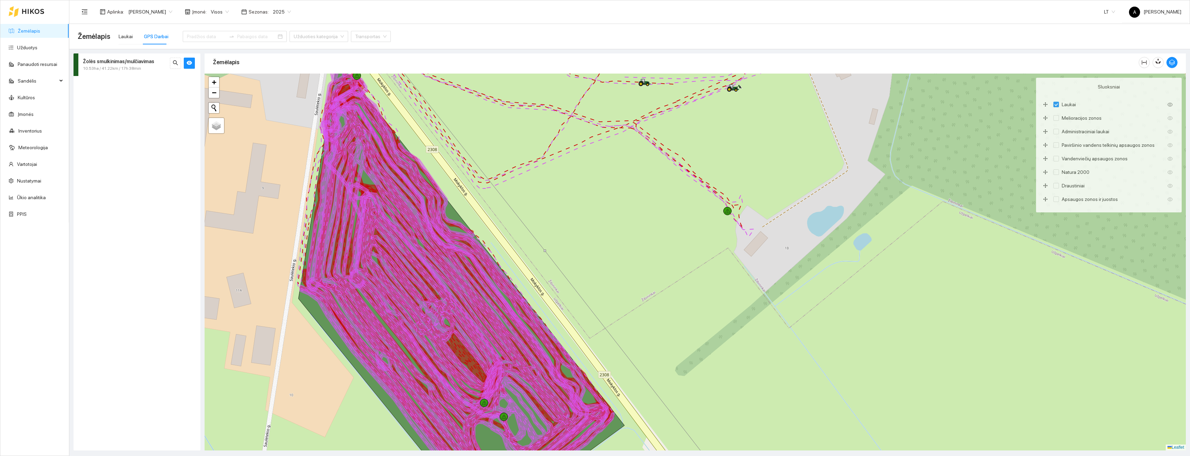
drag, startPoint x: 631, startPoint y: 220, endPoint x: 636, endPoint y: 332, distance: 112.1
click at [636, 331] on div at bounding box center [696, 262] width 982 height 377
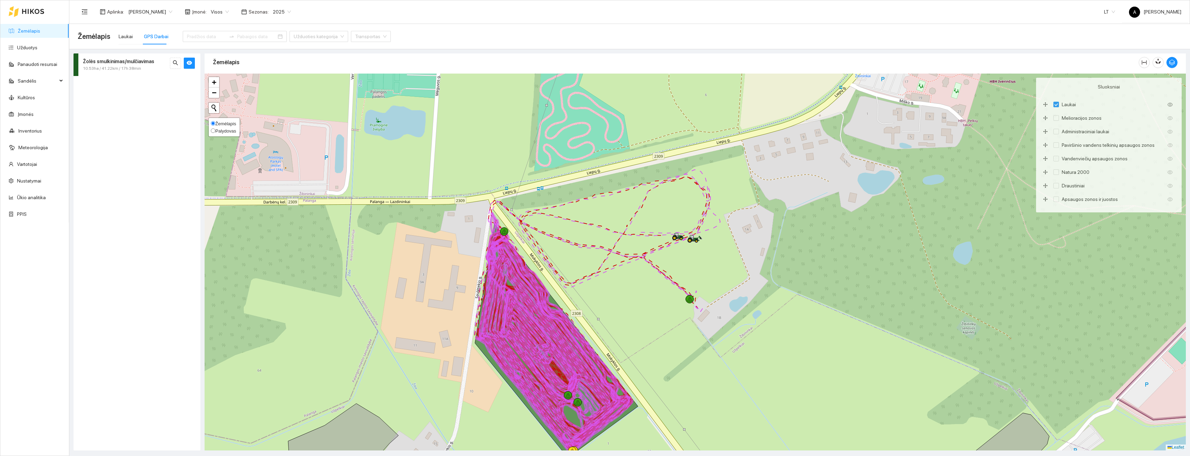
click at [215, 131] on input "Palydovas" at bounding box center [213, 130] width 5 height 5
radio input "true"
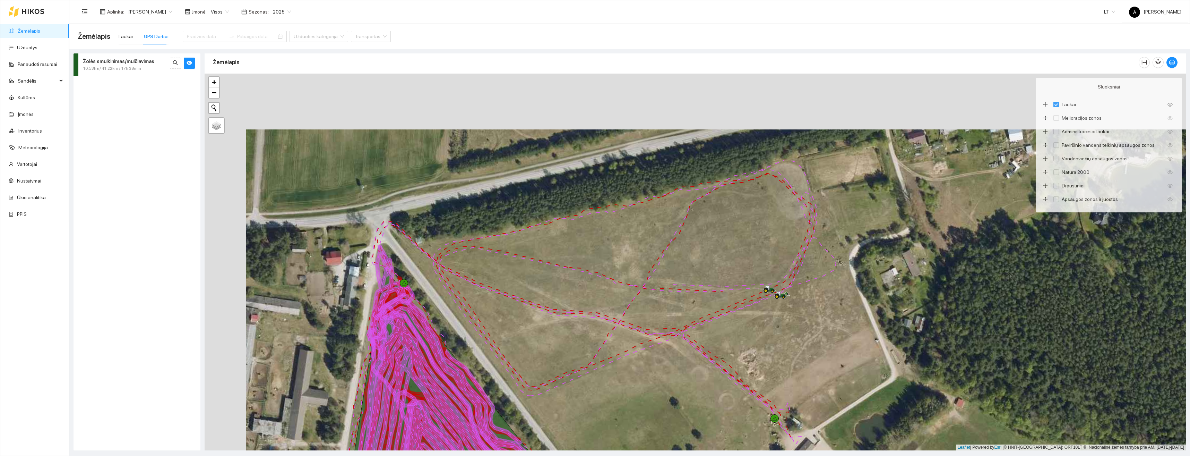
drag, startPoint x: 737, startPoint y: 291, endPoint x: 813, endPoint y: 356, distance: 99.9
click at [813, 356] on div at bounding box center [696, 262] width 982 height 377
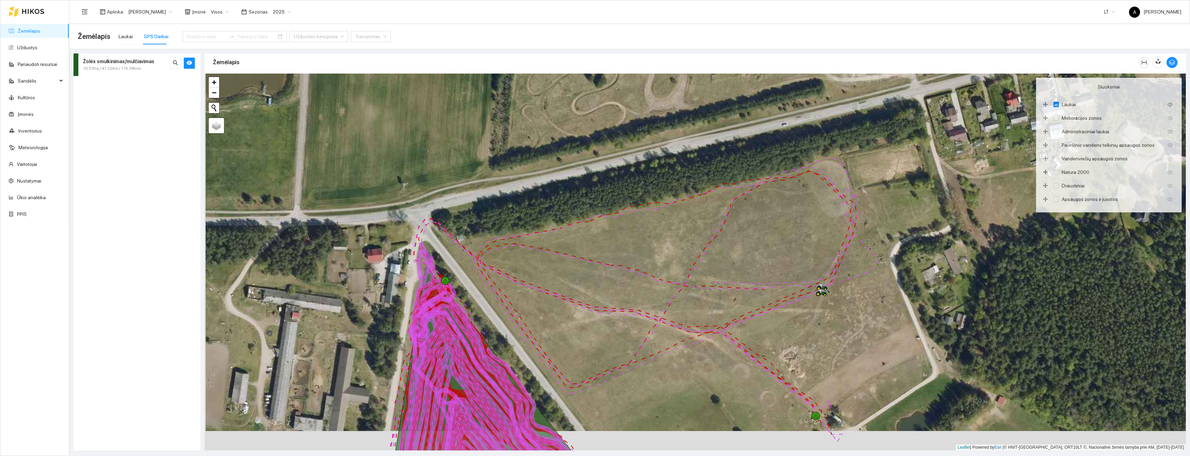
drag, startPoint x: 873, startPoint y: 328, endPoint x: 874, endPoint y: 308, distance: 19.5
click at [874, 308] on div at bounding box center [696, 262] width 982 height 377
drag, startPoint x: 1169, startPoint y: 61, endPoint x: 1158, endPoint y: 86, distance: 26.9
click at [1169, 61] on span "button" at bounding box center [1172, 62] width 10 height 6
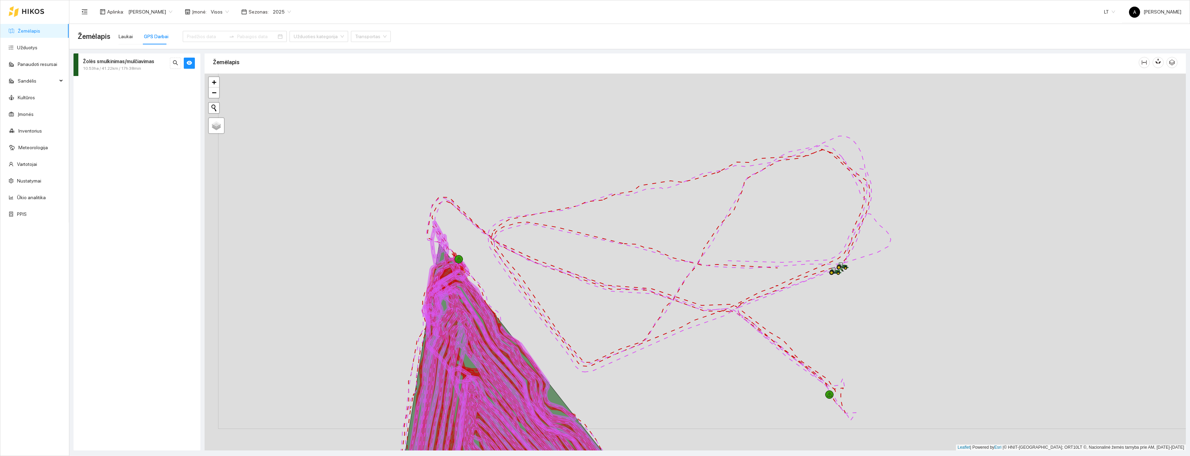
drag, startPoint x: 869, startPoint y: 314, endPoint x: 883, endPoint y: 293, distance: 25.6
click at [883, 293] on div at bounding box center [696, 262] width 982 height 377
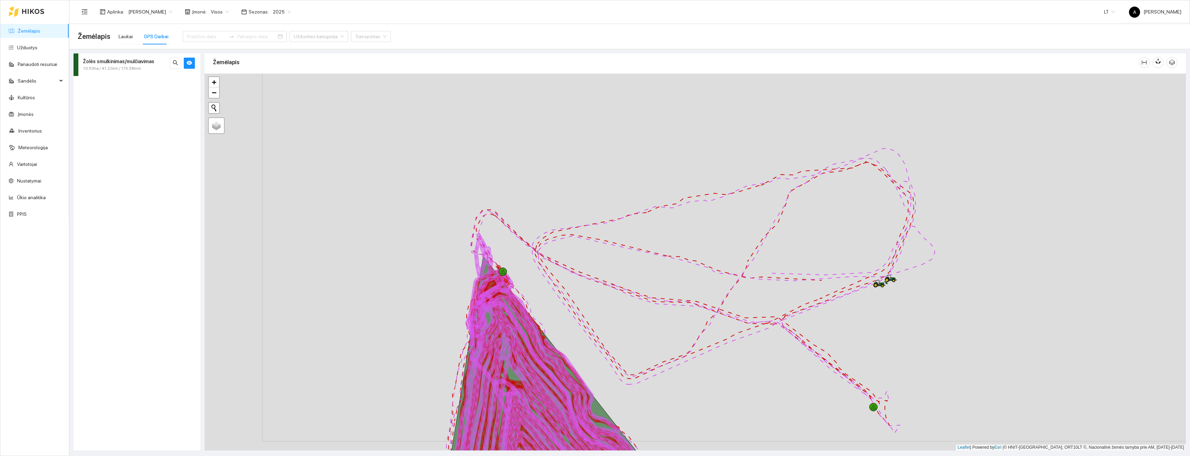
drag, startPoint x: 853, startPoint y: 302, endPoint x: 906, endPoint y: 315, distance: 55.0
click at [906, 315] on div at bounding box center [696, 262] width 982 height 377
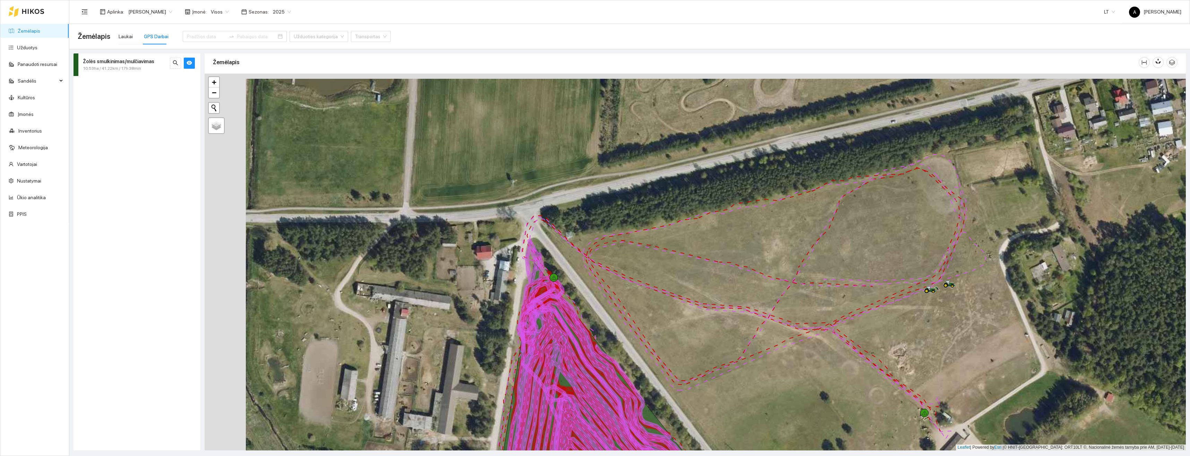
drag, startPoint x: 937, startPoint y: 318, endPoint x: 978, endPoint y: 324, distance: 41.3
click at [978, 324] on div at bounding box center [696, 262] width 982 height 377
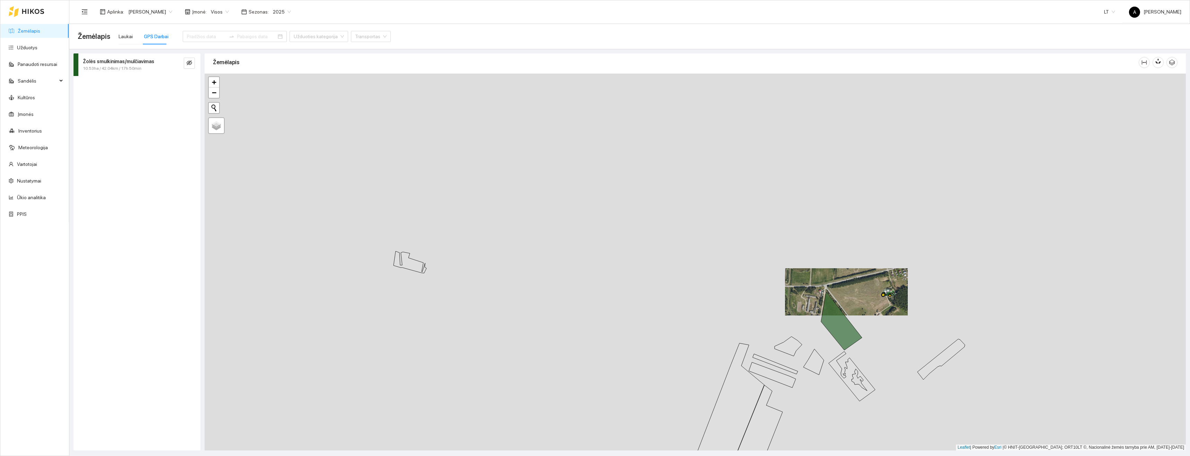
drag, startPoint x: 981, startPoint y: 257, endPoint x: 903, endPoint y: 274, distance: 79.4
click at [903, 277] on div "+ − Nieko nerasta. Bandykite dar kartą. Žemėlapis Palydovas Leaflet | Powered b…" at bounding box center [696, 262] width 982 height 377
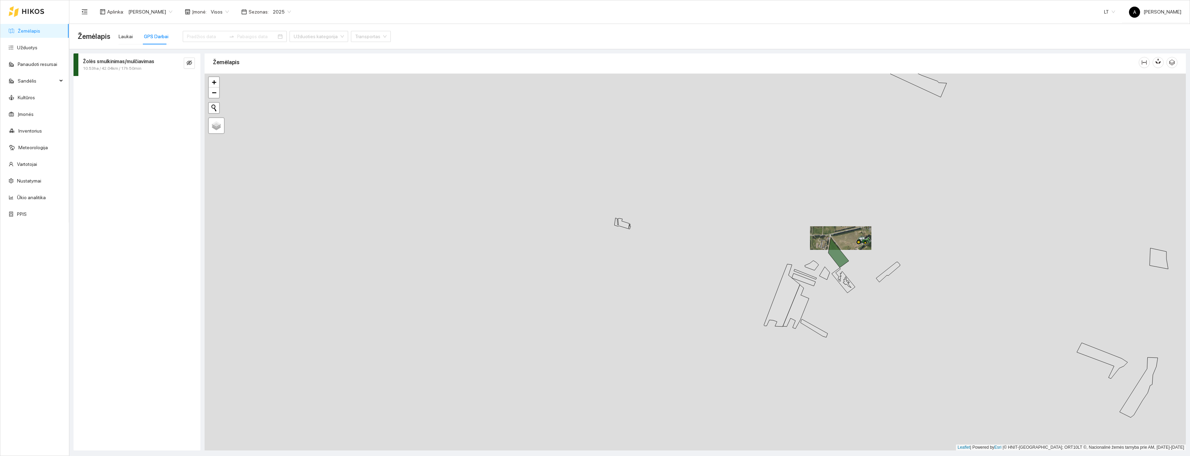
drag, startPoint x: 916, startPoint y: 306, endPoint x: 906, endPoint y: 268, distance: 39.1
click at [908, 262] on div "+ − Nieko nerasta. Bandykite dar kartą. Žemėlapis Palydovas Leaflet | Powered b…" at bounding box center [696, 262] width 982 height 377
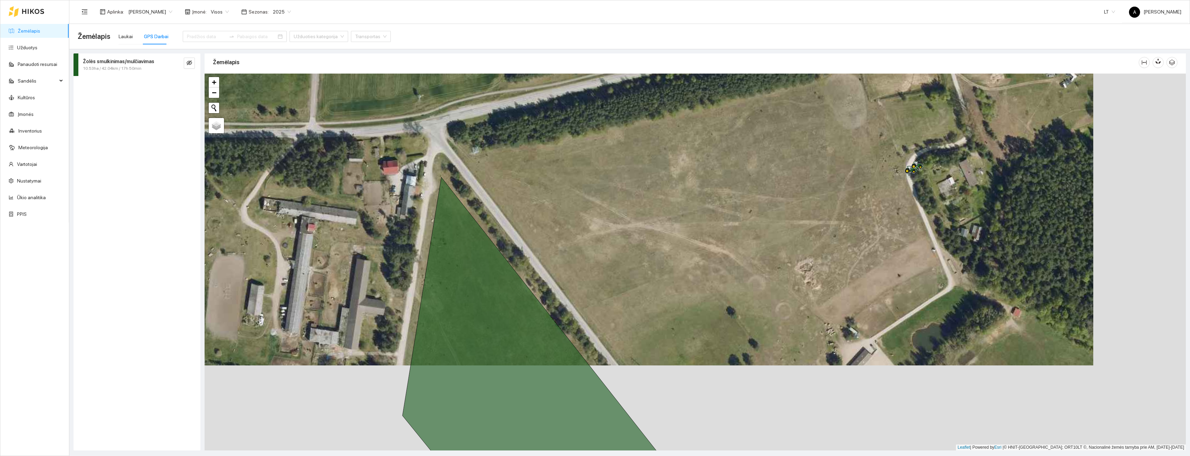
drag, startPoint x: 885, startPoint y: 222, endPoint x: 896, endPoint y: 283, distance: 62.1
click at [889, 319] on div "+ − Nieko nerasta. Bandykite dar kartą. Žemėlapis Palydovas Leaflet | Powered b…" at bounding box center [696, 262] width 982 height 377
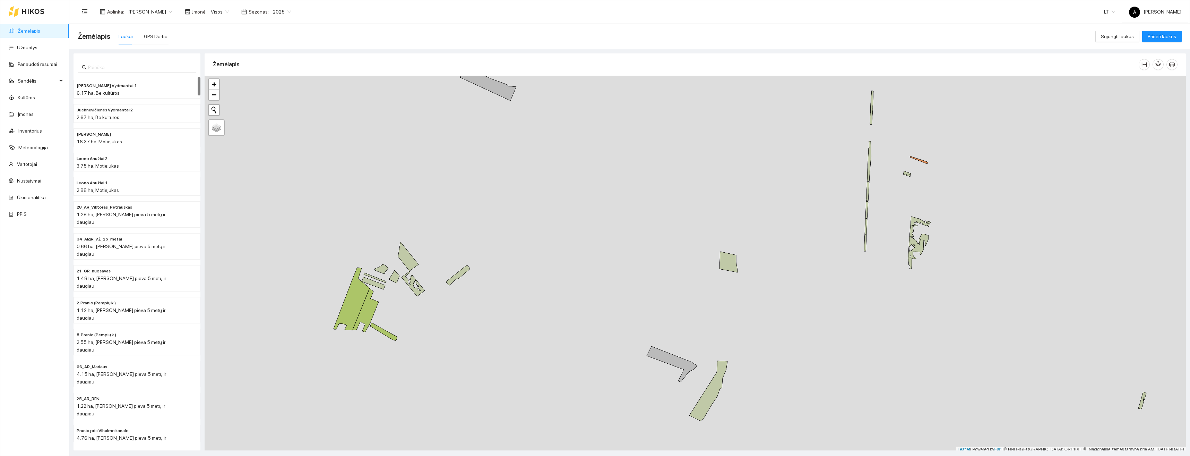
scroll to position [2, 0]
drag, startPoint x: 566, startPoint y: 178, endPoint x: 626, endPoint y: 268, distance: 108.2
click at [630, 308] on div "+ − Nieko nerasta. Bandykite dar kartą. Žemėlapis Palydovas Leaflet | Powered b…" at bounding box center [696, 262] width 982 height 377
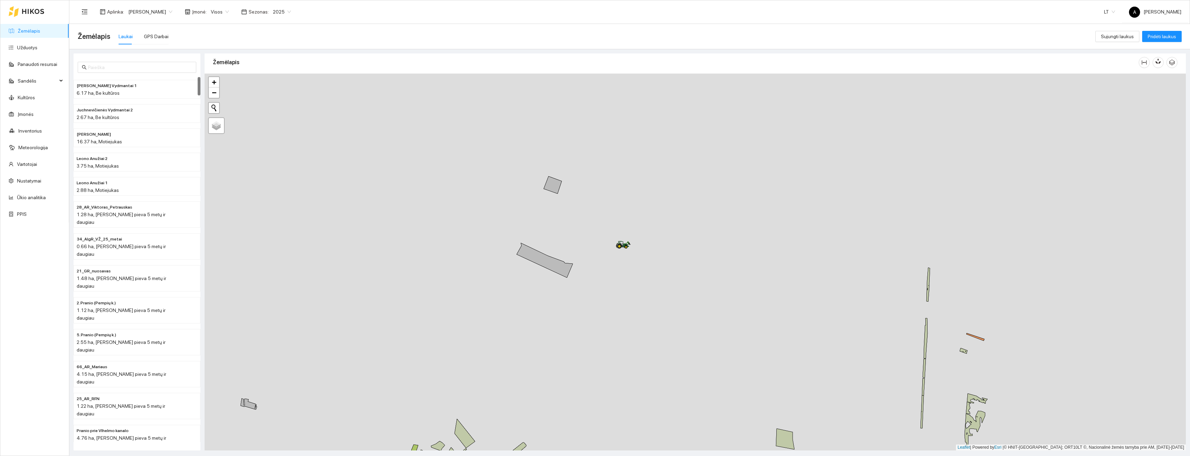
drag, startPoint x: 630, startPoint y: 195, endPoint x: 635, endPoint y: 257, distance: 63.0
click at [640, 274] on div "+ − Nieko nerasta. Bandykite dar kartą. Žemėlapis Palydovas Leaflet | Powered b…" at bounding box center [696, 262] width 982 height 377
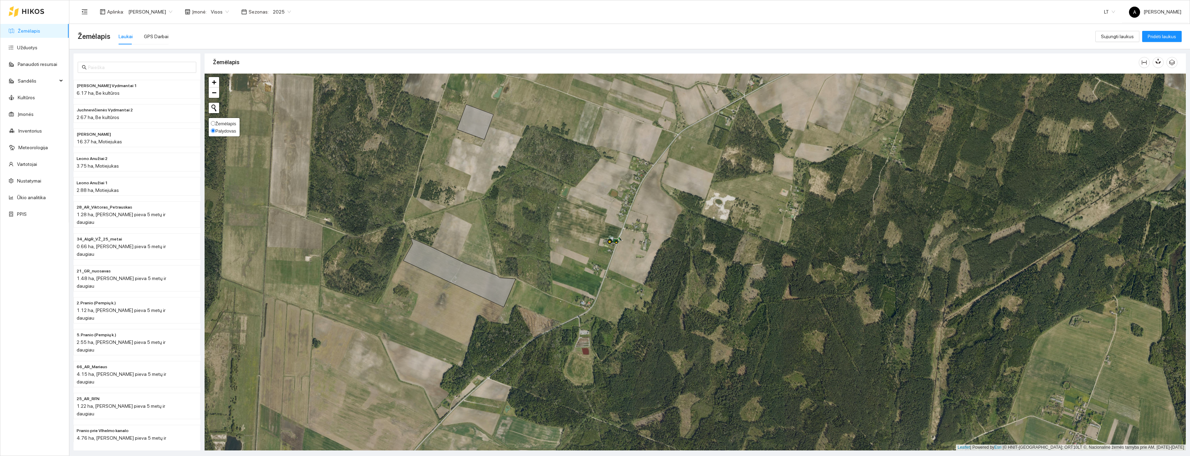
click at [213, 121] on label "Žemėlapis" at bounding box center [223, 123] width 25 height 7
click at [213, 121] on input "Žemėlapis" at bounding box center [213, 123] width 5 height 5
radio input "true"
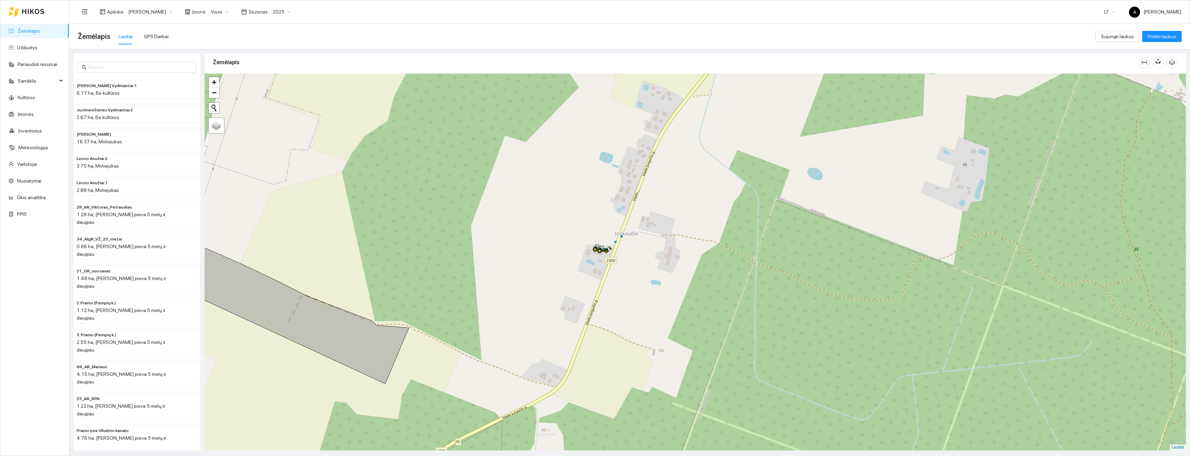
drag, startPoint x: 613, startPoint y: 234, endPoint x: 628, endPoint y: 262, distance: 31.1
click at [628, 261] on div "+ − Nieko nerasta. Bandykite dar kartą. Žemėlapis Palydovas Leaflet" at bounding box center [696, 262] width 982 height 377
click at [214, 130] on input "Palydovas" at bounding box center [213, 130] width 5 height 5
radio input "true"
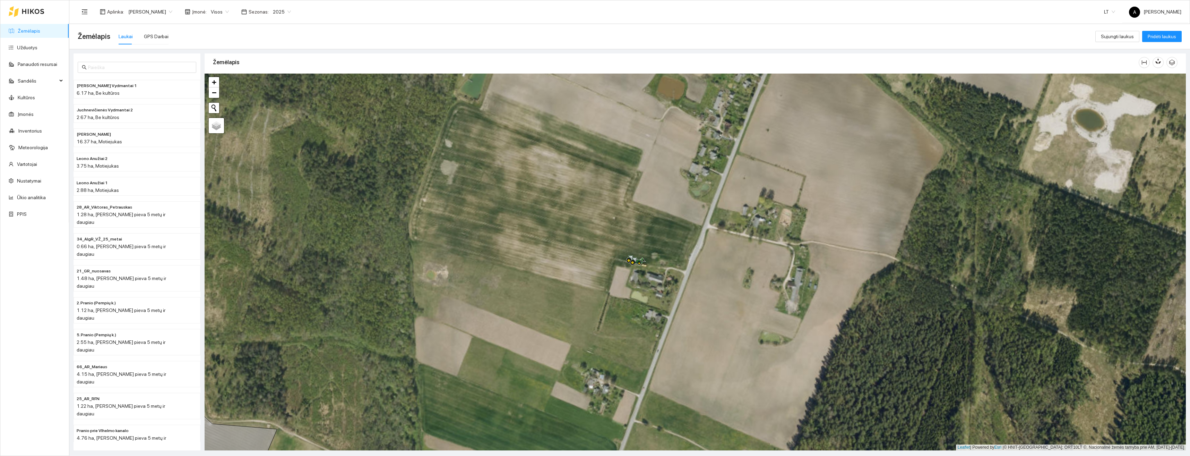
drag, startPoint x: 627, startPoint y: 240, endPoint x: 681, endPoint y: 260, distance: 57.0
click at [681, 260] on div "+ − Nieko nerasta. Bandykite dar kartą. Žemėlapis Palydovas Leaflet | Powered b…" at bounding box center [696, 262] width 982 height 377
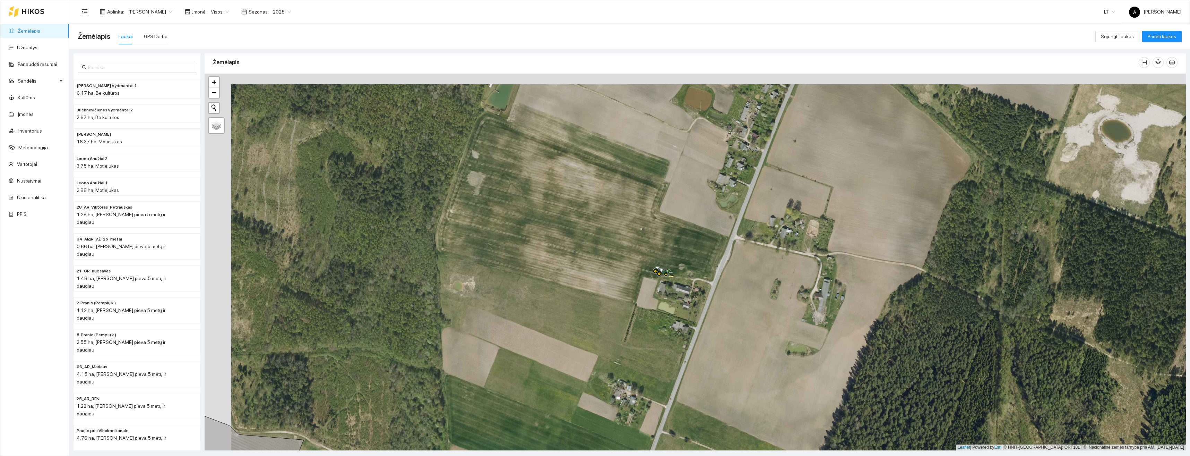
drag, startPoint x: 660, startPoint y: 242, endPoint x: 687, endPoint y: 253, distance: 28.8
click at [687, 253] on div "+ − Nieko nerasta. Bandykite dar kartą. Žemėlapis Palydovas Leaflet | Powered b…" at bounding box center [696, 262] width 982 height 377
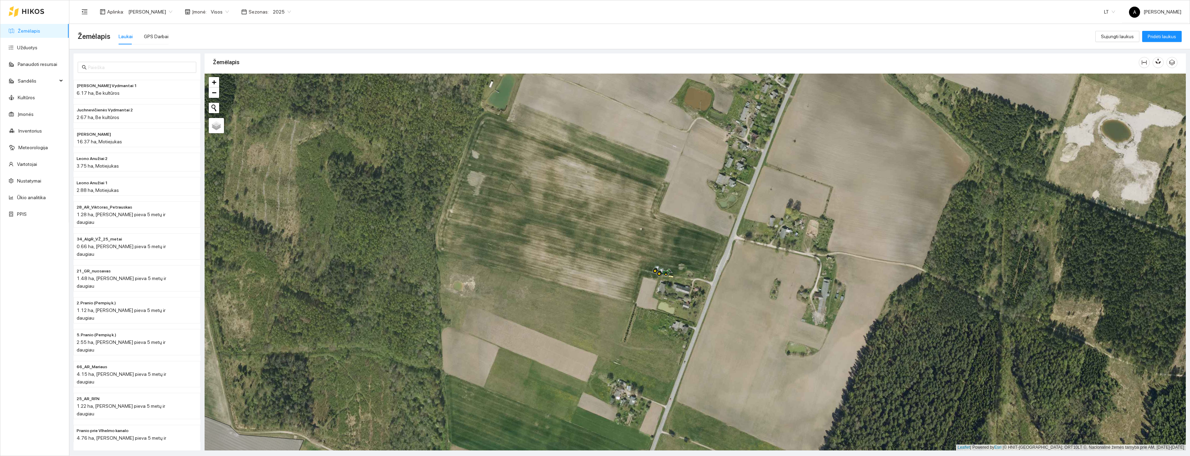
click at [218, 9] on span "Visos" at bounding box center [220, 12] width 18 height 10
click at [234, 103] on div "Paslaugos klientams" at bounding box center [233, 103] width 56 height 8
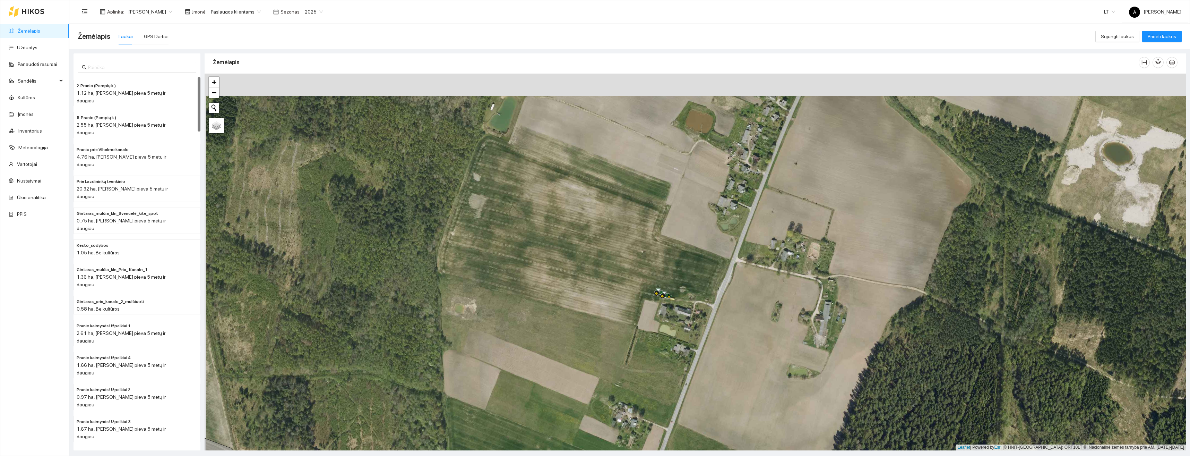
drag, startPoint x: 683, startPoint y: 223, endPoint x: 685, endPoint y: 246, distance: 22.6
click at [685, 246] on div "+ − Nieko nerasta. Bandykite dar kartą. Žemėlapis Palydovas Leaflet | Powered b…" at bounding box center [696, 262] width 982 height 377
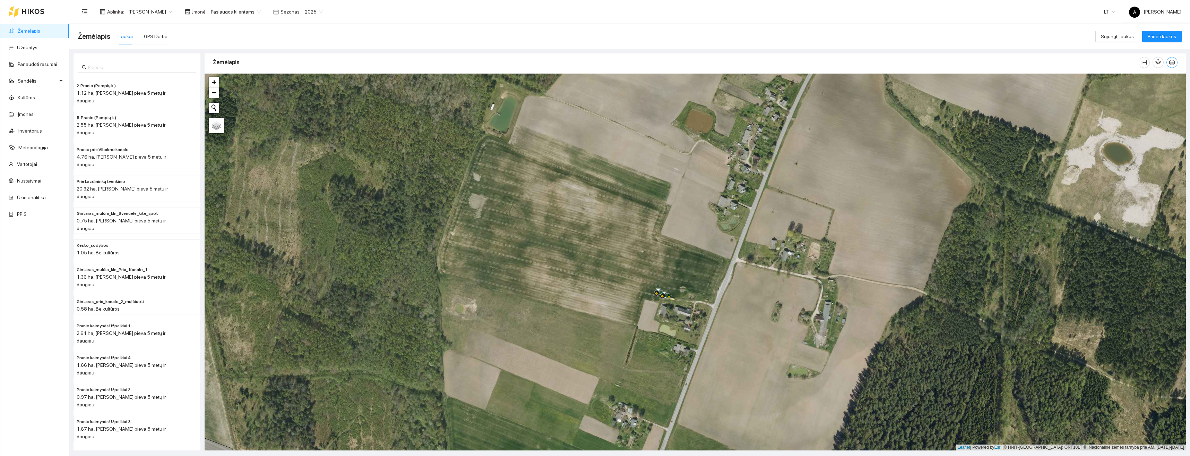
click at [1171, 63] on icon "button" at bounding box center [1172, 62] width 6 height 6
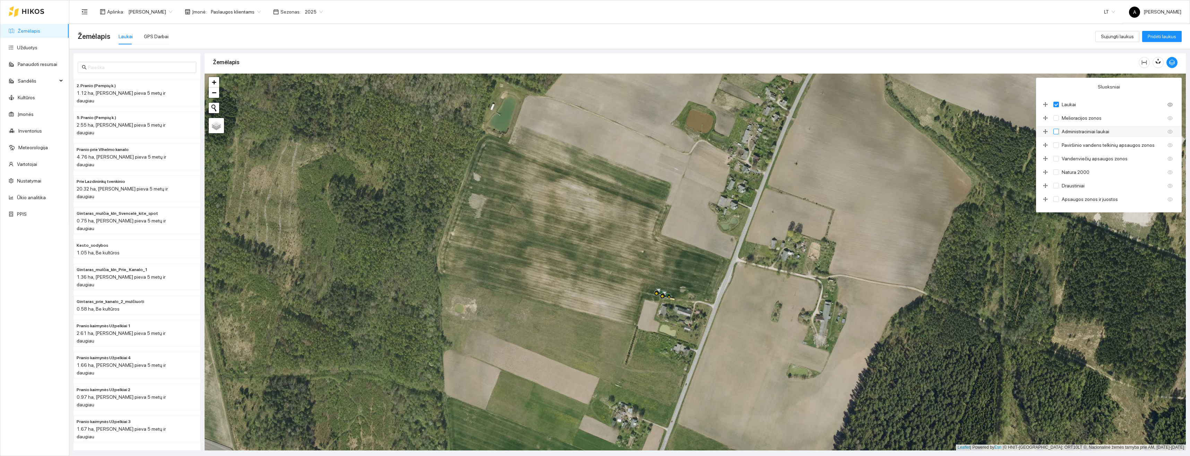
click at [1057, 131] on input "Administraciniai laukai" at bounding box center [1057, 132] width 6 height 6
checkbox input "true"
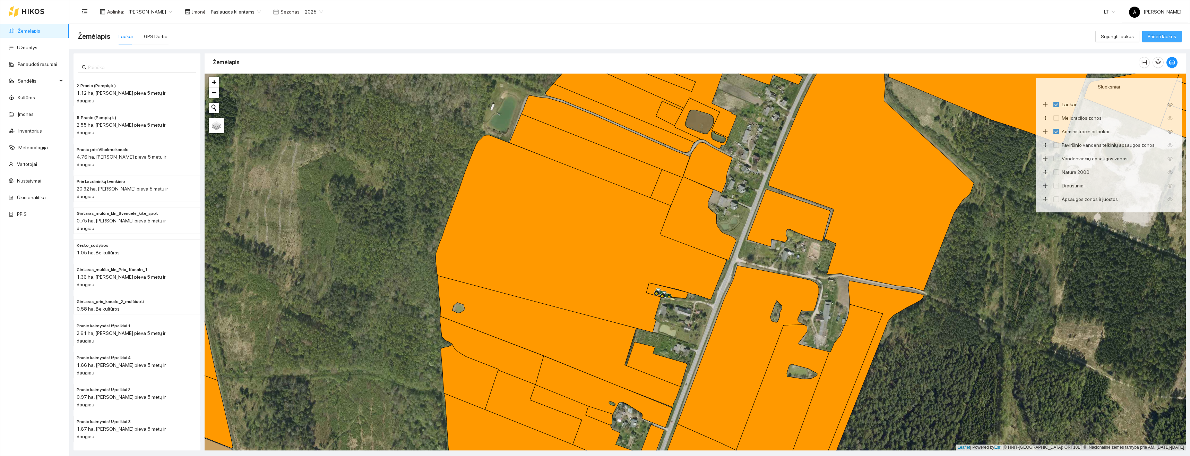
click at [1166, 36] on span "Pridėti laukus" at bounding box center [1162, 37] width 28 height 8
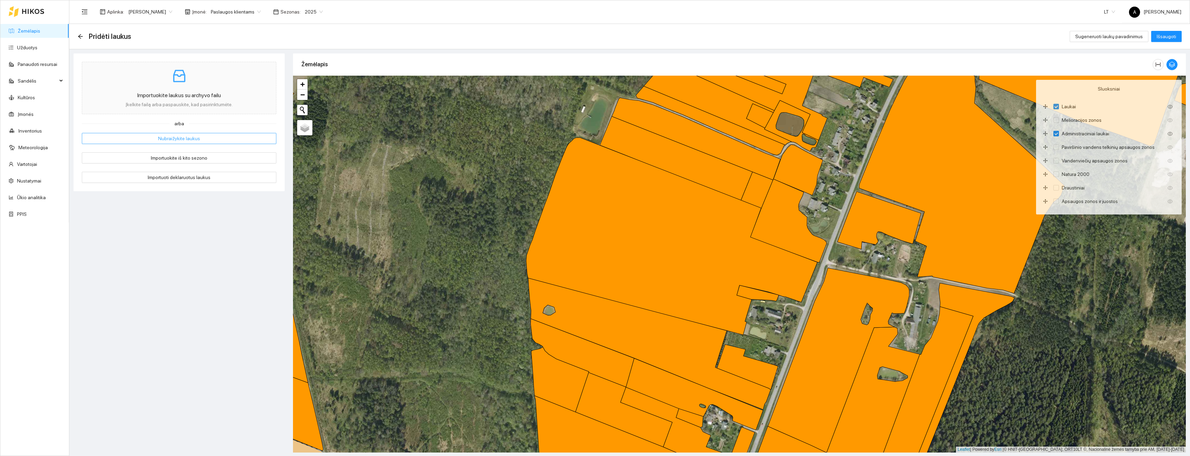
click at [177, 140] on span "Nubraižykite laukus" at bounding box center [179, 139] width 42 height 8
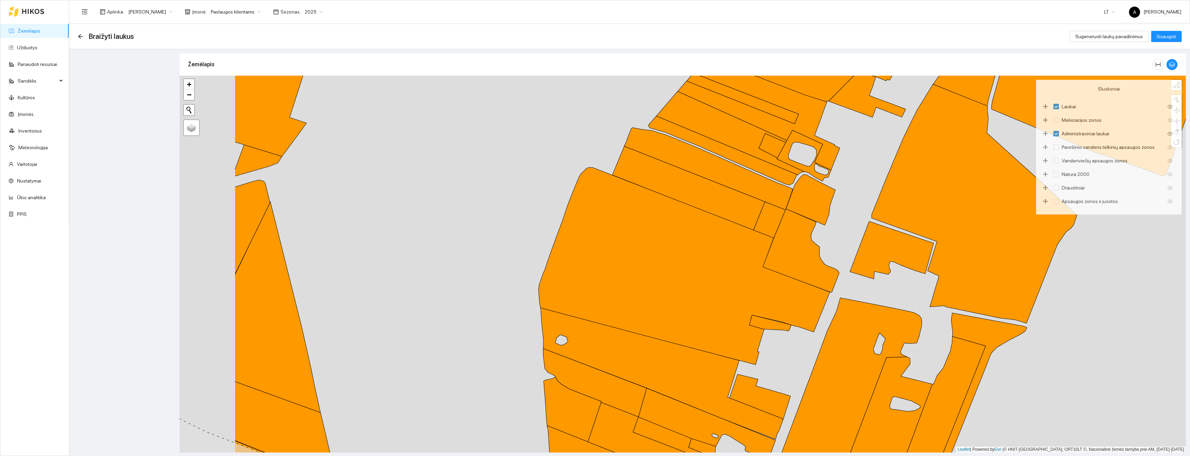
drag, startPoint x: 555, startPoint y: 214, endPoint x: 629, endPoint y: 244, distance: 80.0
click at [629, 244] on div "+ − Nieko nerasta. Bandykite dar kartą. Žemėlapis Palydovas Finish Remove Last …" at bounding box center [683, 264] width 1007 height 377
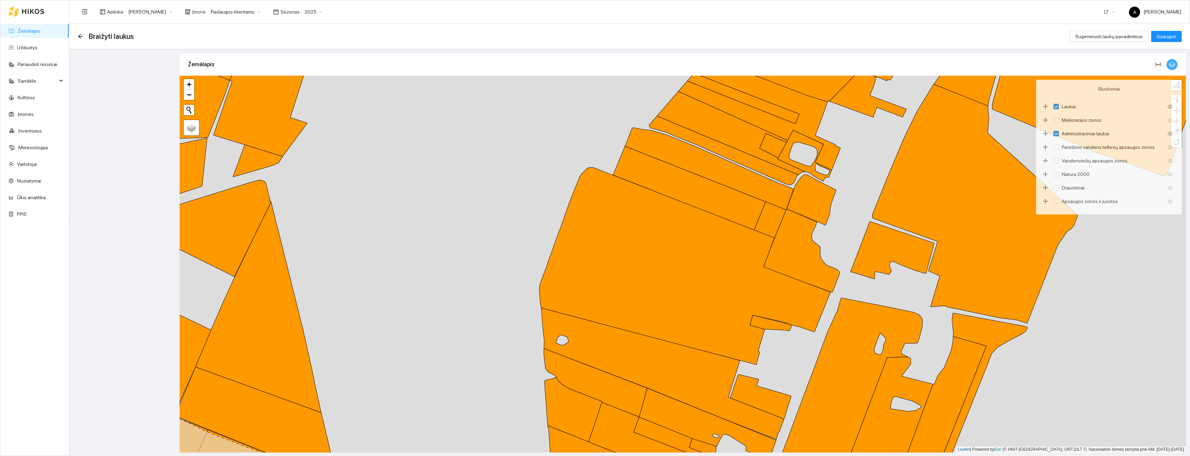
click at [1171, 63] on icon "button" at bounding box center [1172, 64] width 6 height 6
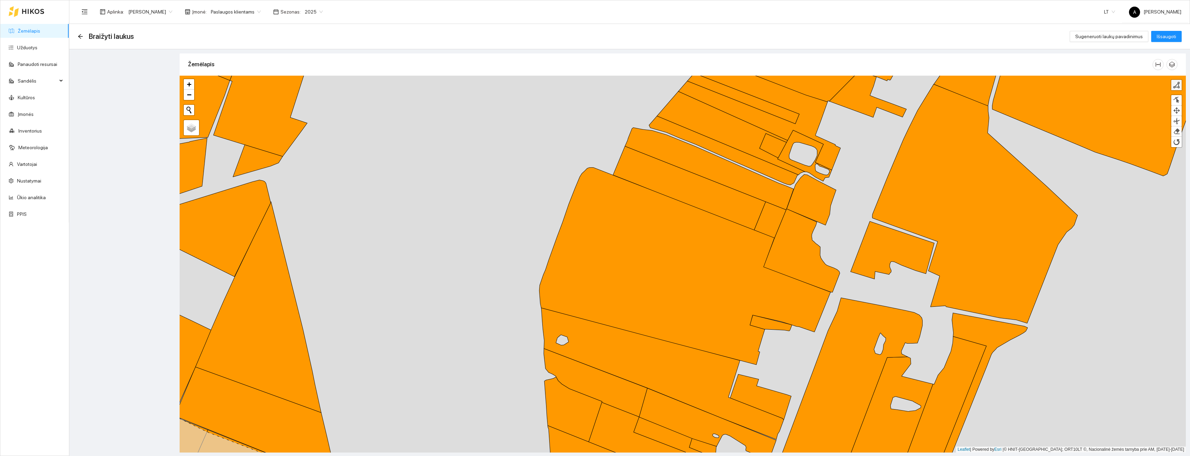
click at [1176, 87] on div at bounding box center [1176, 85] width 7 height 7
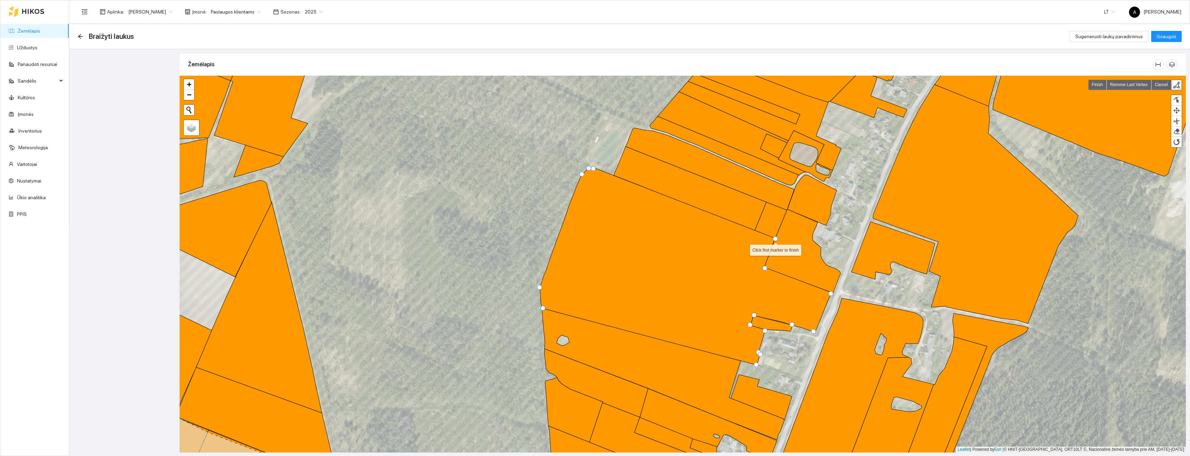
click at [776, 237] on div at bounding box center [775, 238] width 5 height 5
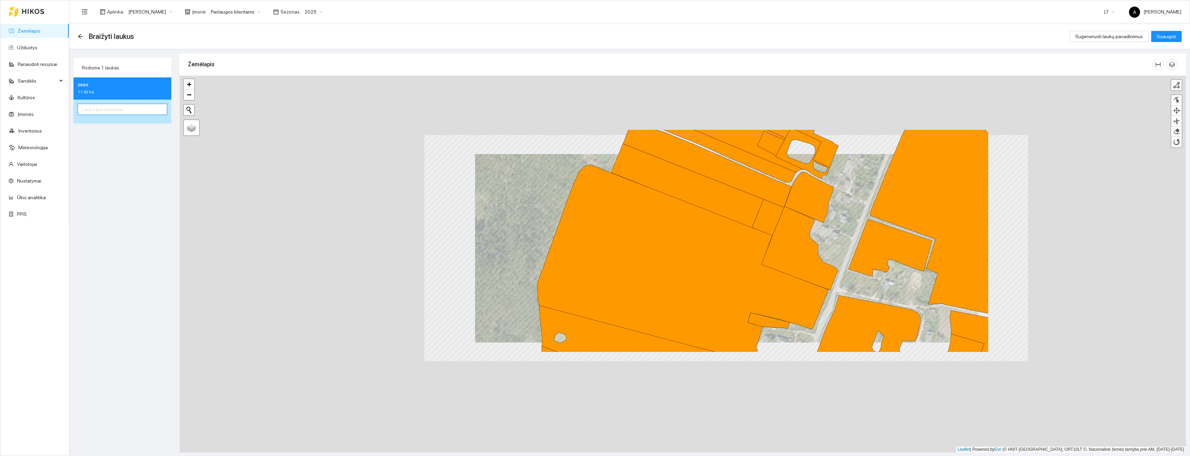
click at [129, 111] on input "text" at bounding box center [122, 109] width 89 height 11
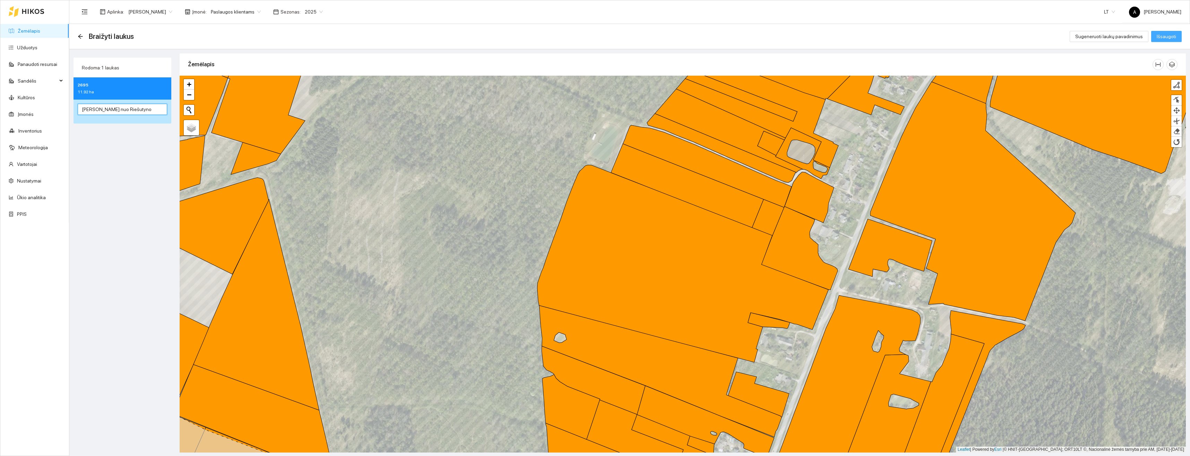
type input "[PERSON_NAME] nuo Riešutyno"
click at [1163, 34] on span "Išsaugoti" at bounding box center [1166, 37] width 19 height 8
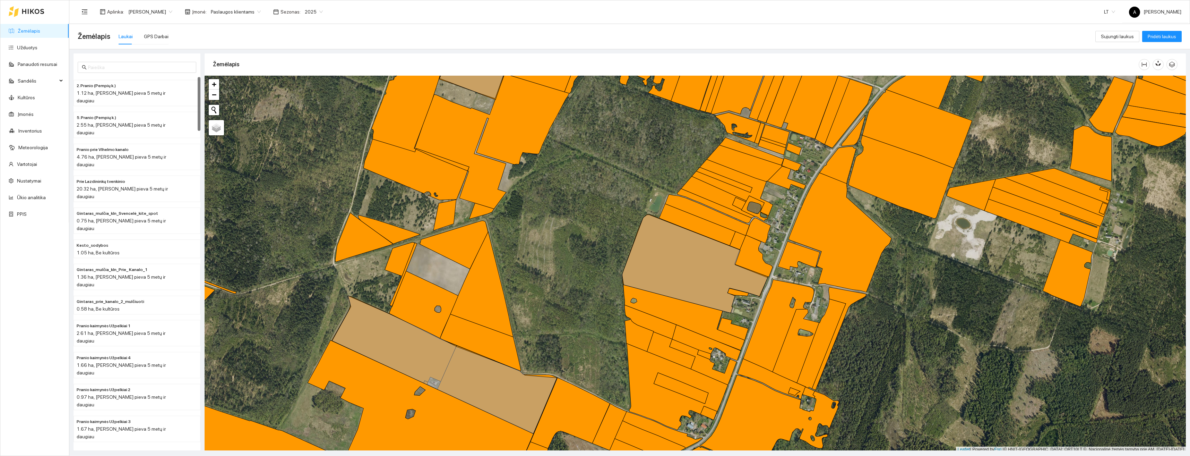
click at [234, 12] on span "Paslaugos klientams" at bounding box center [236, 12] width 50 height 10
click at [218, 27] on div "Visos" at bounding box center [233, 26] width 56 height 8
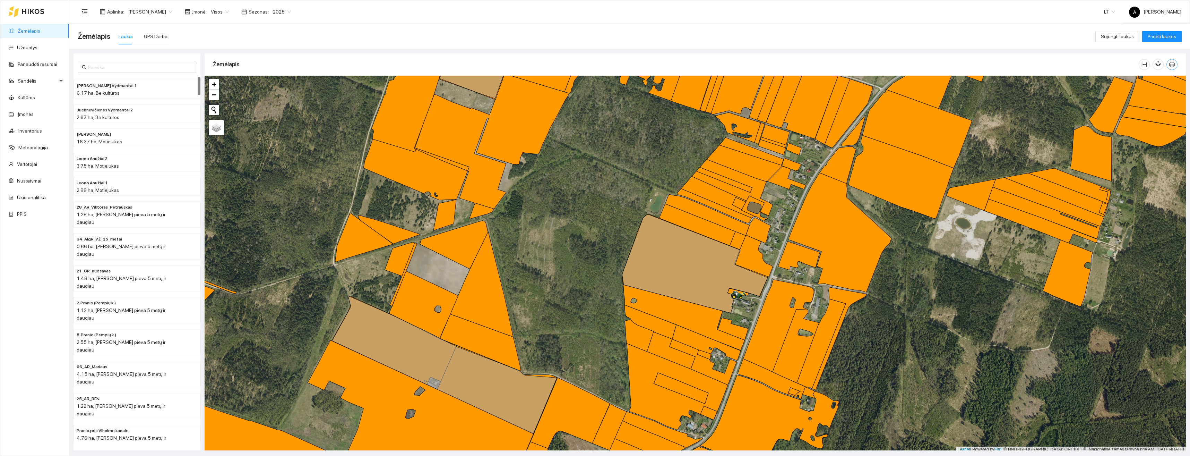
click at [1170, 64] on icon "button" at bounding box center [1173, 65] width 6 height 6
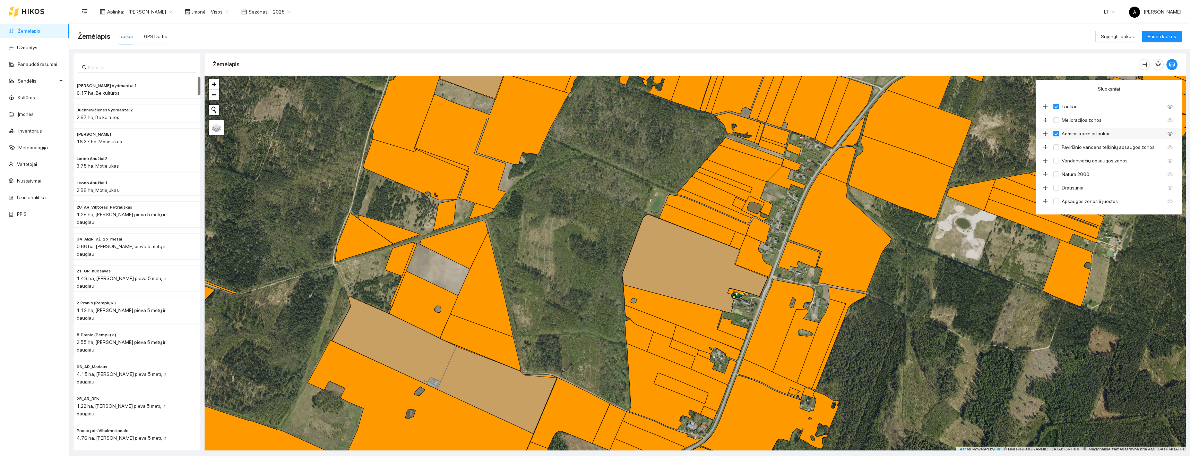
click at [1058, 135] on input "Administraciniai laukai" at bounding box center [1057, 134] width 6 height 6
checkbox input "false"
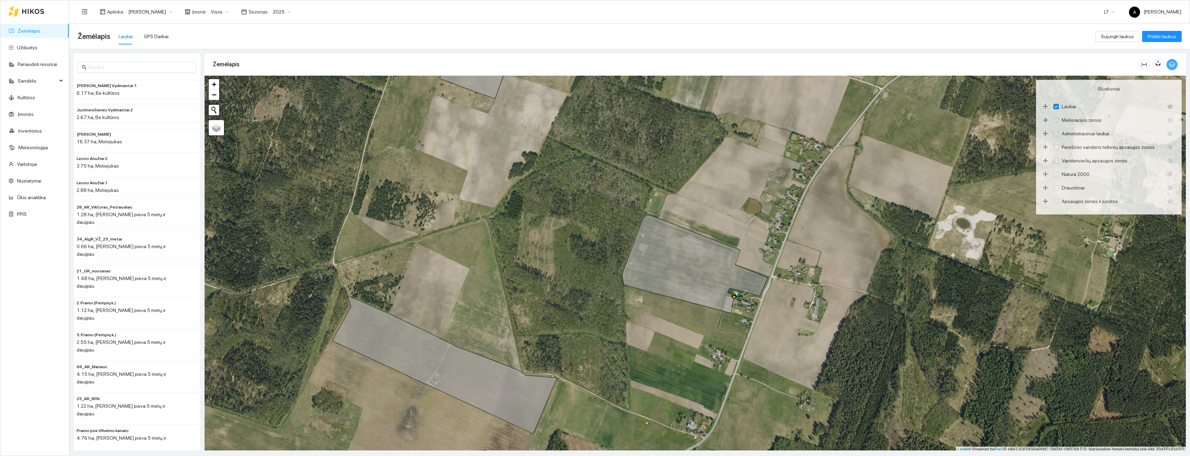
click at [1172, 67] on icon "button" at bounding box center [1172, 64] width 6 height 6
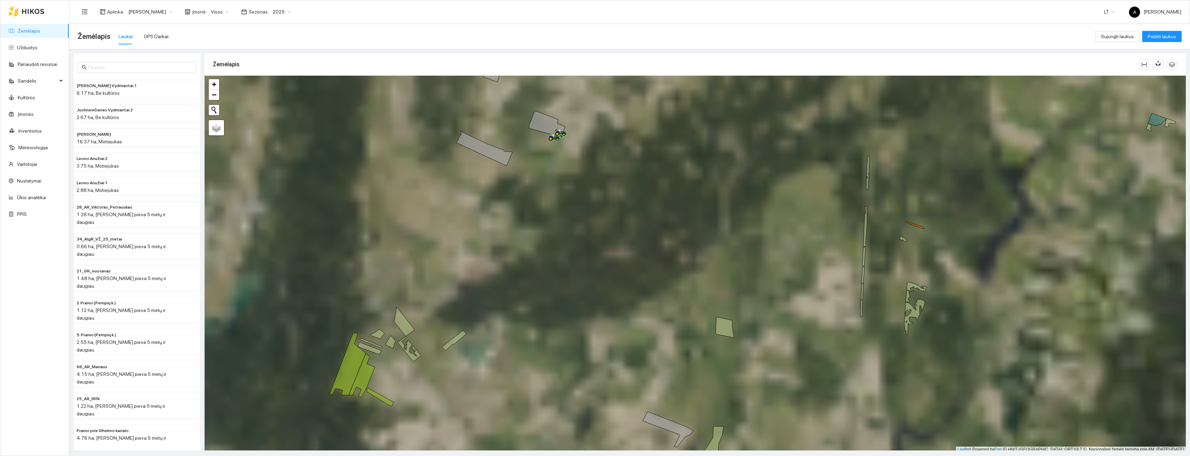
scroll to position [2, 0]
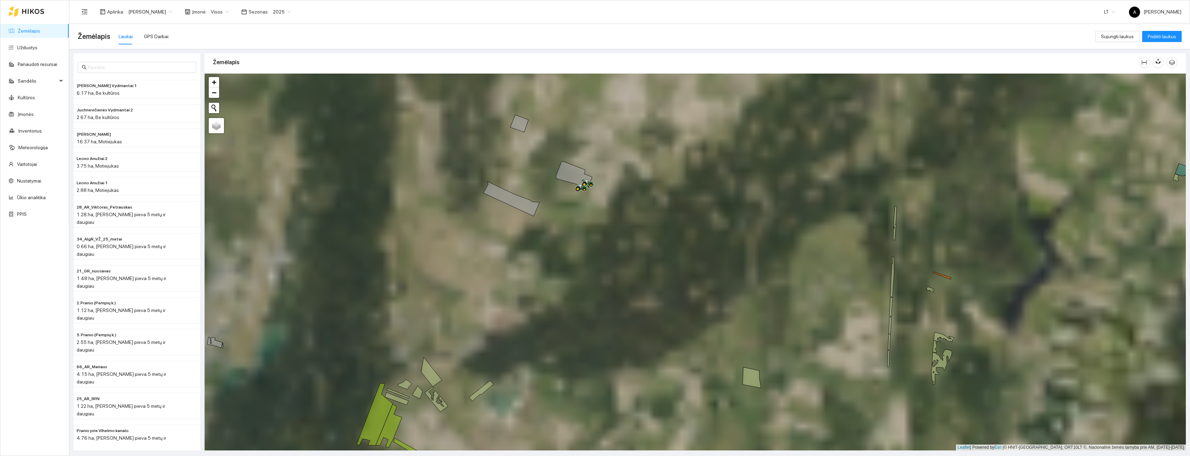
drag, startPoint x: 553, startPoint y: 212, endPoint x: 587, endPoint y: 270, distance: 67.3
click at [589, 285] on div "+ − Nieko nerasta. Bandykite dar kartą. Žemėlapis Palydovas Leaflet | Powered b…" at bounding box center [696, 262] width 982 height 377
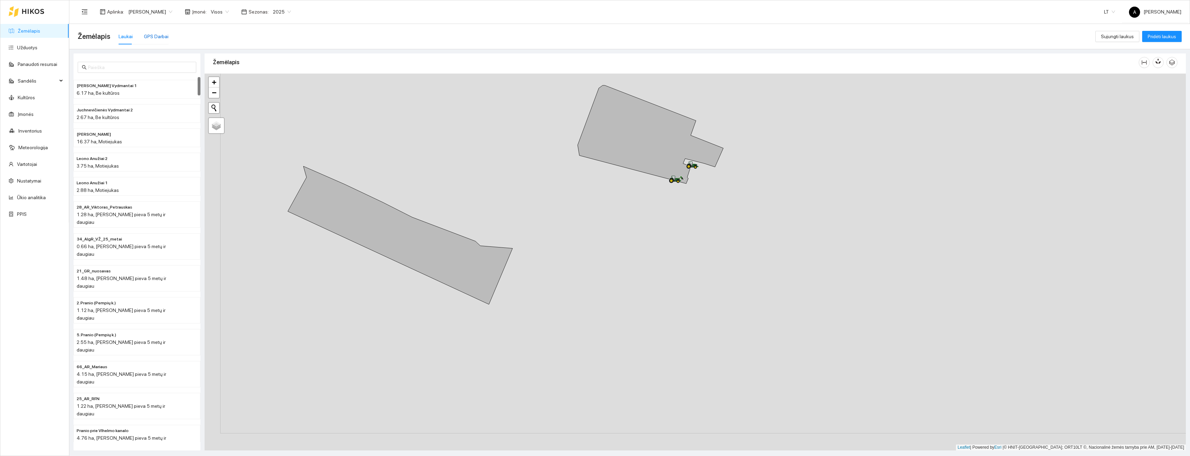
click at [164, 33] on div "GPS Darbai" at bounding box center [156, 37] width 25 height 8
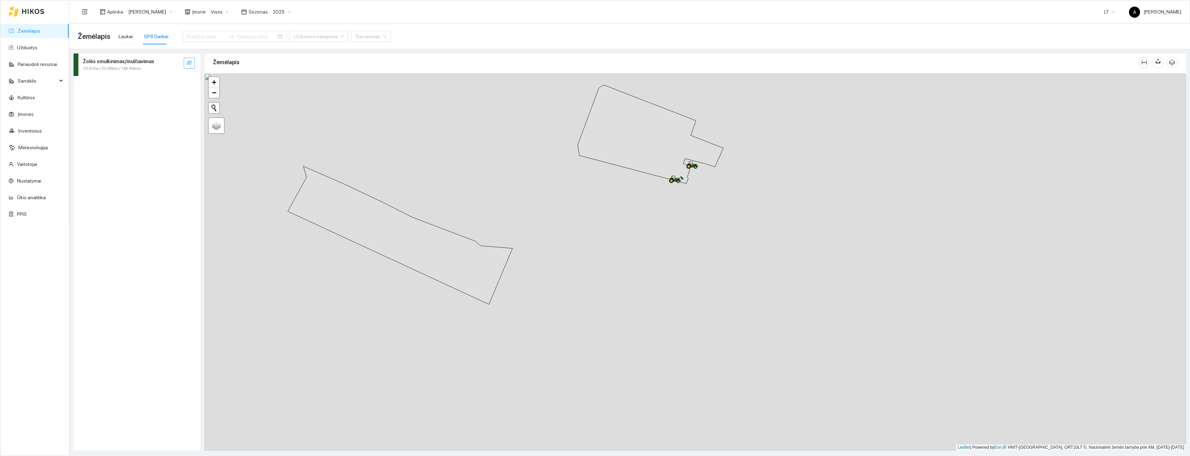
click at [188, 61] on icon "eye-invisible" at bounding box center [190, 63] width 6 height 6
drag, startPoint x: 671, startPoint y: 174, endPoint x: 682, endPoint y: 194, distance: 22.2
click at [682, 194] on div at bounding box center [696, 262] width 982 height 377
drag, startPoint x: 763, startPoint y: 262, endPoint x: 770, endPoint y: 324, distance: 62.8
click at [787, 336] on div at bounding box center [696, 262] width 982 height 377
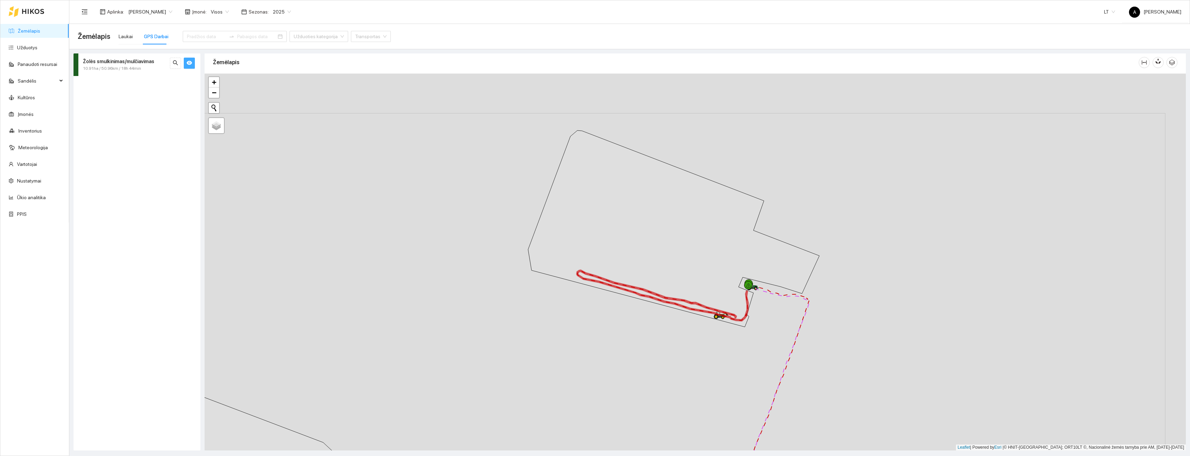
drag, startPoint x: 683, startPoint y: 313, endPoint x: 684, endPoint y: 325, distance: 12.3
click at [684, 325] on div at bounding box center [696, 262] width 982 height 377
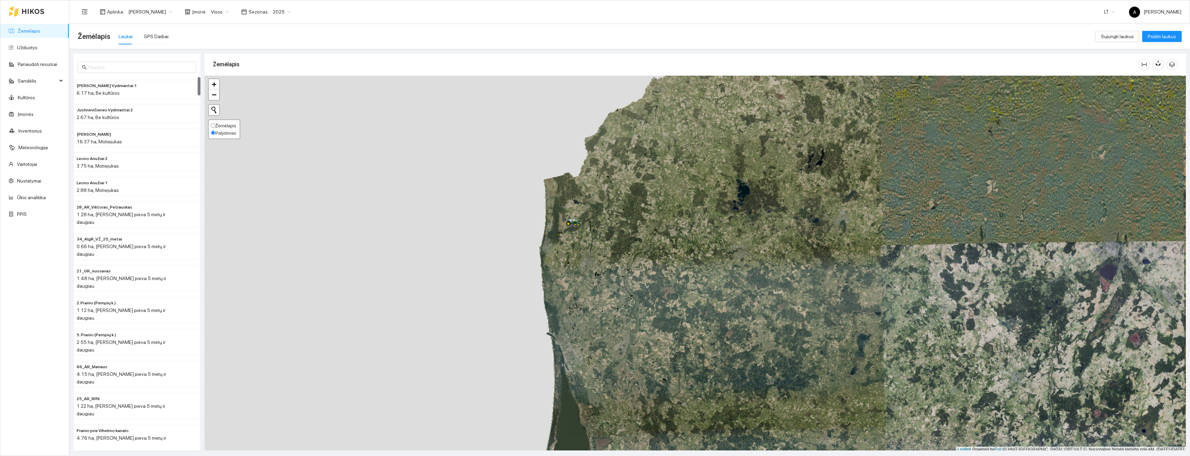
click at [214, 126] on input "Žemėlapis" at bounding box center [213, 125] width 5 height 5
radio input "true"
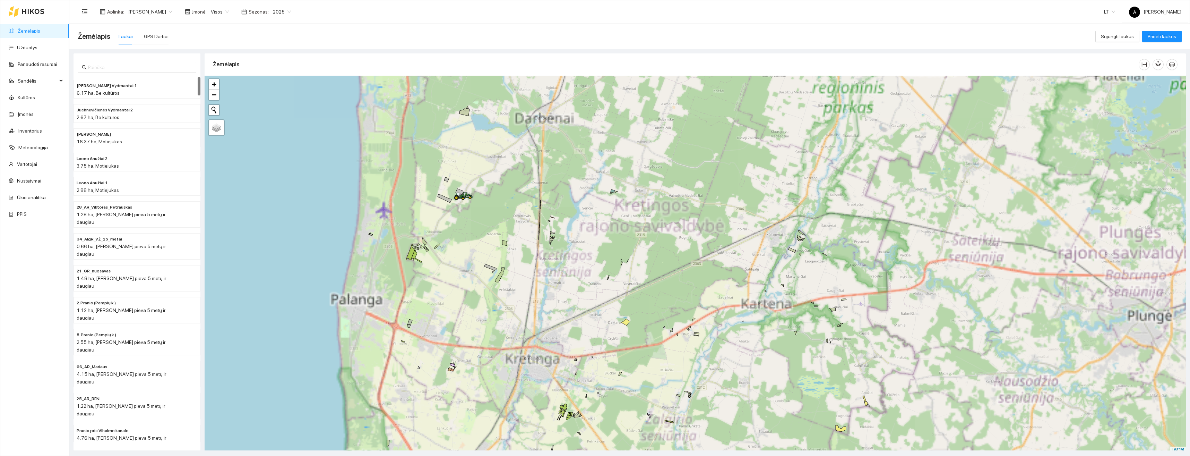
scroll to position [2, 0]
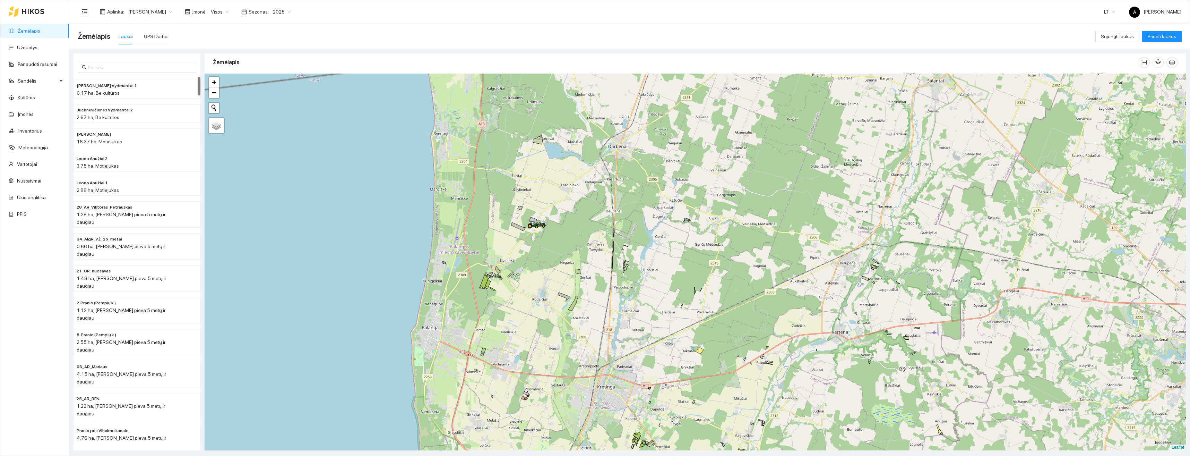
drag, startPoint x: 489, startPoint y: 199, endPoint x: 564, endPoint y: 232, distance: 81.5
click at [592, 238] on div "+ − Nieko nerasta. Bandykite dar kartą. Žemėlapis Palydovas Leaflet" at bounding box center [696, 262] width 982 height 377
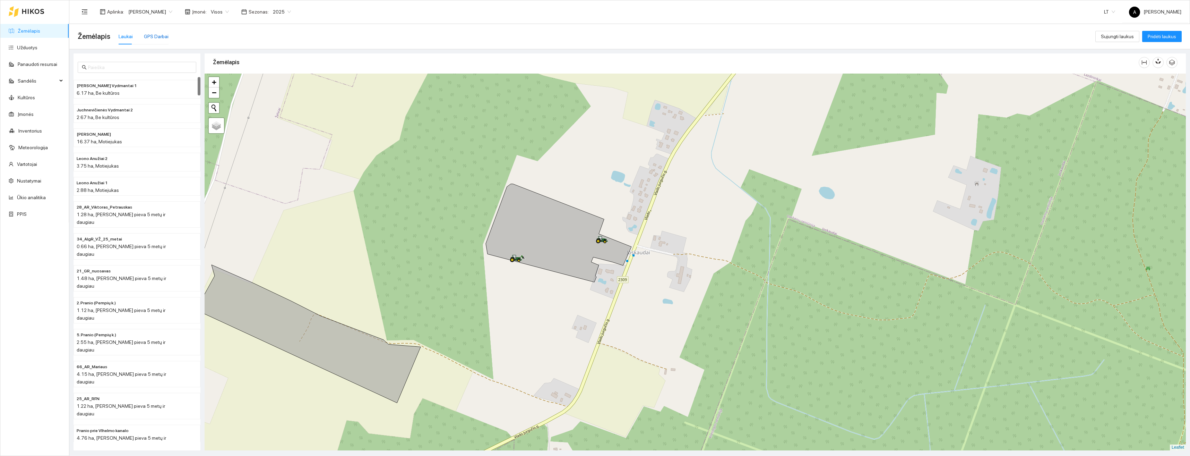
click at [159, 36] on div "GPS Darbai" at bounding box center [156, 37] width 25 height 8
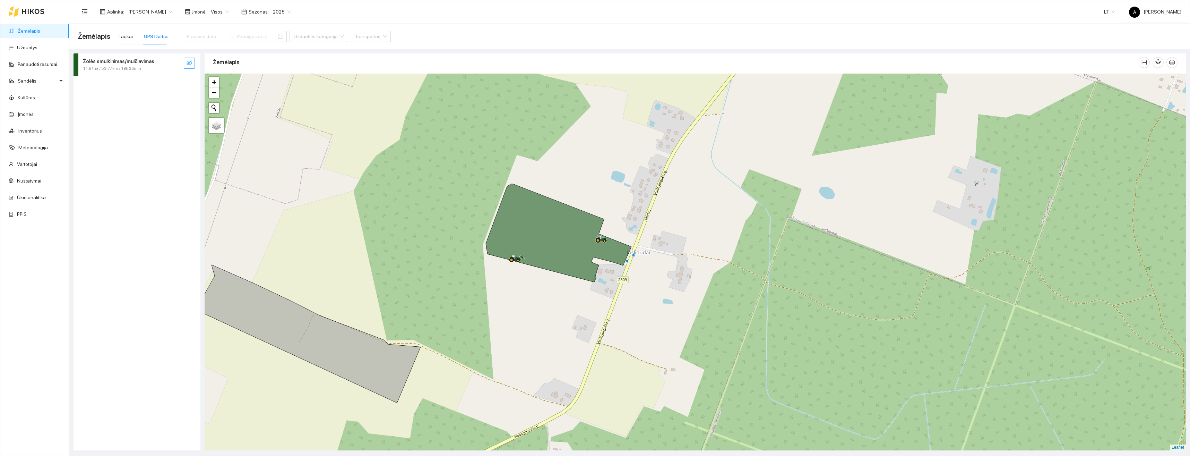
click at [191, 64] on icon "eye-invisible" at bounding box center [190, 63] width 6 height 6
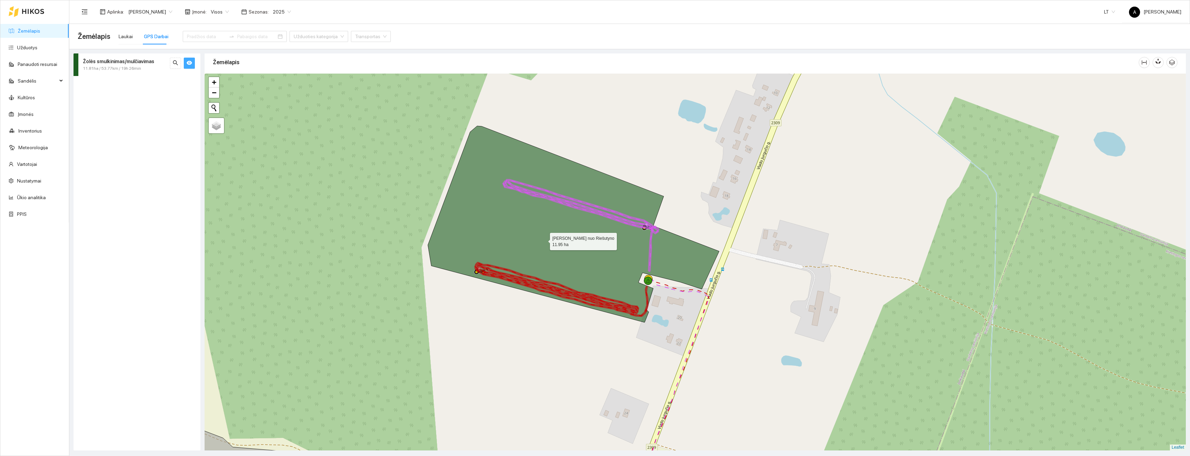
click at [544, 240] on icon at bounding box center [573, 224] width 291 height 196
click at [123, 36] on div "Laukai" at bounding box center [126, 37] width 14 height 8
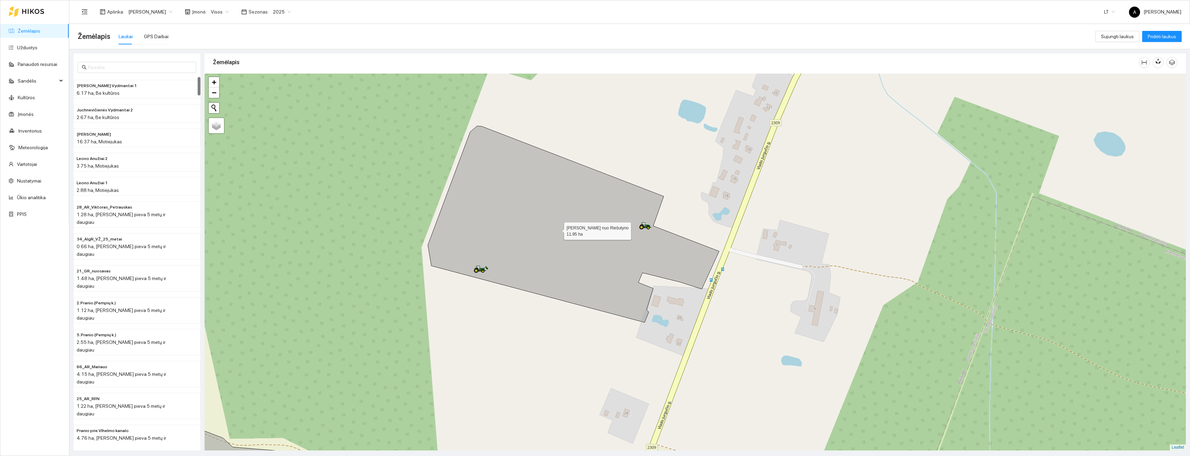
click at [539, 214] on icon at bounding box center [573, 224] width 291 height 196
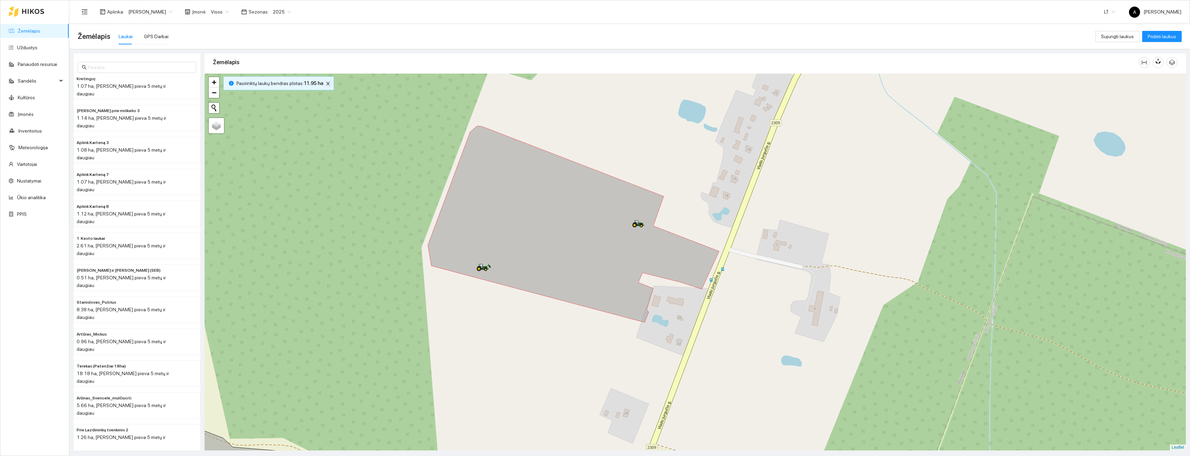
click at [326, 84] on icon "close" at bounding box center [328, 83] width 5 height 5
click at [156, 40] on div "GPS Darbai" at bounding box center [156, 36] width 25 height 16
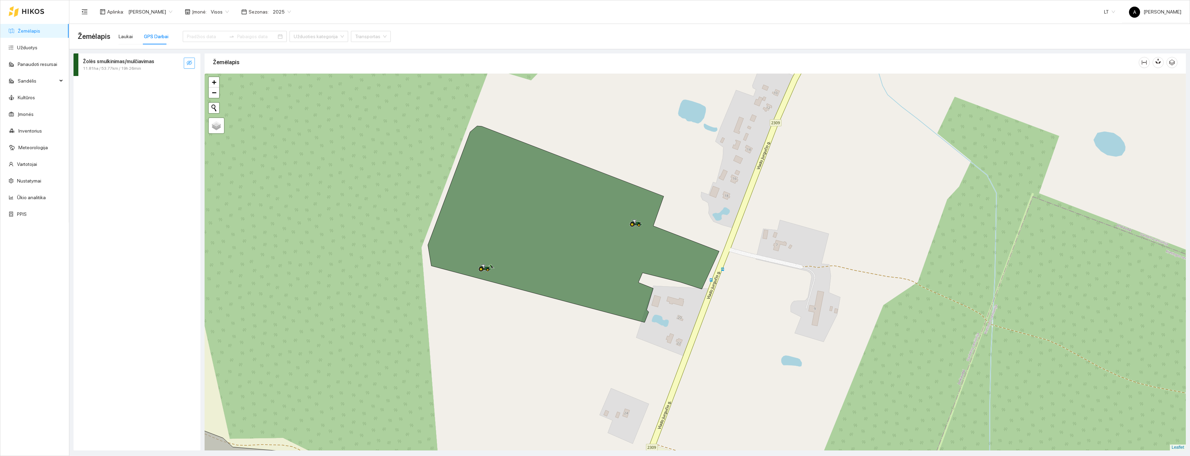
click at [189, 62] on icon "eye-invisible" at bounding box center [190, 63] width 6 height 6
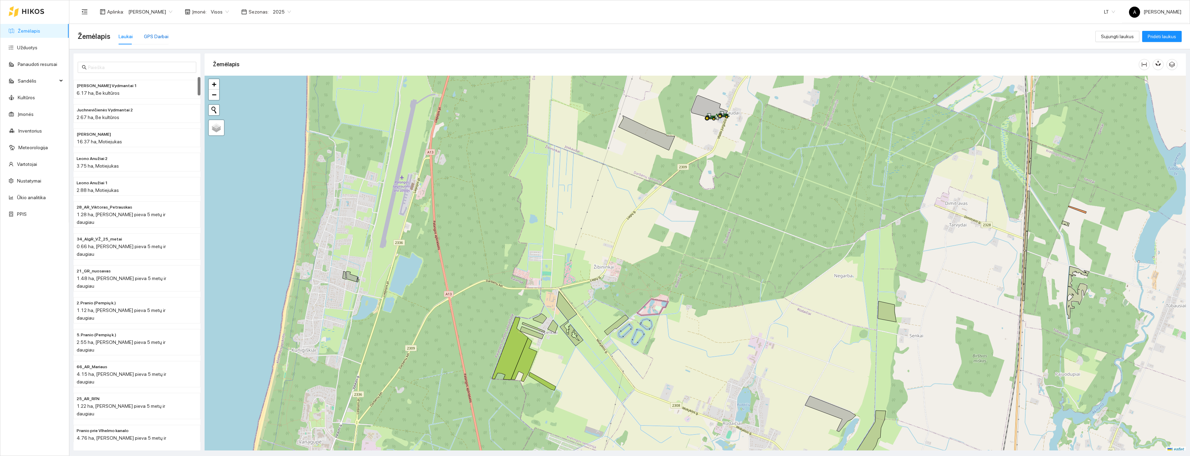
click at [154, 37] on div "GPS Darbai" at bounding box center [156, 37] width 25 height 8
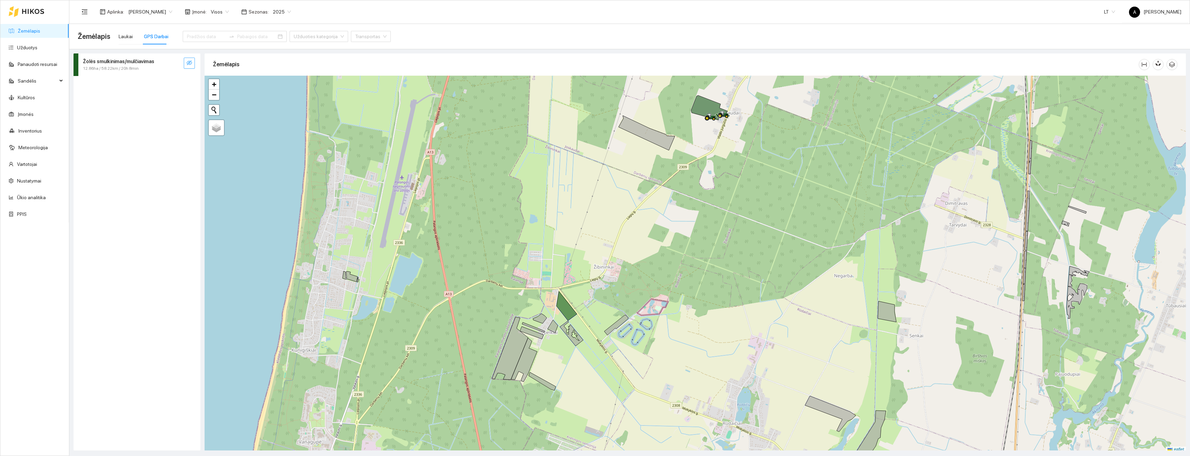
drag, startPoint x: 186, startPoint y: 60, endPoint x: 239, endPoint y: 93, distance: 62.1
click at [186, 60] on button "button" at bounding box center [189, 63] width 11 height 11
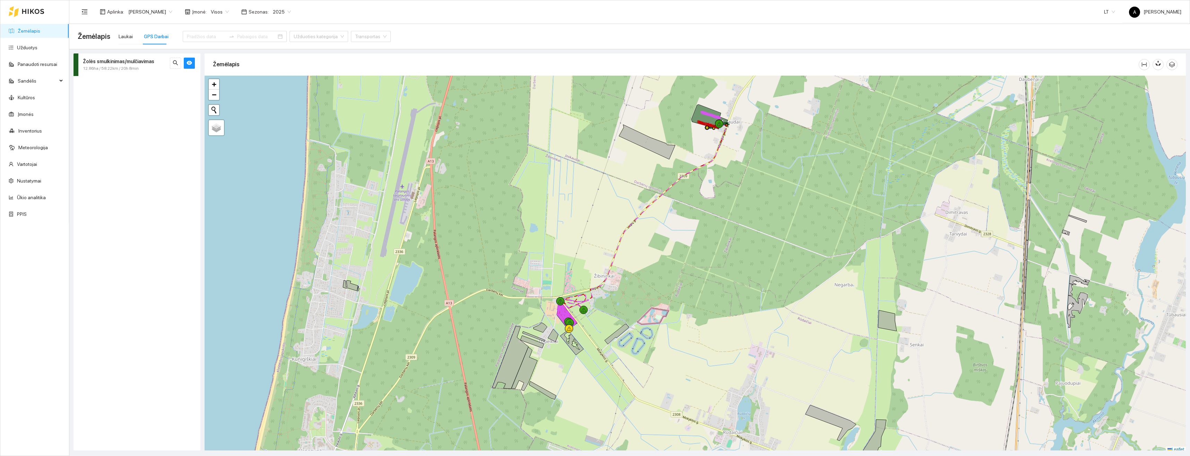
scroll to position [2, 0]
drag, startPoint x: 693, startPoint y: 133, endPoint x: 699, endPoint y: 193, distance: 60.4
click at [699, 193] on div at bounding box center [696, 262] width 982 height 377
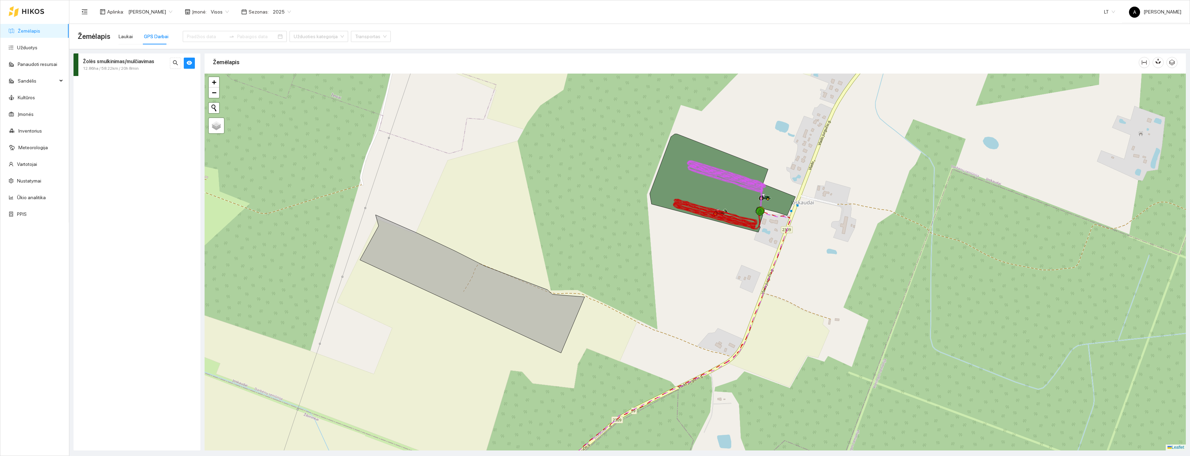
drag, startPoint x: 715, startPoint y: 214, endPoint x: 715, endPoint y: 236, distance: 21.9
click at [714, 239] on div at bounding box center [696, 262] width 982 height 377
